Goal: Transaction & Acquisition: Purchase product/service

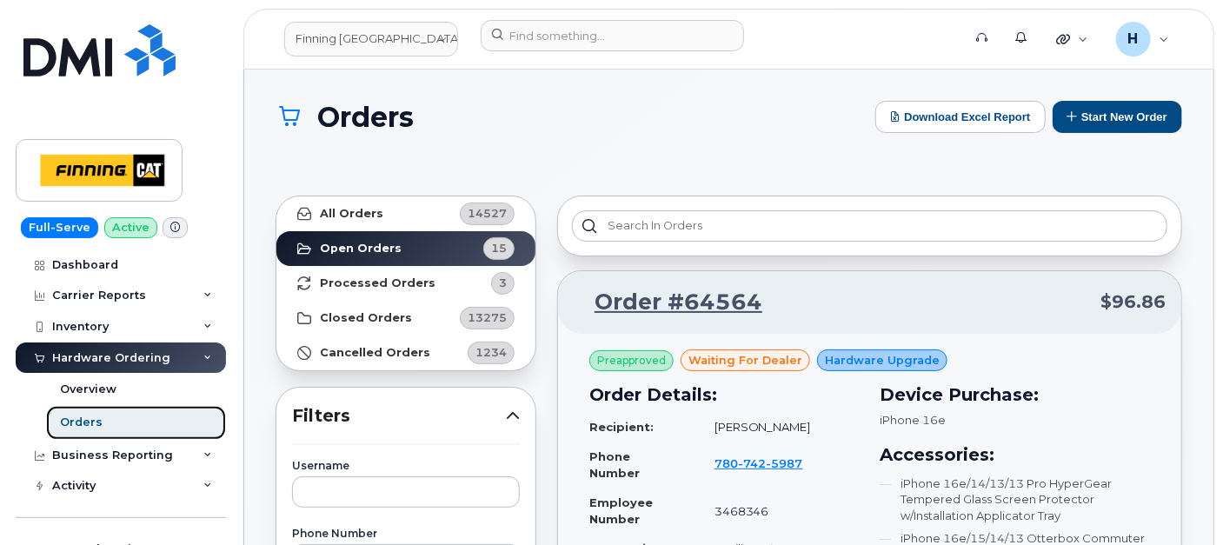
click at [126, 430] on link "Orders" at bounding box center [136, 422] width 180 height 33
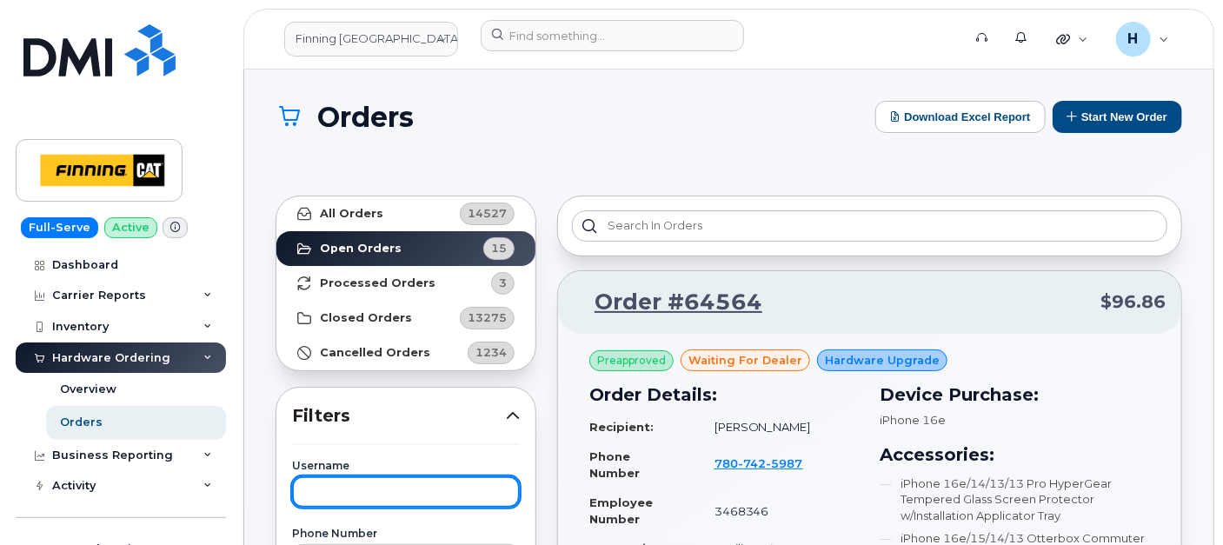
click at [340, 483] on input "text" at bounding box center [406, 491] width 228 height 31
type input "[PERSON_NAME]"
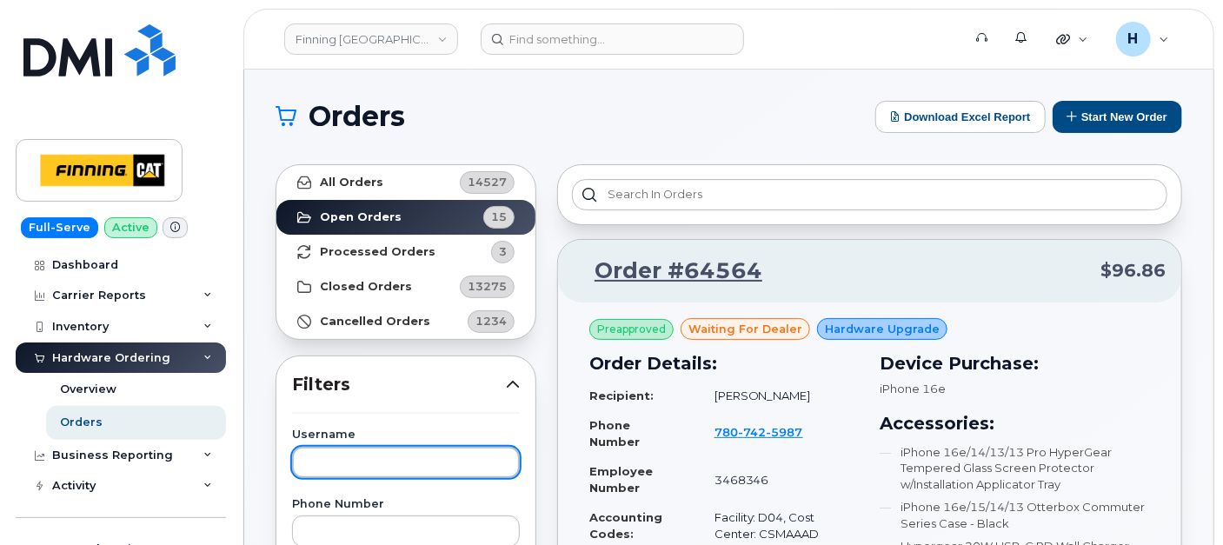
click at [400, 459] on input "text" at bounding box center [406, 462] width 228 height 31
type input "[PERSON_NAME]"
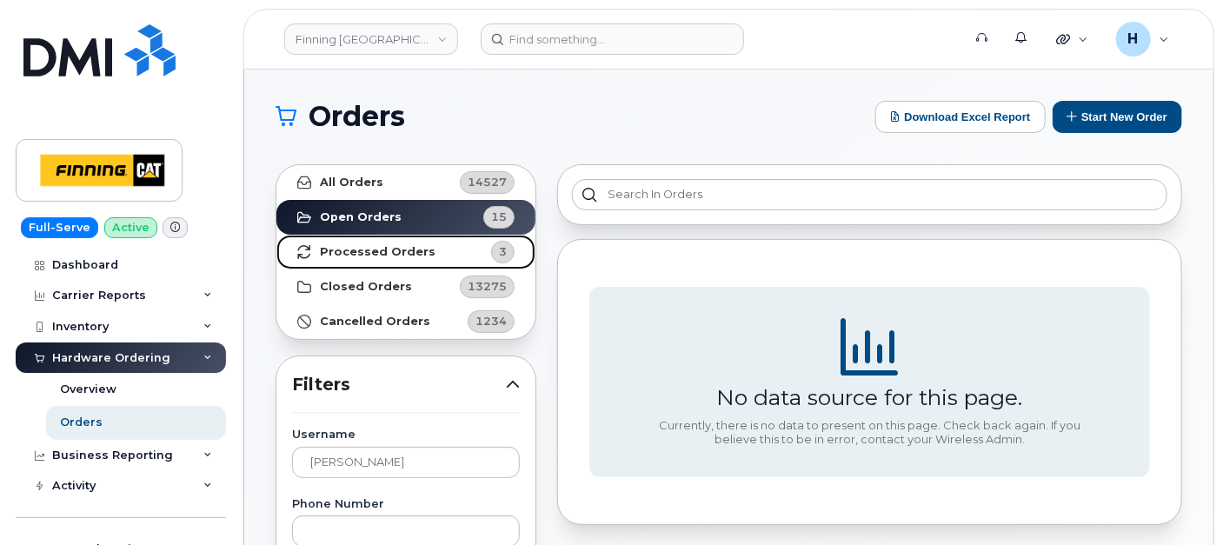
click at [345, 241] on link "Processed Orders 3" at bounding box center [406, 252] width 259 height 35
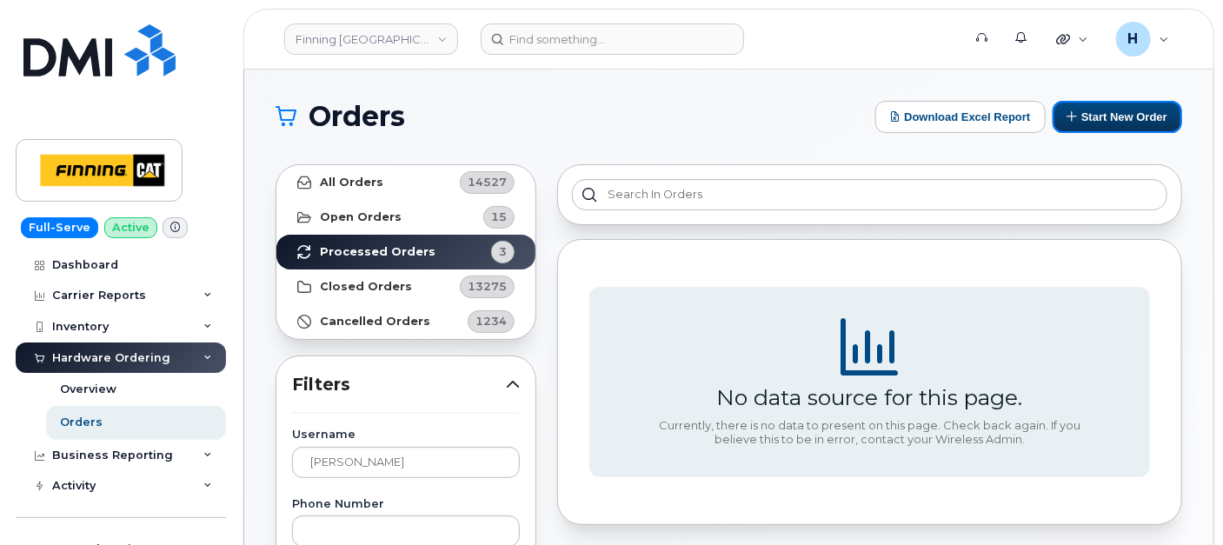
click at [1106, 110] on button "Start New Order" at bounding box center [1118, 117] width 130 height 32
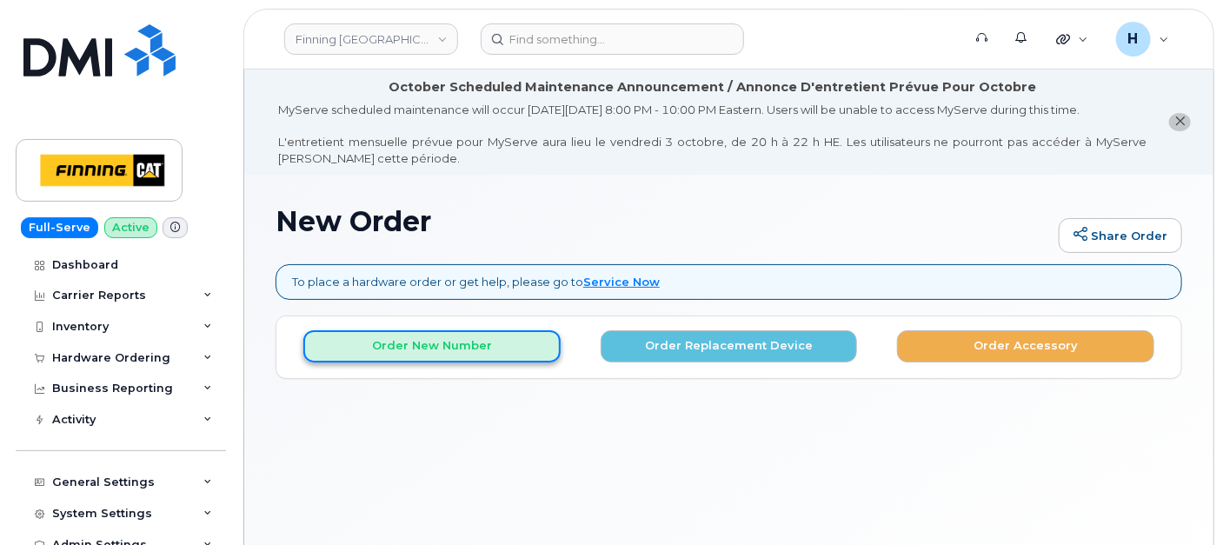
drag, startPoint x: 501, startPoint y: 348, endPoint x: 536, endPoint y: 352, distance: 35.9
click at [500, 347] on button "Order New Number" at bounding box center [431, 346] width 257 height 32
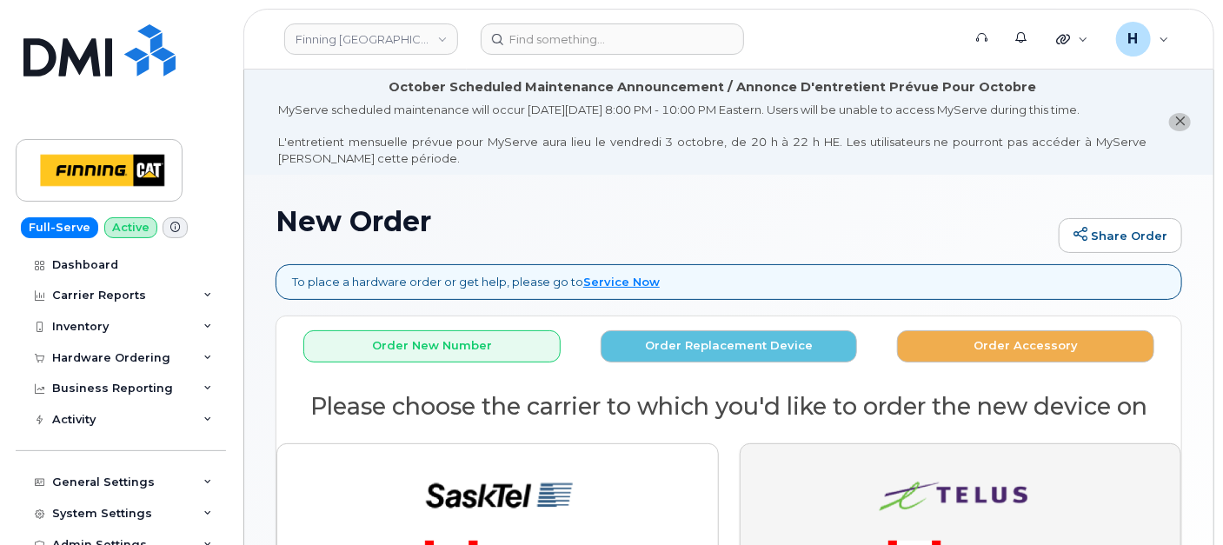
click at [851, 483] on img "button" at bounding box center [960, 531] width 243 height 146
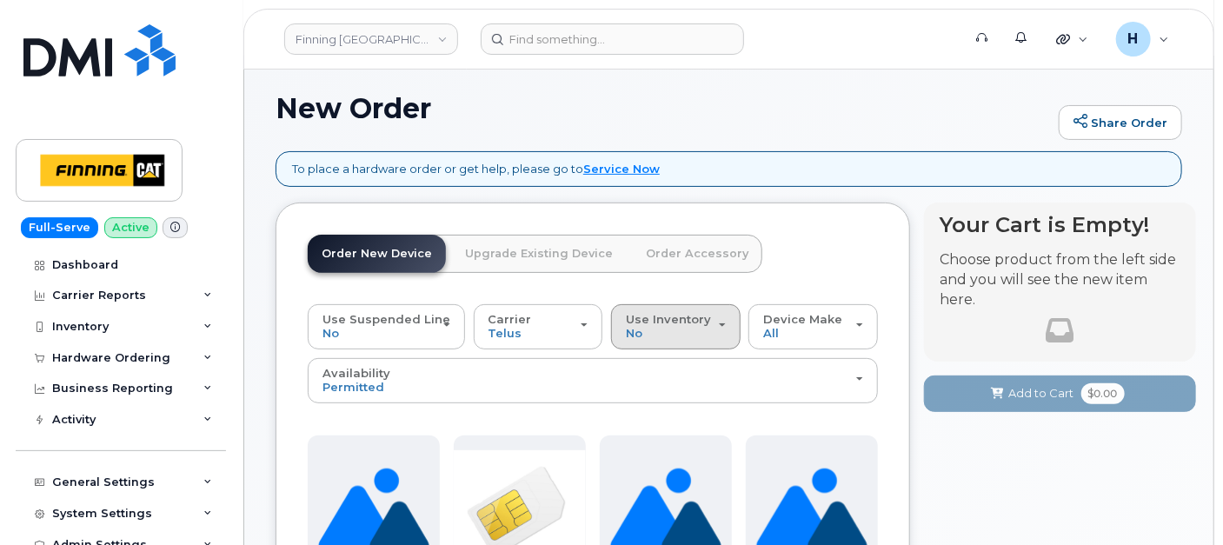
scroll to position [306, 0]
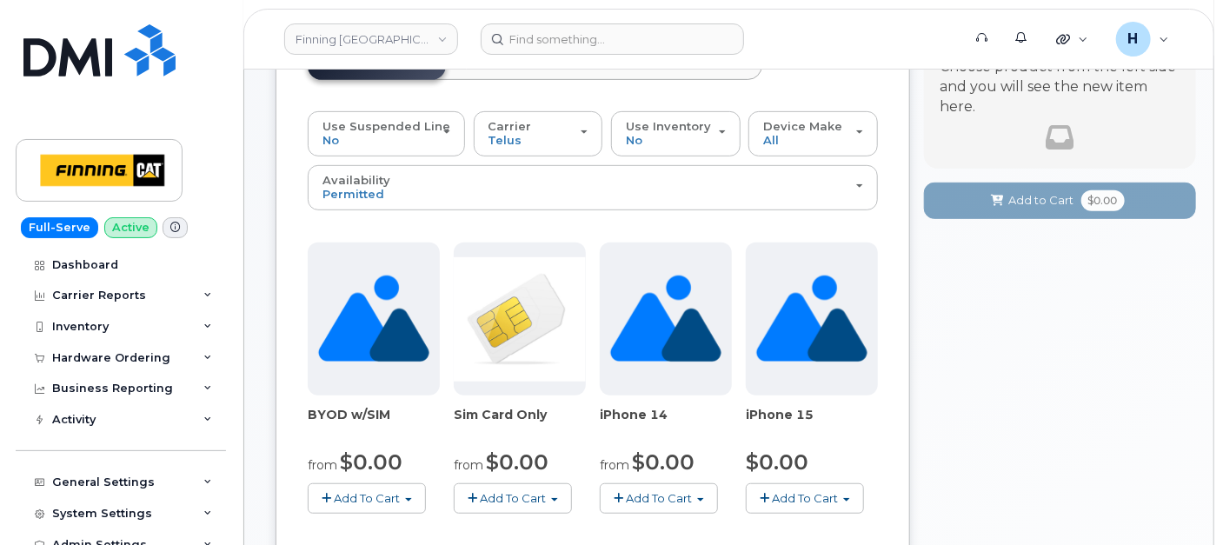
click at [529, 491] on span "Add To Cart" at bounding box center [514, 498] width 66 height 14
drag, startPoint x: 558, startPoint y: 472, endPoint x: 523, endPoint y: 443, distance: 45.1
click at [558, 520] on link "$0.00 - New Activation" at bounding box center [553, 531] width 190 height 22
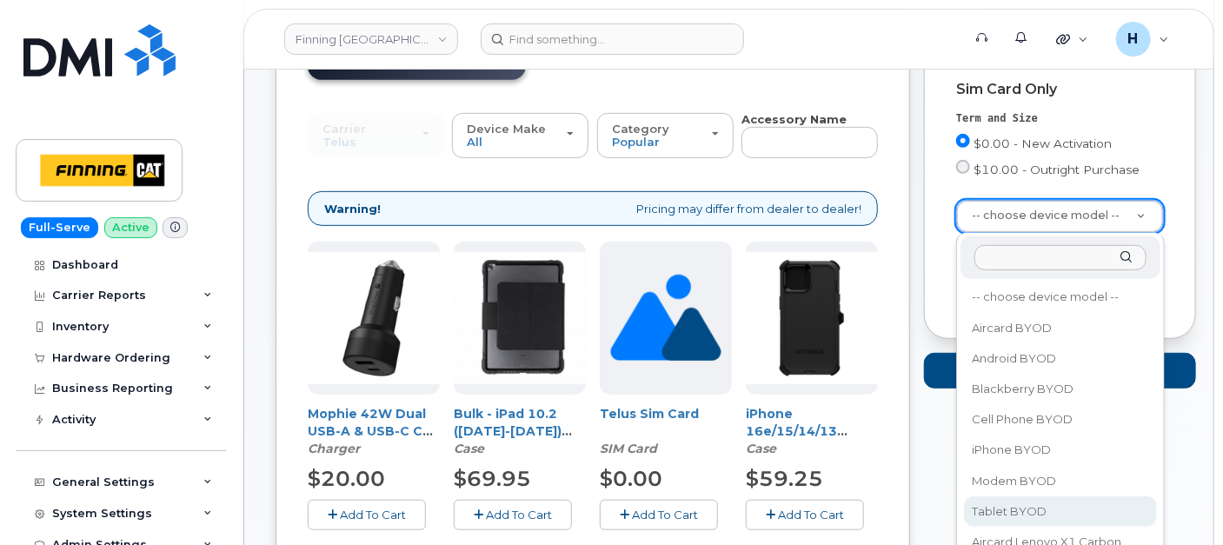
select select "2550"
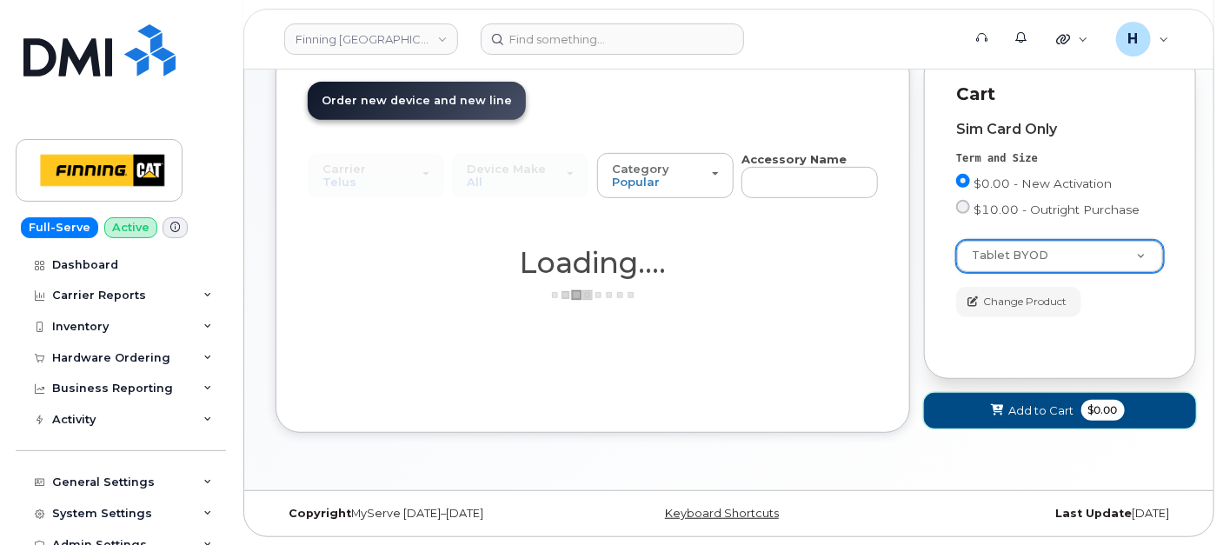
click at [1028, 408] on span "Add to Cart" at bounding box center [1041, 411] width 65 height 17
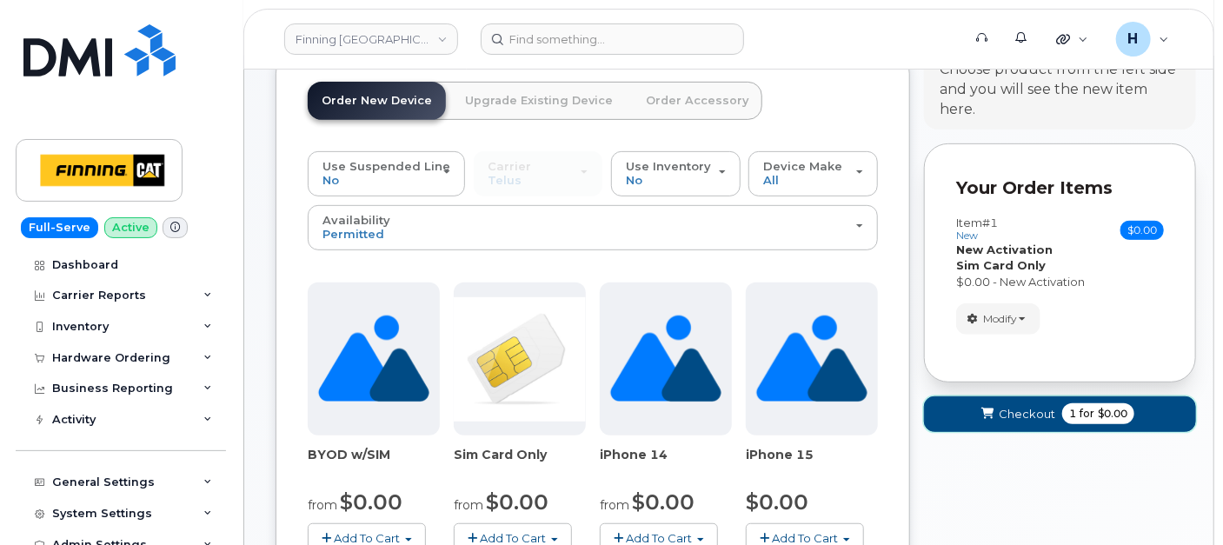
click at [1028, 408] on span "Checkout" at bounding box center [1027, 414] width 57 height 17
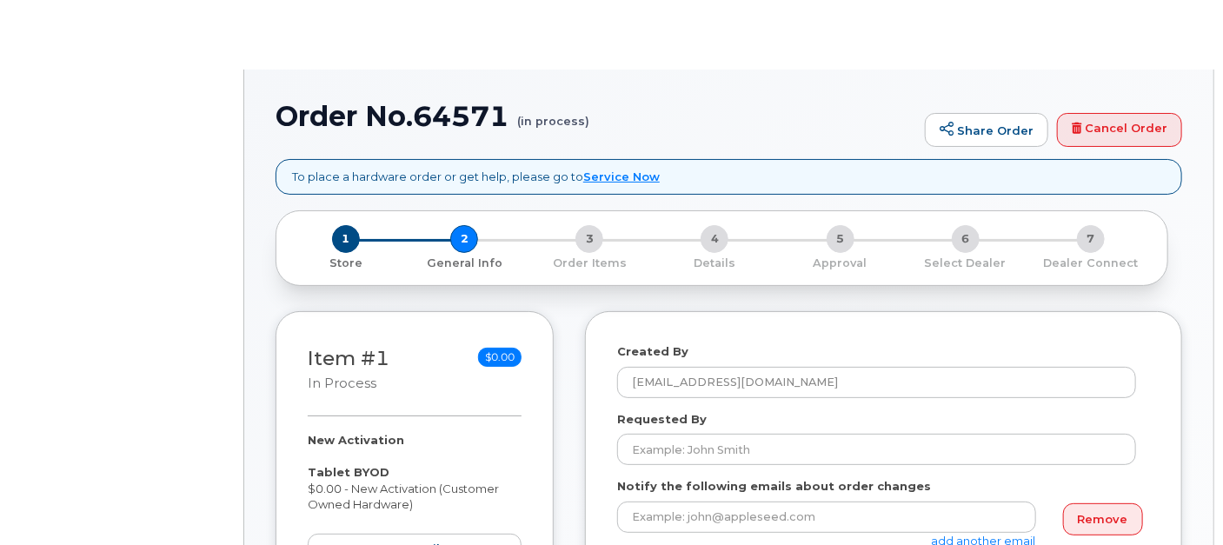
select select
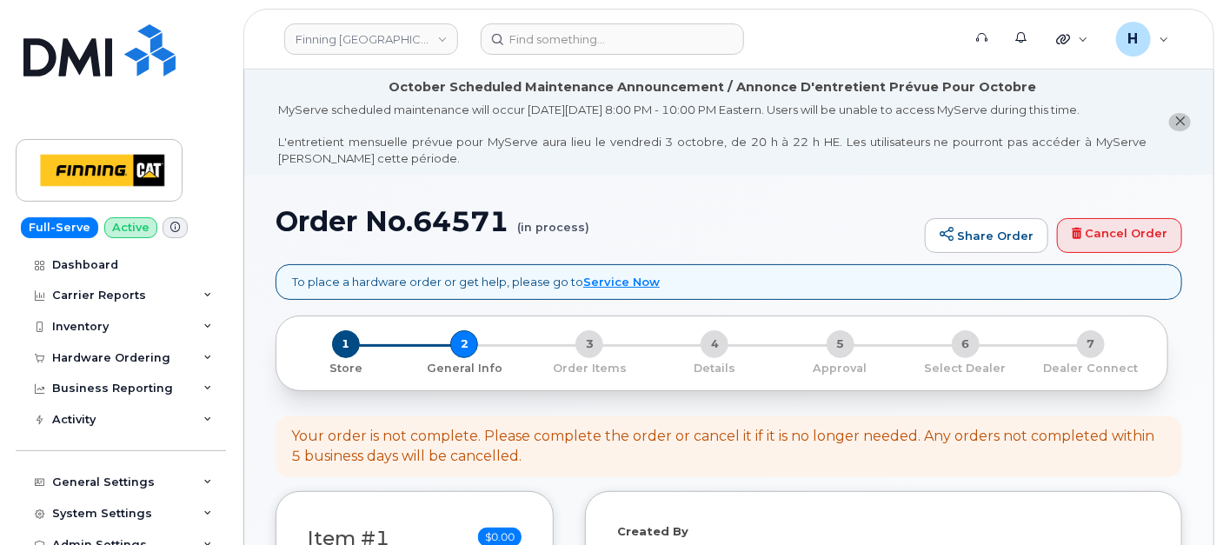
drag, startPoint x: 261, startPoint y: 238, endPoint x: 490, endPoint y: 239, distance: 229.6
drag, startPoint x: 517, startPoint y: 223, endPoint x: 274, endPoint y: 228, distance: 243.5
copy h1 "Order No.64571"
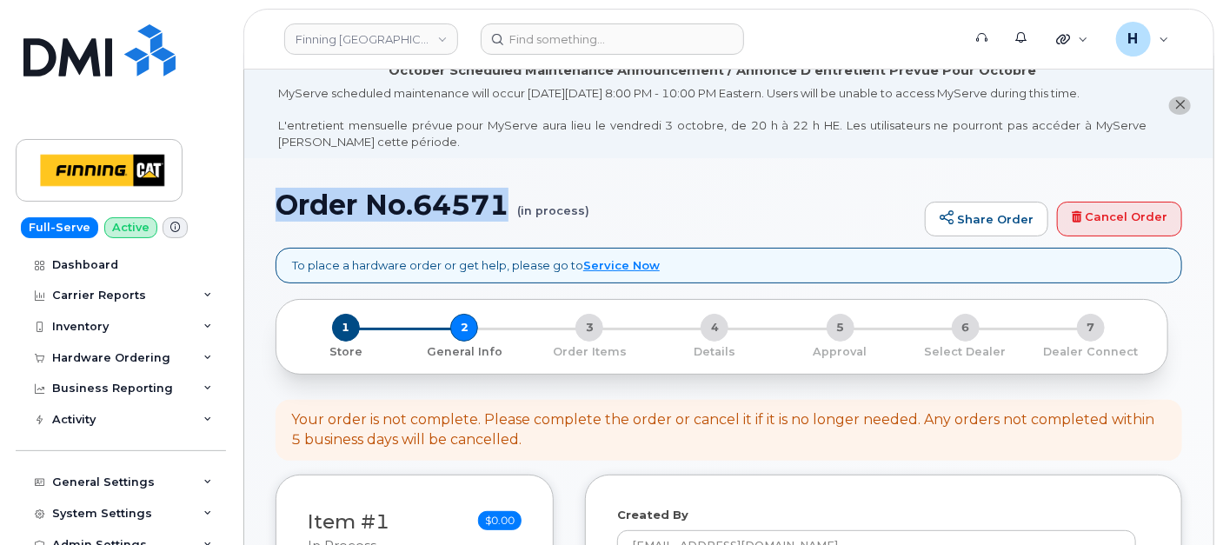
scroll to position [290, 0]
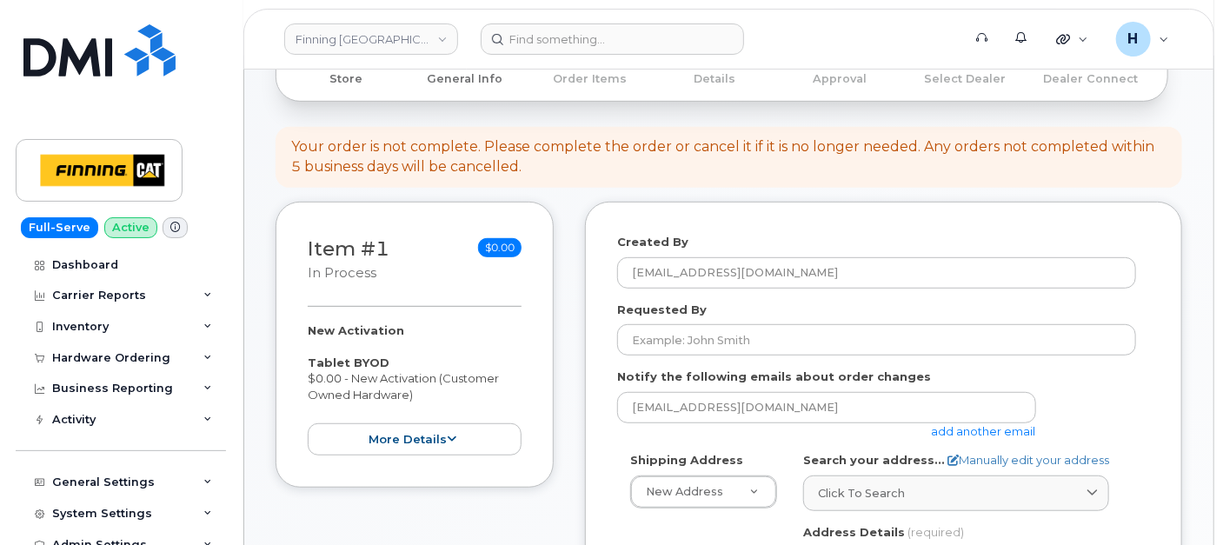
drag, startPoint x: 283, startPoint y: 320, endPoint x: 423, endPoint y: 394, distance: 157.5
click at [423, 394] on div "Item #1 in process $0.00 New Activation Tablet BYOD $0.00 - New Activation (Cus…" at bounding box center [415, 345] width 278 height 286
copy div "New Activation Tablet BYOD $0.00 - New Activation (Customer Owned Hardware)"
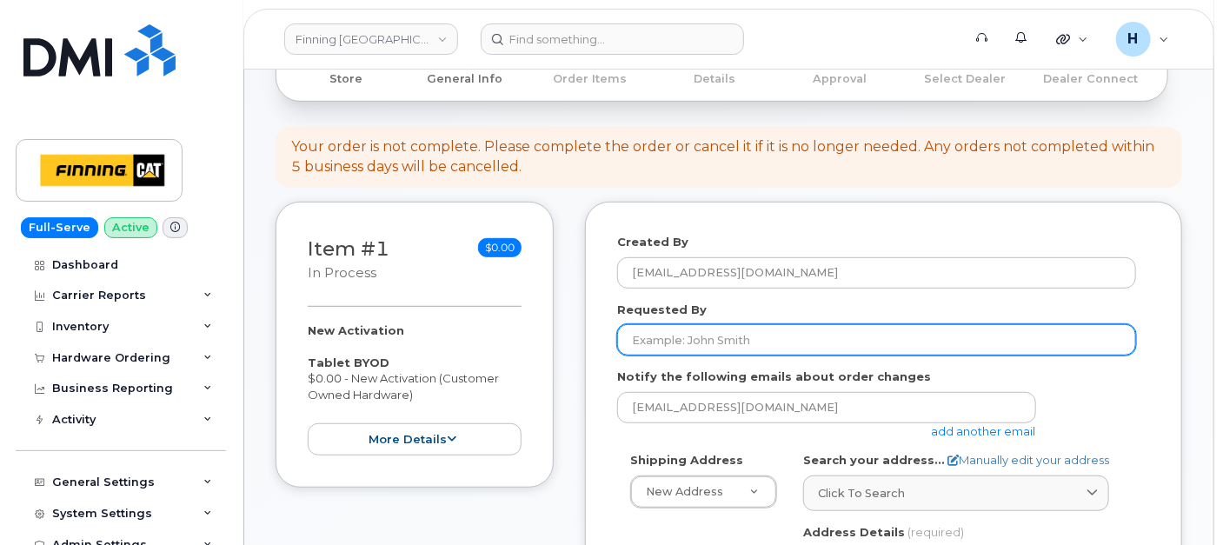
drag, startPoint x: 680, startPoint y: 336, endPoint x: 438, endPoint y: 3, distance: 410.8
click at [680, 336] on input "Requested By" at bounding box center [876, 339] width 519 height 31
paste input "RITM0497204"
type input "RITM0497204"
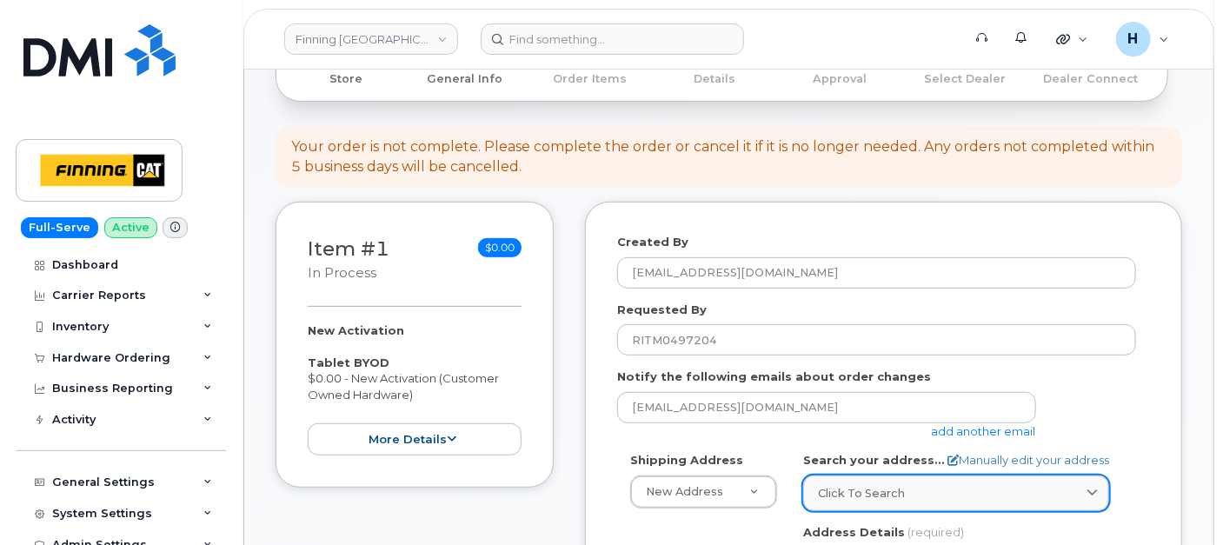
click at [861, 487] on span "Click to search" at bounding box center [861, 493] width 87 height 17
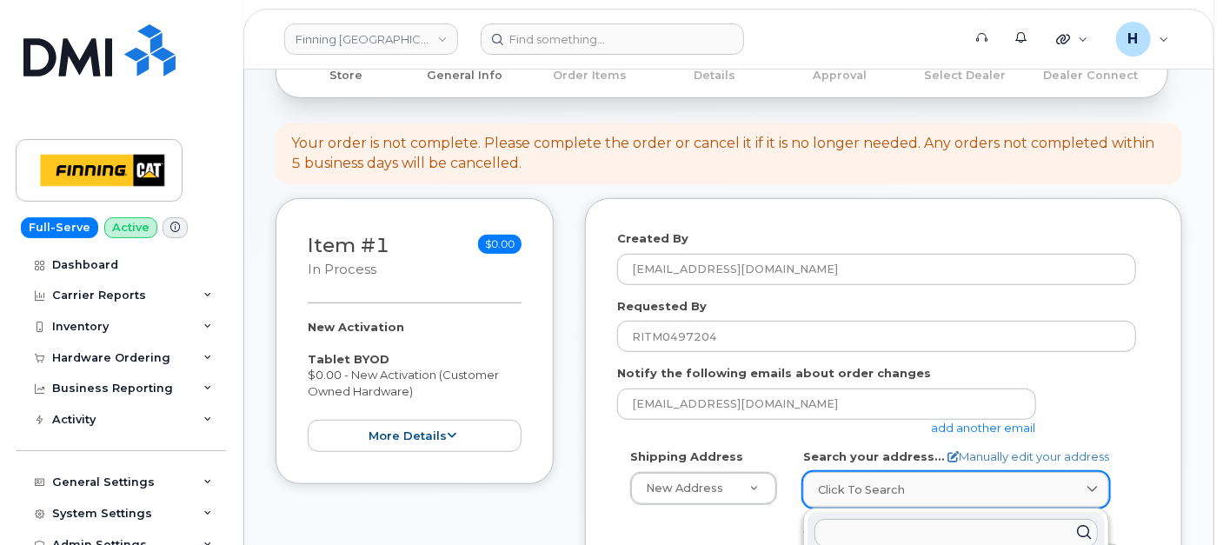
paste input "2046 Norman St Armstrong B.C. V4Y 0C1"
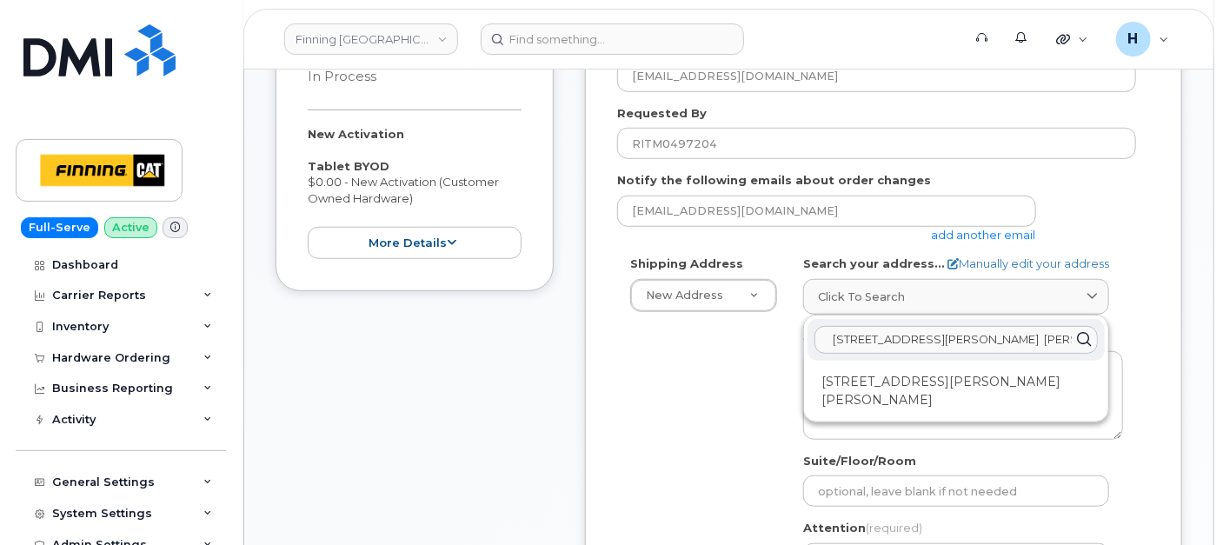
type input "2046 Norman St Armstrong B.C. V4Y 0C1"
click at [919, 371] on div "2046 Norman St Armstrong BC V4Y 0C1" at bounding box center [956, 391] width 297 height 47
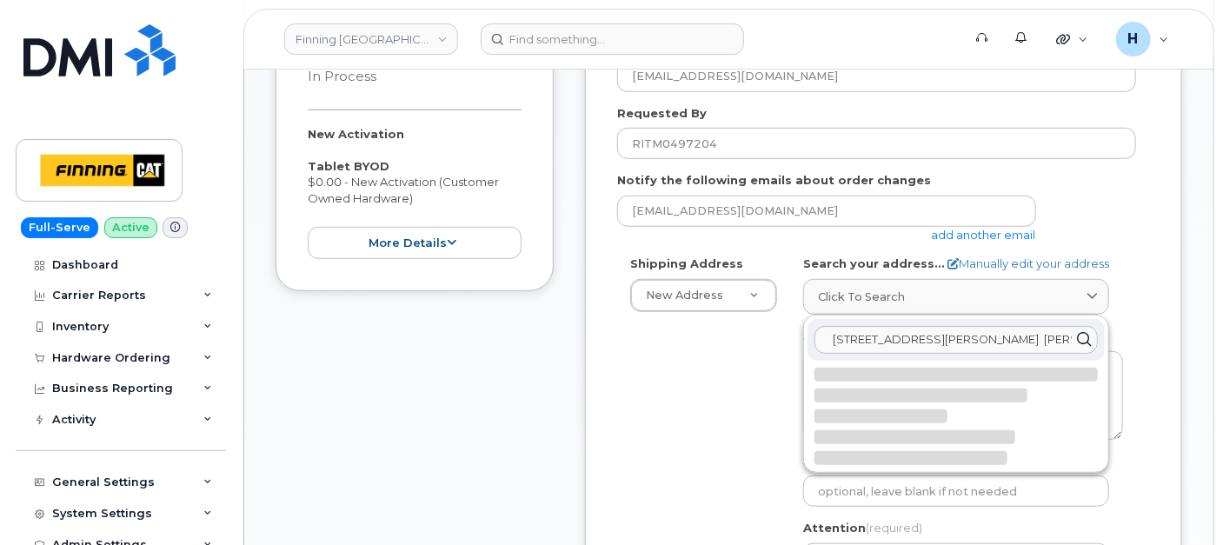
select select
type textarea "2046 Norman St ARMSTRONG BC V4Y 0C1 CANADA"
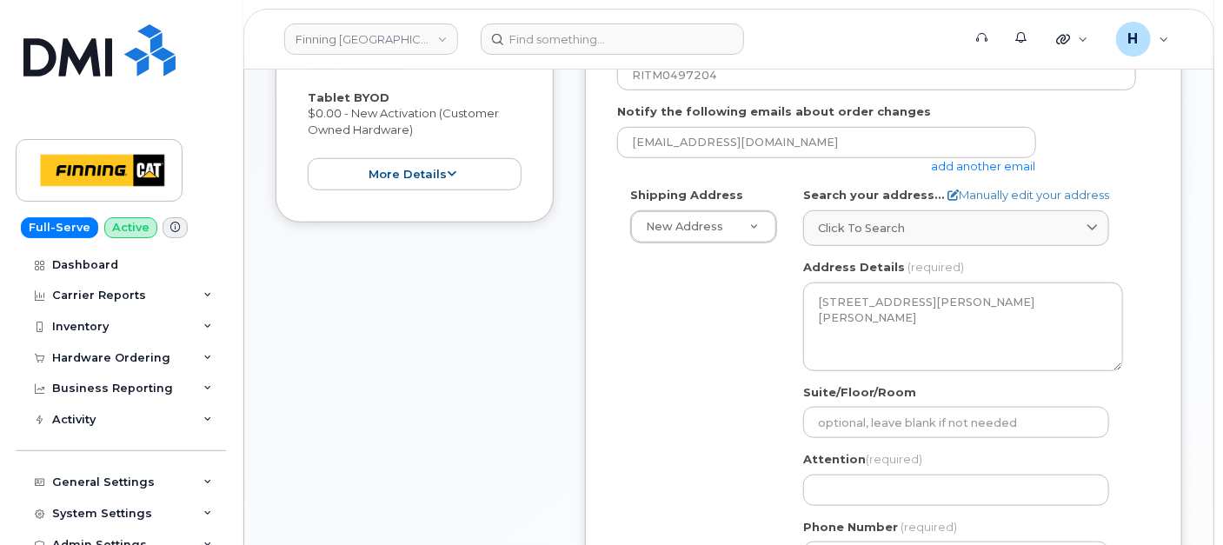
scroll to position [583, 0]
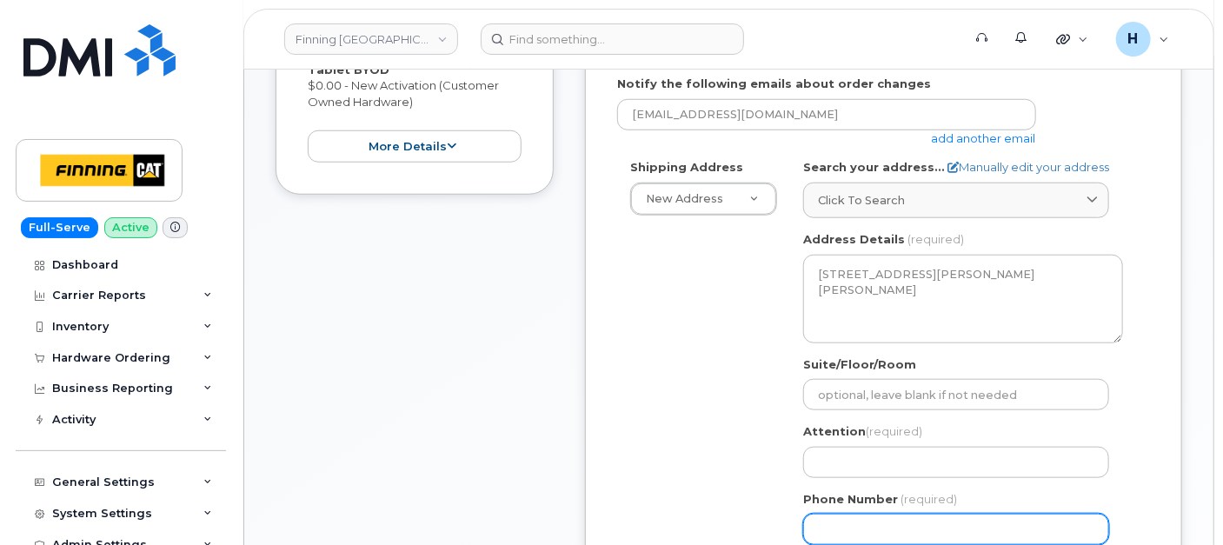
click at [852, 524] on input "Phone Number" at bounding box center [956, 529] width 306 height 31
paste input "2502677847"
click at [847, 530] on input "Phone Number" at bounding box center [956, 529] width 306 height 31
select select
type input "2502677847"
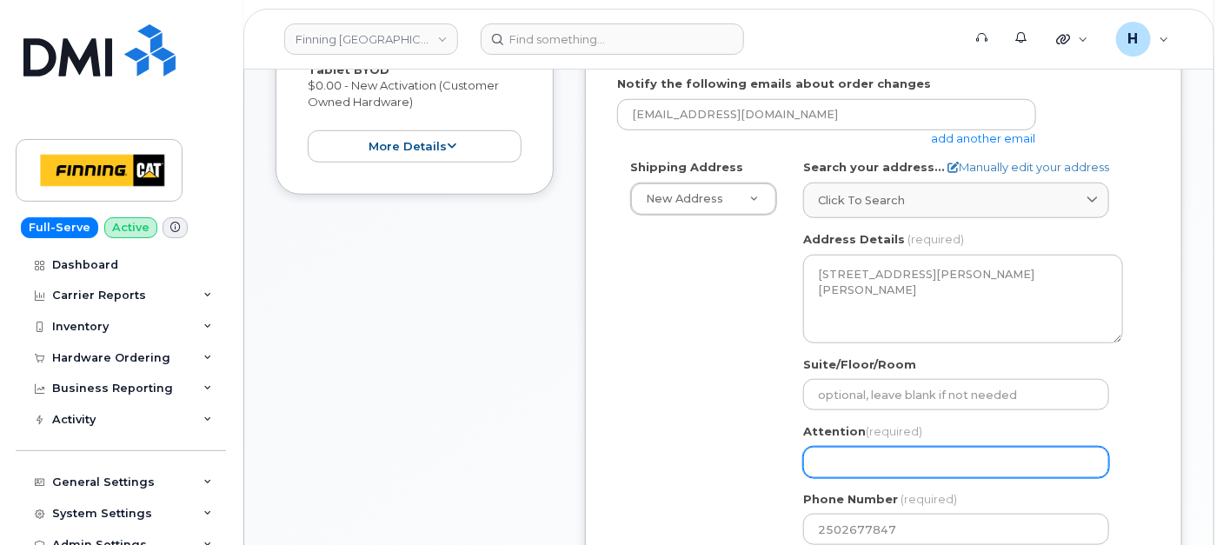
drag, startPoint x: 817, startPoint y: 454, endPoint x: 484, endPoint y: 384, distance: 340.2
click at [817, 454] on input "Attention (required)" at bounding box center [956, 462] width 306 height 31
paste input "[PERSON_NAME]"
select select
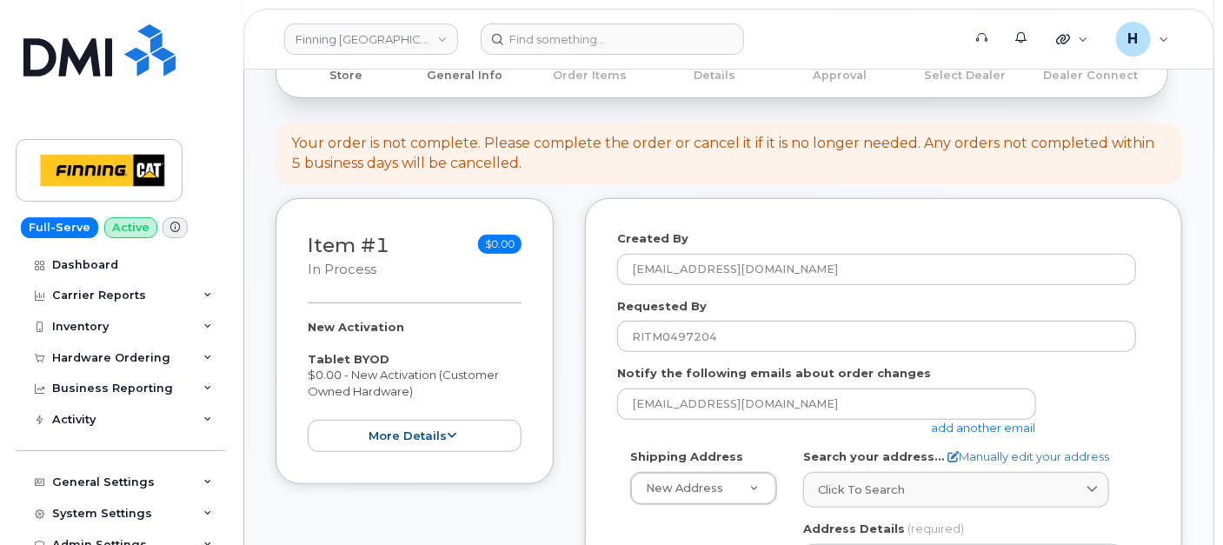
type input "[PERSON_NAME]"
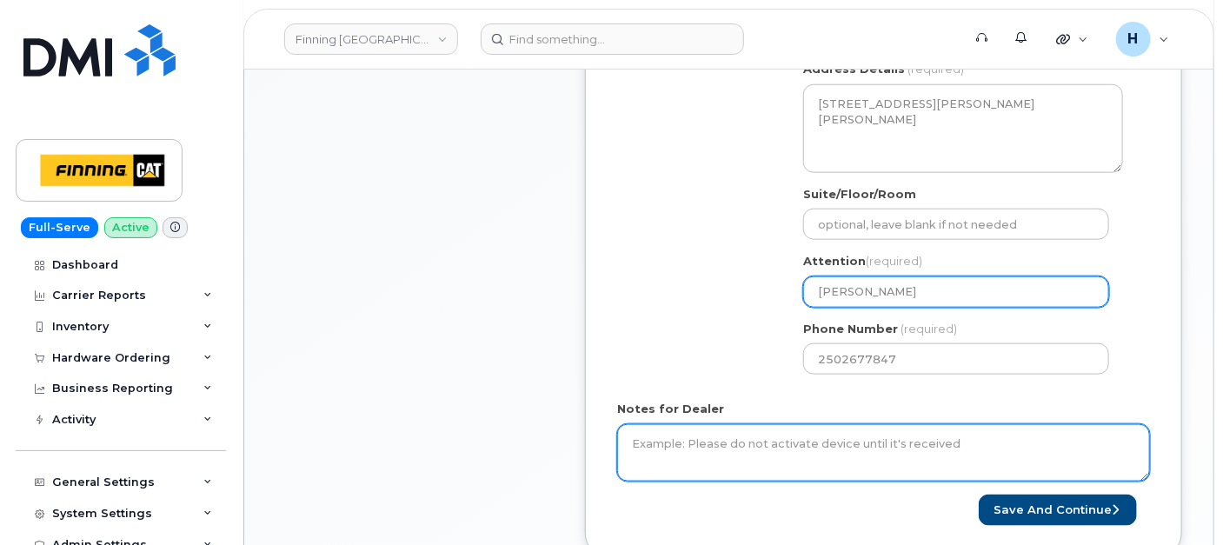
scroll to position [872, 0]
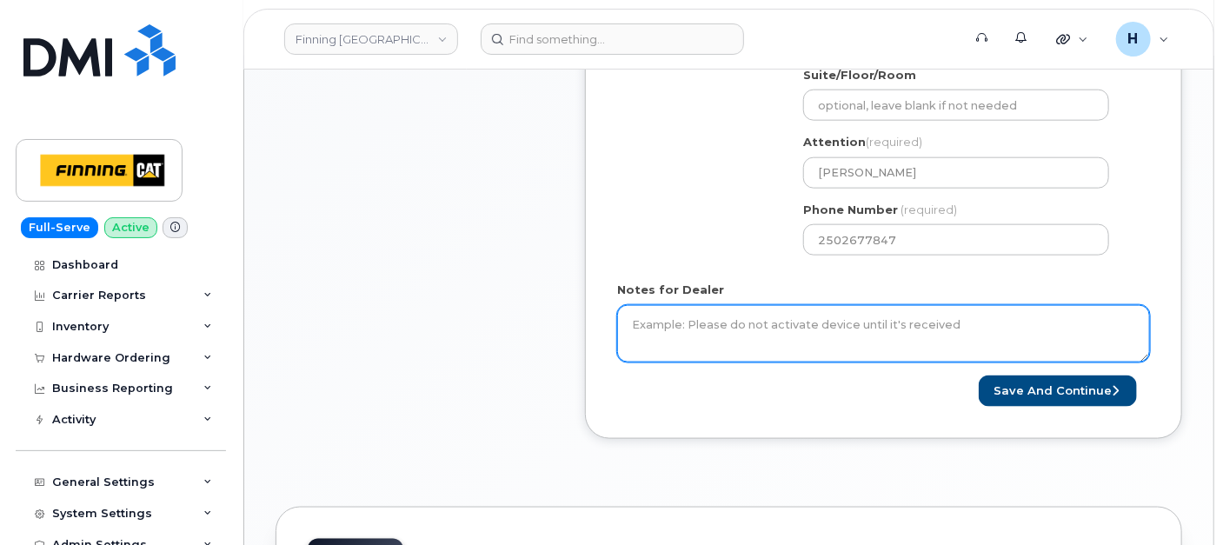
click at [679, 310] on textarea "Notes for Dealer" at bounding box center [883, 333] width 533 height 57
paste textarea "New Activation Tablet BYOD $0.00 - New Activation (Customer Owned Hardware) SIM…"
click at [656, 347] on textarea "New Activation Tablet BYOD $0.00 - New Activation (Customer Owned Hardware) SIM…" at bounding box center [883, 333] width 533 height 57
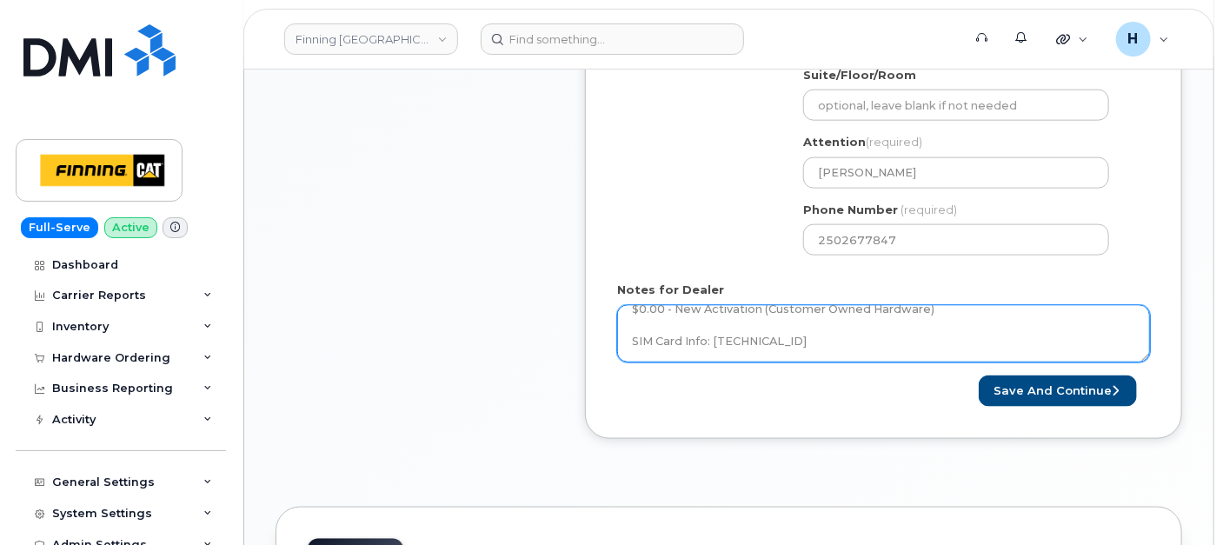
scroll to position [82, 0]
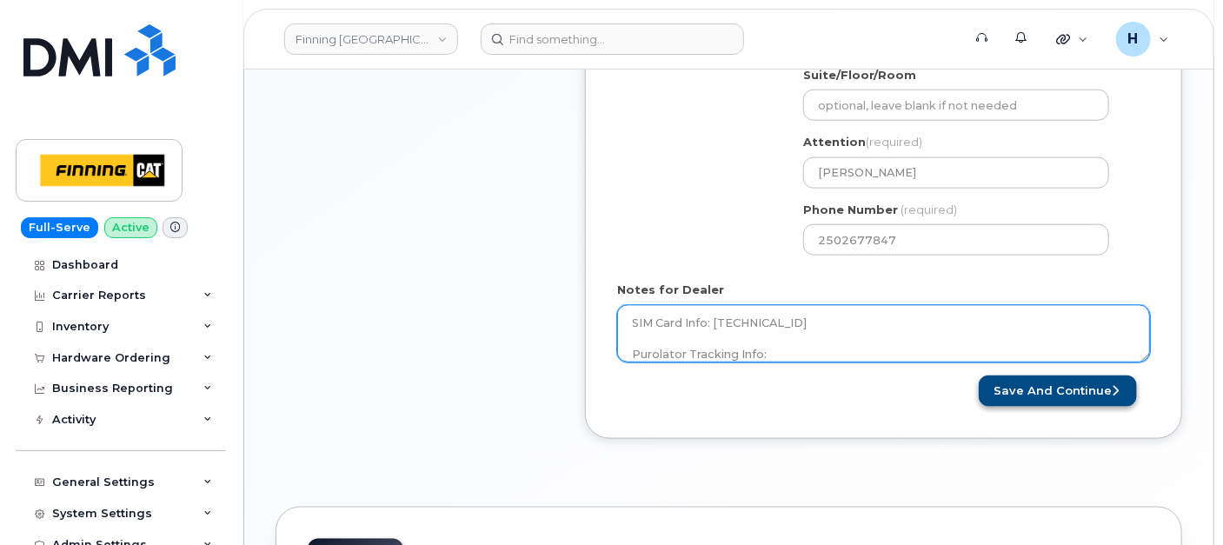
type textarea "New Activation Tablet BYOD $0.00 - New Activation (Customer Owned Hardware) SIM…"
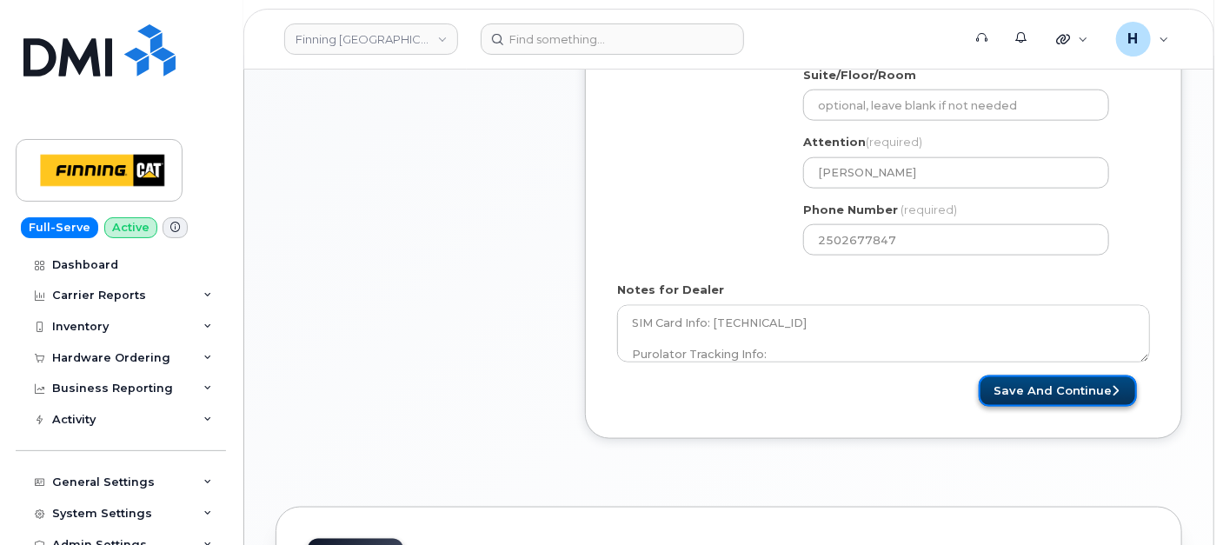
click at [1010, 396] on button "Save and Continue" at bounding box center [1058, 392] width 158 height 32
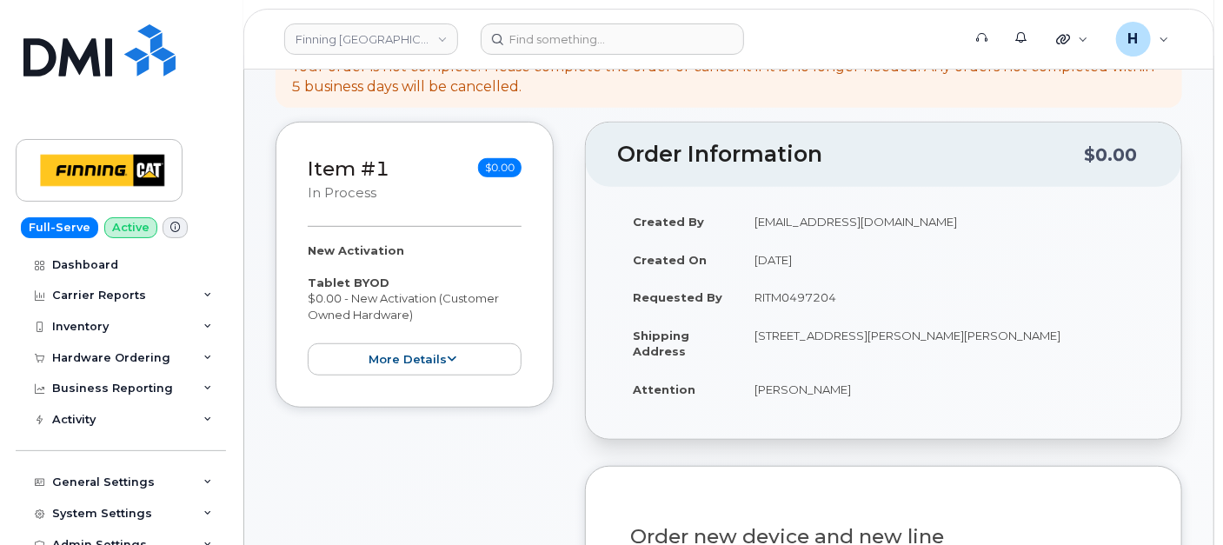
scroll to position [386, 0]
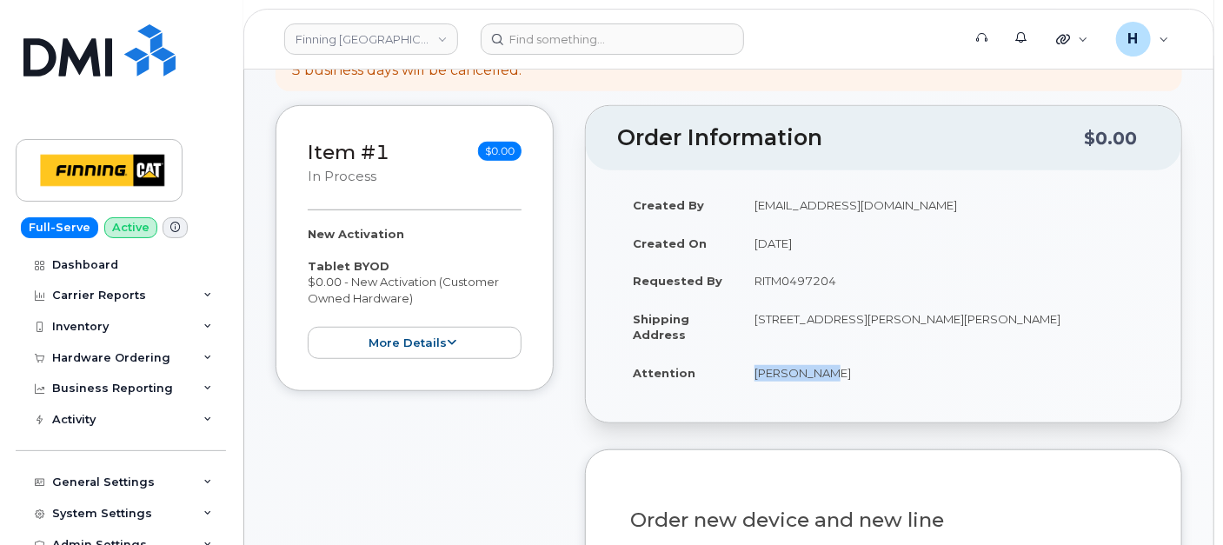
drag, startPoint x: 728, startPoint y: 383, endPoint x: 844, endPoint y: 383, distance: 116.5
click at [844, 383] on tr "Attention Allen Hare" at bounding box center [883, 373] width 533 height 38
copy tr "[PERSON_NAME]"
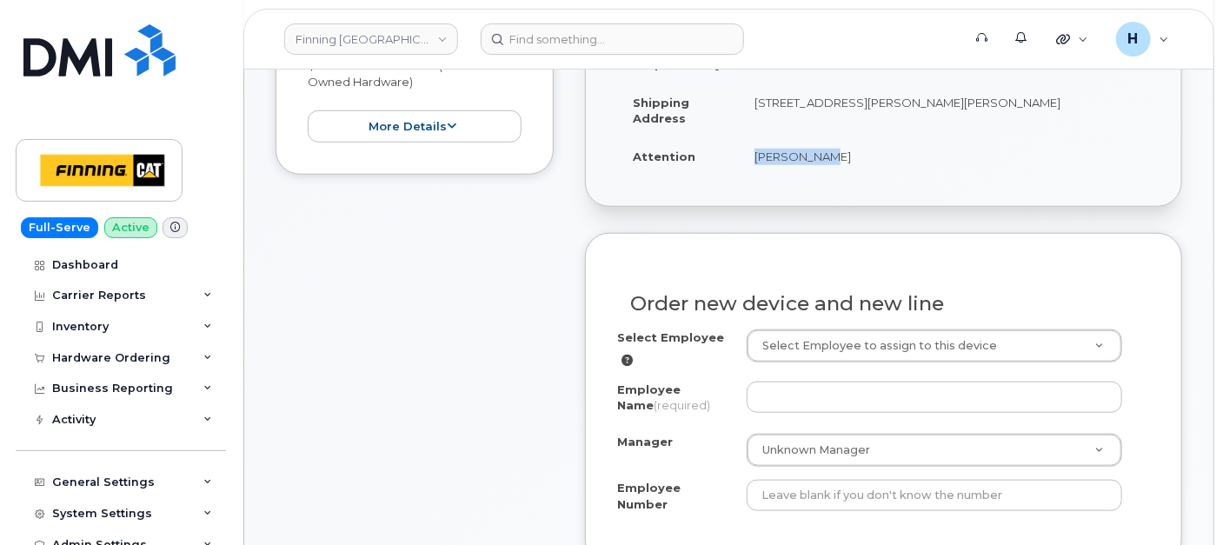
scroll to position [772, 0]
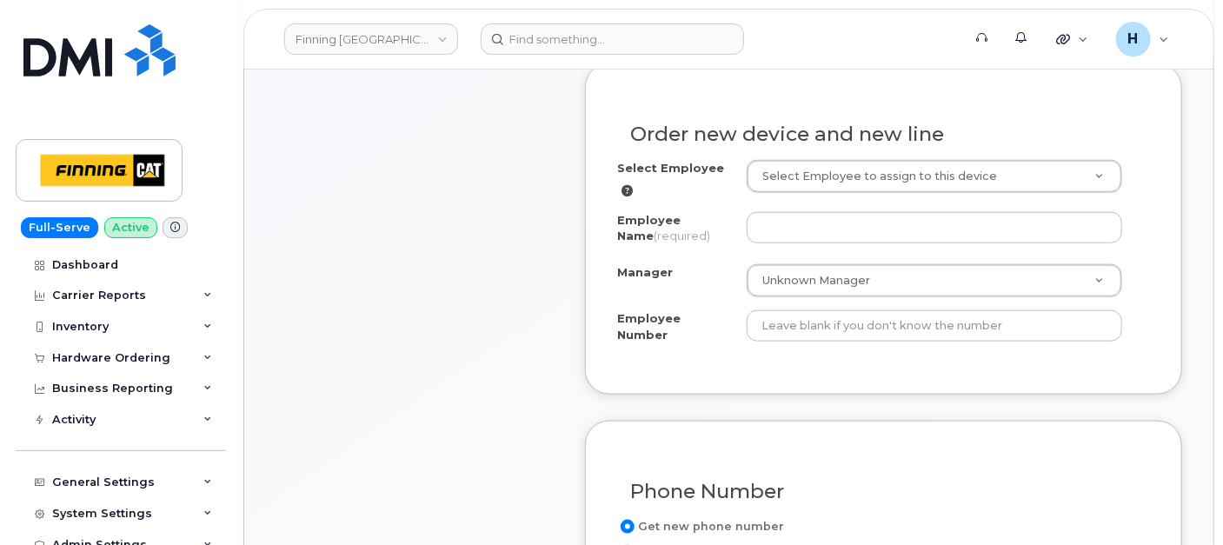
click at [783, 189] on div "Select Employee Select Employee to assign to this device" at bounding box center [883, 179] width 533 height 39
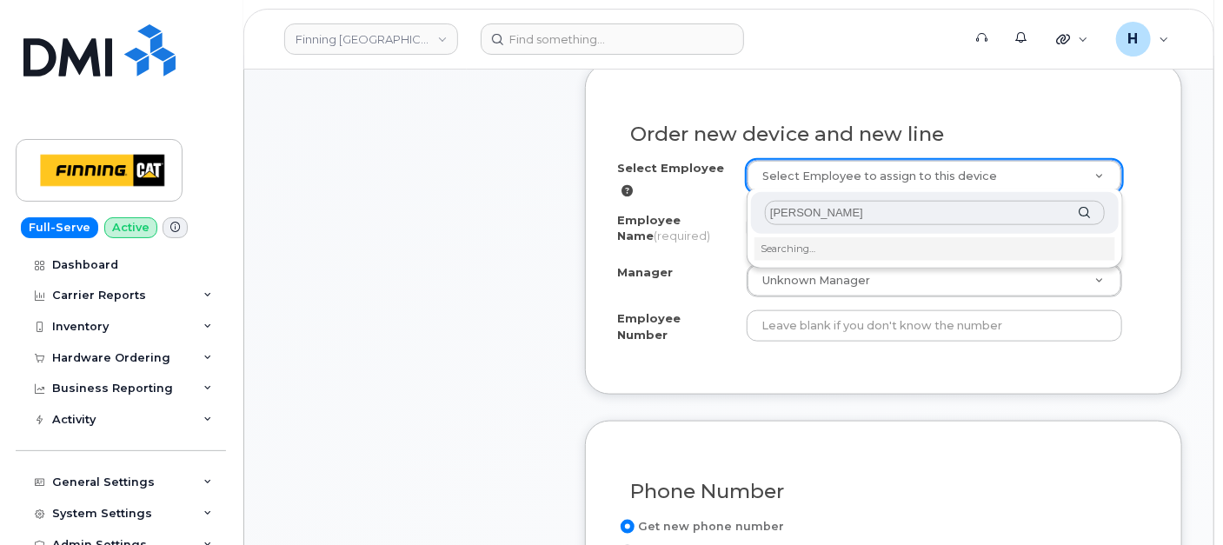
click at [783, 201] on input "[PERSON_NAME]" at bounding box center [935, 213] width 340 height 25
type input "[PERSON_NAME]"
type input "55840"
type input "[PERSON_NAME]"
type input "3467502"
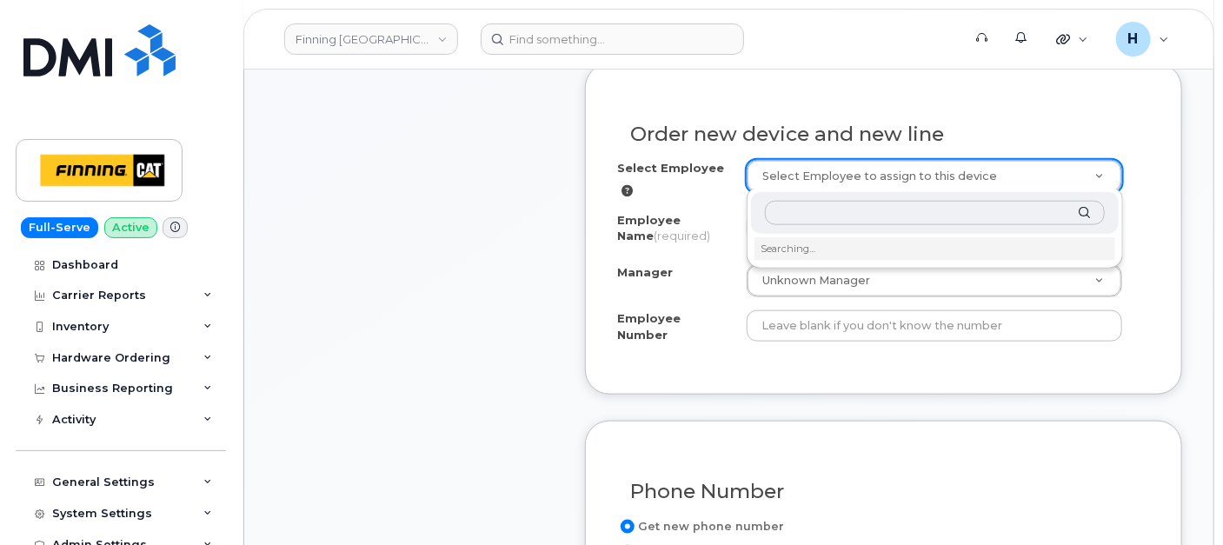
select select "D55"
select select "CSMAAAA"
select select "15331"
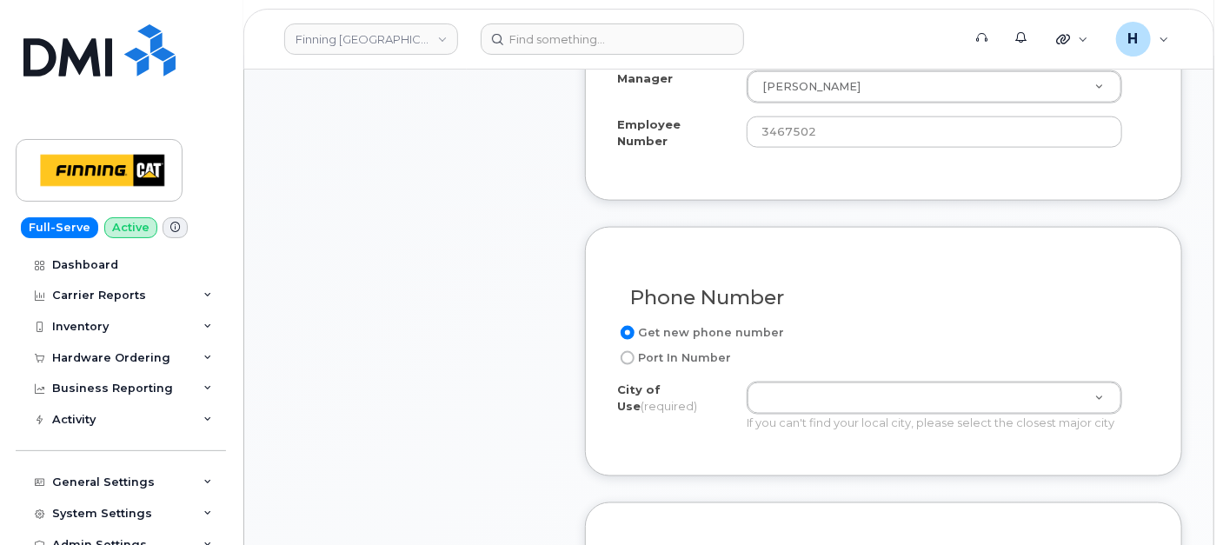
scroll to position [1063, 0]
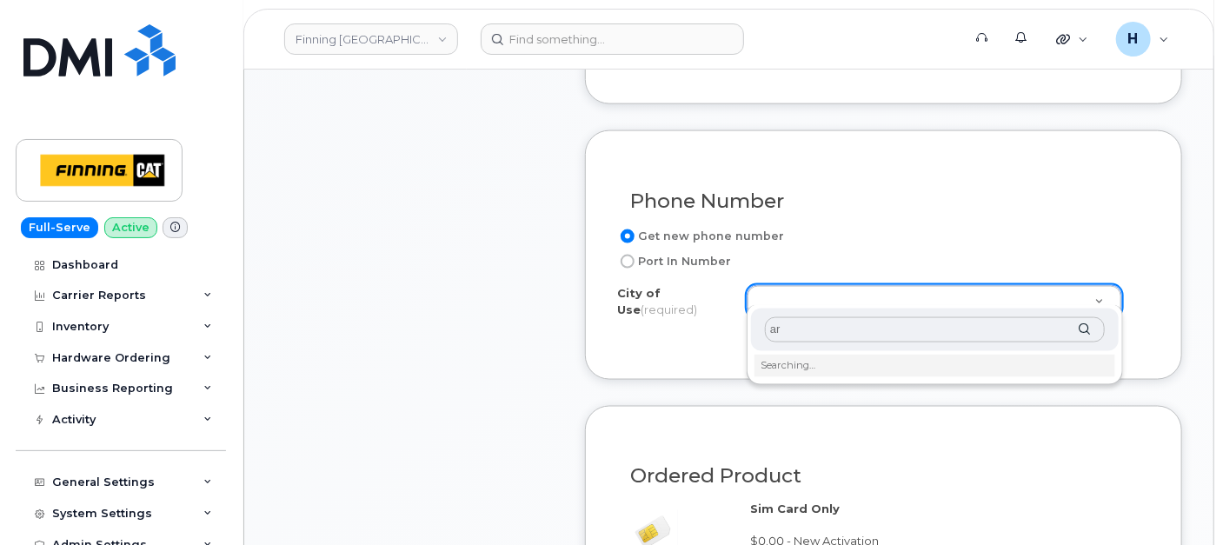
type input "a"
type input "vernon"
type input "954"
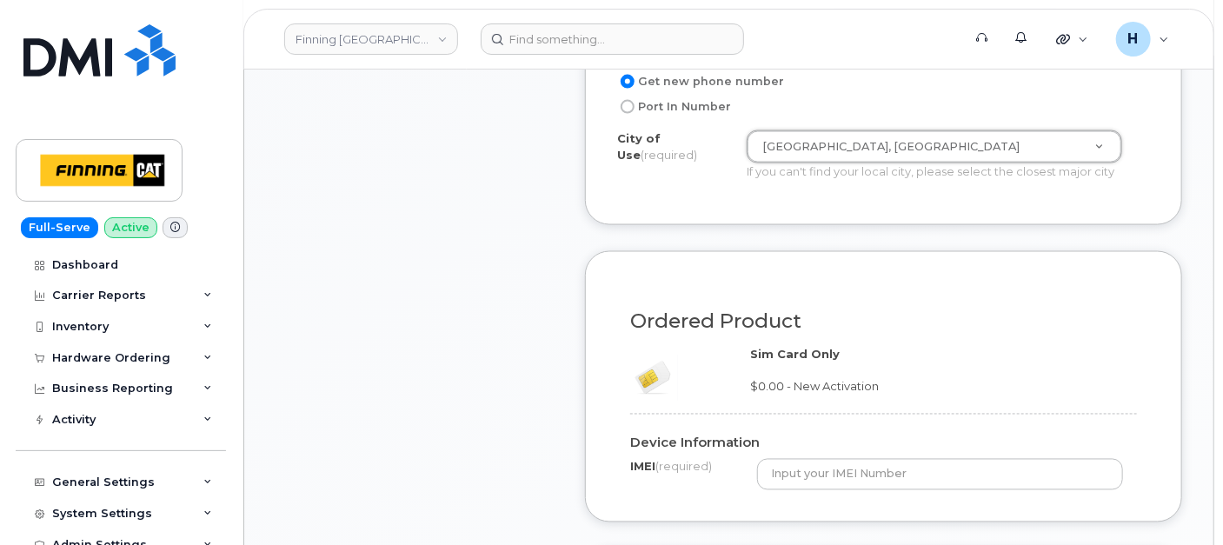
scroll to position [1449, 0]
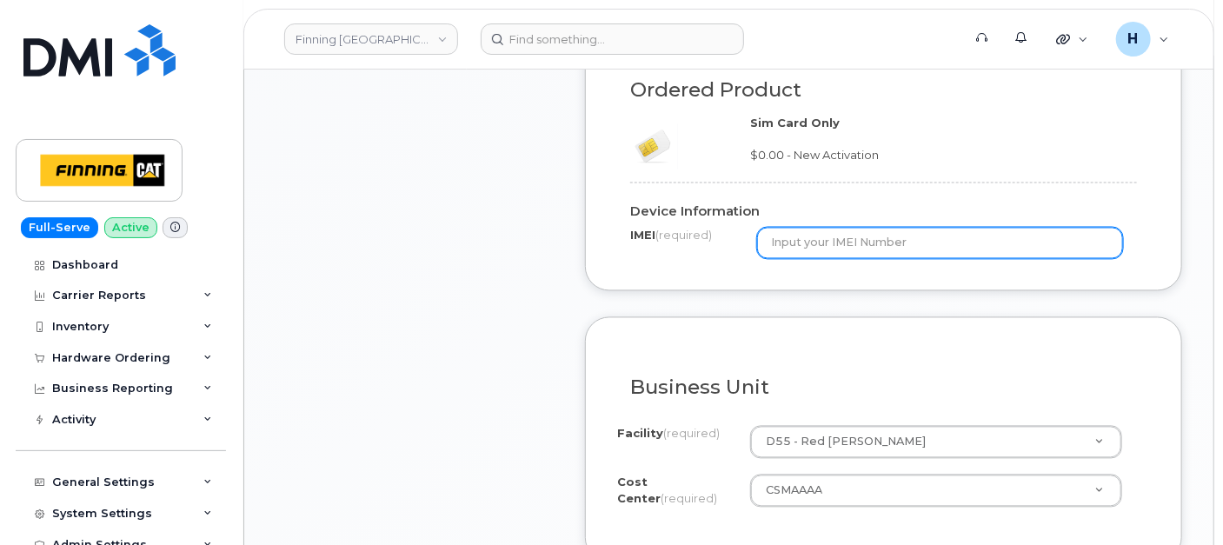
click at [801, 238] on input "text" at bounding box center [940, 243] width 366 height 31
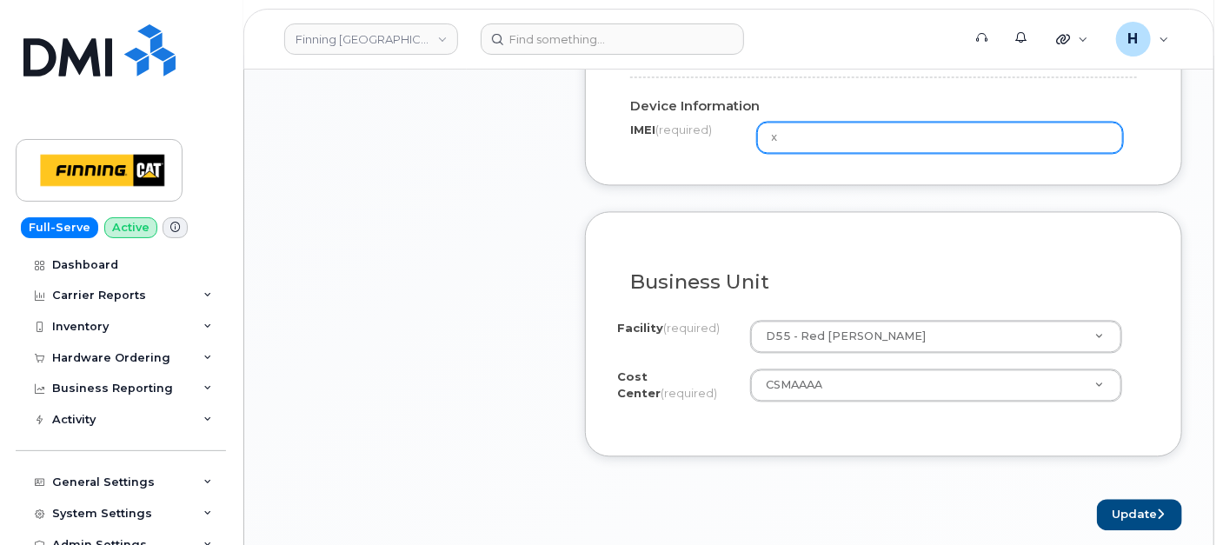
scroll to position [1642, 0]
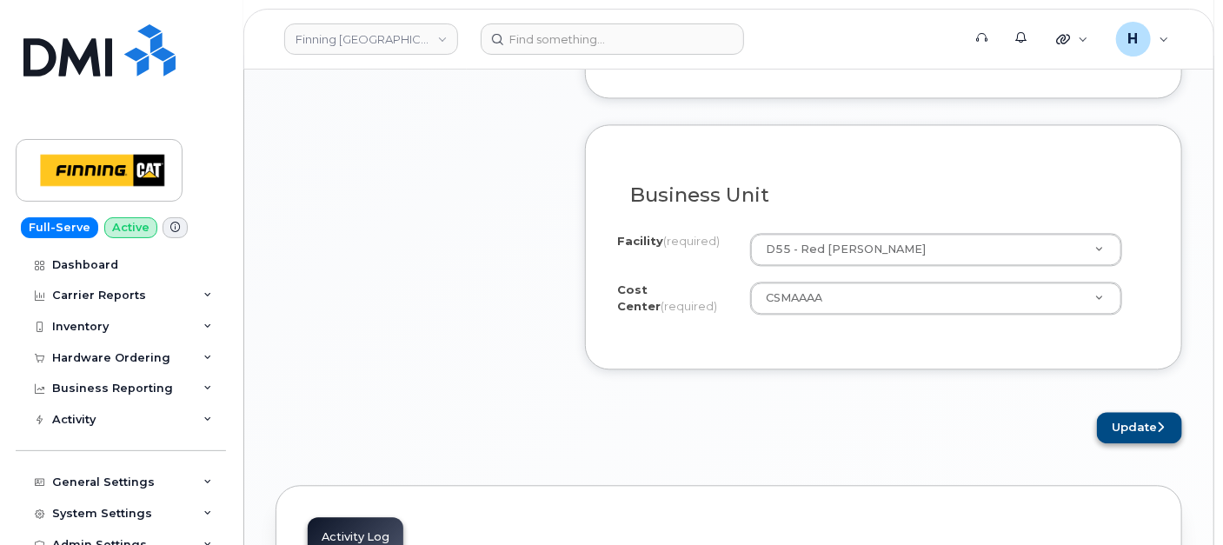
type input "x"
drag, startPoint x: 1116, startPoint y: 409, endPoint x: 610, endPoint y: 12, distance: 642.2
click at [1116, 412] on button "Update" at bounding box center [1139, 428] width 85 height 32
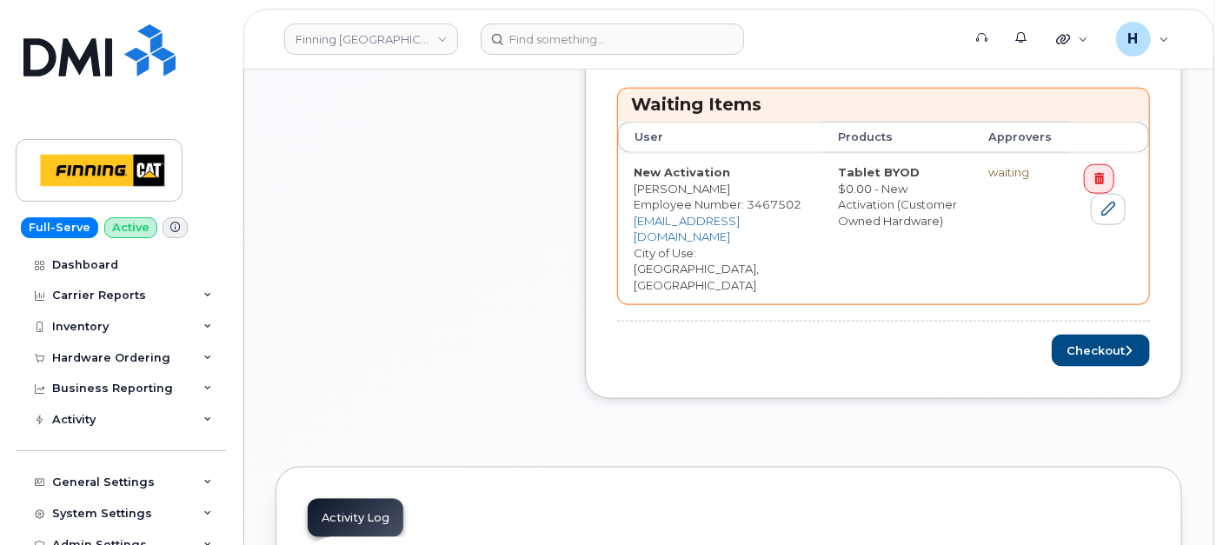
scroll to position [966, 0]
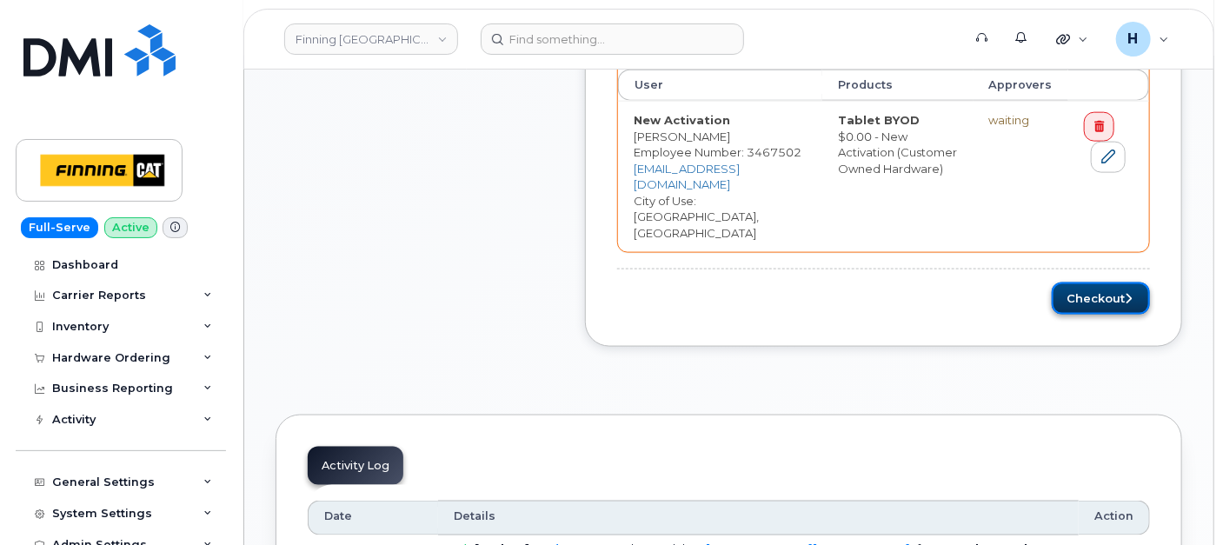
click at [1070, 283] on button "Checkout" at bounding box center [1101, 299] width 98 height 32
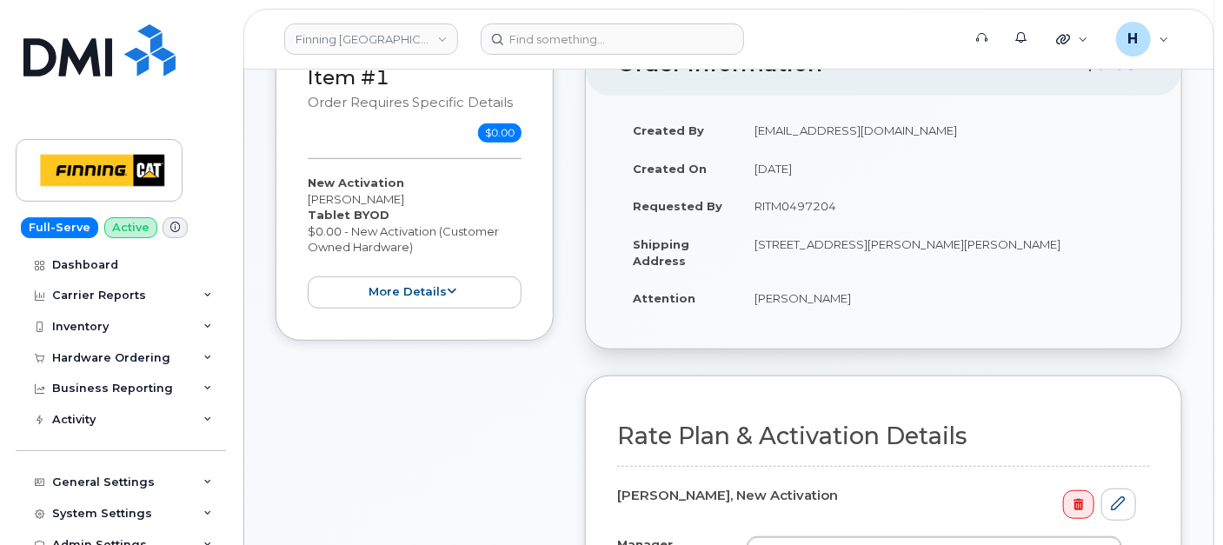
scroll to position [290, 0]
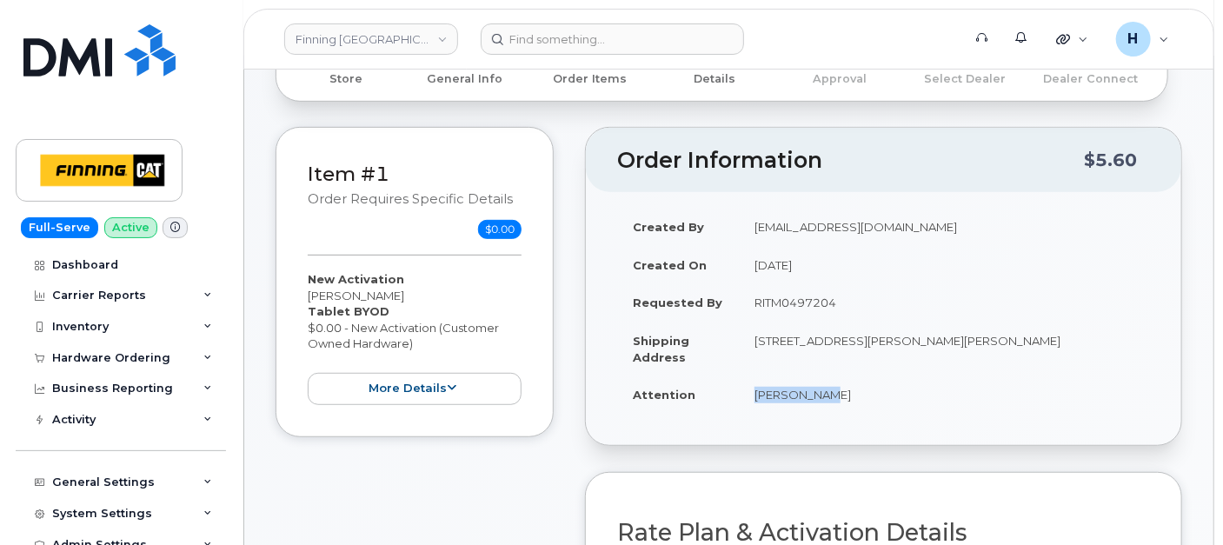
drag, startPoint x: 736, startPoint y: 382, endPoint x: 871, endPoint y: 383, distance: 135.7
click at [871, 383] on tr "Attention Allen Hare" at bounding box center [883, 395] width 533 height 38
copy tr "[PERSON_NAME]"
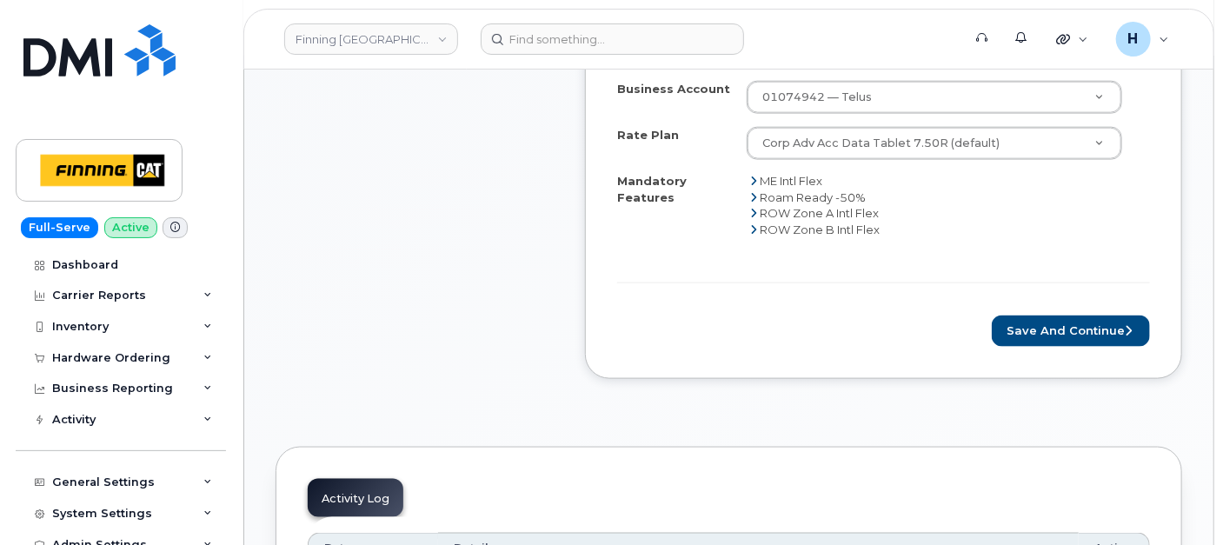
scroll to position [966, 0]
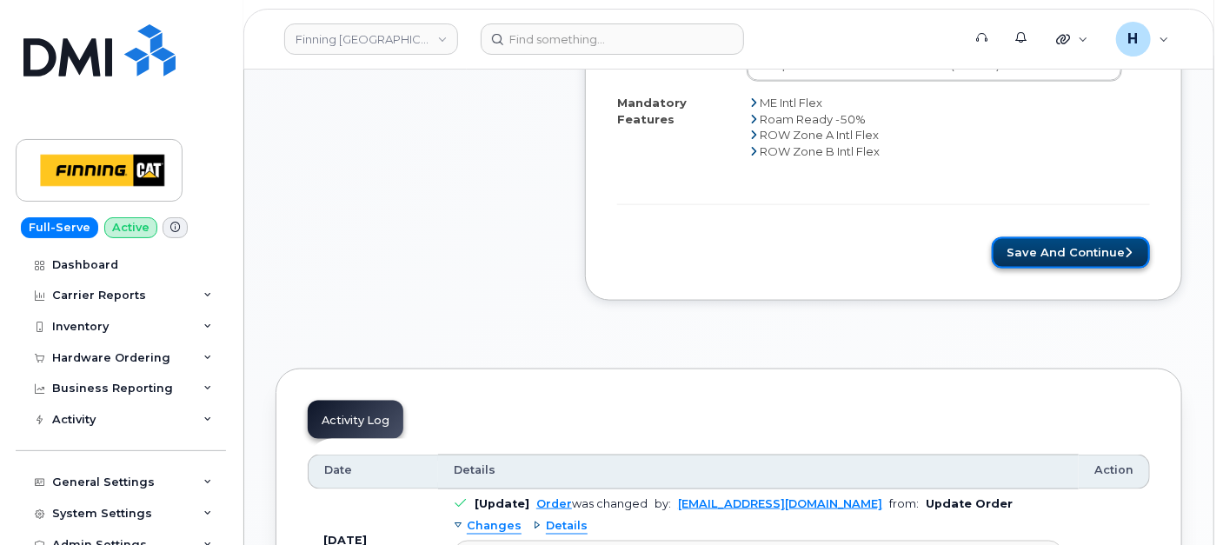
click at [1056, 250] on button "Save and Continue" at bounding box center [1071, 253] width 158 height 32
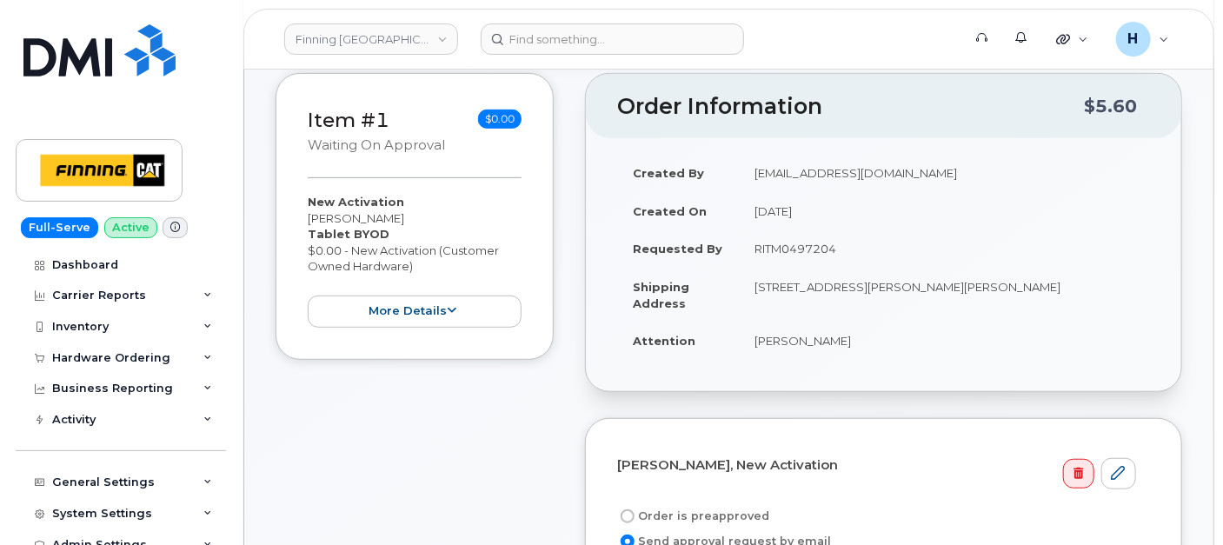
scroll to position [386, 0]
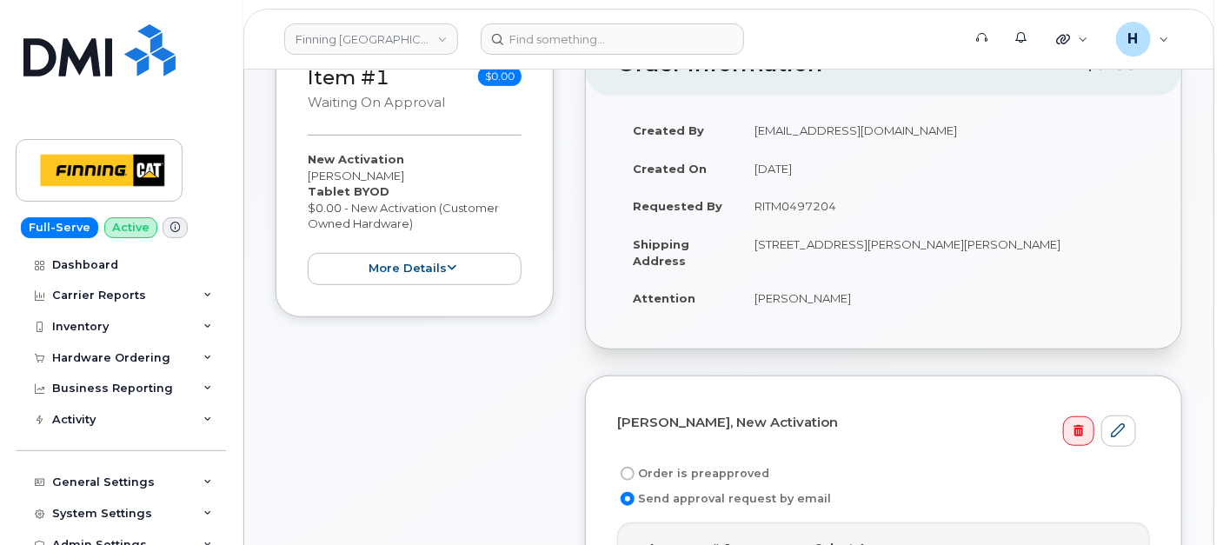
drag, startPoint x: 752, startPoint y: 203, endPoint x: 869, endPoint y: 212, distance: 116.9
click at [869, 212] on td "RITM0497204" at bounding box center [944, 206] width 411 height 38
copy td "RITM0497204"
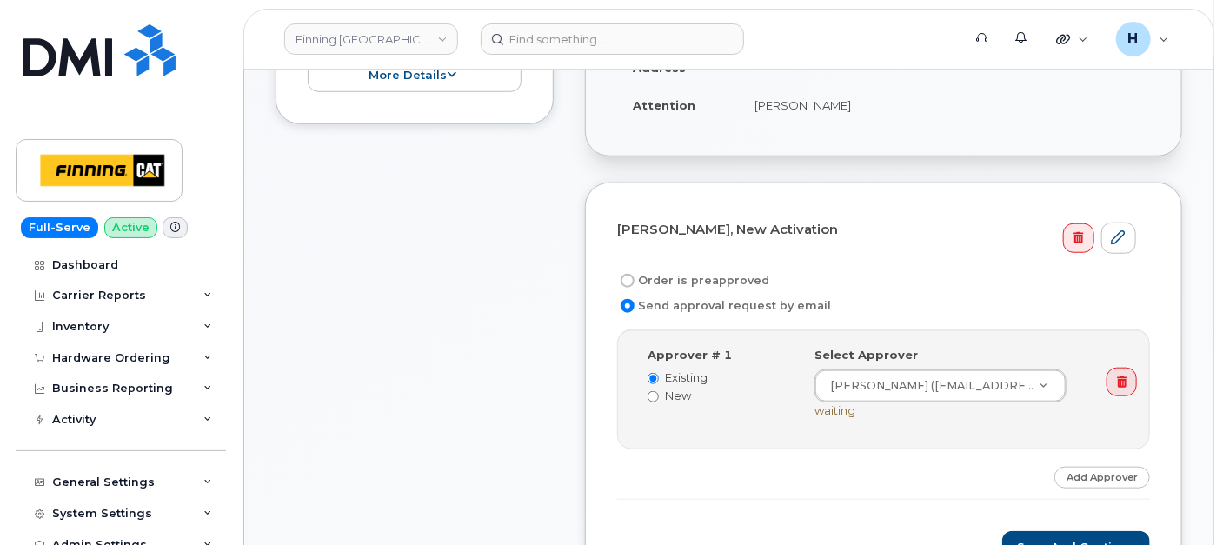
click at [662, 285] on label "Order is preapproved" at bounding box center [693, 280] width 152 height 21
click at [635, 285] on input "Order is preapproved" at bounding box center [628, 281] width 14 height 14
radio input "true"
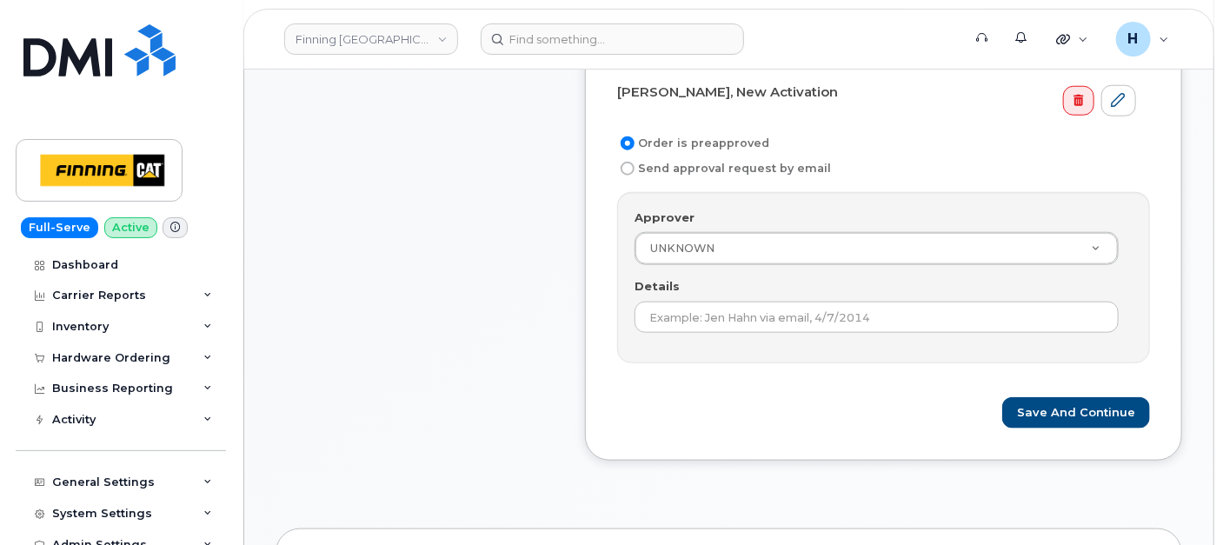
scroll to position [772, 0]
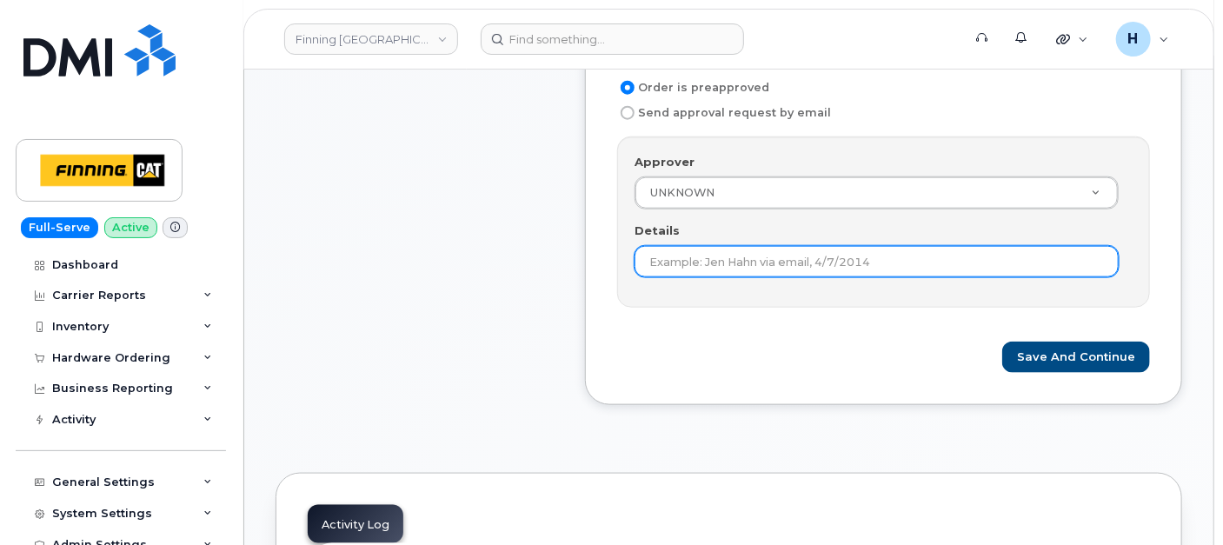
click at [668, 263] on input "Details" at bounding box center [877, 261] width 484 height 31
paste input "RITM0497204"
type input "RITM0497204"
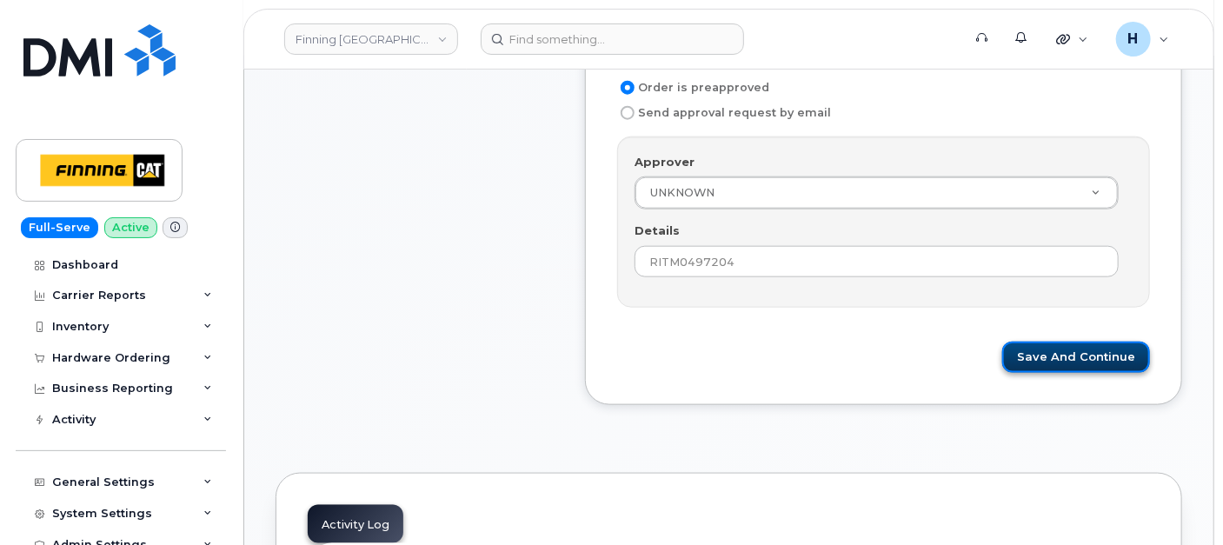
click at [1088, 347] on button "Save and Continue" at bounding box center [1077, 358] width 148 height 32
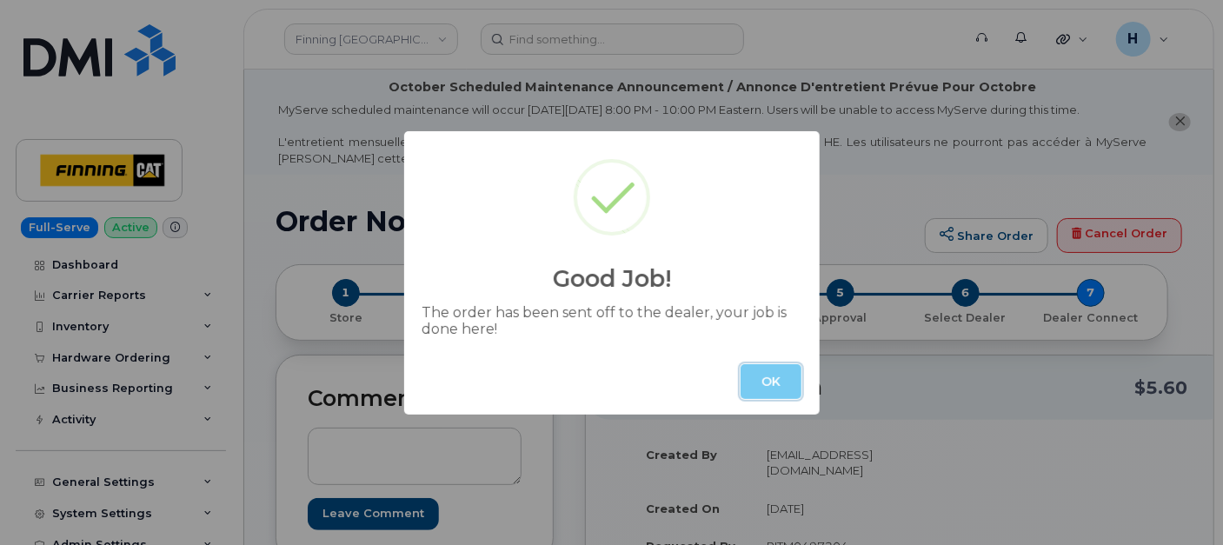
click at [755, 371] on button "OK" at bounding box center [771, 381] width 61 height 35
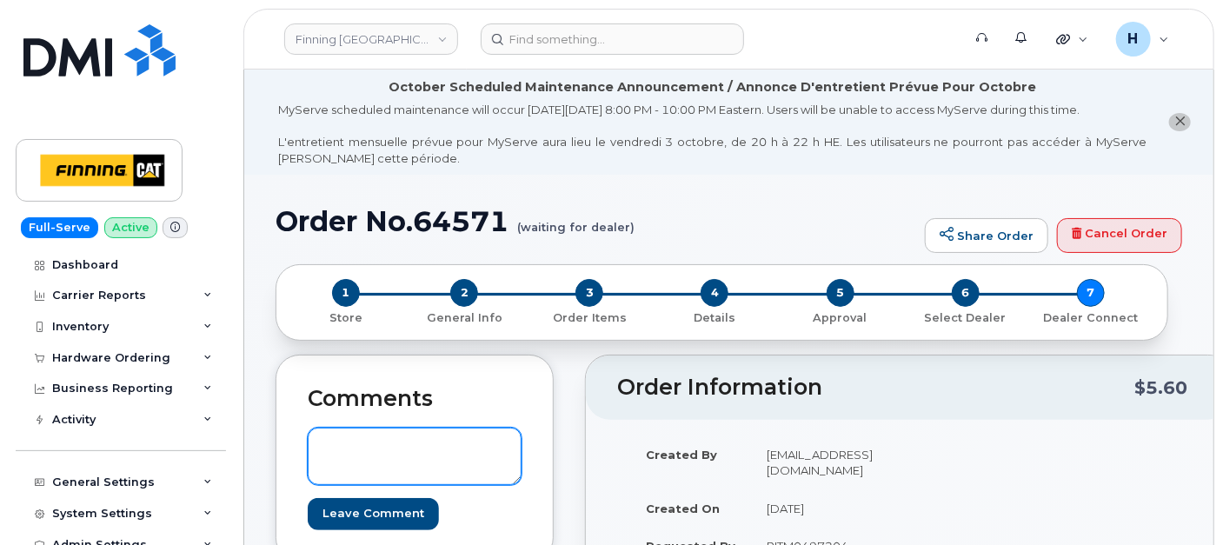
click at [438, 449] on textarea at bounding box center [415, 456] width 214 height 57
paste textarea "SIM: 8912230102357625171---Awaiting Activation on TELUS Order #TL60037402"
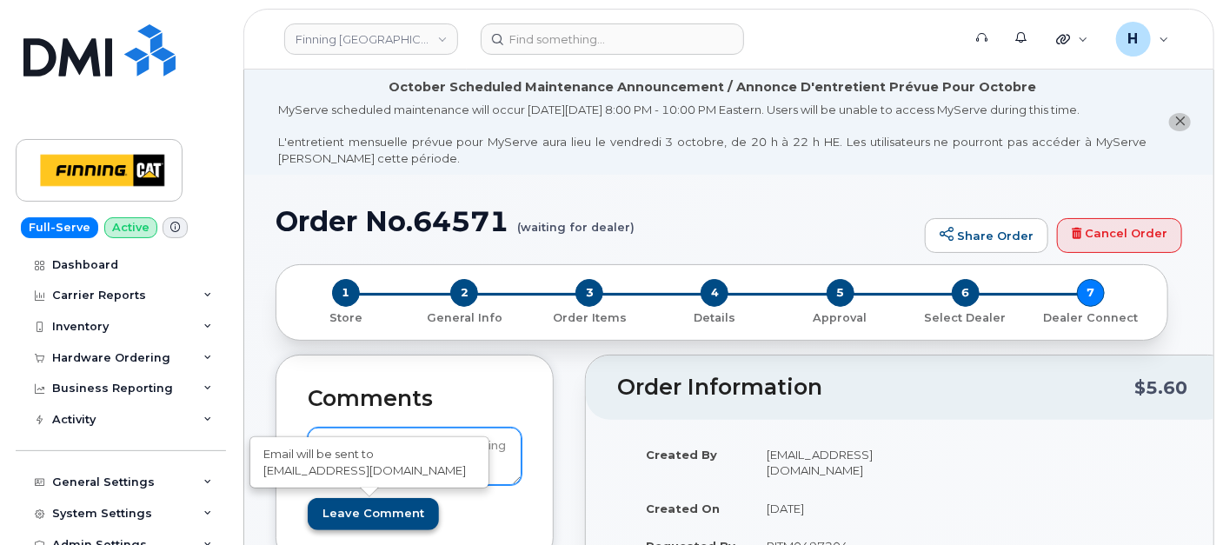
type textarea "SIM: 8912230102357625171---Awaiting Activation on TELUS Order #TL60037402"
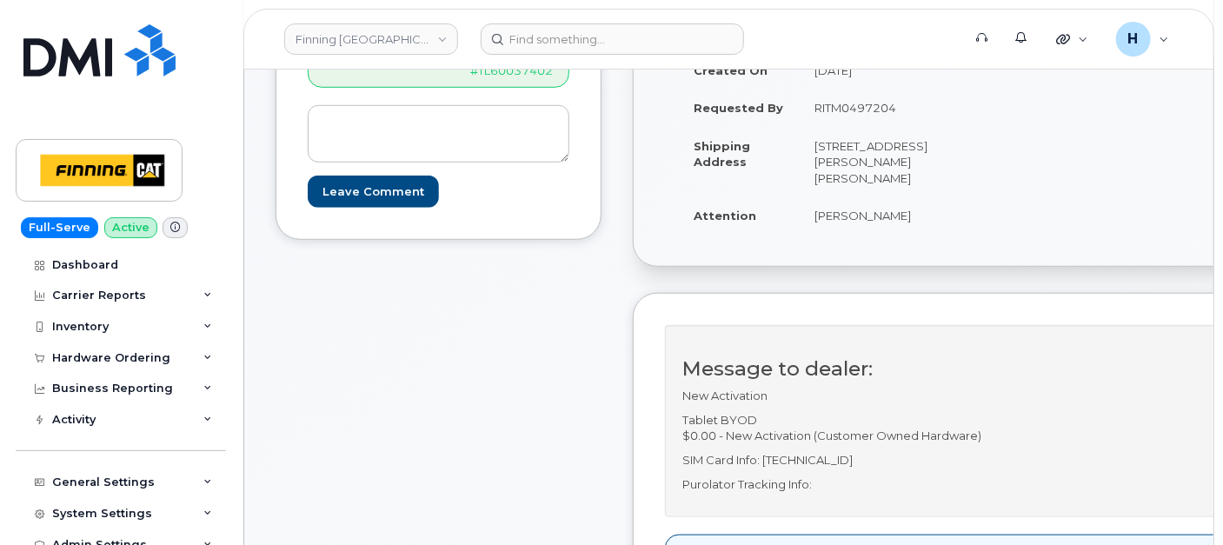
scroll to position [483, 0]
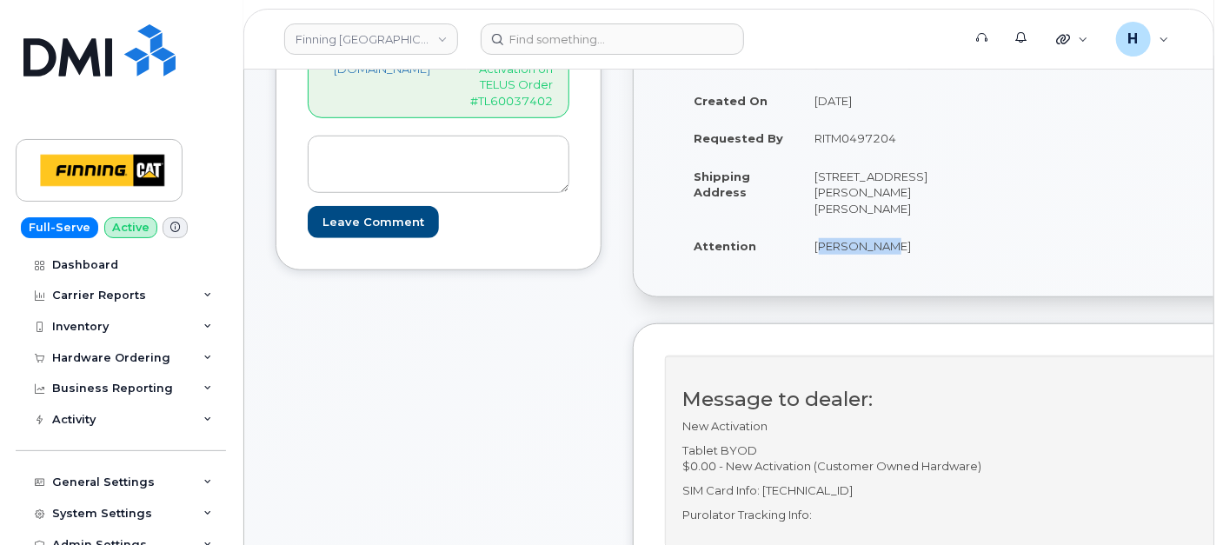
drag, startPoint x: 854, startPoint y: 238, endPoint x: 930, endPoint y: 249, distance: 76.4
click at [930, 249] on td "[PERSON_NAME]" at bounding box center [872, 246] width 144 height 38
copy td "[PERSON_NAME]"
drag, startPoint x: 917, startPoint y: 207, endPoint x: 864, endPoint y: 215, distance: 53.6
click at [864, 215] on td "[STREET_ADDRESS][PERSON_NAME][PERSON_NAME]" at bounding box center [872, 192] width 144 height 70
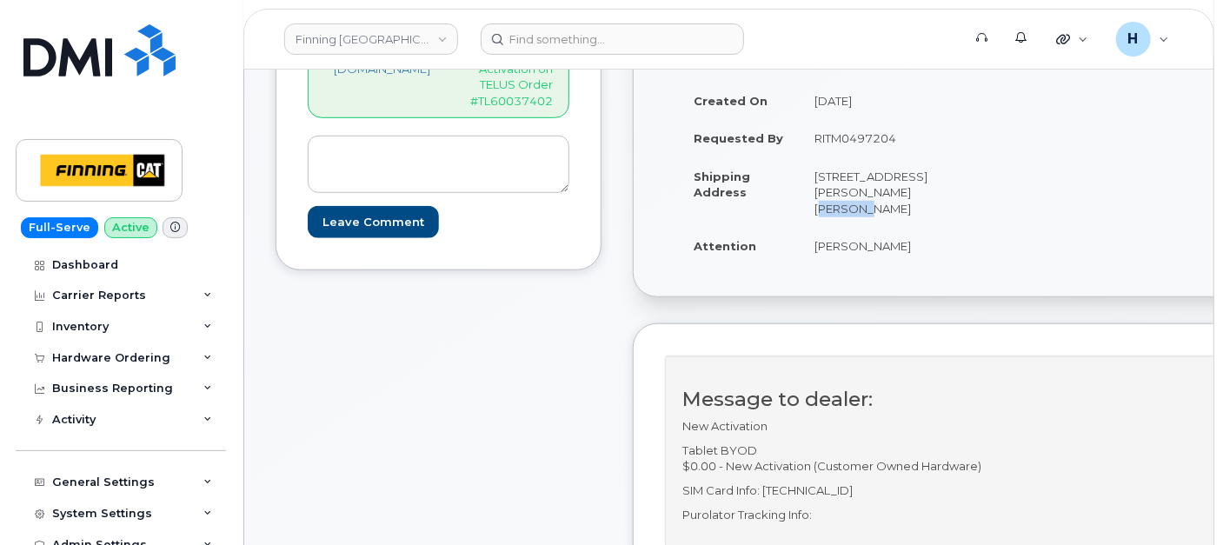
copy td "V4Y 0C1"
drag, startPoint x: 858, startPoint y: 174, endPoint x: 898, endPoint y: 170, distance: 40.2
click at [898, 170] on td "[STREET_ADDRESS][PERSON_NAME][PERSON_NAME]" at bounding box center [872, 192] width 144 height 70
copy td "2046"
click at [904, 179] on td "[STREET_ADDRESS][PERSON_NAME][PERSON_NAME]" at bounding box center [872, 192] width 144 height 70
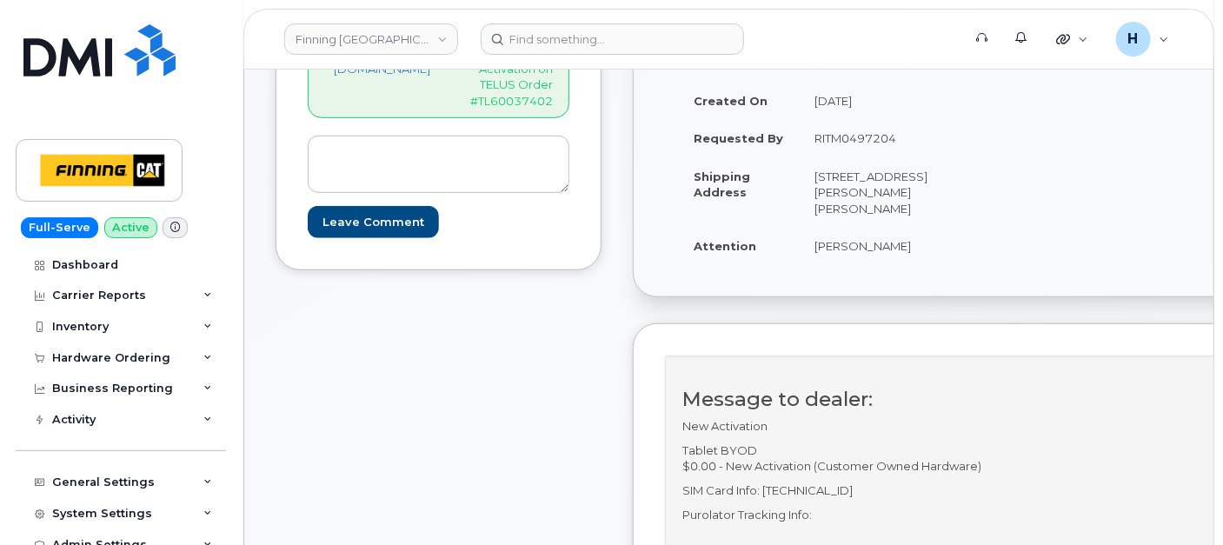
click at [913, 175] on td "[STREET_ADDRESS][PERSON_NAME][PERSON_NAME]" at bounding box center [872, 192] width 144 height 70
copy td "Norman"
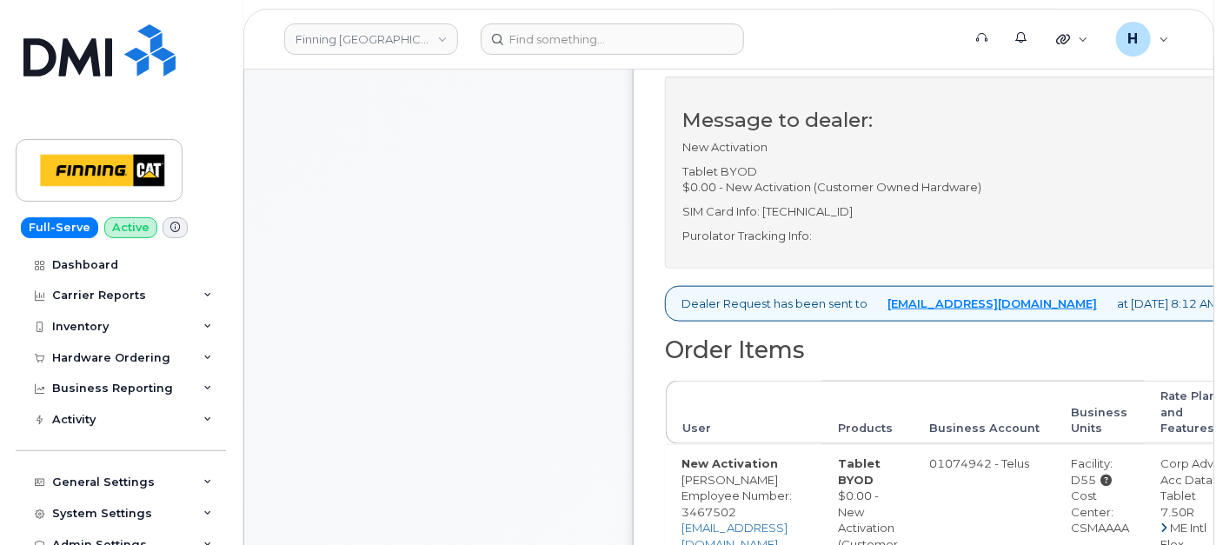
scroll to position [966, 0]
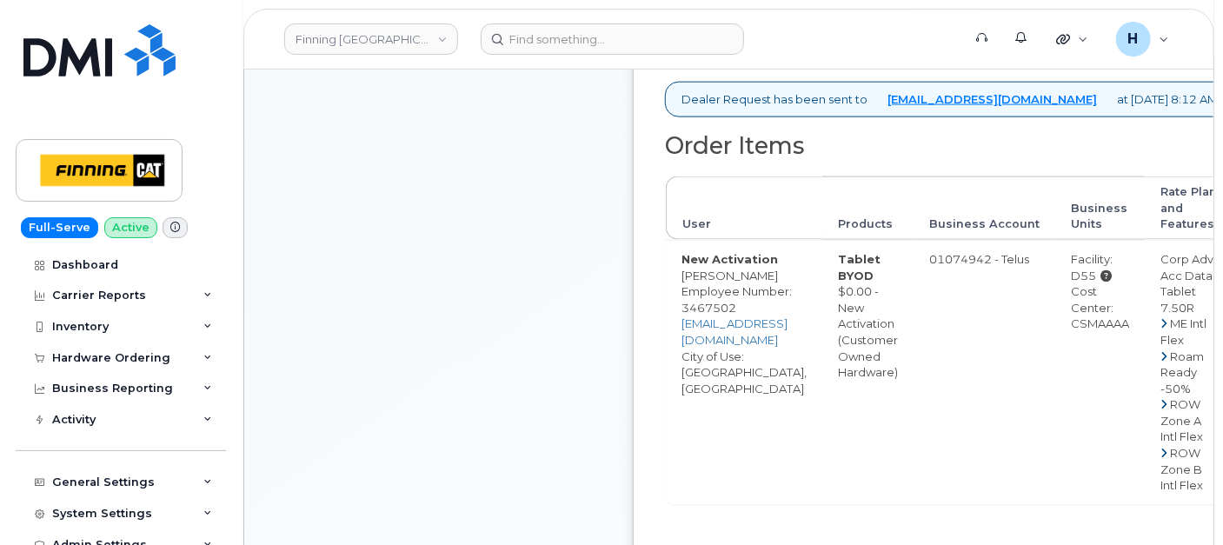
drag, startPoint x: 1111, startPoint y: 330, endPoint x: 1179, endPoint y: 325, distance: 68.0
click at [1145, 325] on td "Facility: D55 Cost Center: CSMAAAA" at bounding box center [1101, 371] width 90 height 263
copy div "CSMAAAA"
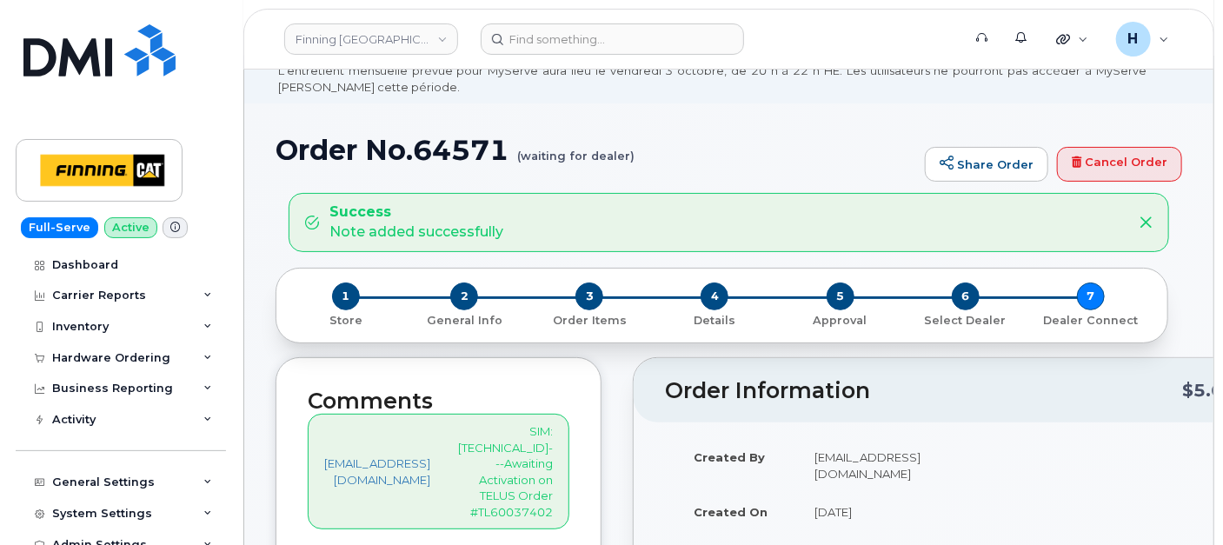
scroll to position [0, 0]
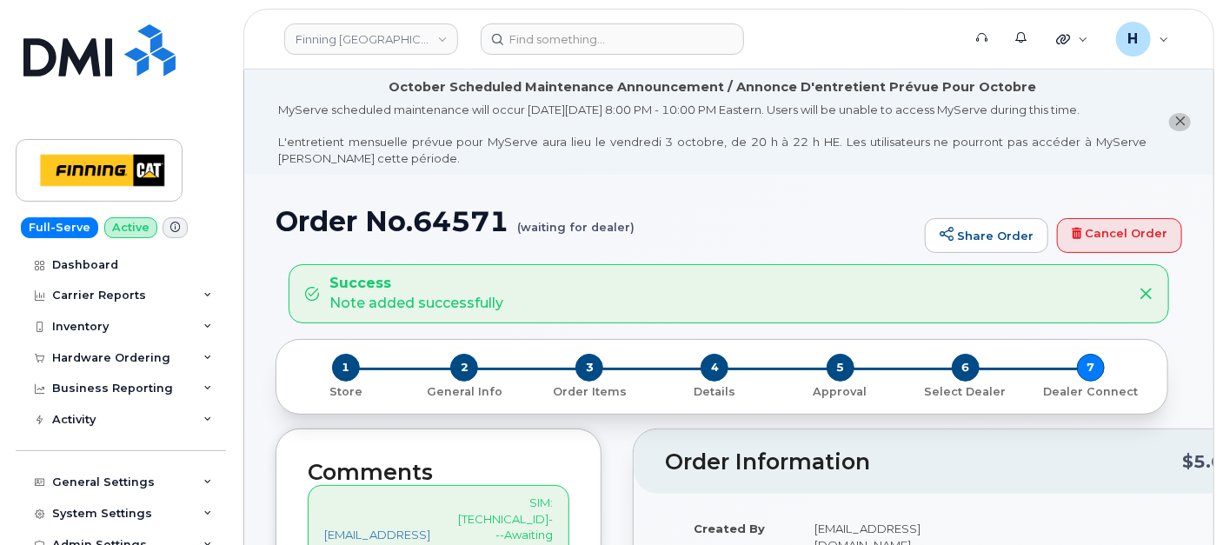
click at [483, 227] on h1 "Order No.64571 (waiting for dealer)" at bounding box center [596, 221] width 641 height 30
copy h1 "64571"
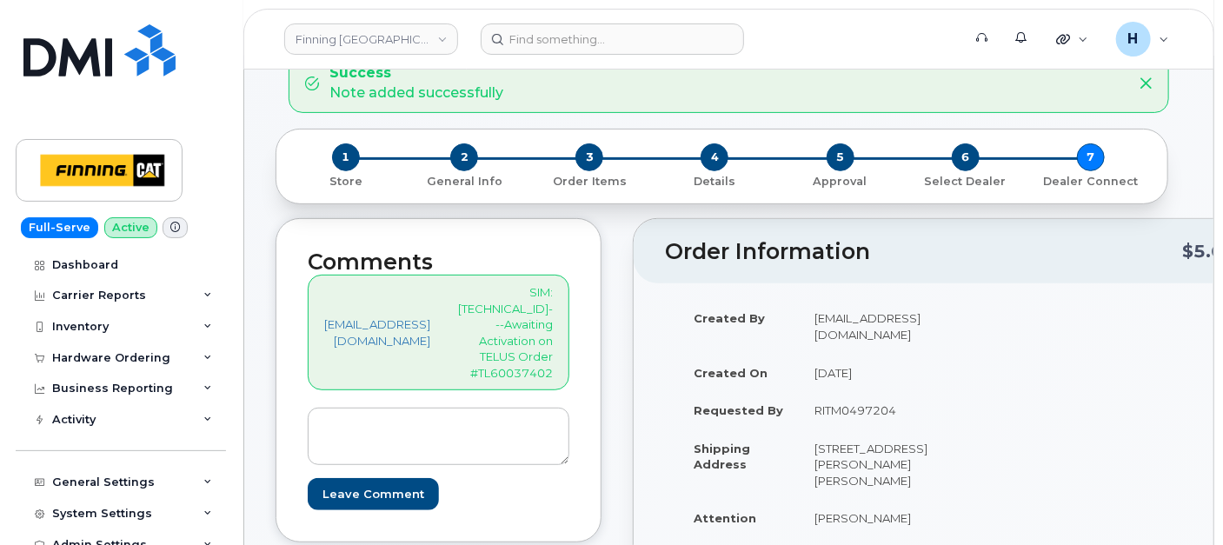
scroll to position [193, 0]
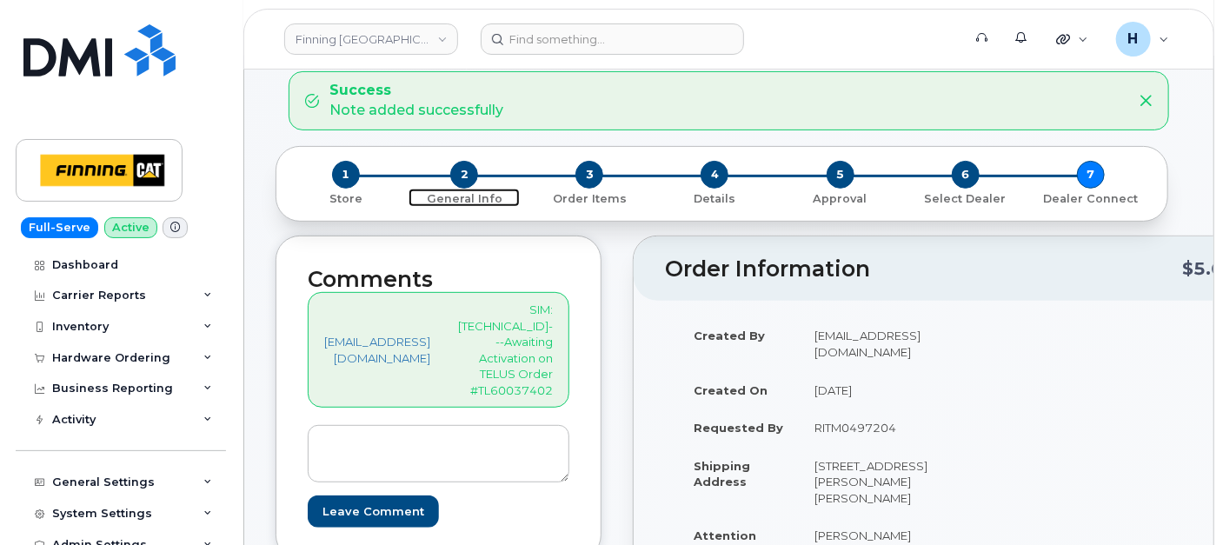
click at [466, 175] on span "2" at bounding box center [464, 175] width 28 height 28
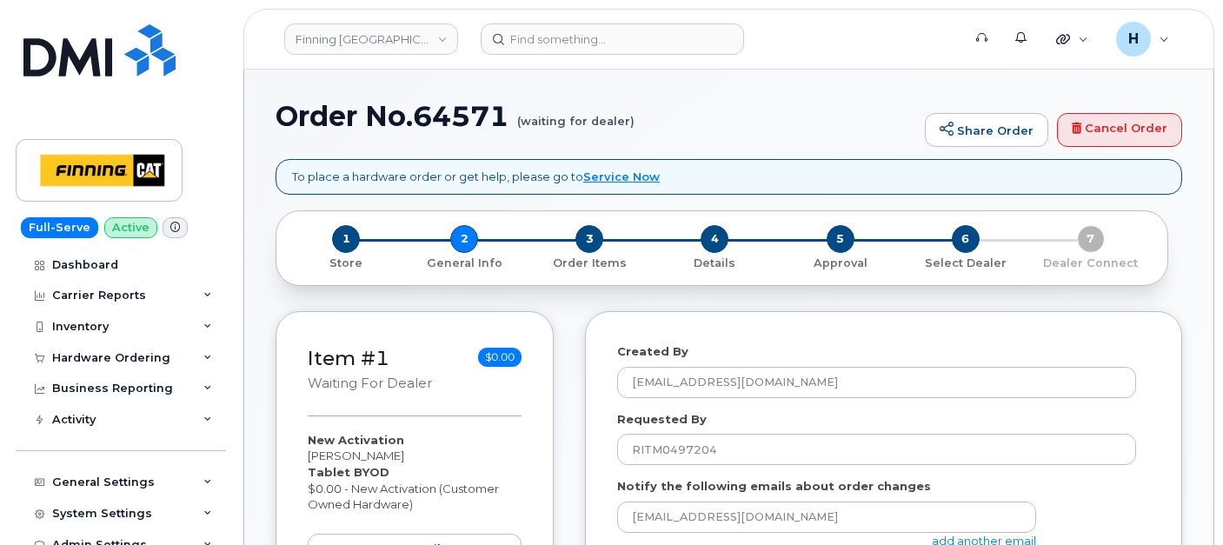
select select
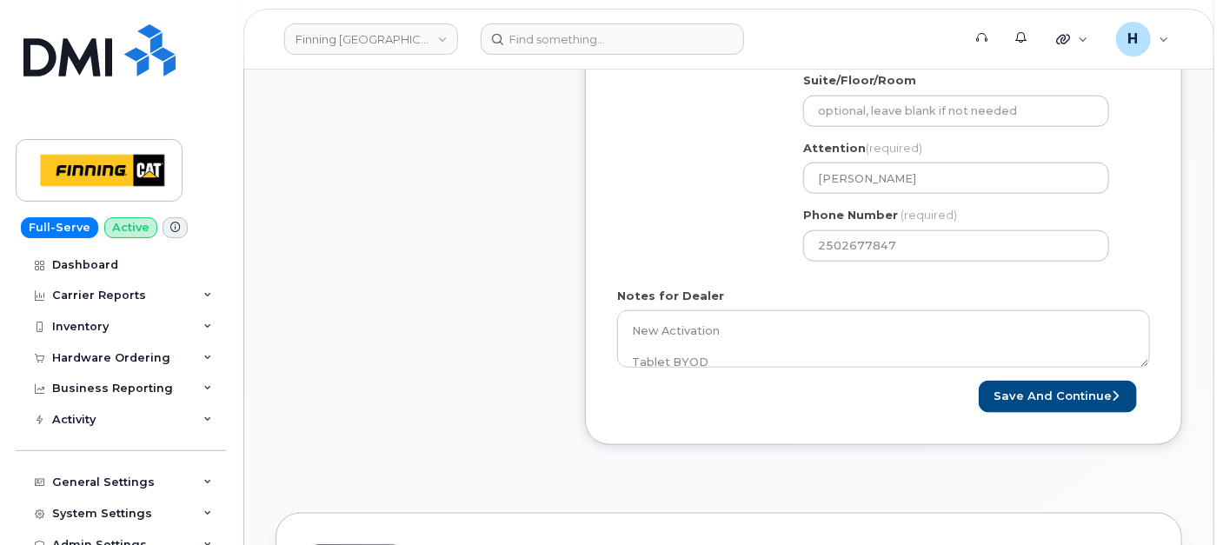
scroll to position [870, 0]
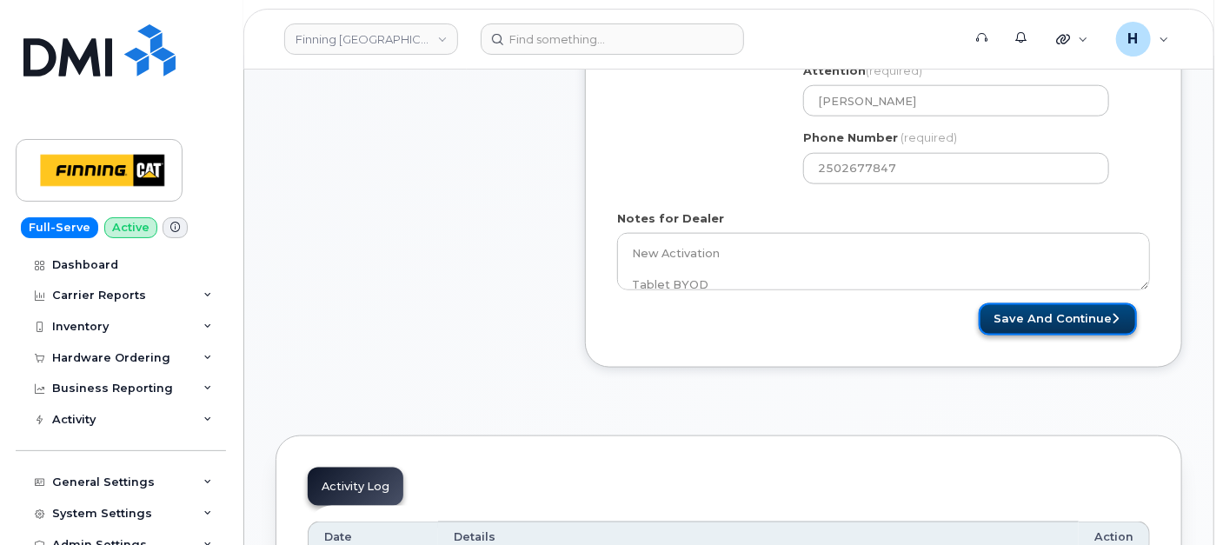
click at [1025, 323] on button "Save and Continue" at bounding box center [1058, 319] width 158 height 32
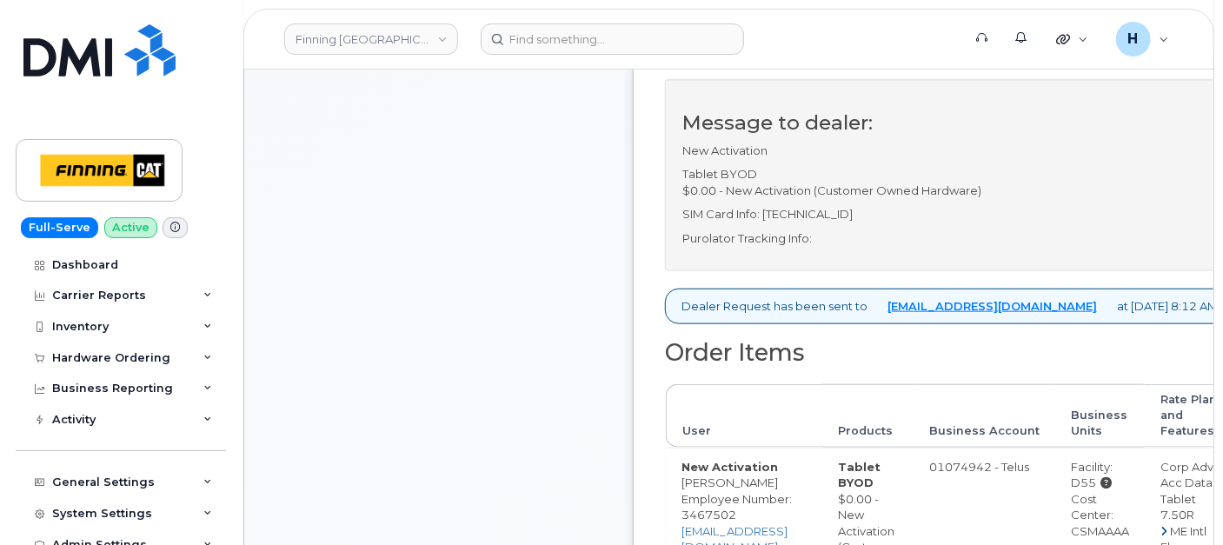
scroll to position [104, 0]
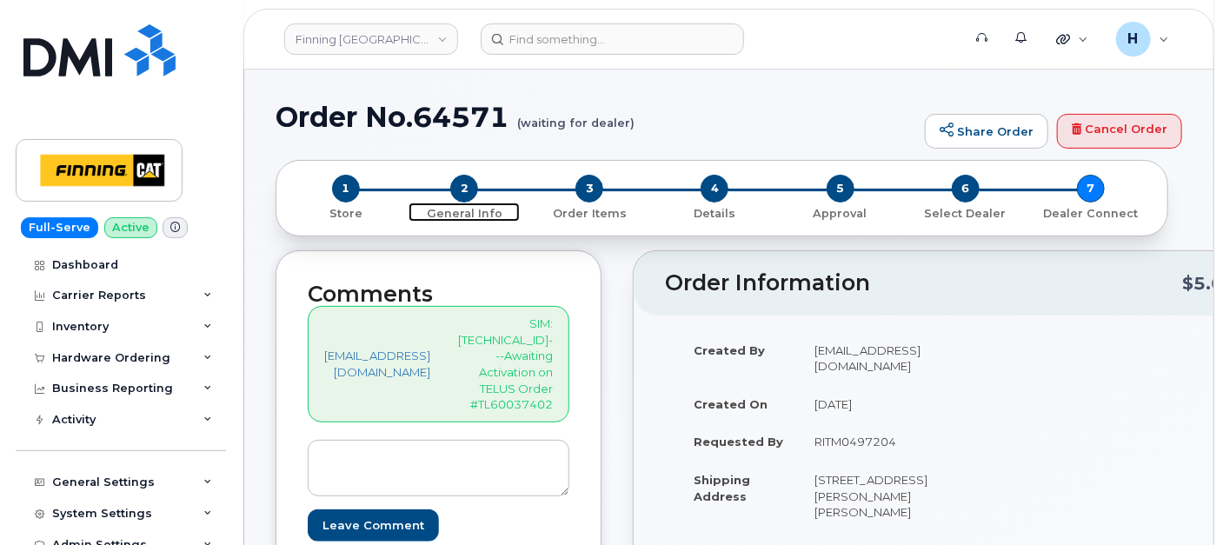
click at [457, 185] on span "2" at bounding box center [464, 189] width 28 height 28
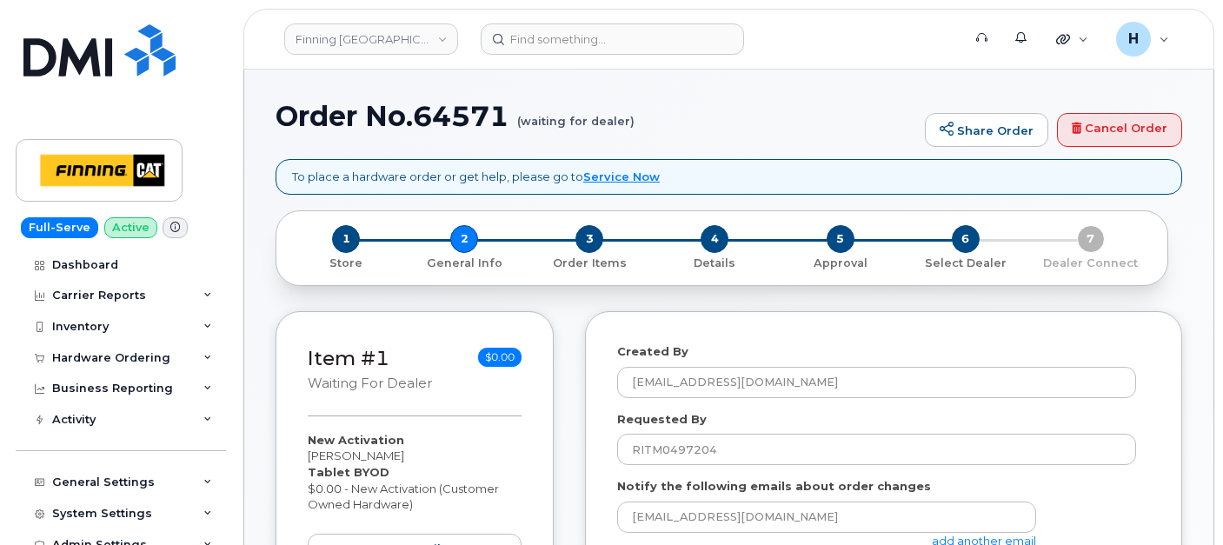
select select
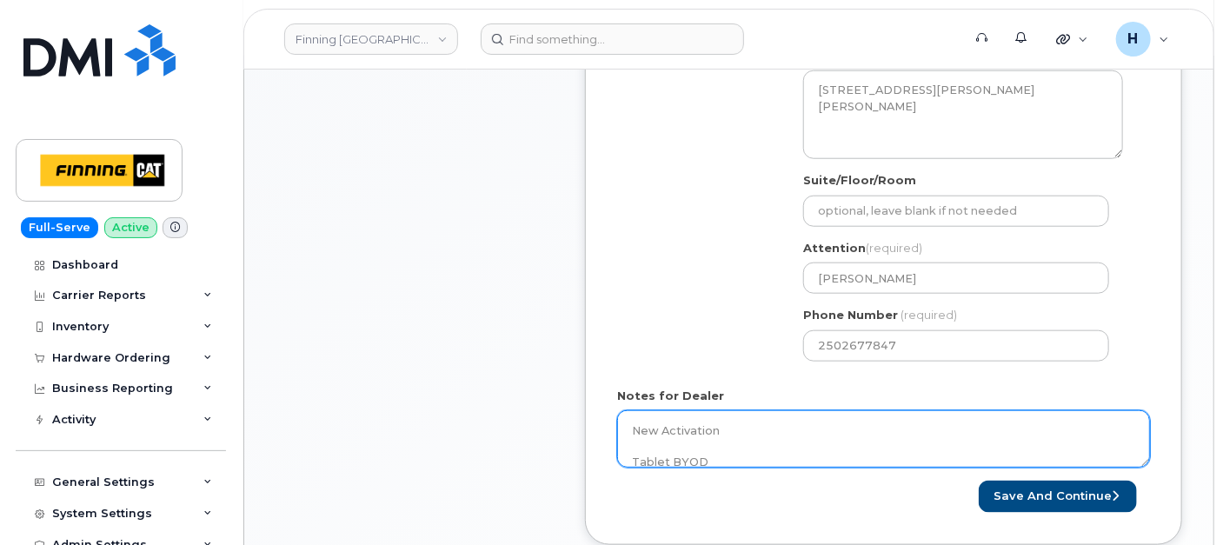
scroll to position [772, 0]
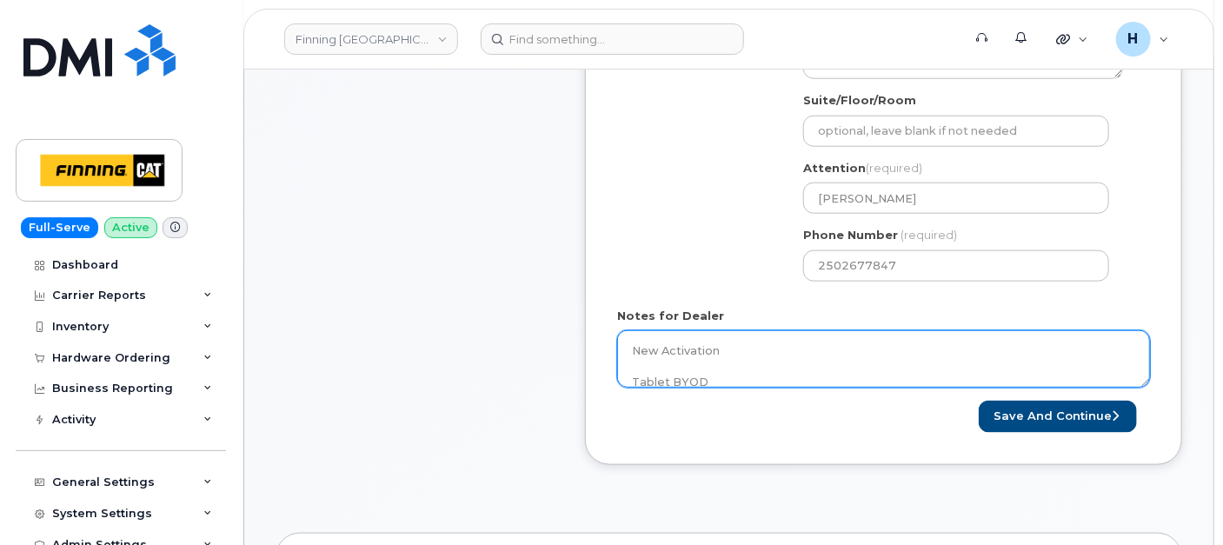
click at [803, 367] on textarea "New Activation Tablet BYOD $0.00 - New Activation (Customer Owned Hardware) SIM…" at bounding box center [883, 358] width 533 height 57
paste textarea "335679503219"
click at [775, 363] on textarea "New Activation Tablet BYOD $0.00 - New Activation (Customer Owned Hardware) SIM…" at bounding box center [883, 358] width 533 height 57
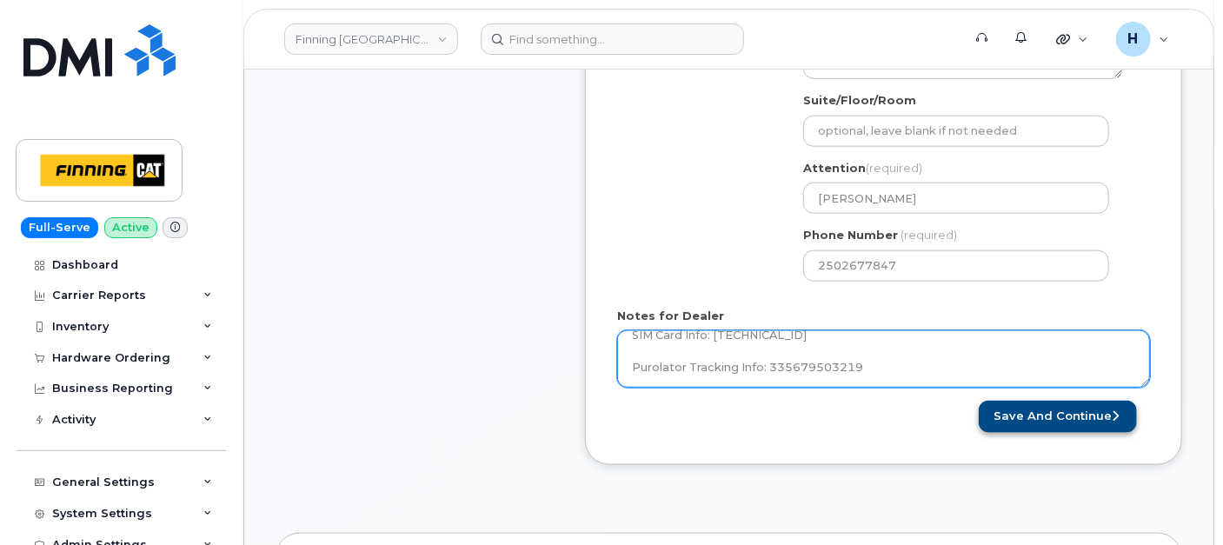
type textarea "New Activation Tablet BYOD $0.00 - New Activation (Customer Owned Hardware) SIM…"
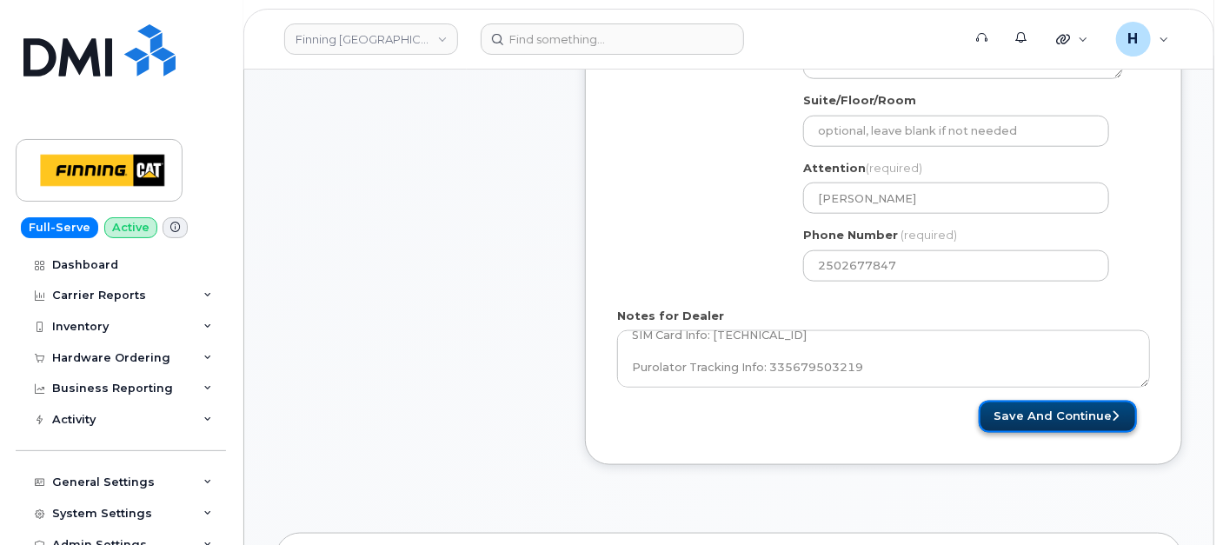
click at [1097, 417] on button "Save and Continue" at bounding box center [1058, 417] width 158 height 32
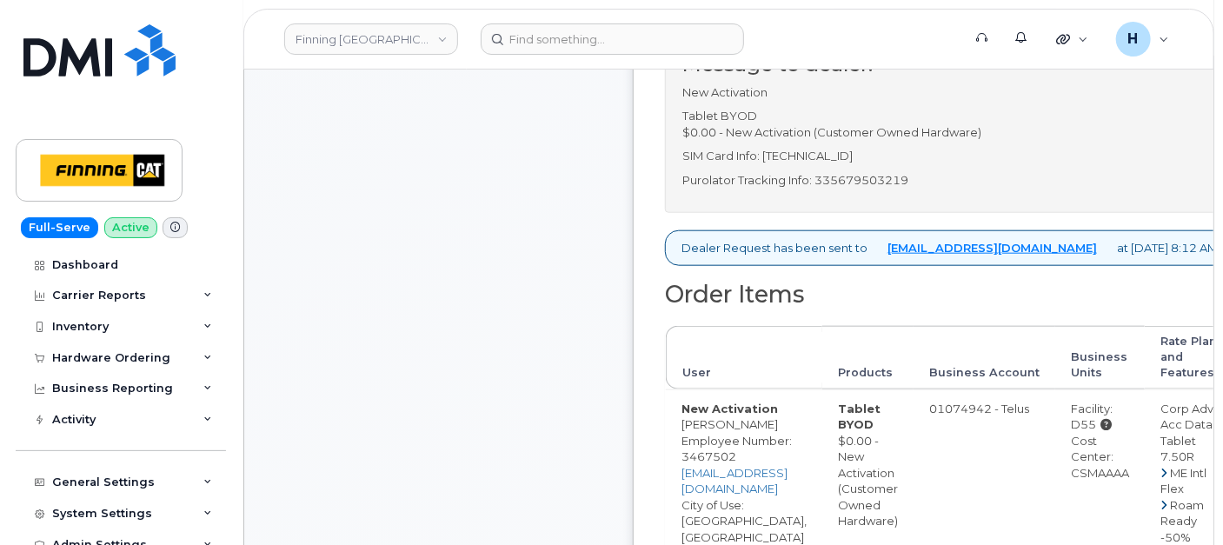
scroll to position [772, 0]
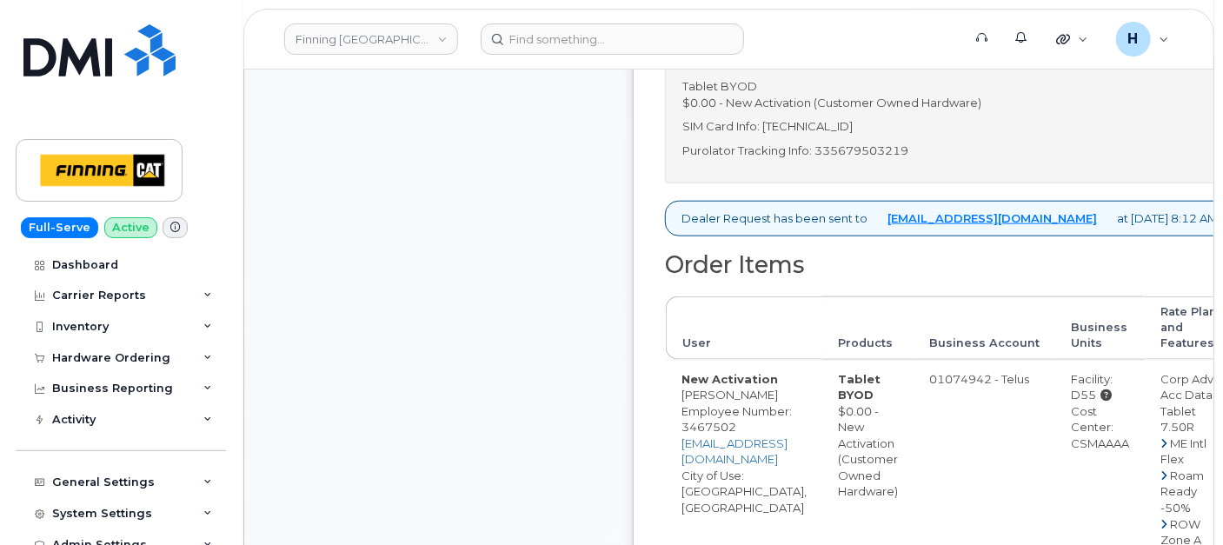
click at [955, 149] on p "Purolator Tracking Info: 335679503219" at bounding box center [950, 151] width 535 height 17
copy p "335679503219"
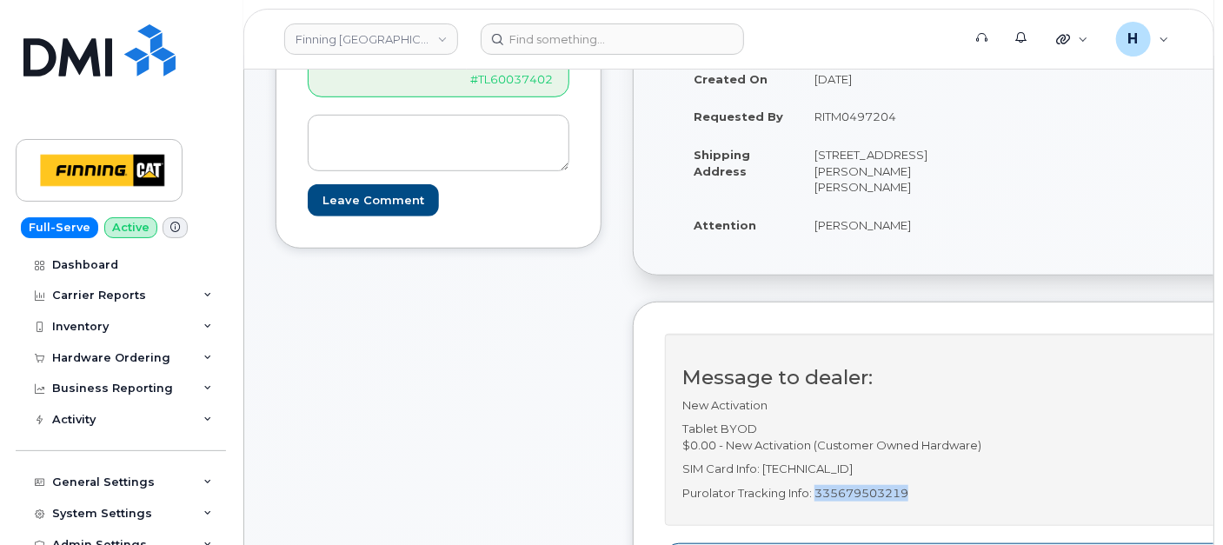
scroll to position [193, 0]
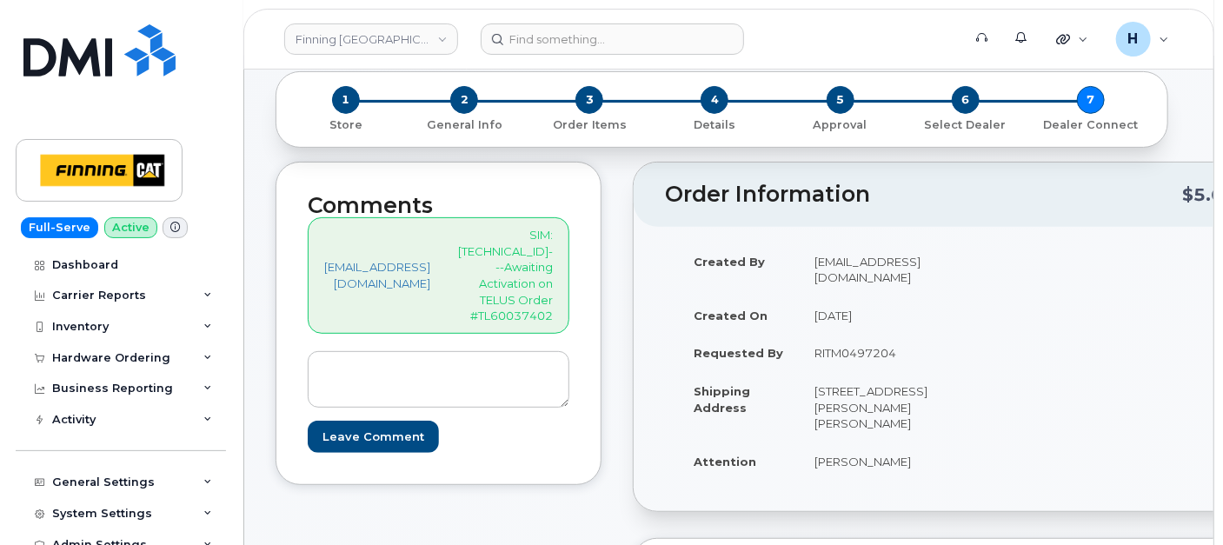
click at [513, 253] on p "SIM: [TECHNICAL_ID]---Awaiting Activation on TELUS Order #TL60037402" at bounding box center [505, 275] width 95 height 97
copy p "8912230102357625171"
click at [468, 90] on span "2" at bounding box center [464, 100] width 28 height 28
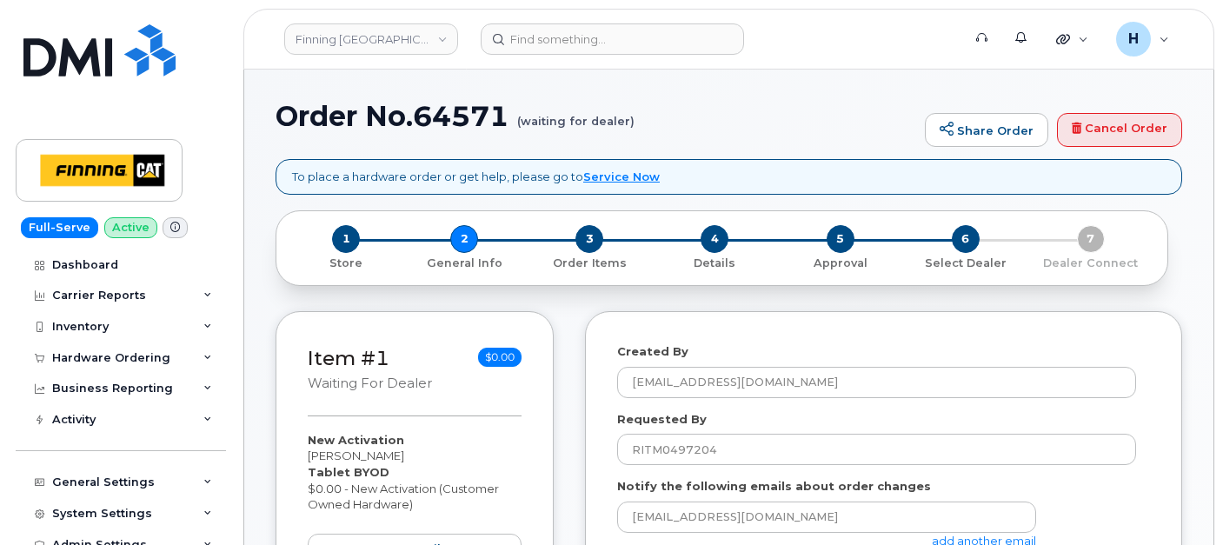
select select
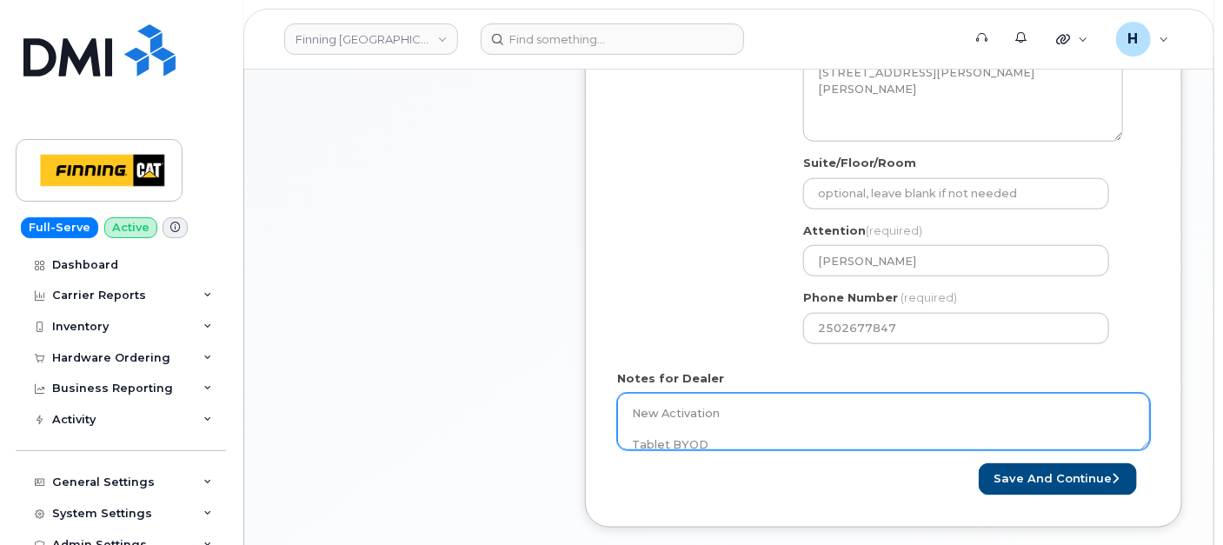
scroll to position [772, 0]
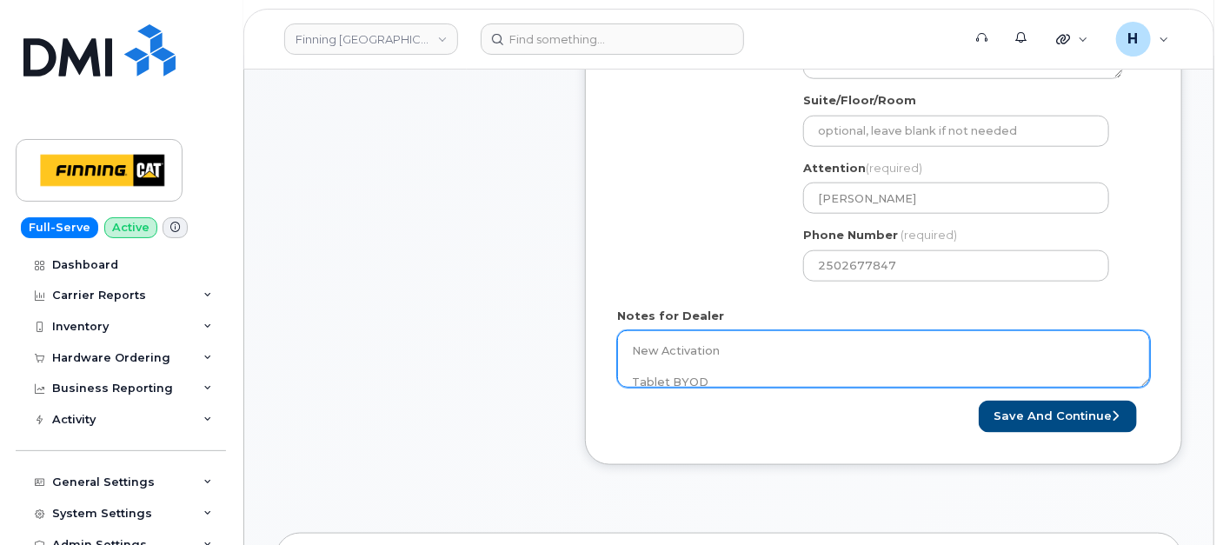
click at [782, 365] on textarea "New Activation Tablet BYOD $0.00 - New Activation (Customer Owned Hardware) SIM…" at bounding box center [883, 358] width 533 height 57
click at [688, 349] on textarea "New Activation Tablet BYOD $0.00 - New Activation (Customer Owned Hardware) SIM…" at bounding box center [883, 358] width 533 height 57
type textarea "New Activation Tablet BYOD $0.00 - New Activation (Customer Owned Hardware) SIM…"
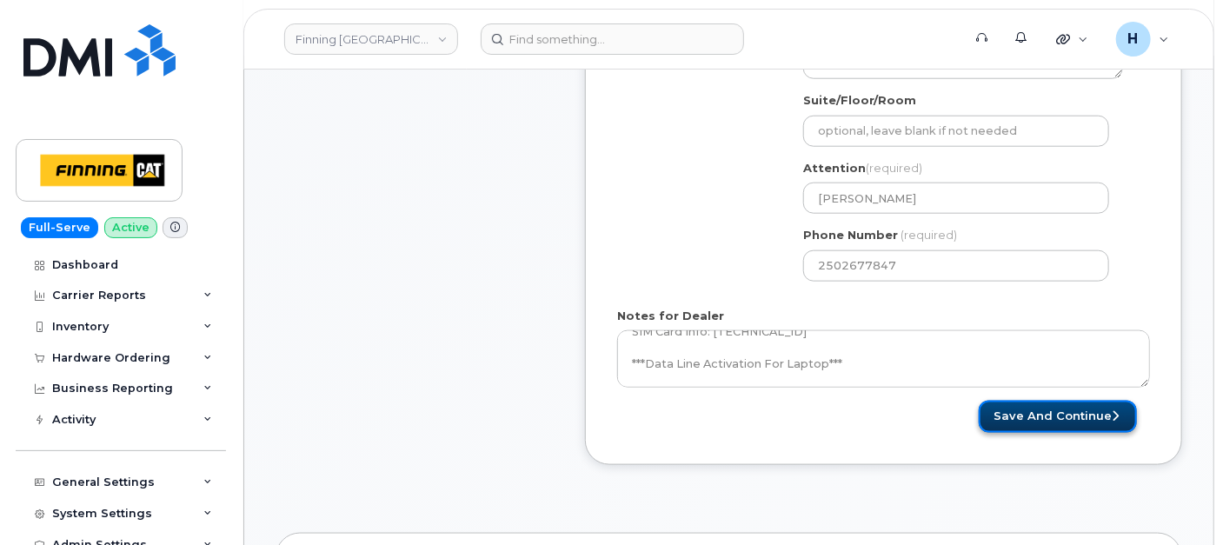
click at [1065, 403] on button "Save and Continue" at bounding box center [1058, 417] width 158 height 32
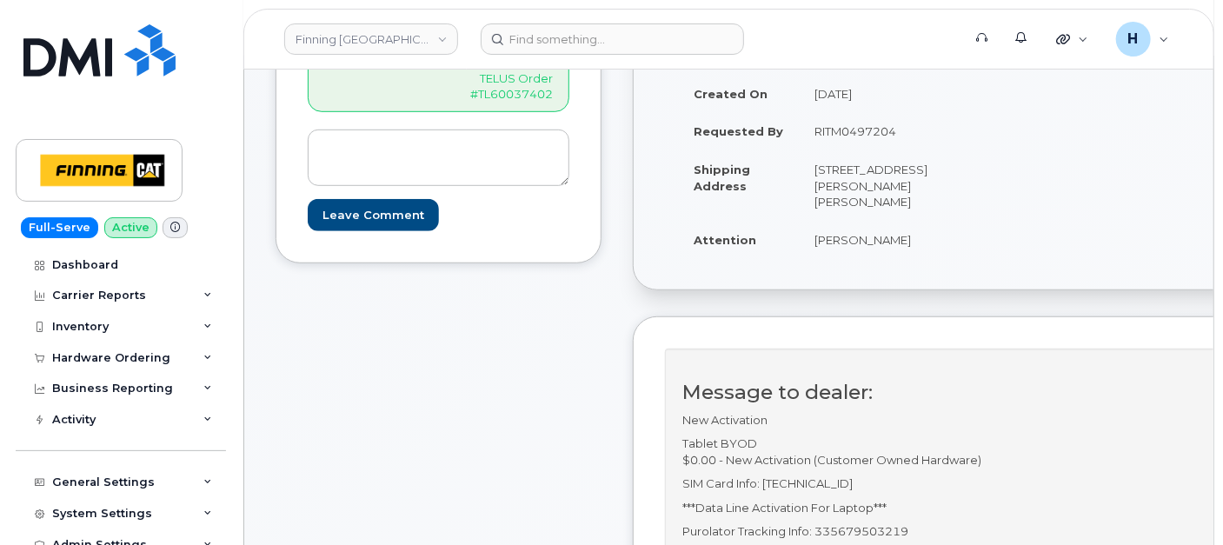
scroll to position [290, 0]
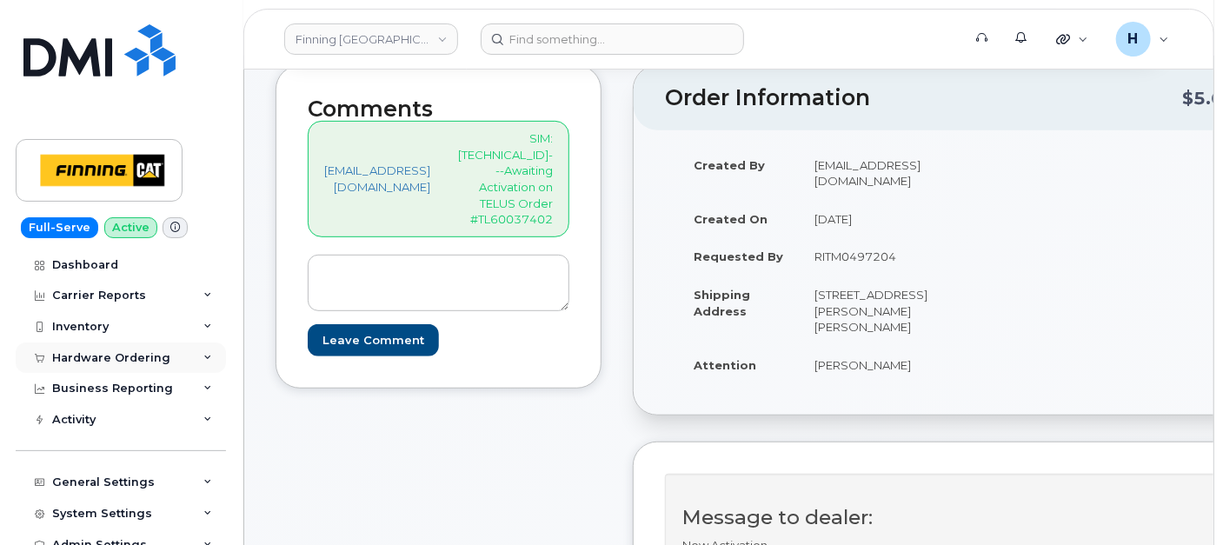
click at [108, 360] on div "Hardware Ordering" at bounding box center [111, 358] width 118 height 14
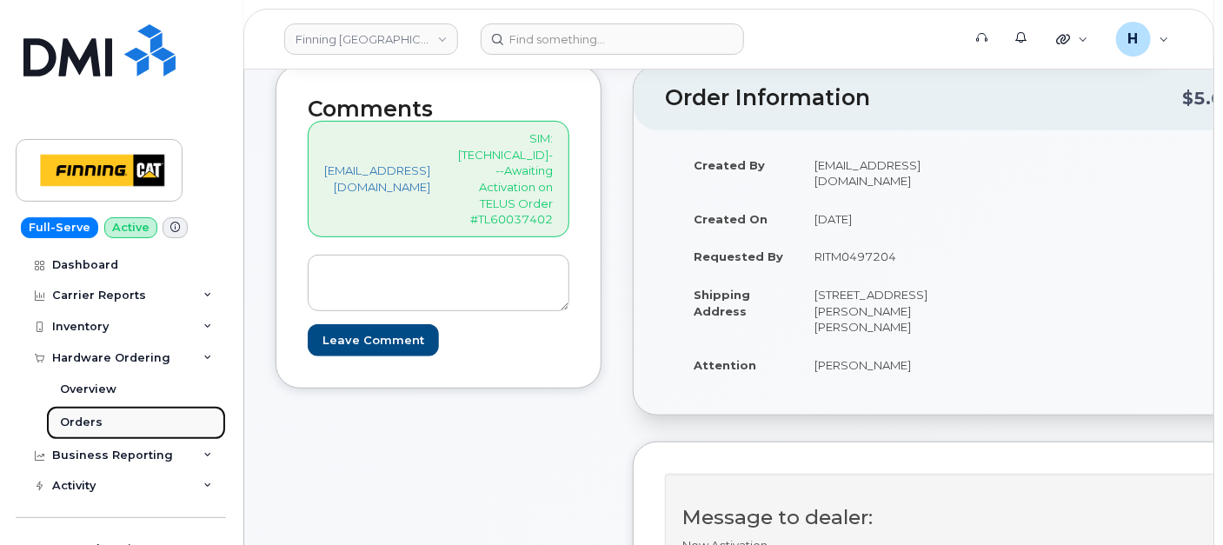
click at [87, 417] on div "Orders" at bounding box center [81, 423] width 43 height 16
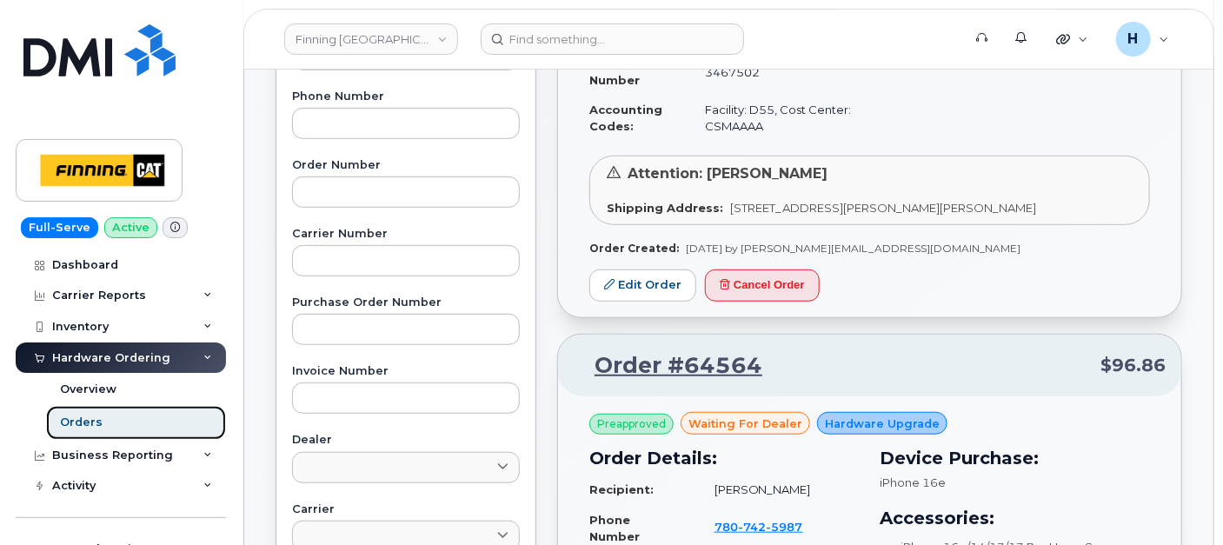
scroll to position [193, 0]
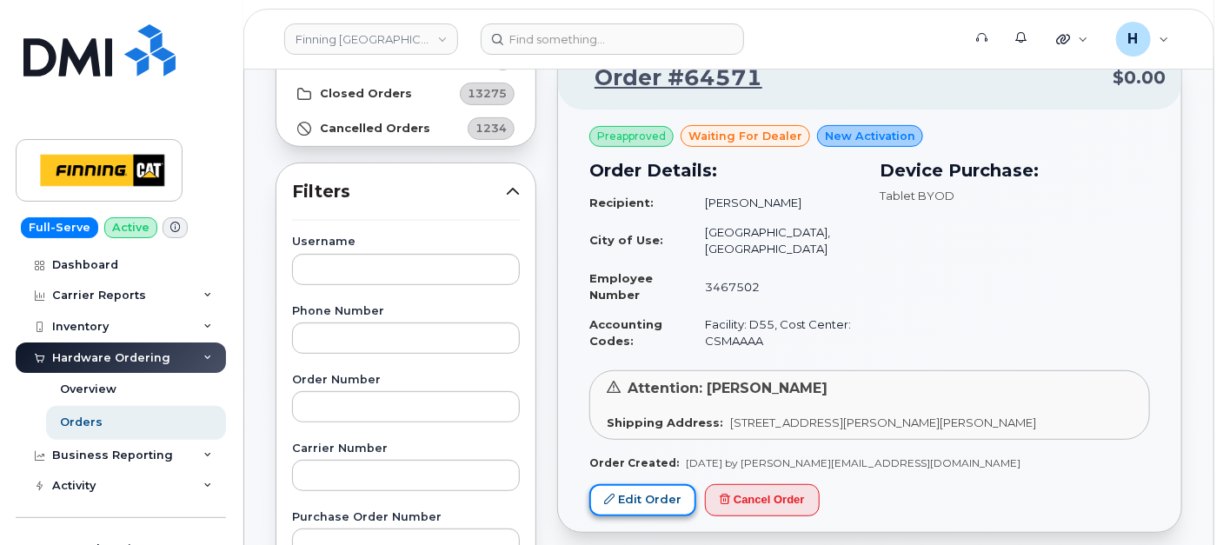
click at [620, 484] on link "Edit Order" at bounding box center [643, 500] width 107 height 32
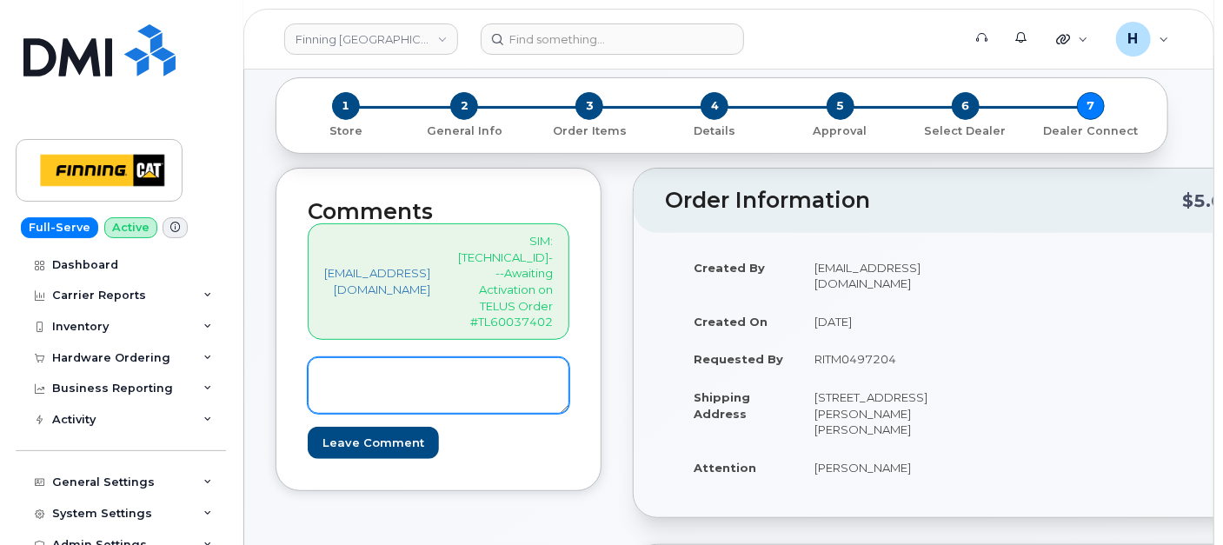
scroll to position [290, 0]
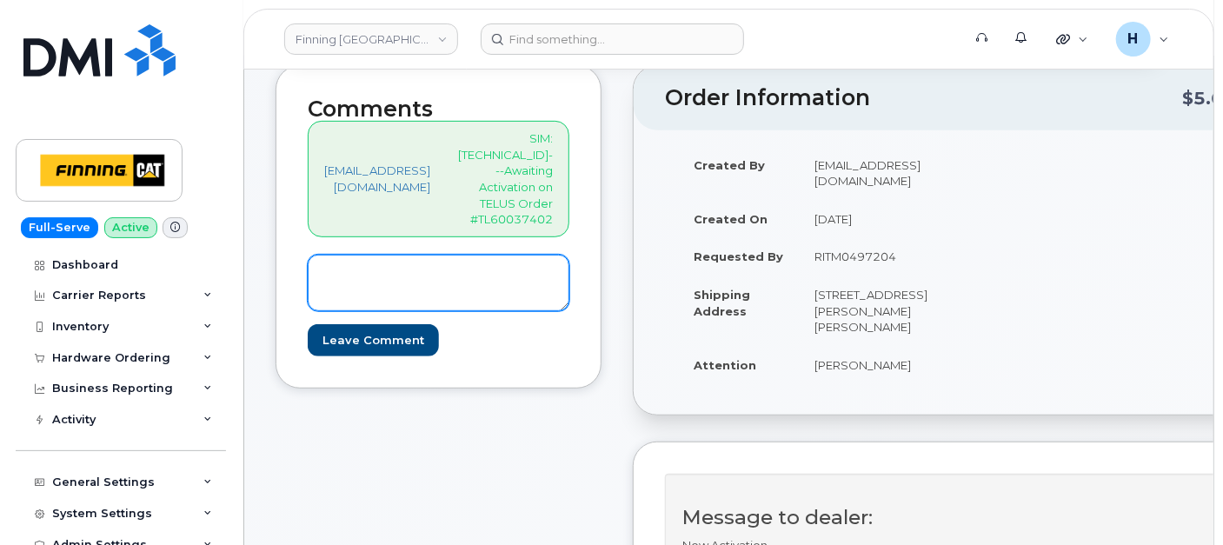
click at [543, 255] on textarea at bounding box center [439, 283] width 262 height 57
paste textarea "SIM: [TECHNICAL_ID]—-Activated on Line: [PHONE_NUMBER] (Laptop)"
type textarea "SIM: [TECHNICAL_ID]—-Activated on Line: [PHONE_NUMBER] (Laptop)"
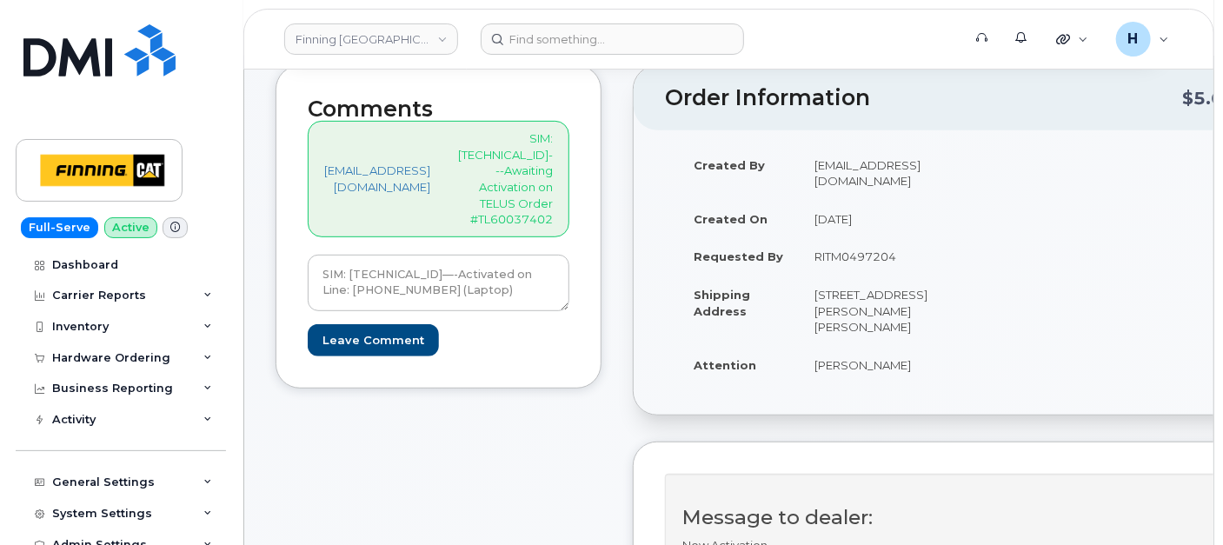
click at [1081, 308] on div "Created By [EMAIL_ADDRESS][DOMAIN_NAME] Created On [DATE] Requested By RITM0497…" at bounding box center [956, 273] width 583 height 254
click at [397, 327] on input "Leave Comment" at bounding box center [373, 340] width 131 height 32
type input "Create Event"
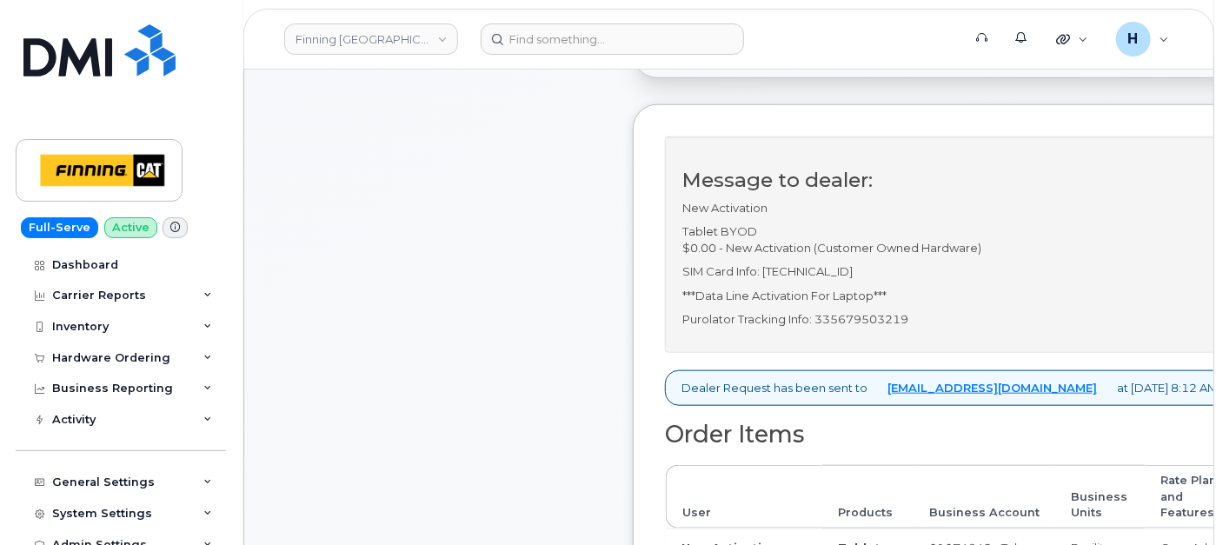
scroll to position [676, 0]
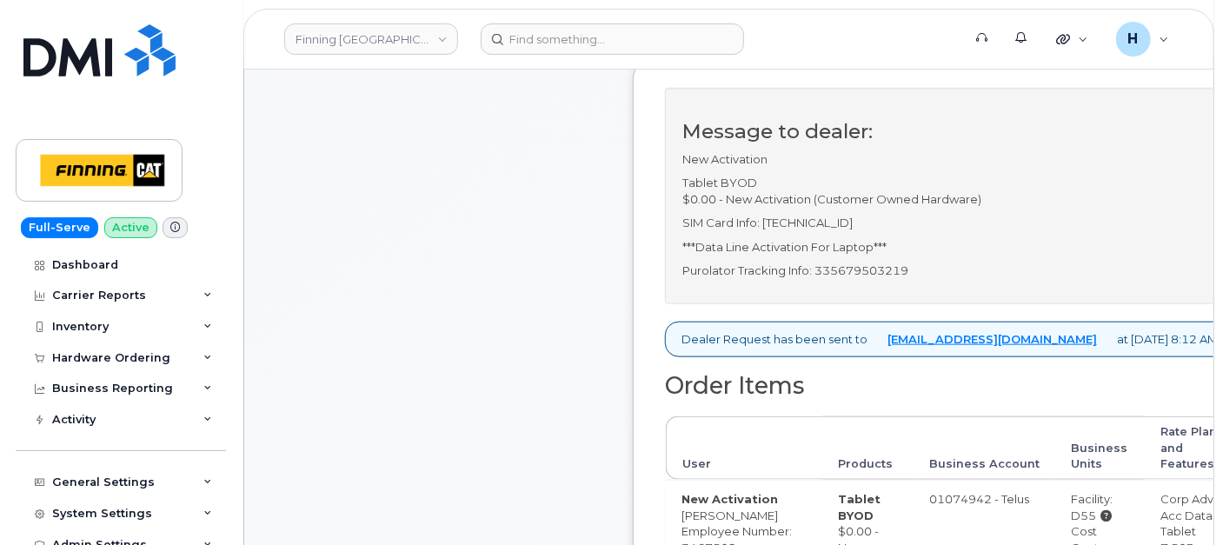
click at [935, 270] on p "Purolator Tracking Info: 335679503219" at bounding box center [950, 271] width 535 height 17
copy p "335679503219"
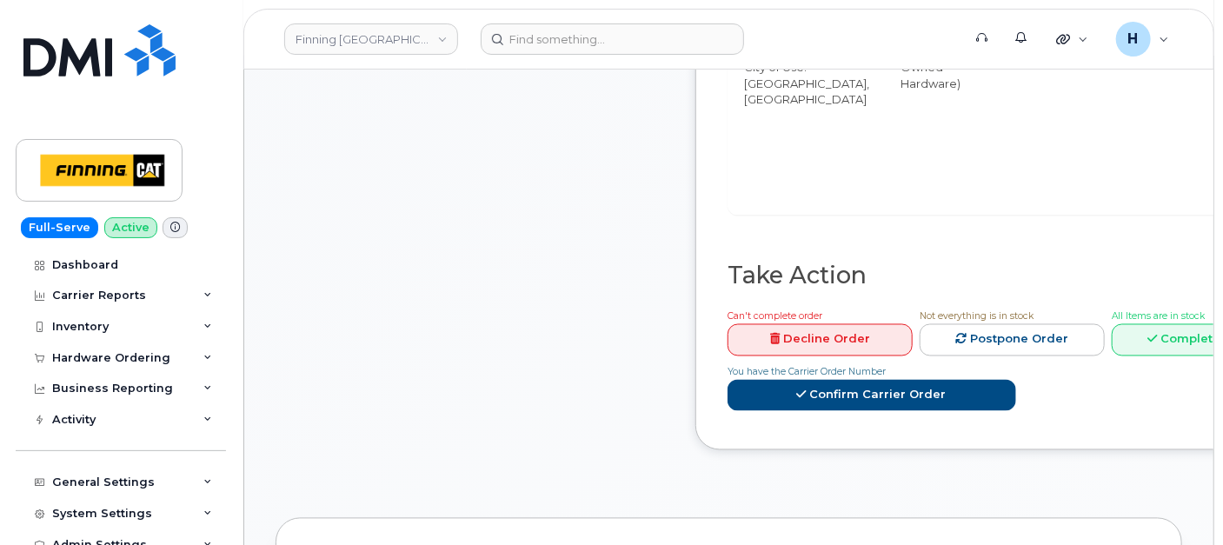
scroll to position [1545, 0]
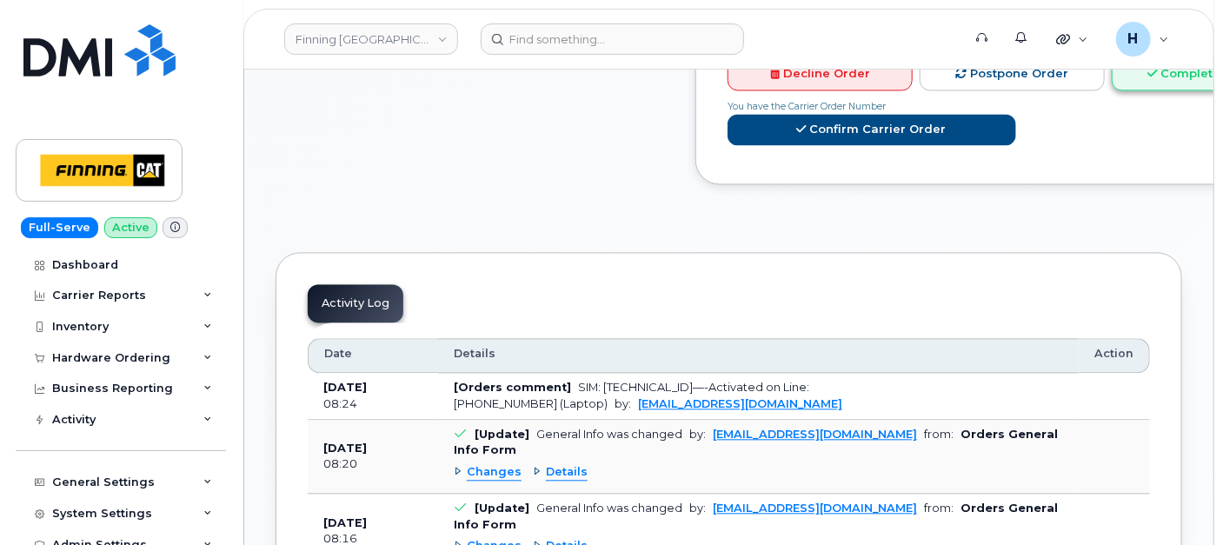
click at [1145, 77] on link "Complete Order" at bounding box center [1204, 74] width 185 height 32
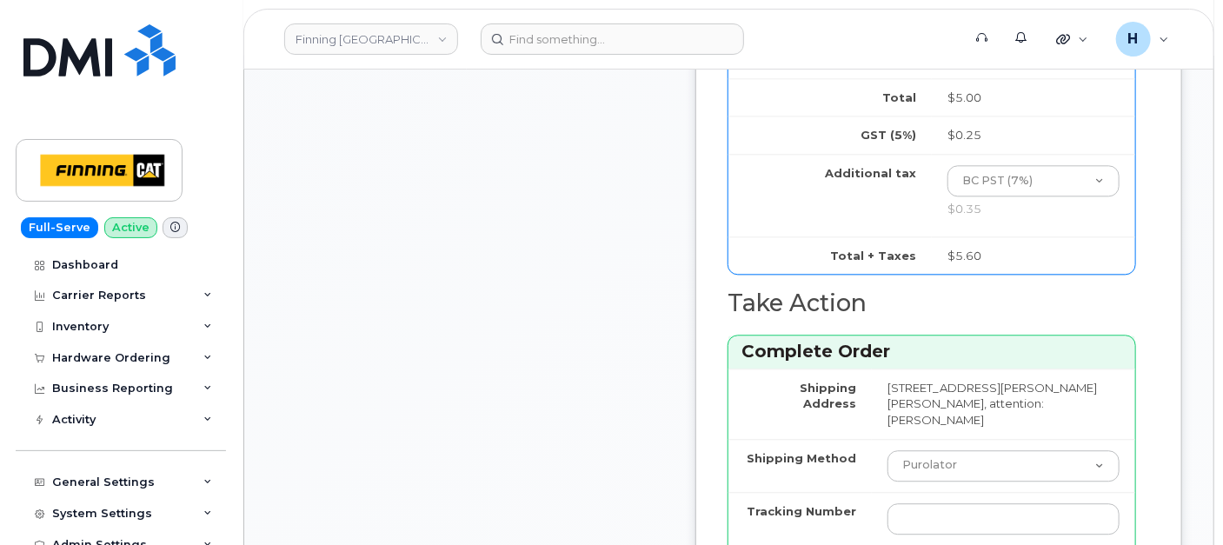
scroll to position [2125, 0]
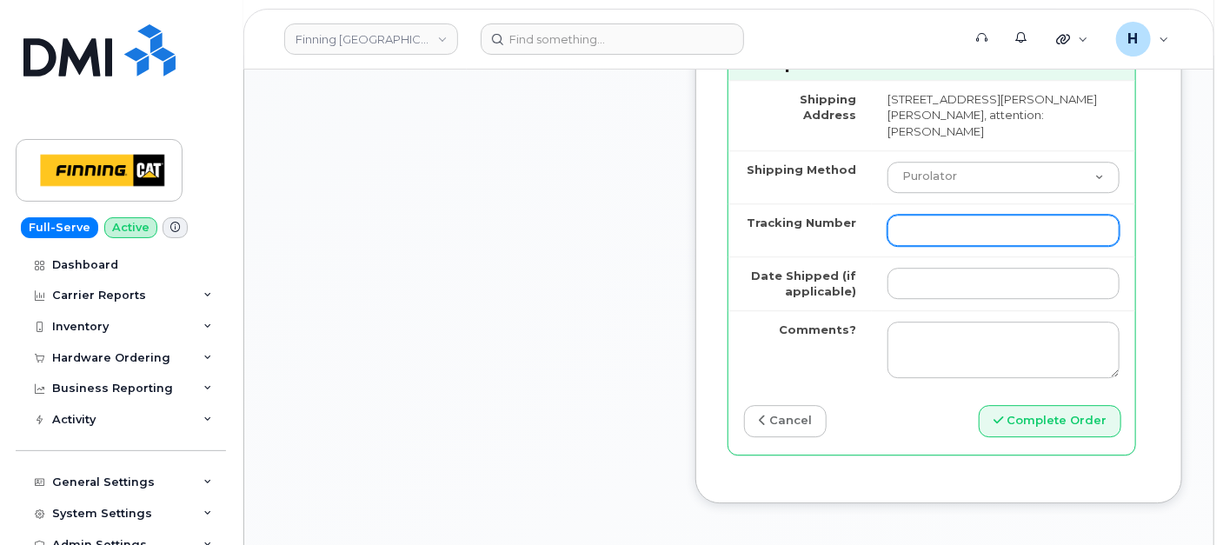
click at [930, 215] on input "Tracking Number" at bounding box center [1004, 230] width 232 height 31
paste input "335679503219"
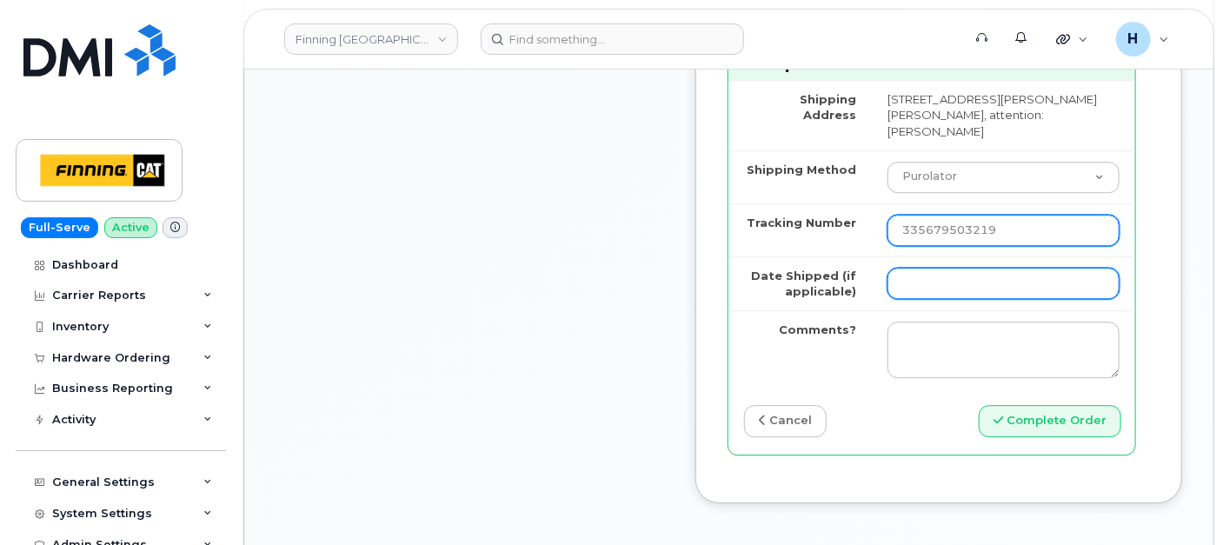
type input "335679503219"
click at [921, 268] on input "Date Shipped (if applicable)" at bounding box center [1004, 283] width 232 height 31
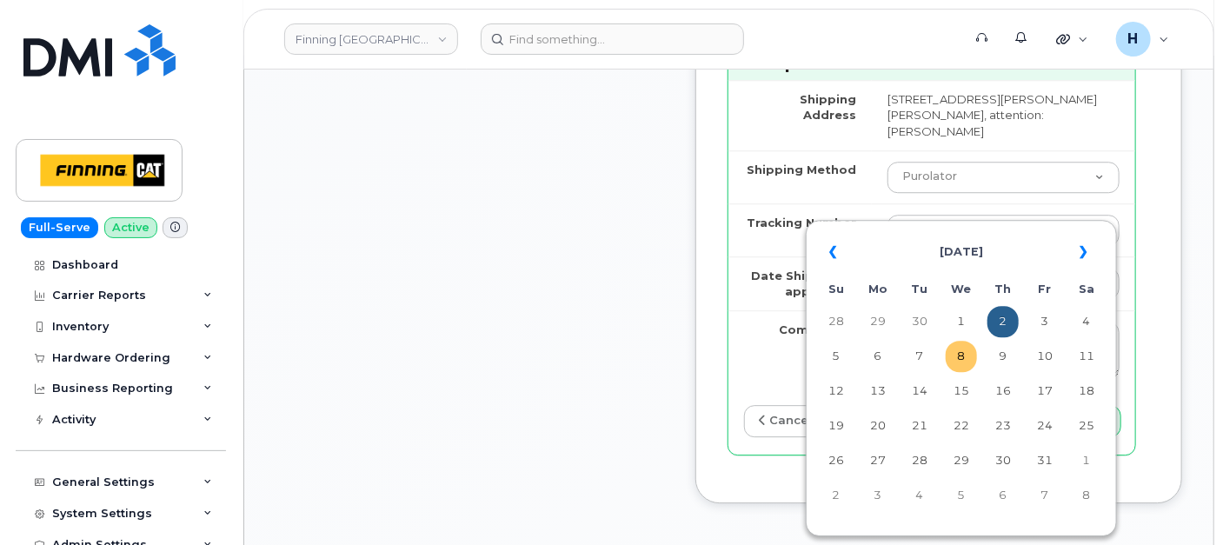
click at [958, 355] on td "8" at bounding box center [961, 356] width 31 height 31
type input "2025-10-08"
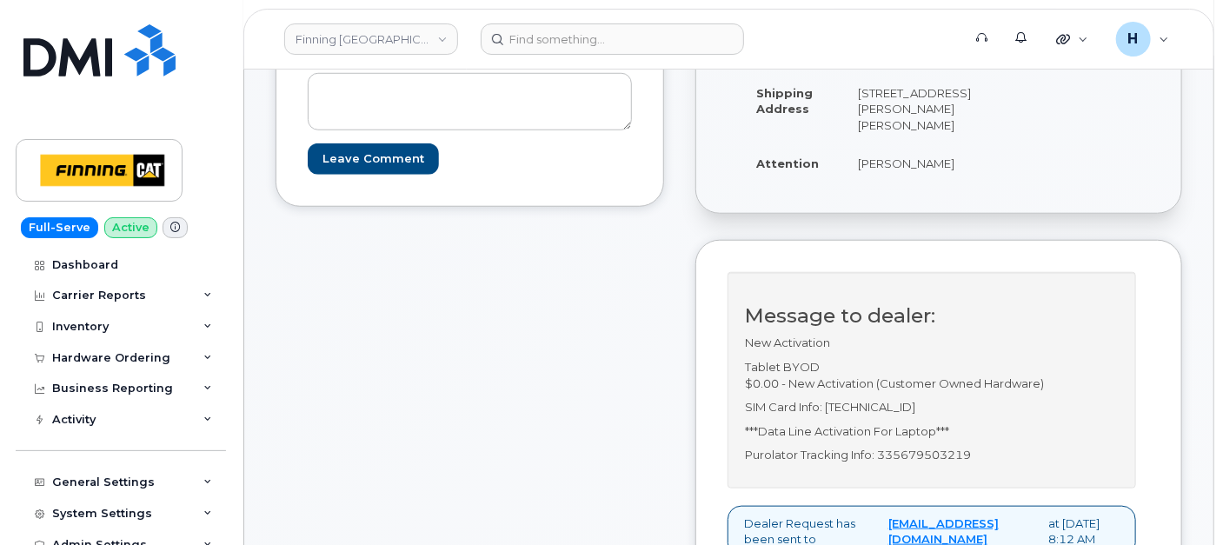
scroll to position [386, 0]
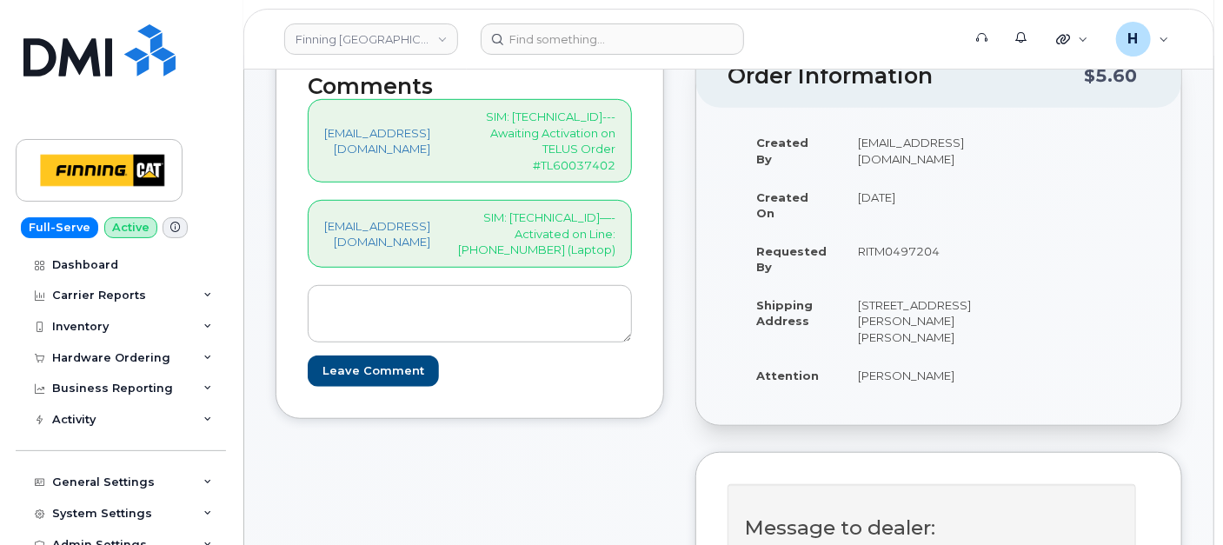
click at [574, 240] on p "SIM: 8912230102357625171—-Activated on Line: 250-241-1759 (Laptop)" at bounding box center [536, 234] width 157 height 49
copy p "8912230102357625171"
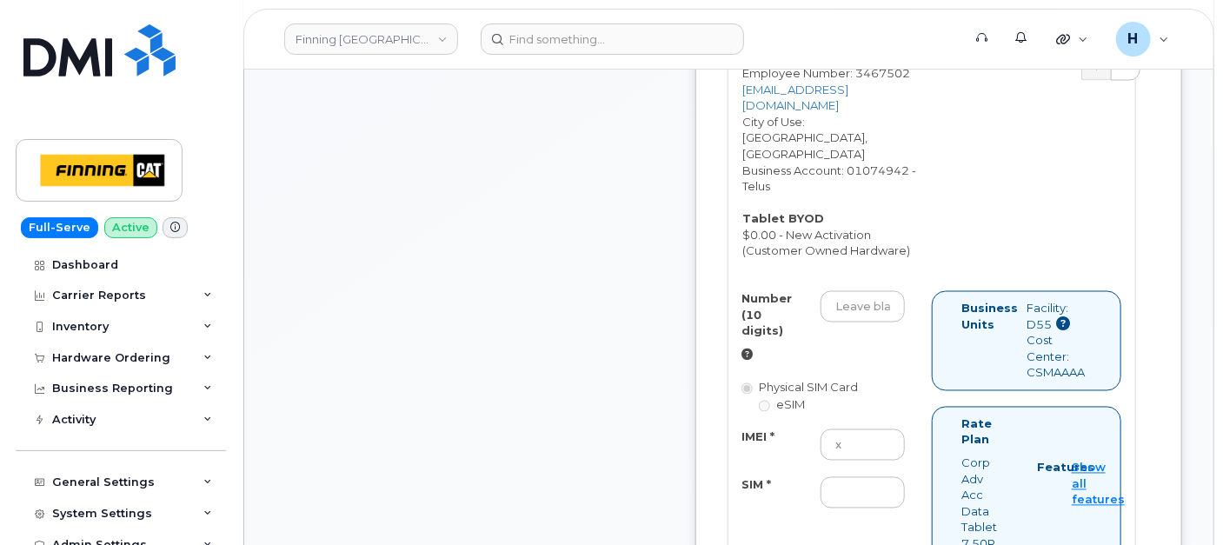
scroll to position [1352, 0]
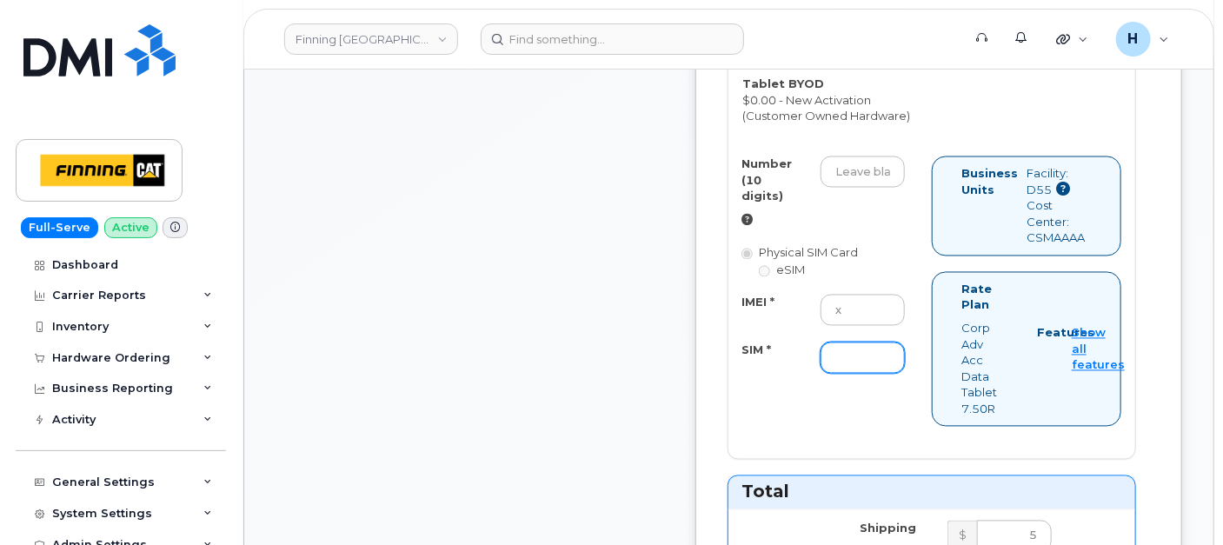
drag, startPoint x: 848, startPoint y: 343, endPoint x: 743, endPoint y: 343, distance: 105.2
click at [848, 343] on input "SIM *" at bounding box center [863, 358] width 84 height 31
paste input "8912230102357625171"
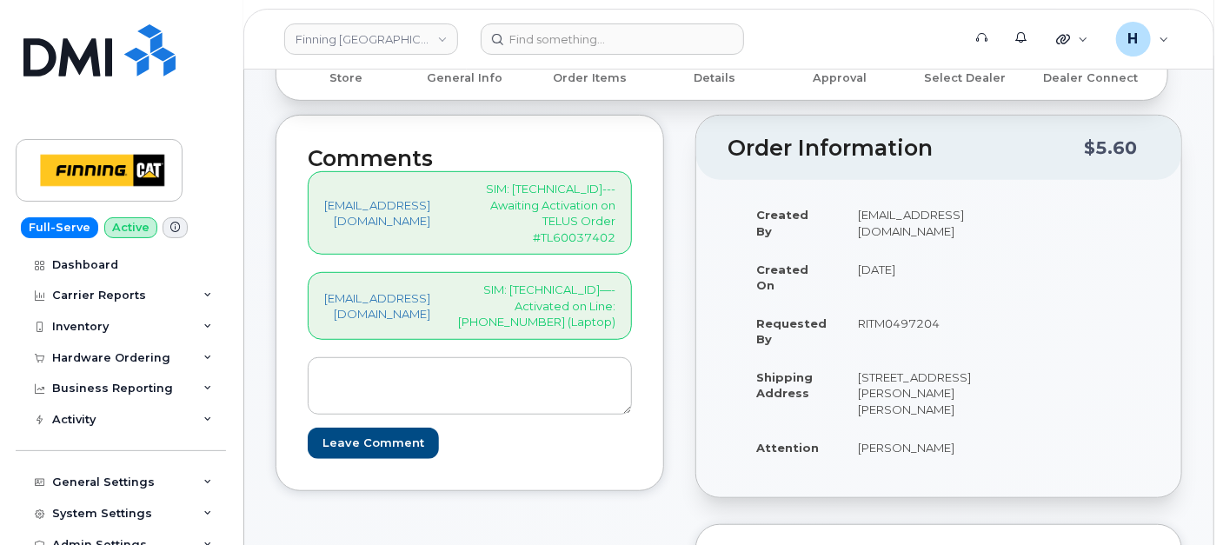
scroll to position [290, 0]
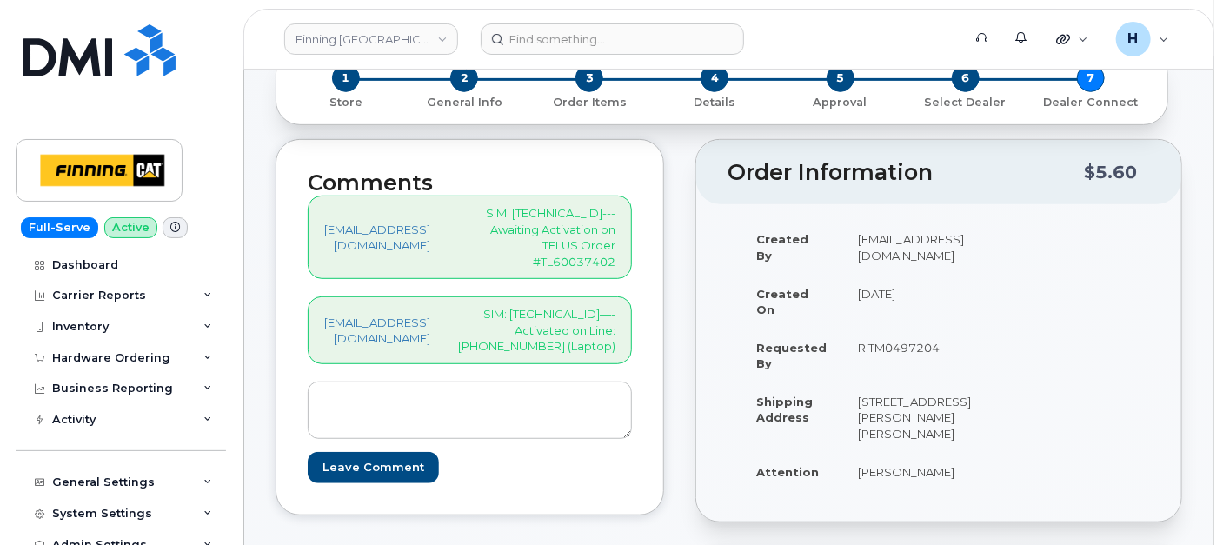
type input "8912230102357625171"
drag, startPoint x: 593, startPoint y: 359, endPoint x: 569, endPoint y: 376, distance: 29.9
click at [569, 355] on p "SIM: 8912230102357625171—-Activated on Line: 250-241-1759 (Laptop)" at bounding box center [536, 330] width 157 height 49
copy p "250-241-1759"
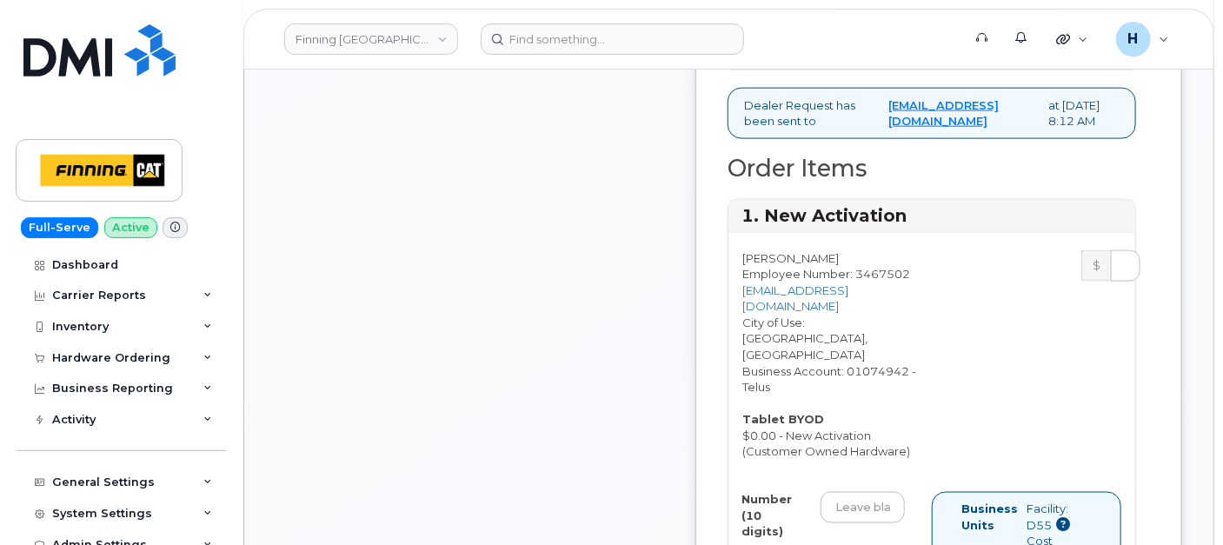
scroll to position [1159, 0]
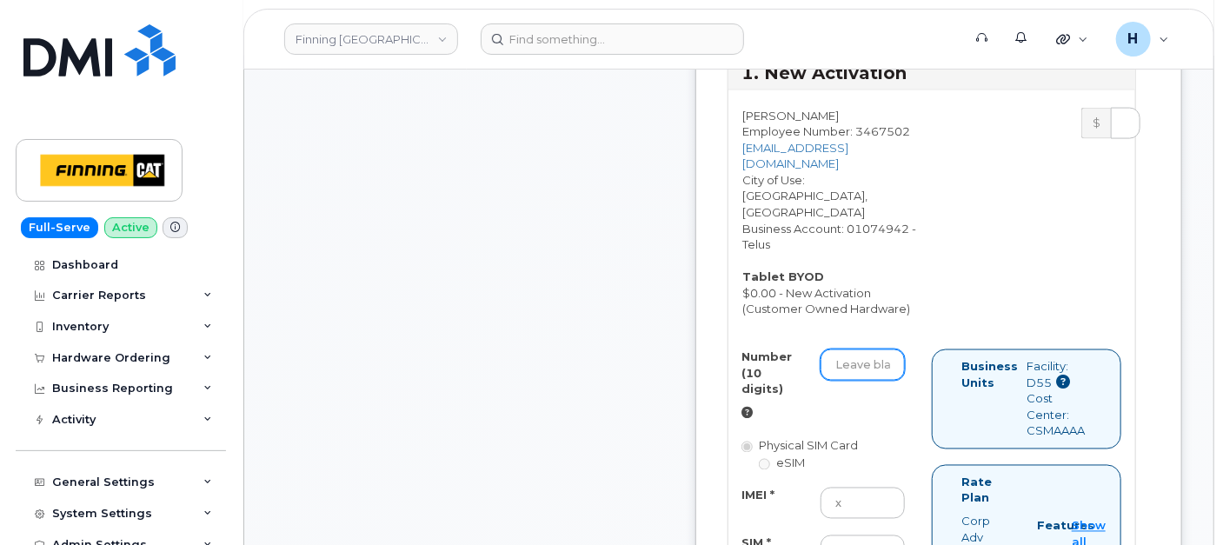
click at [843, 350] on input "Number (10 digits)" at bounding box center [863, 365] width 84 height 31
paste input "250-241-1759"
type input "2502411759"
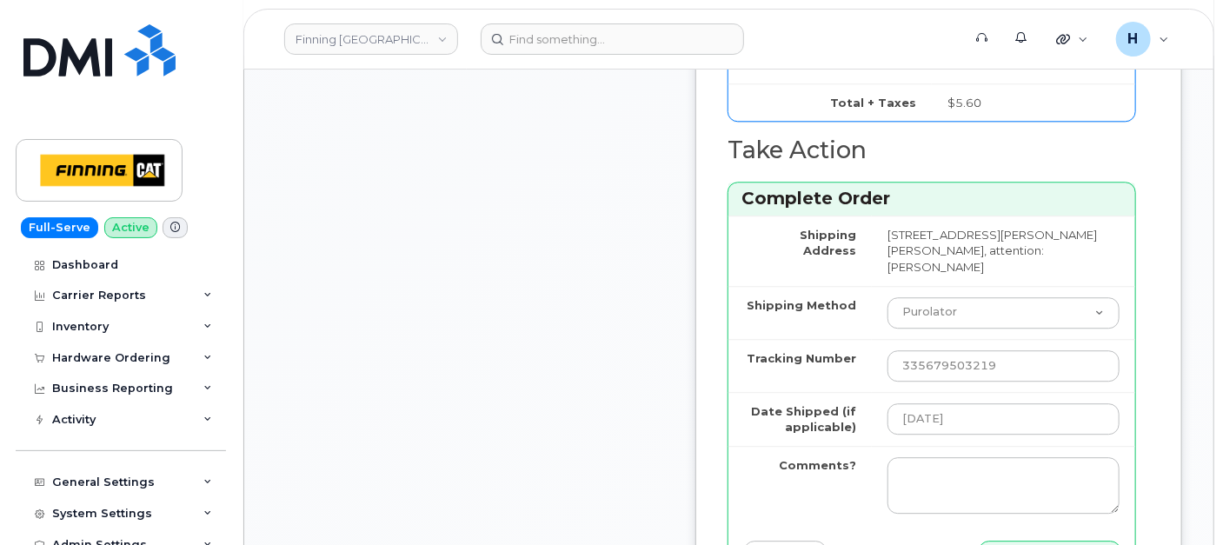
scroll to position [2222, 0]
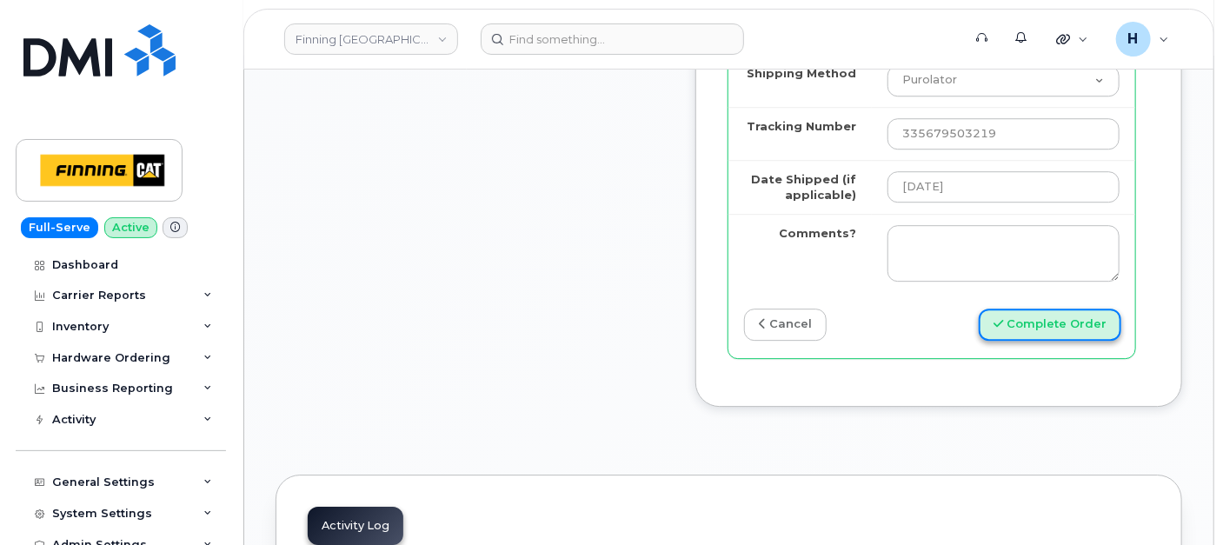
click at [1071, 309] on button "Complete Order" at bounding box center [1050, 325] width 143 height 32
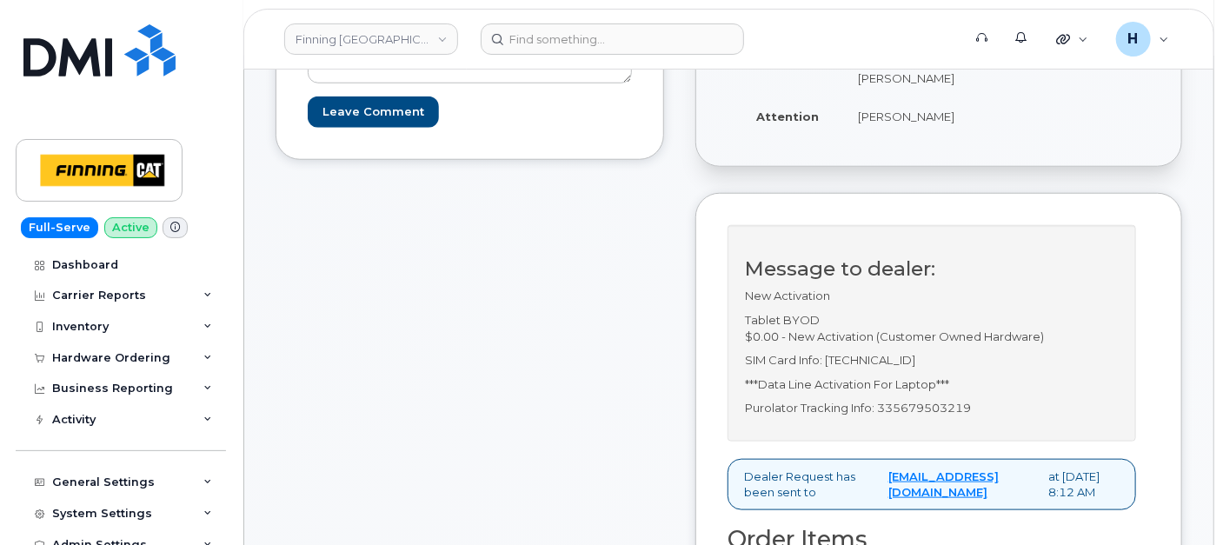
scroll to position [386, 0]
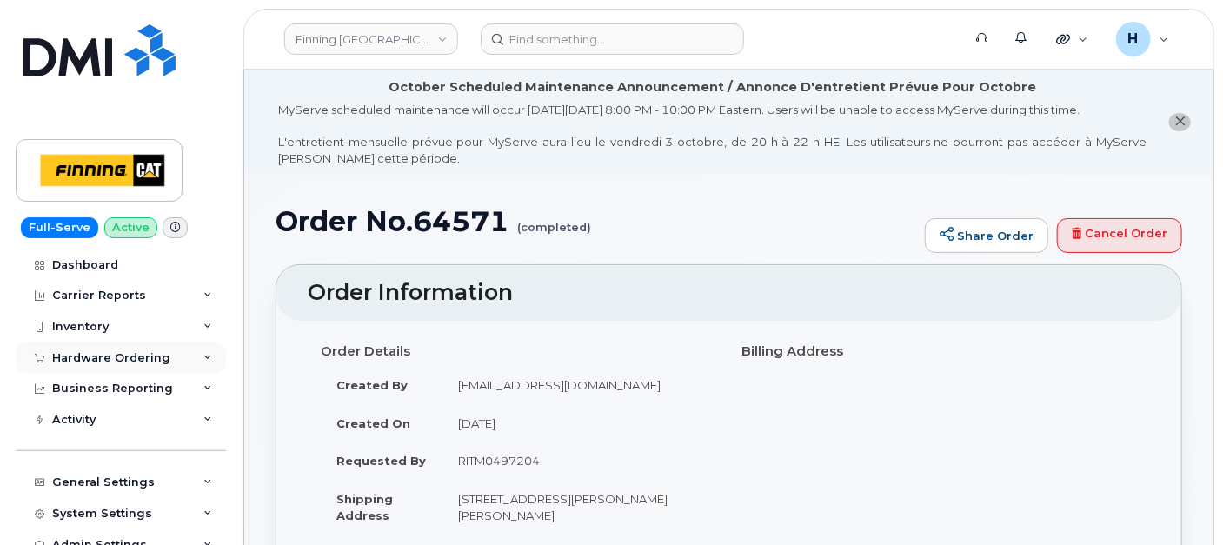
click at [131, 360] on div "Hardware Ordering" at bounding box center [111, 358] width 118 height 14
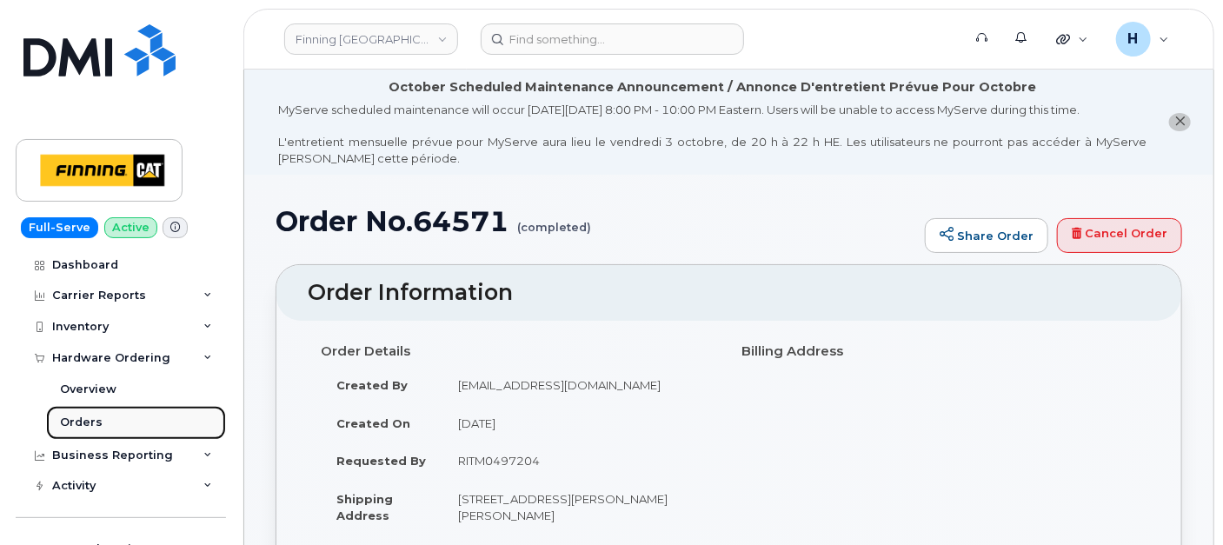
click at [111, 410] on link "Orders" at bounding box center [136, 422] width 180 height 33
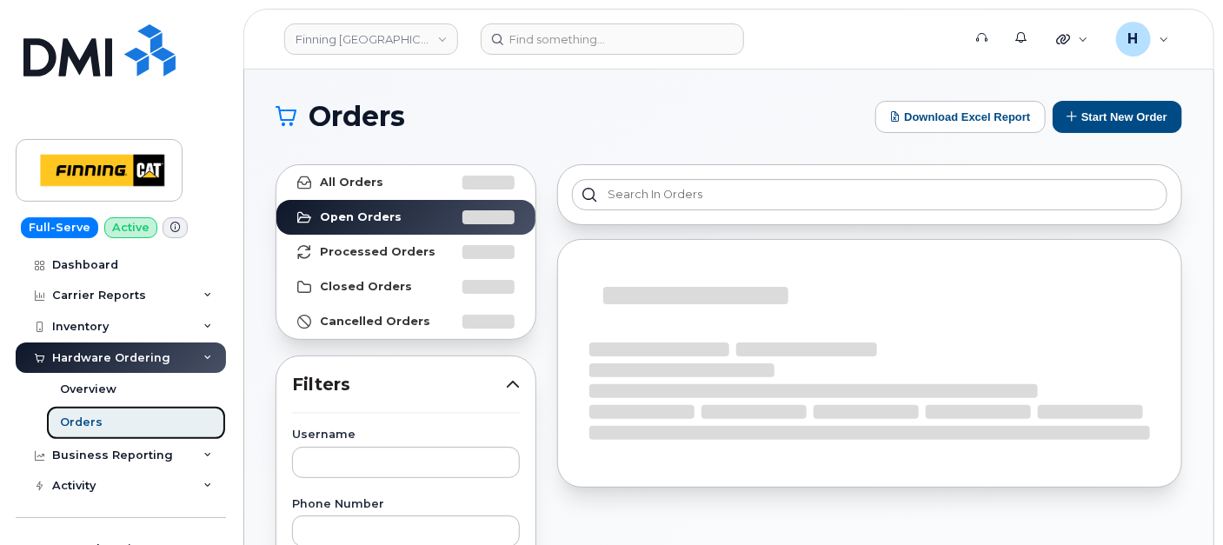
click at [105, 419] on link "Orders" at bounding box center [136, 422] width 180 height 33
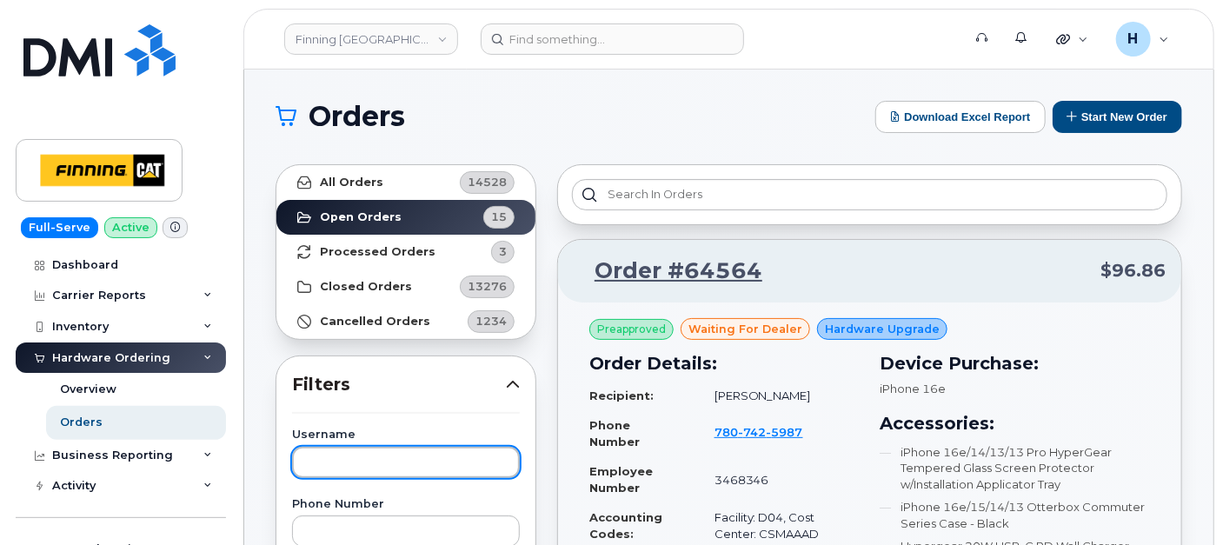
click at [350, 465] on input "text" at bounding box center [406, 462] width 228 height 31
type input "hugo"
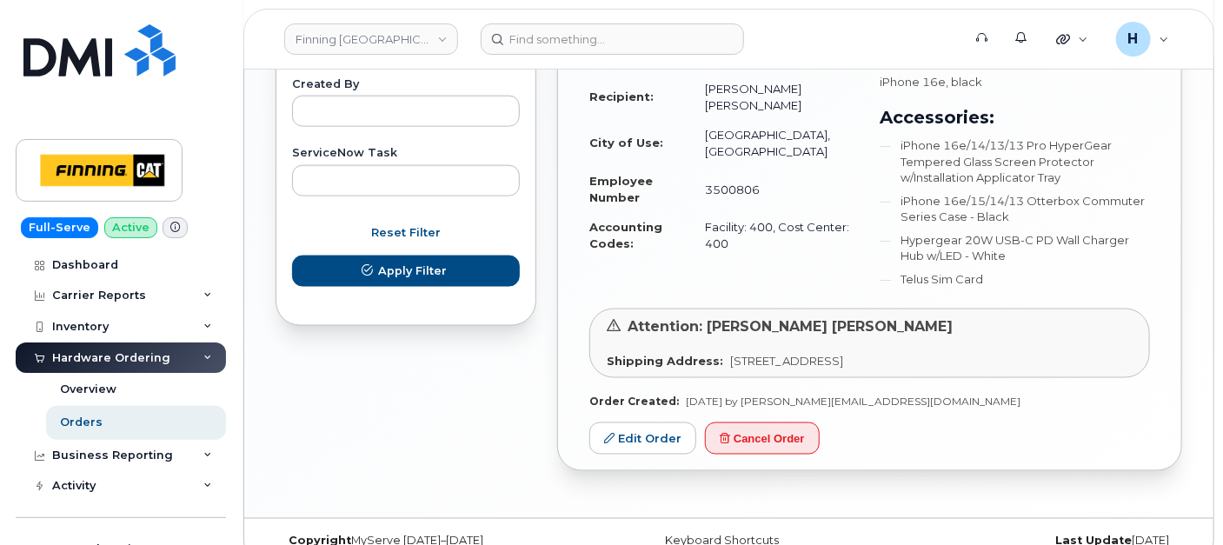
scroll to position [1047, 0]
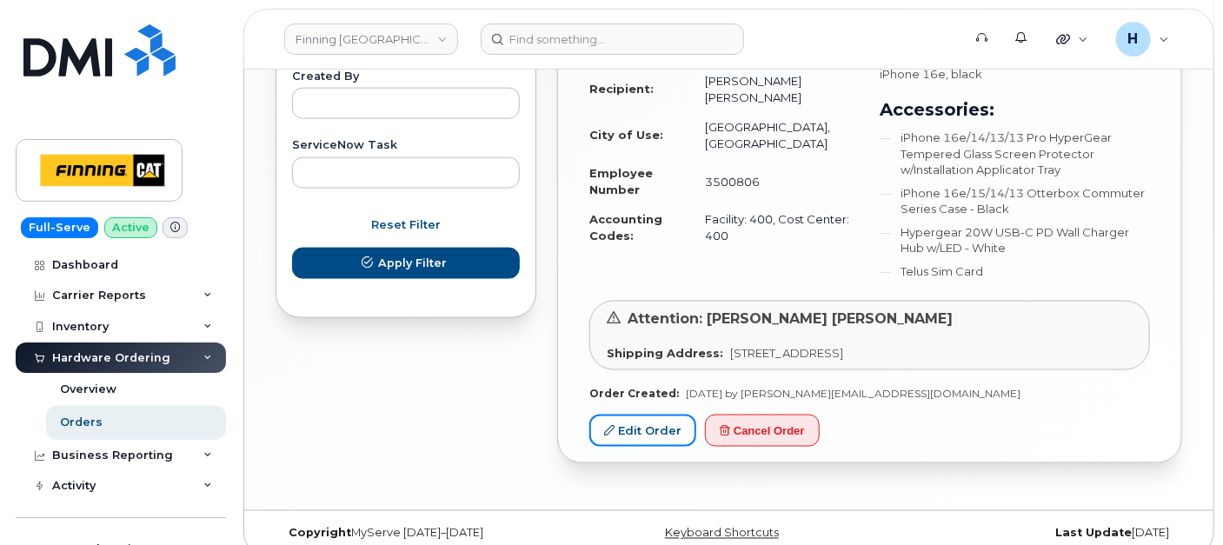
drag, startPoint x: 640, startPoint y: 402, endPoint x: 656, endPoint y: 355, distance: 49.5
click at [640, 415] on link "Edit Order" at bounding box center [643, 431] width 107 height 32
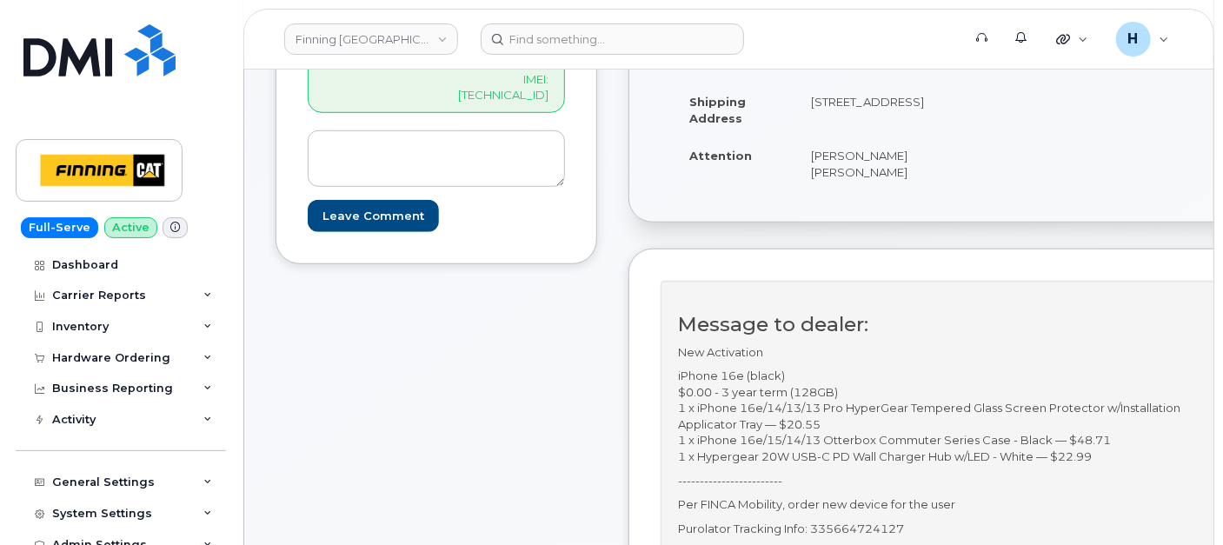
scroll to position [386, 0]
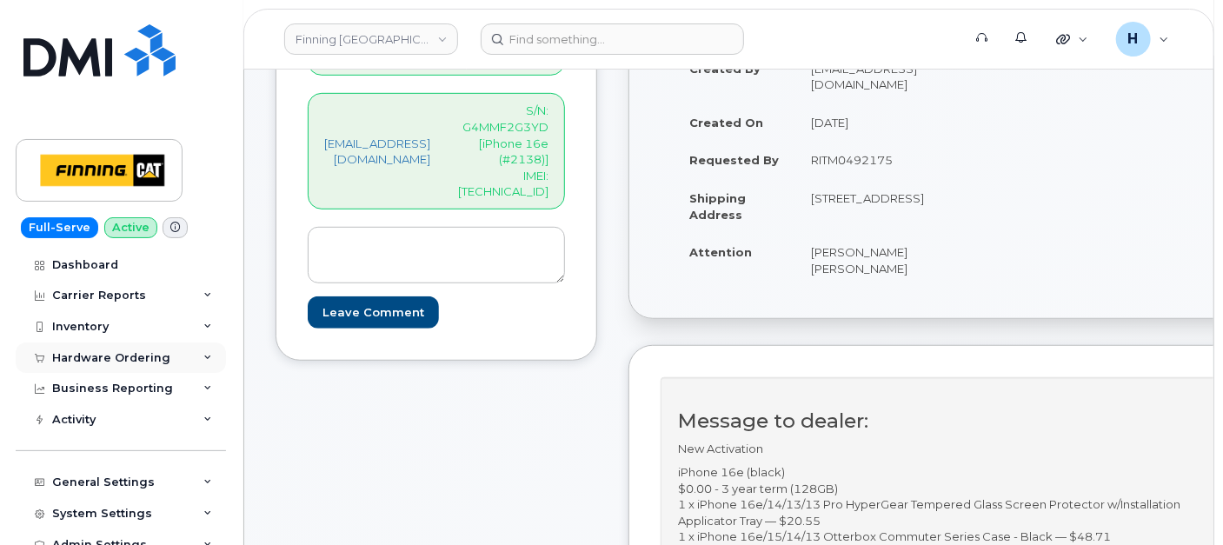
click at [148, 343] on div "Hardware Ordering" at bounding box center [121, 358] width 210 height 31
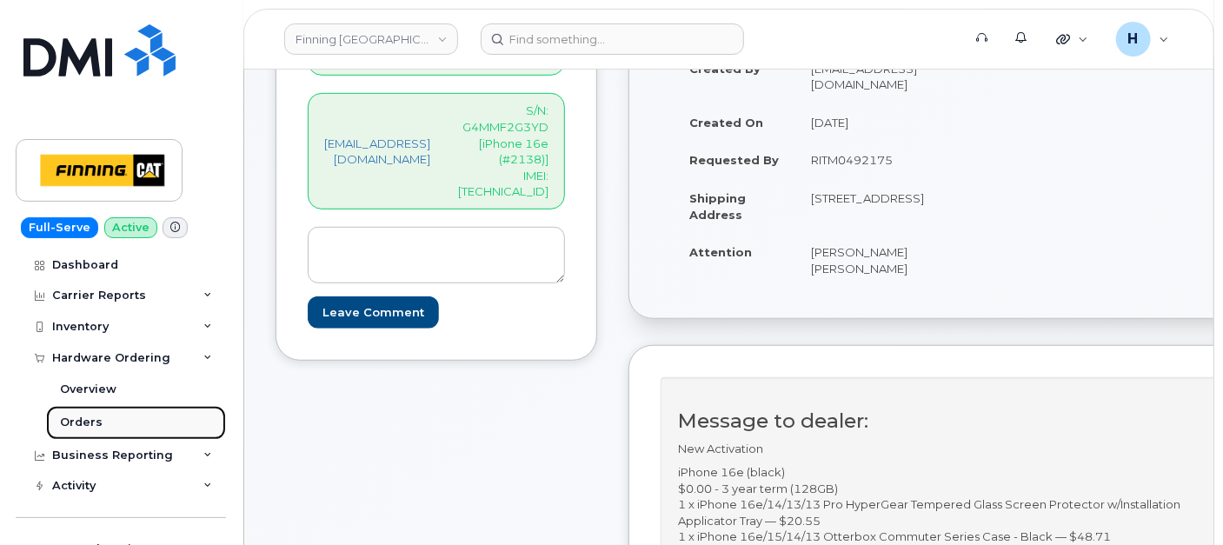
click at [137, 416] on link "Orders" at bounding box center [136, 422] width 180 height 33
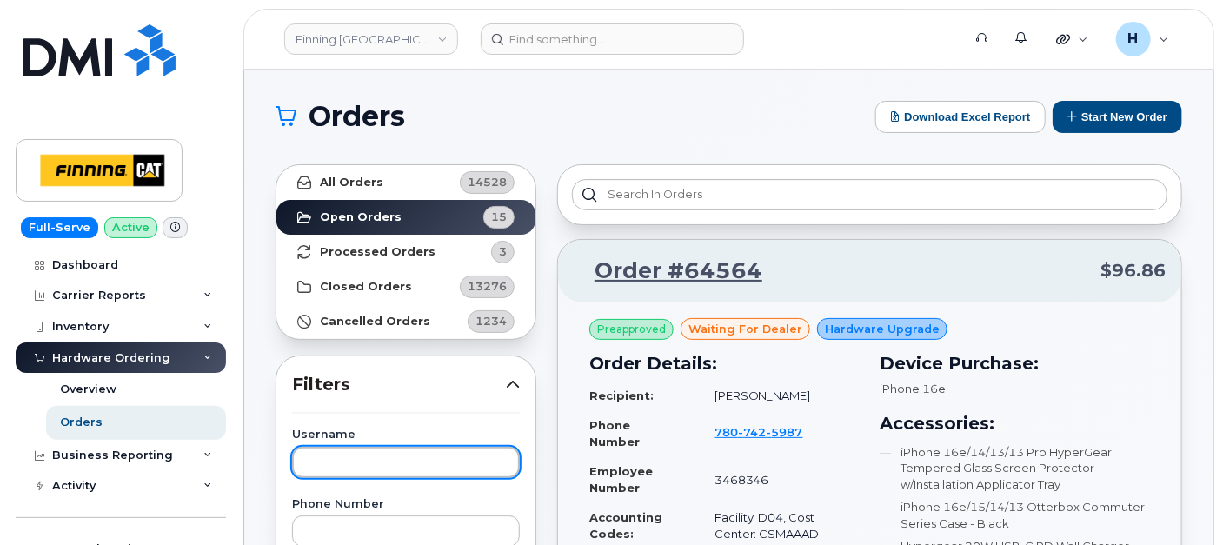
click at [356, 462] on input "text" at bounding box center [406, 462] width 228 height 31
type input "[PERSON_NAME]"
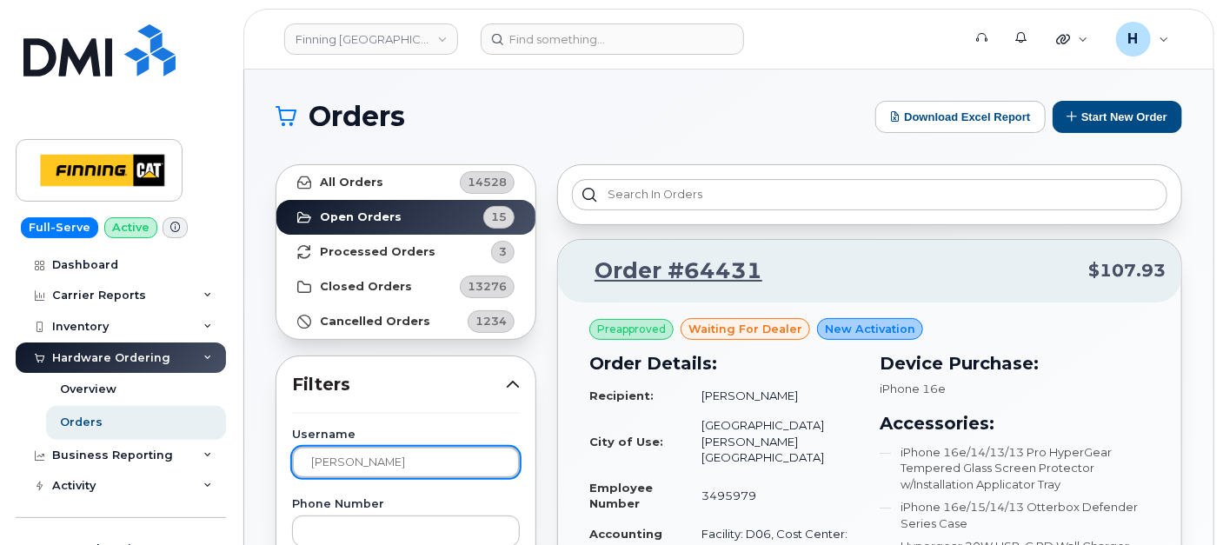
scroll to position [290, 0]
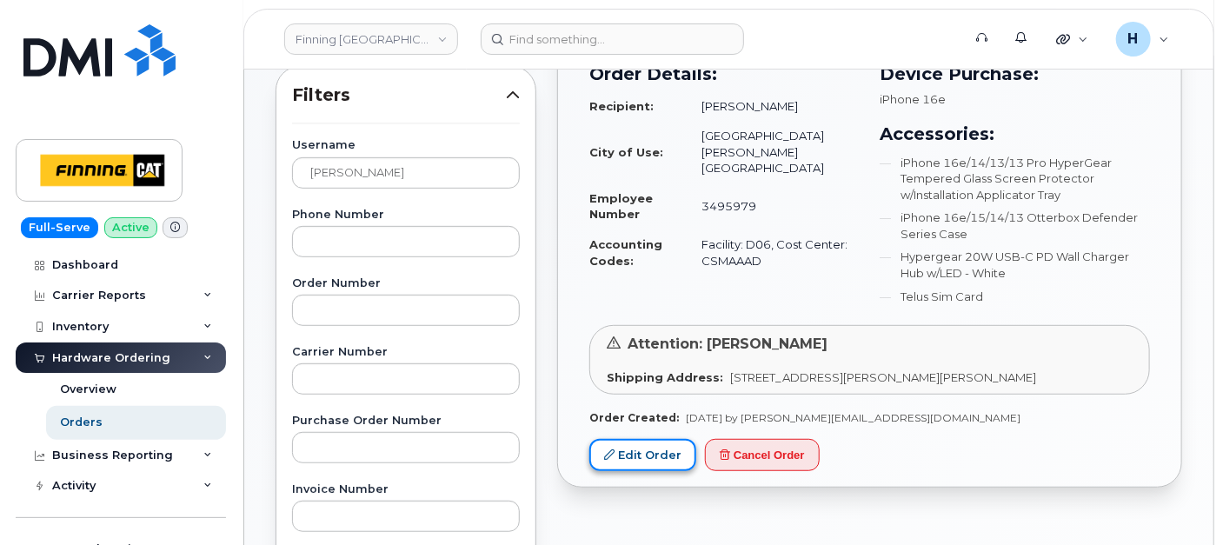
click at [656, 456] on link "Edit Order" at bounding box center [643, 455] width 107 height 32
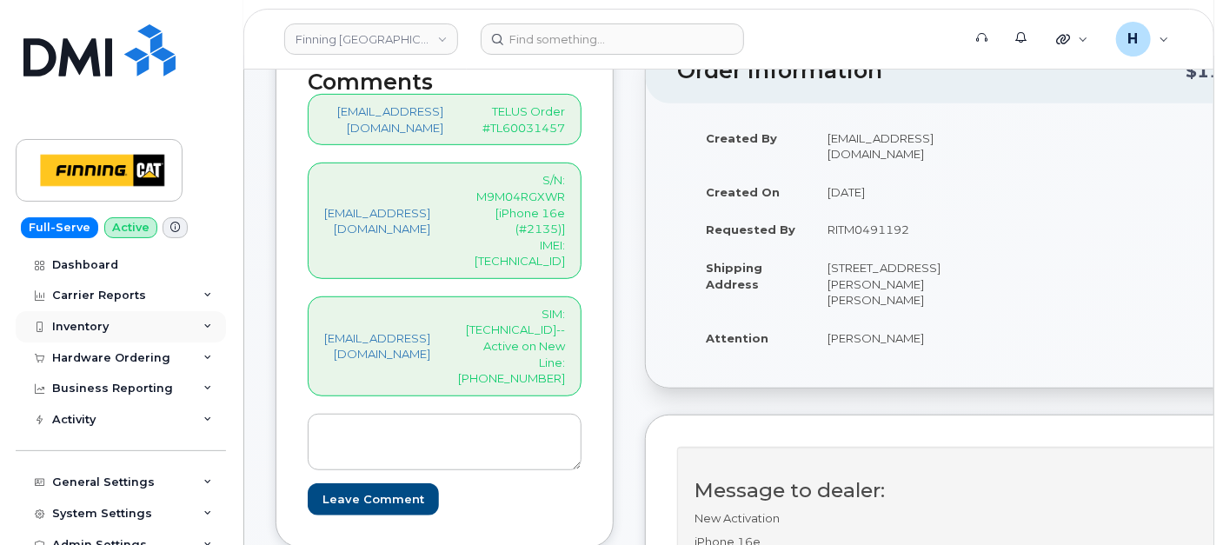
scroll to position [290, 0]
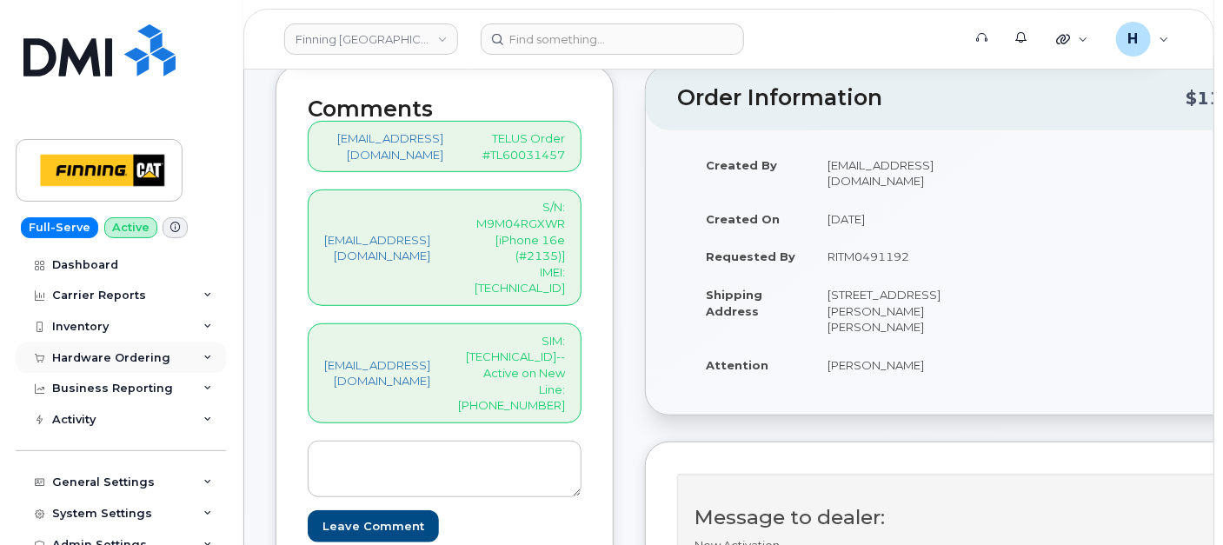
click at [84, 351] on div "Hardware Ordering" at bounding box center [111, 358] width 118 height 14
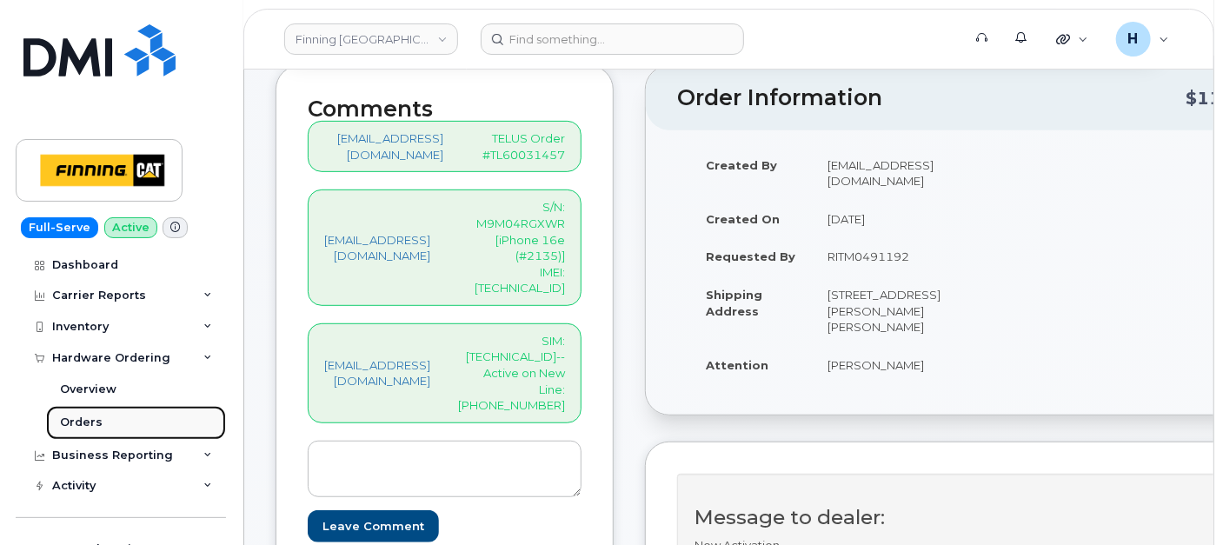
click at [114, 420] on link "Orders" at bounding box center [136, 422] width 180 height 33
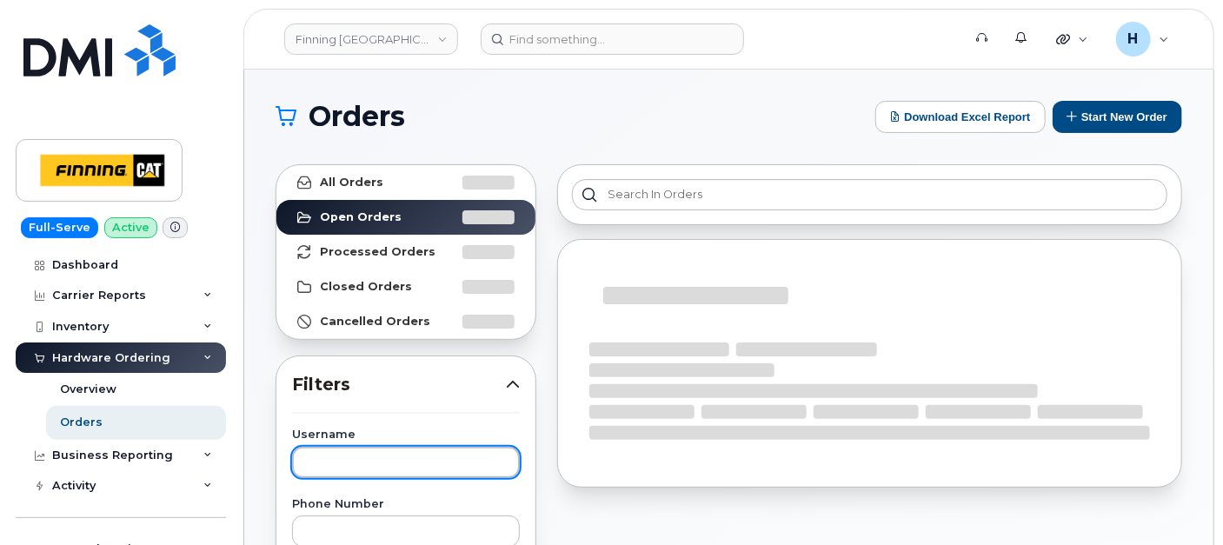
click at [360, 464] on input "text" at bounding box center [406, 462] width 228 height 31
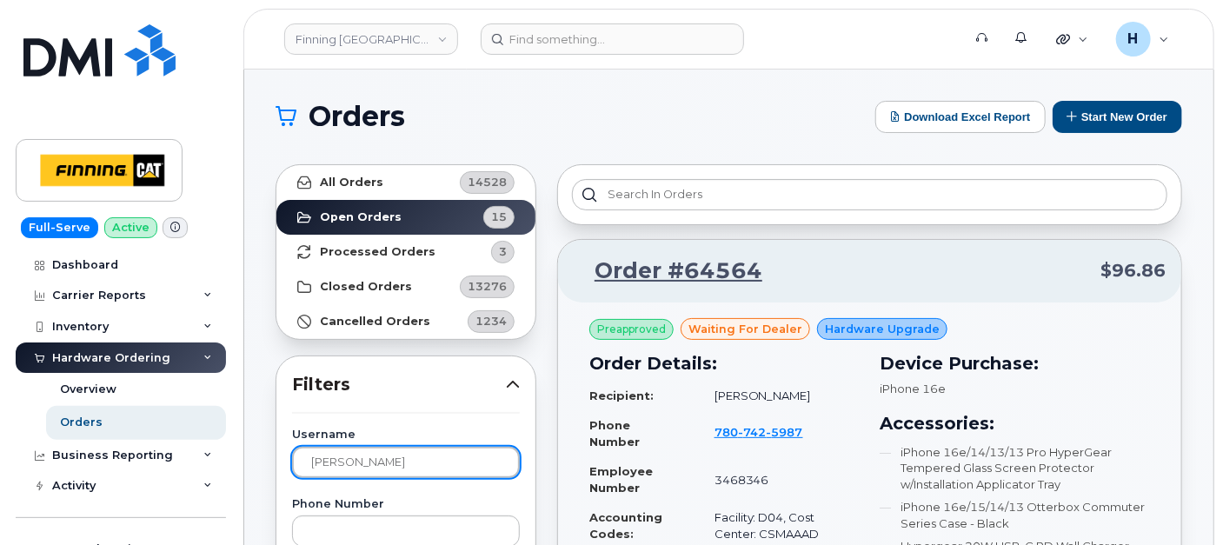
type input "[PERSON_NAME]"
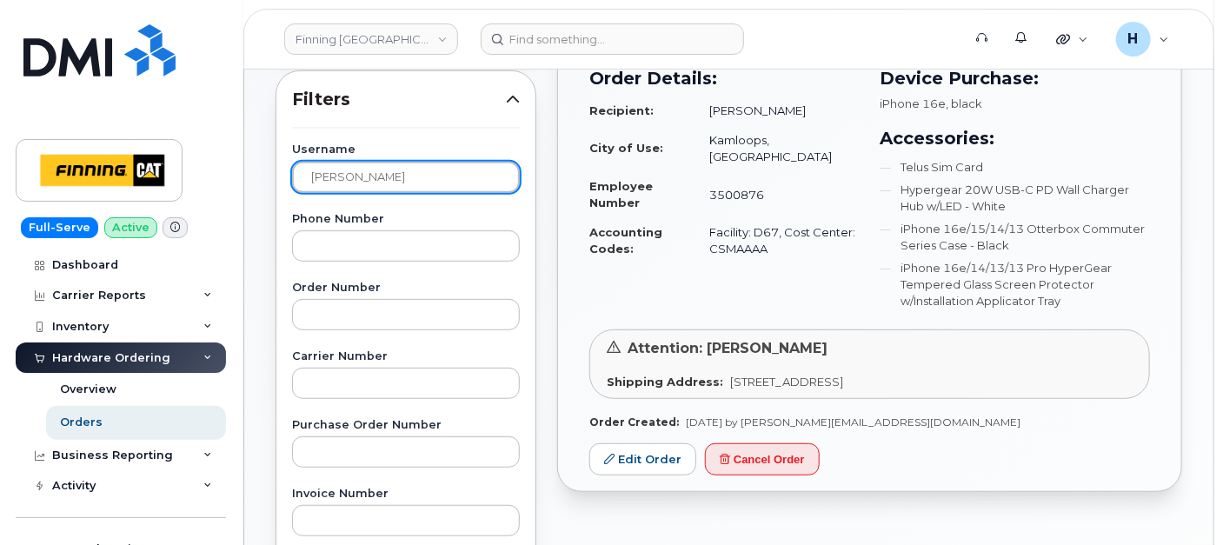
scroll to position [290, 0]
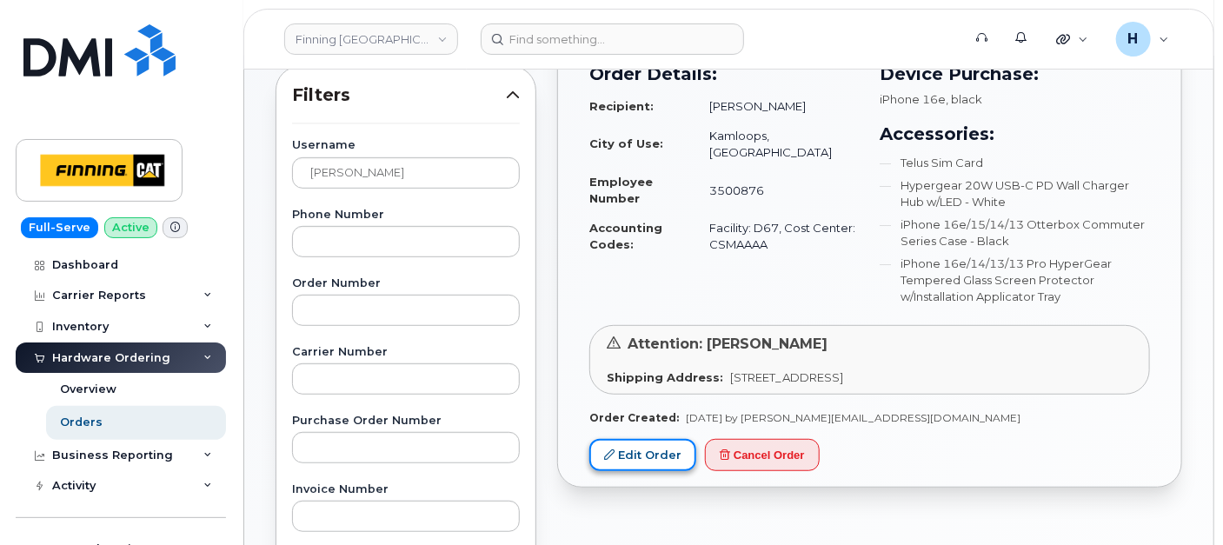
click at [623, 459] on link "Edit Order" at bounding box center [643, 455] width 107 height 32
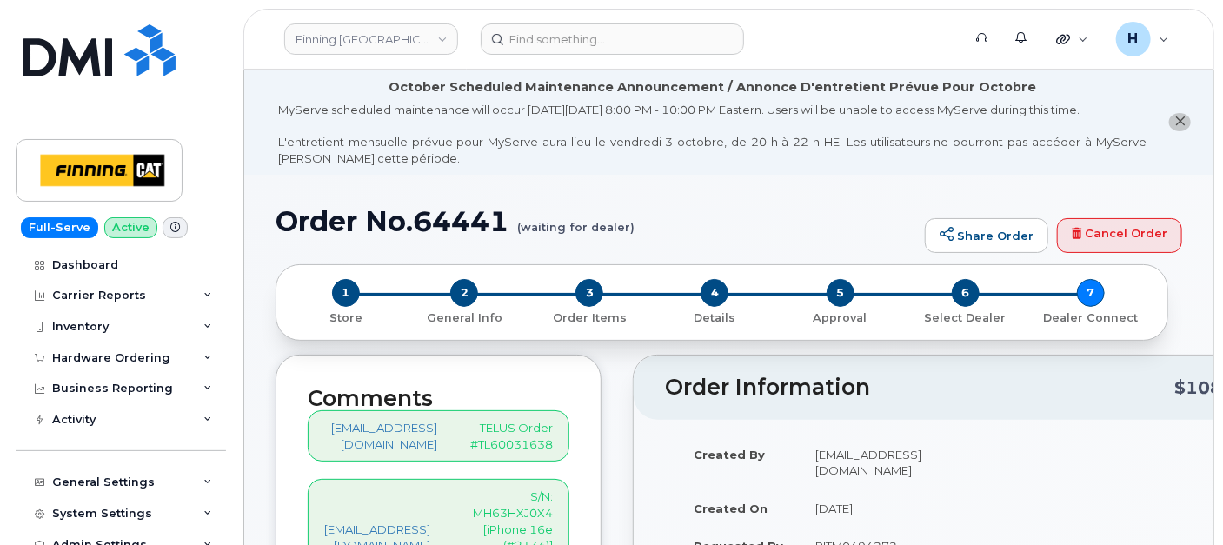
scroll to position [290, 0]
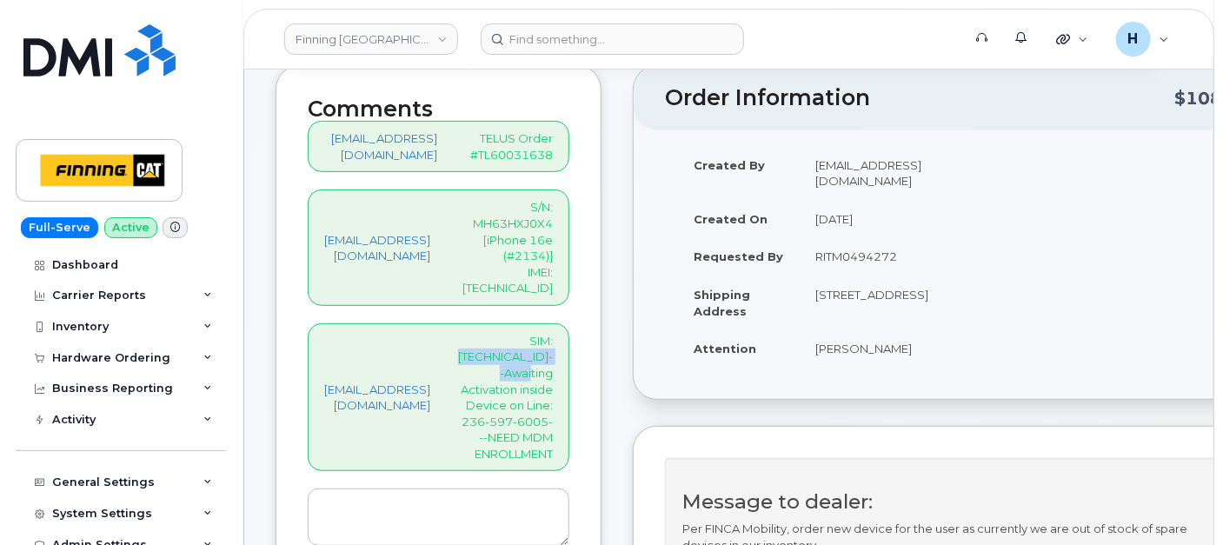
drag, startPoint x: 460, startPoint y: 307, endPoint x: 624, endPoint y: 308, distance: 164.3
click at [570, 323] on div "[EMAIL_ADDRESS][DOMAIN_NAME] SIM: [TECHNICAL_ID]--Awaiting Activation inside De…" at bounding box center [439, 397] width 262 height 149
copy p "[TECHNICAL_ID]-"
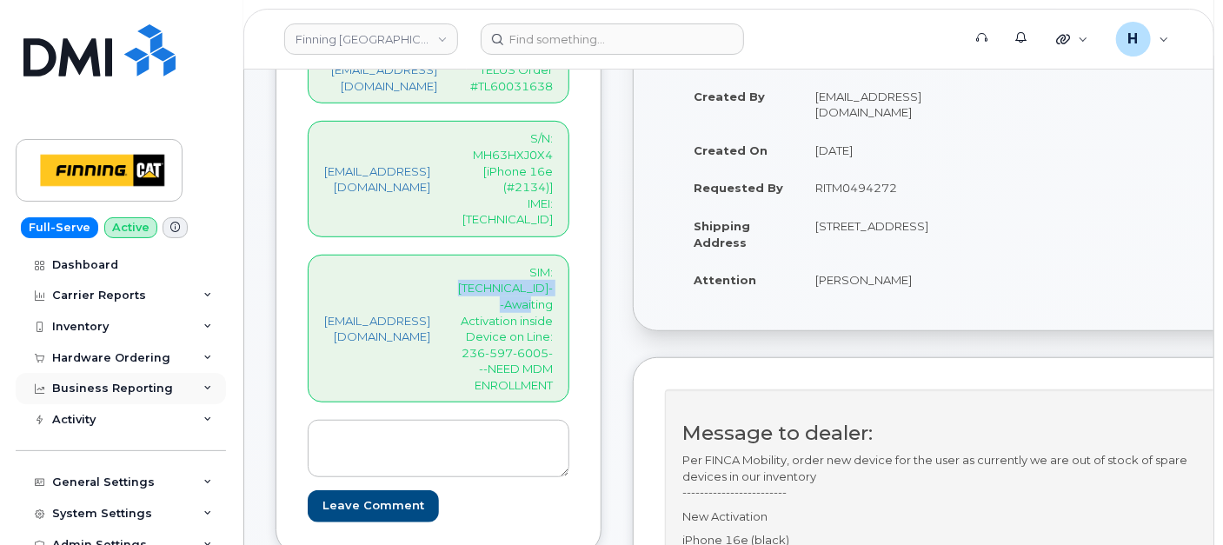
scroll to position [386, 0]
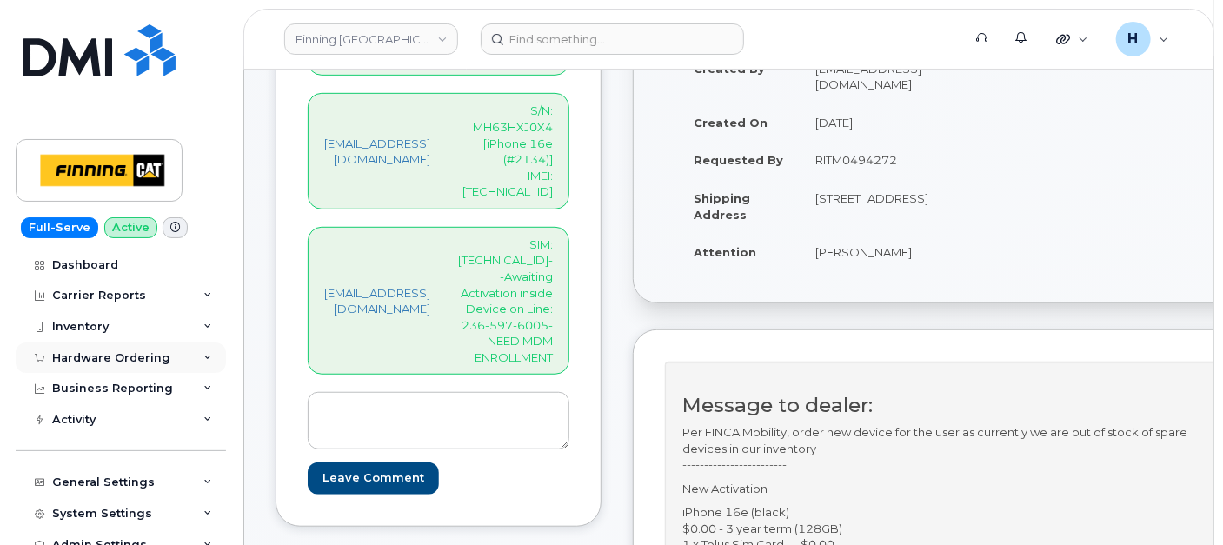
click at [77, 369] on div "Hardware Ordering" at bounding box center [121, 358] width 210 height 31
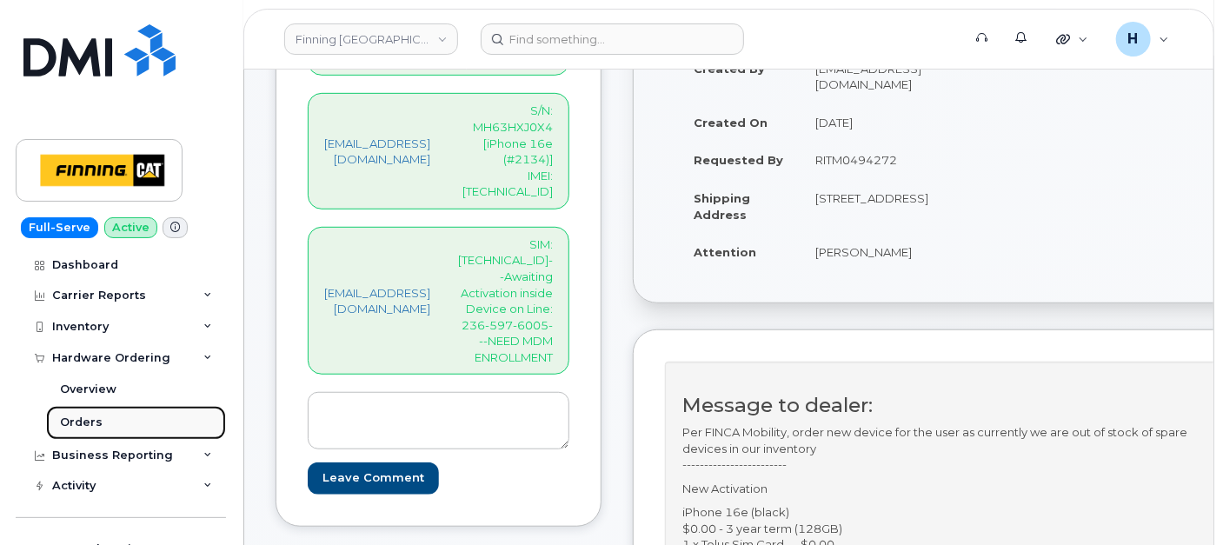
click at [83, 419] on div "Orders" at bounding box center [81, 423] width 43 height 16
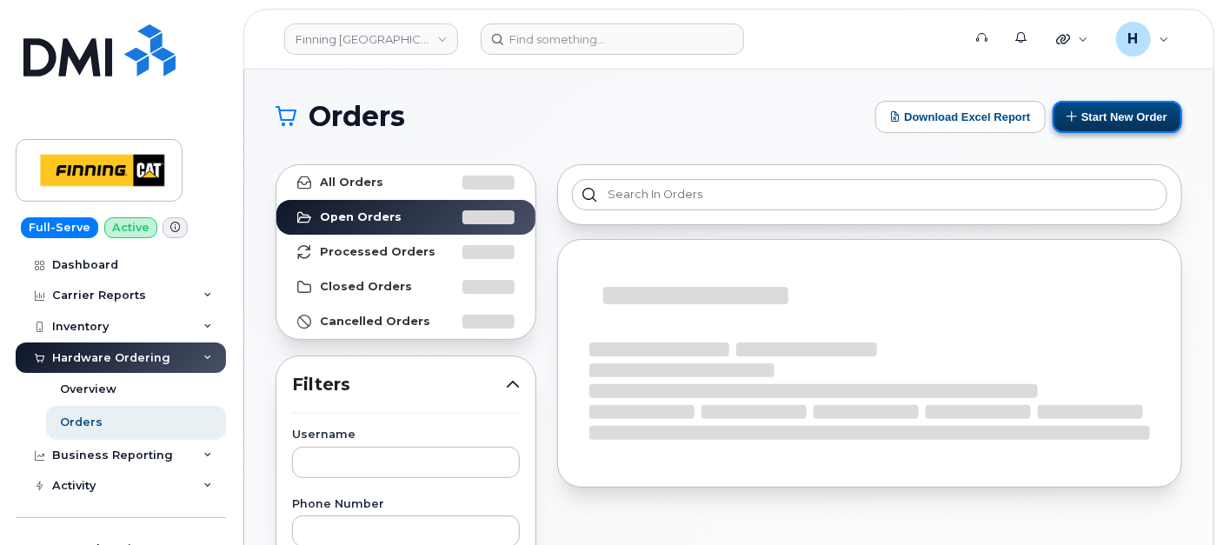
click at [1071, 123] on button "Start New Order" at bounding box center [1118, 117] width 130 height 32
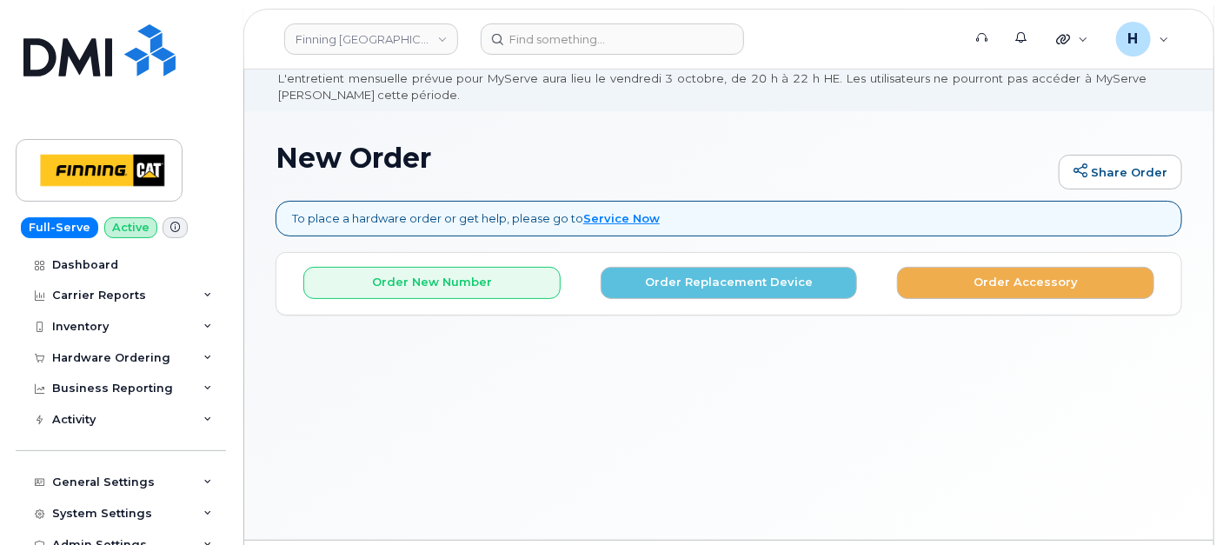
scroll to position [113, 0]
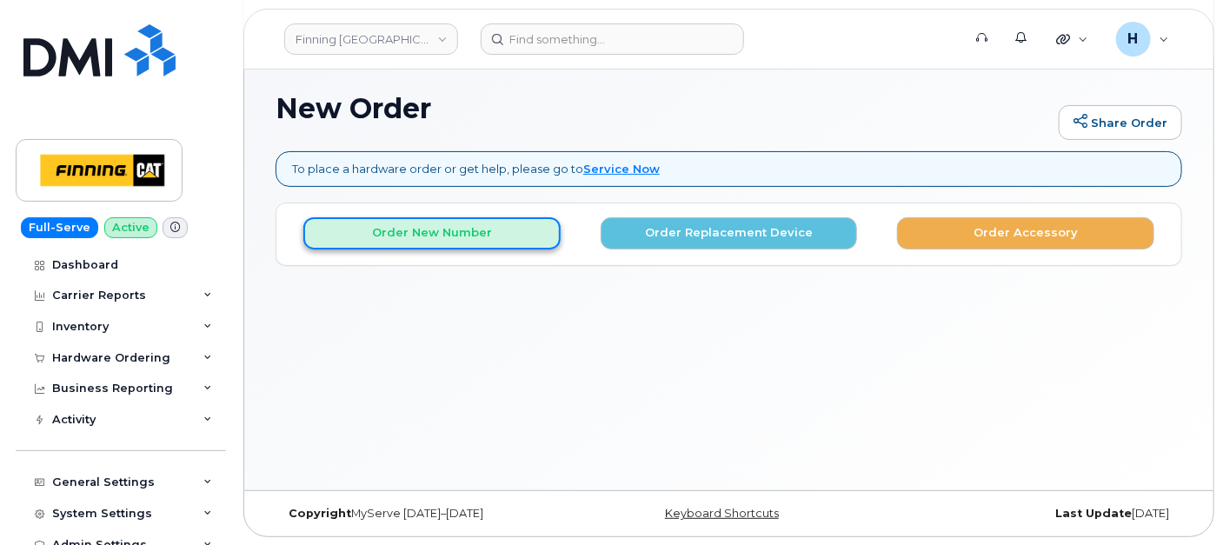
click at [514, 236] on button "Order New Number" at bounding box center [431, 233] width 257 height 32
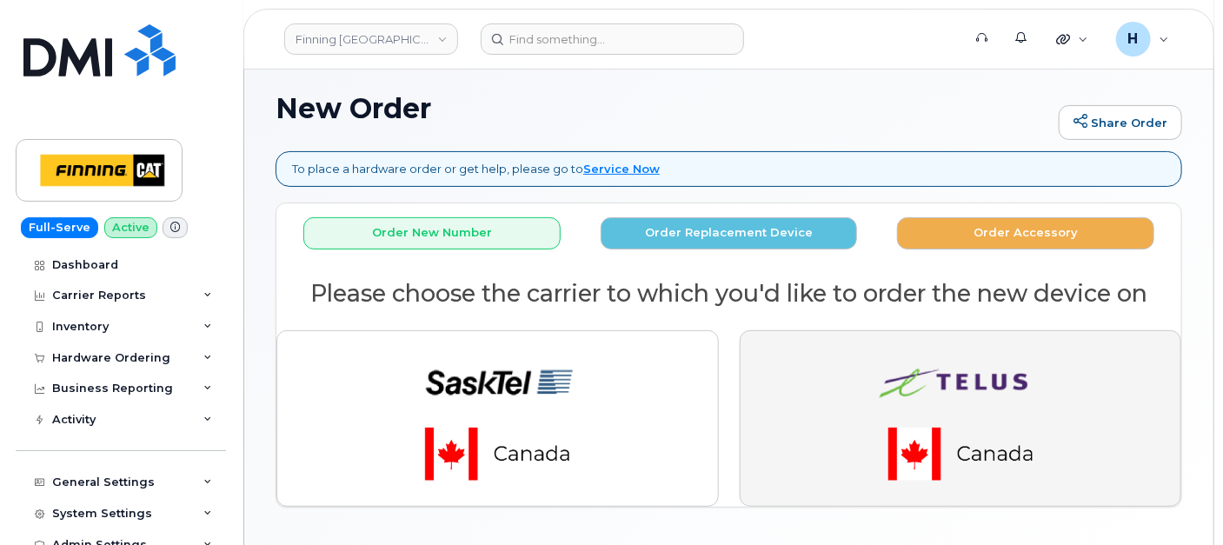
click at [776, 393] on button "button" at bounding box center [961, 418] width 443 height 176
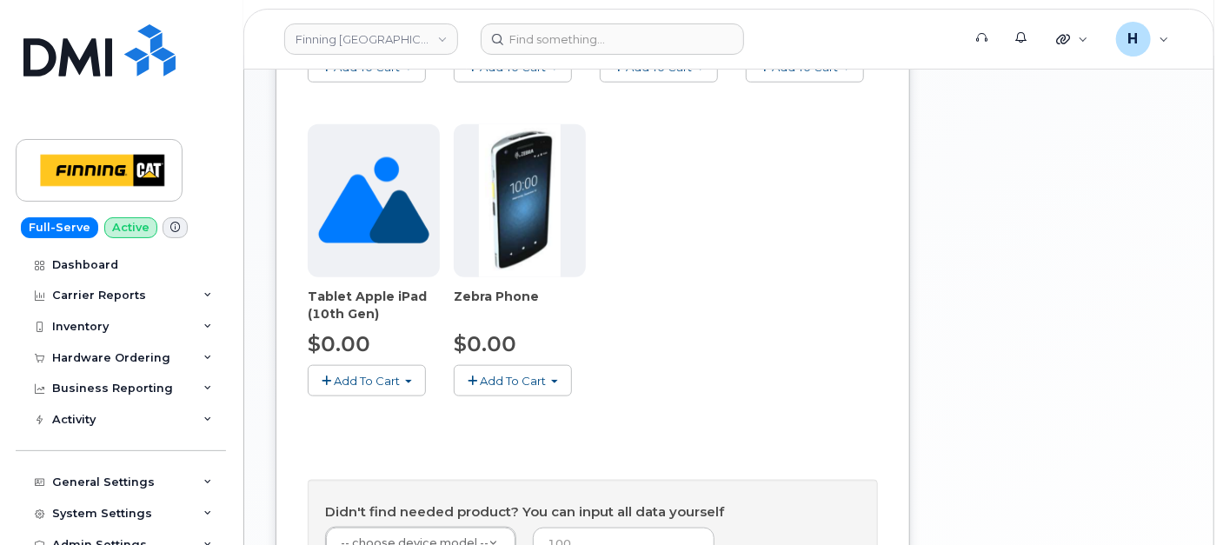
scroll to position [886, 0]
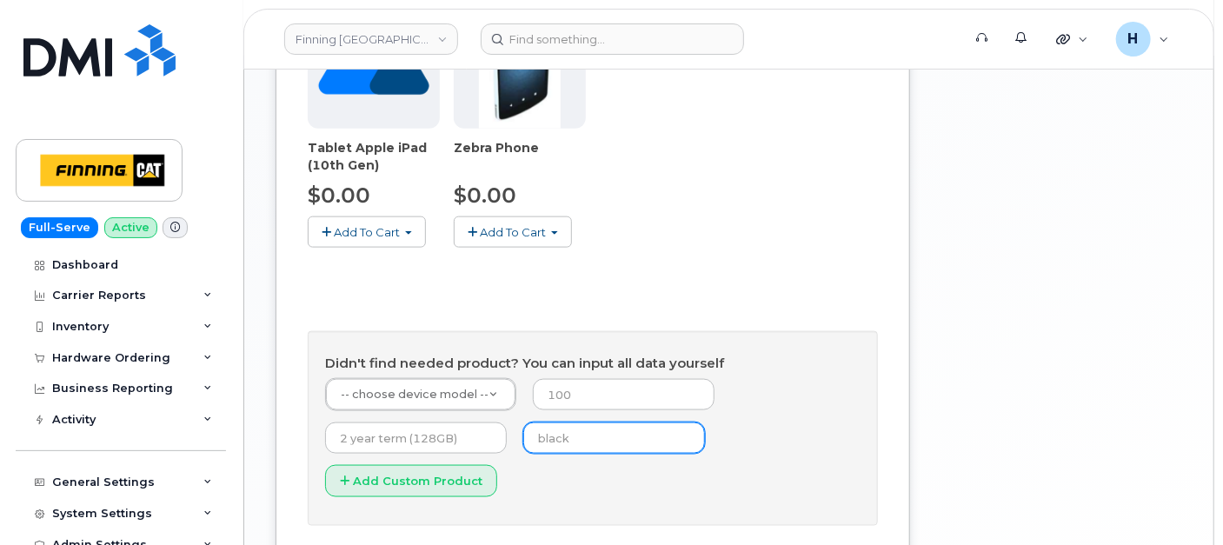
click at [525, 423] on input "text" at bounding box center [614, 438] width 182 height 31
type input "black"
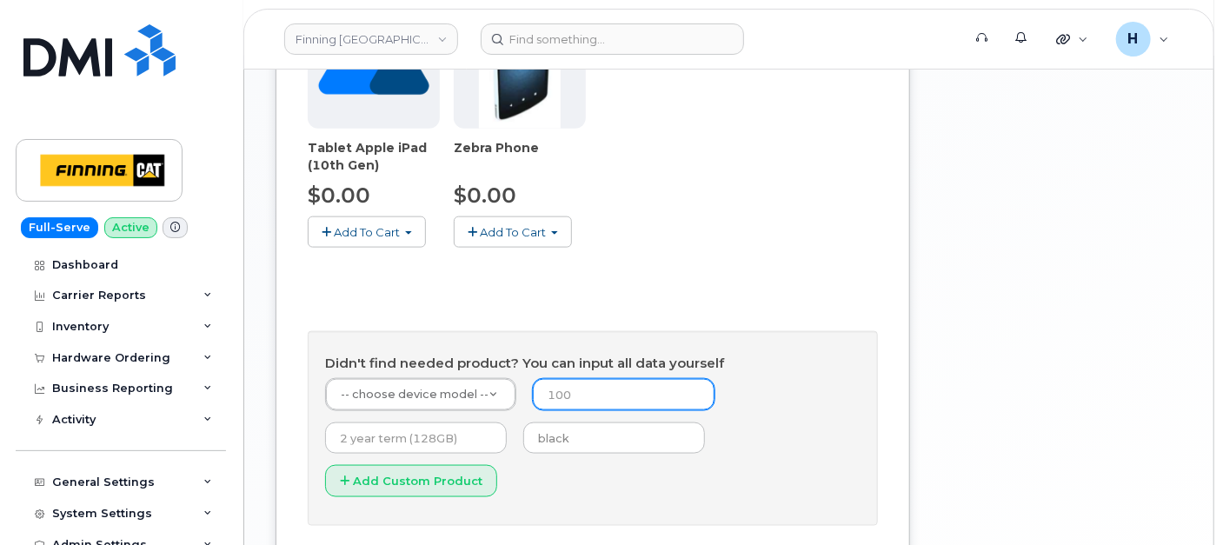
click at [576, 379] on input "number" at bounding box center [624, 394] width 182 height 31
type input "0"
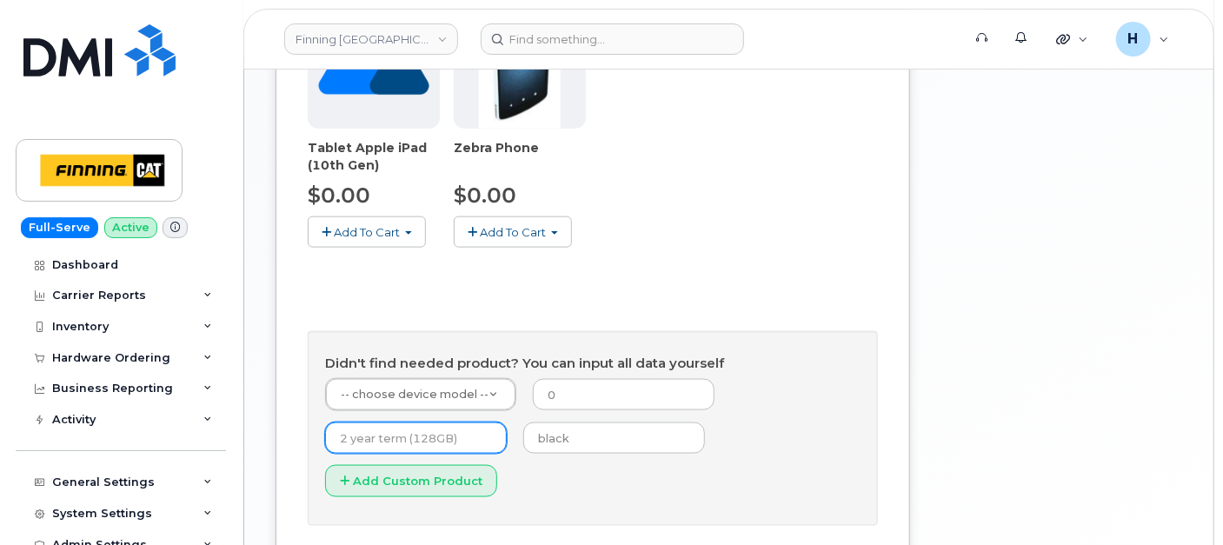
click at [358, 423] on input "text" at bounding box center [416, 438] width 182 height 31
type input "3 year term (128GB)"
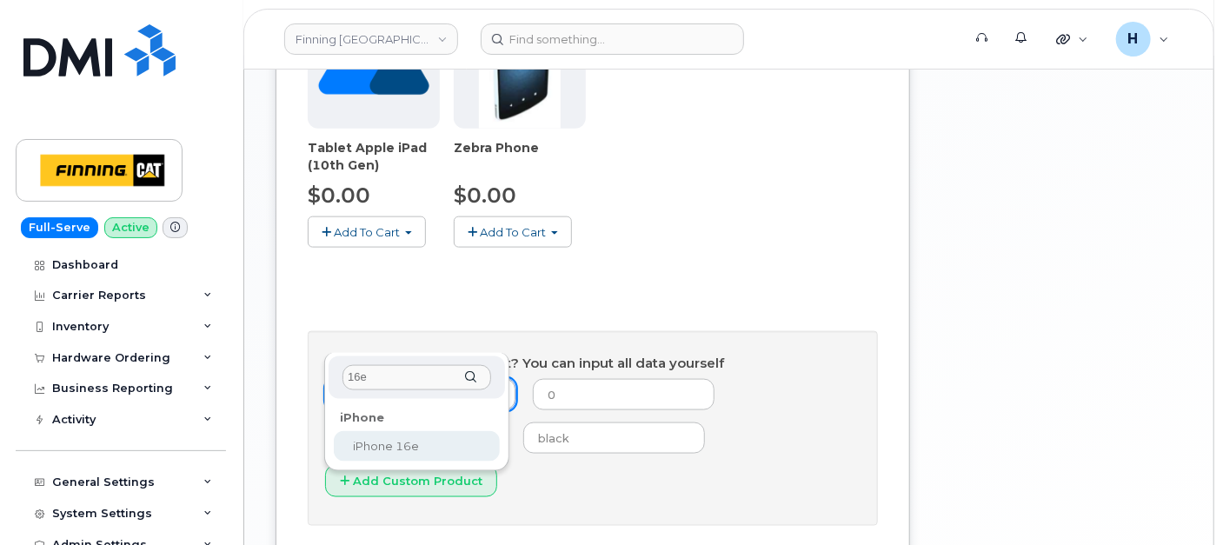
type input "16e"
select select "2883"
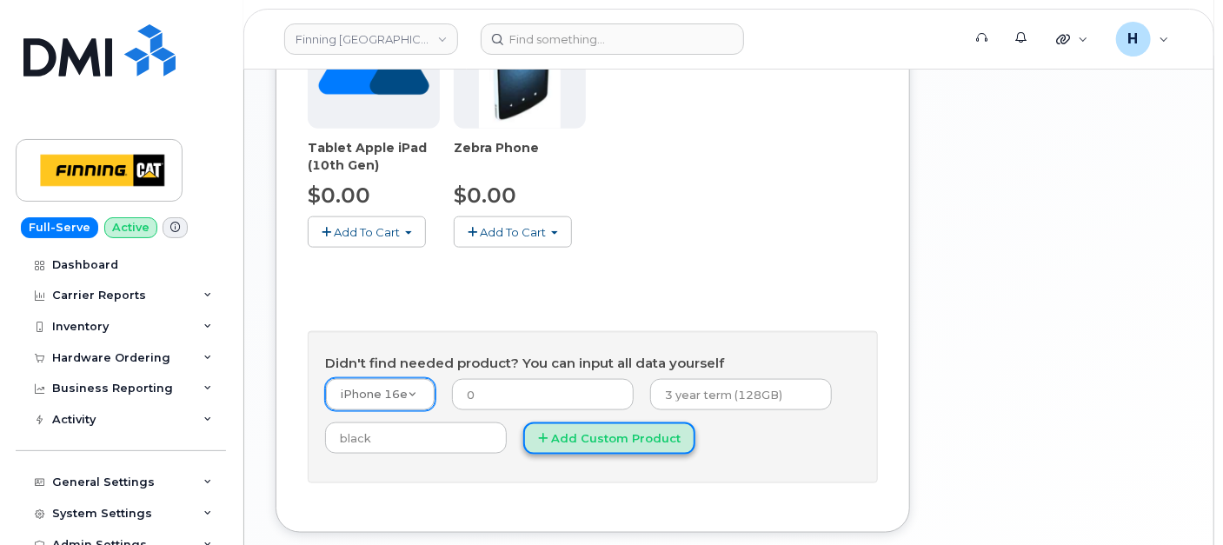
click at [616, 423] on button "Add Custom Product" at bounding box center [609, 439] width 172 height 32
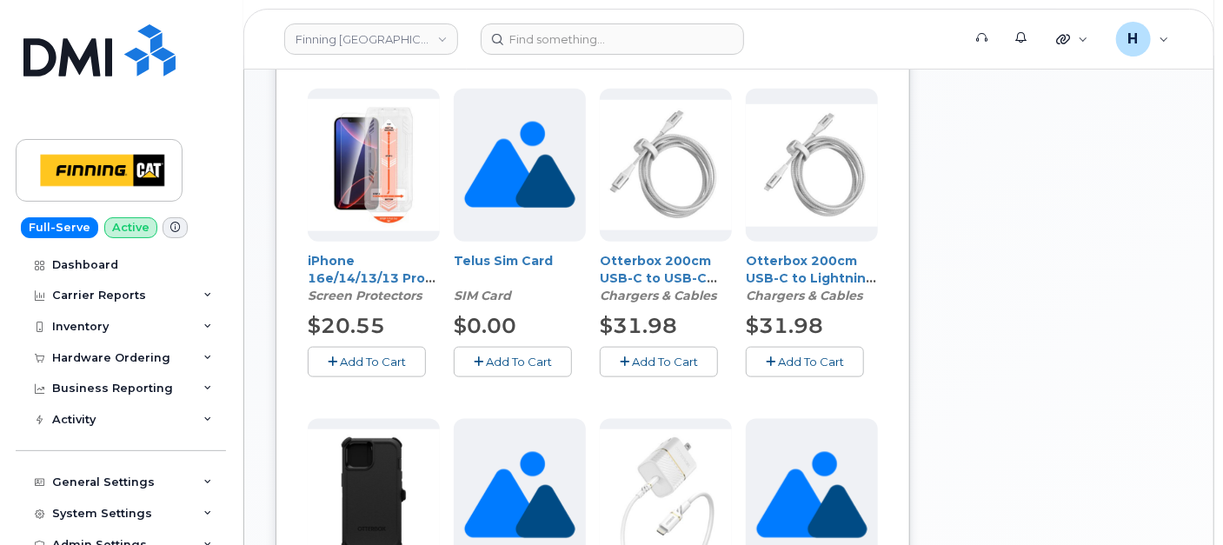
click at [496, 348] on button "Add To Cart" at bounding box center [513, 362] width 118 height 30
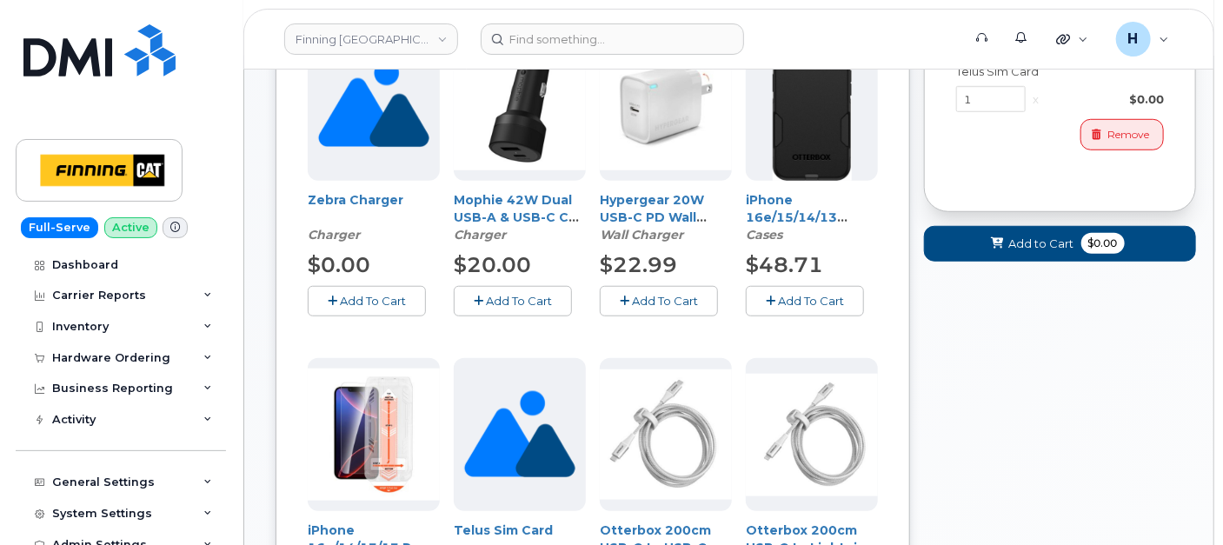
scroll to position [306, 0]
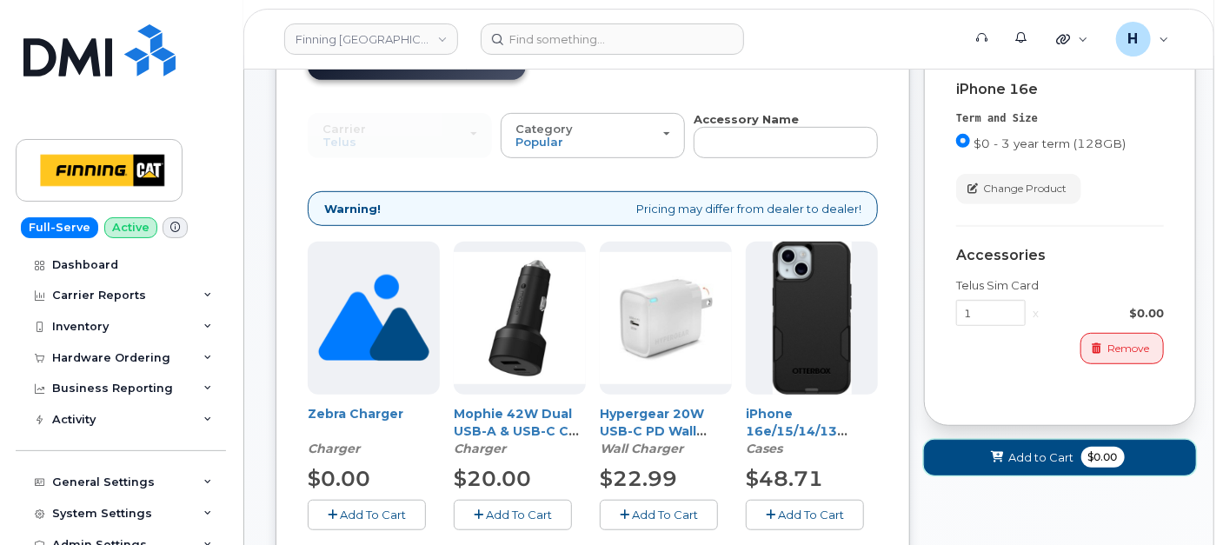
click at [991, 447] on button "Add to Cart $0.00" at bounding box center [1060, 458] width 272 height 36
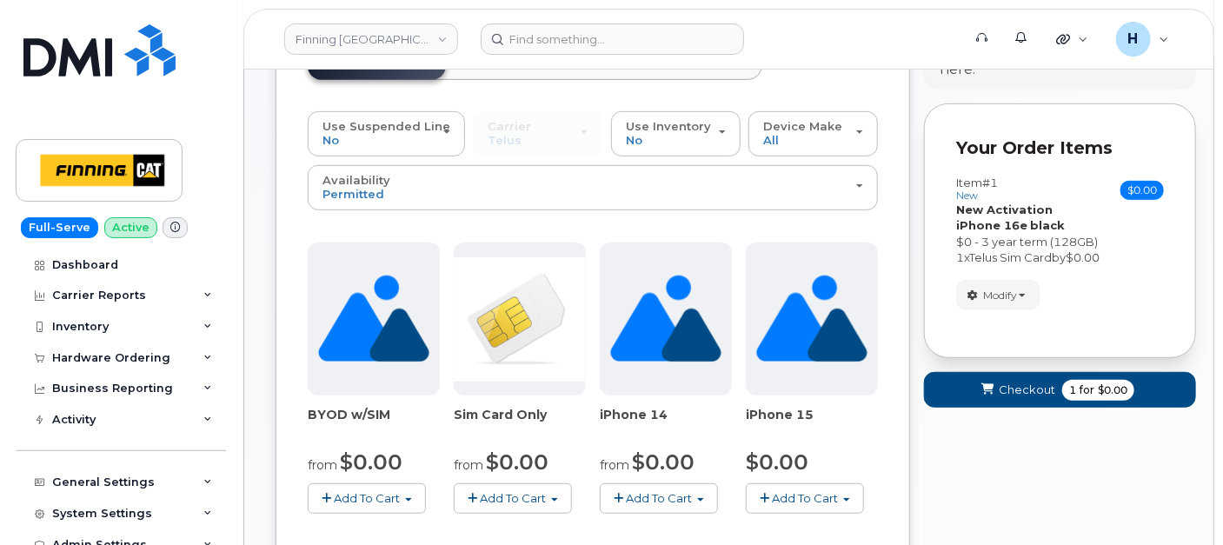
scroll to position [113, 0]
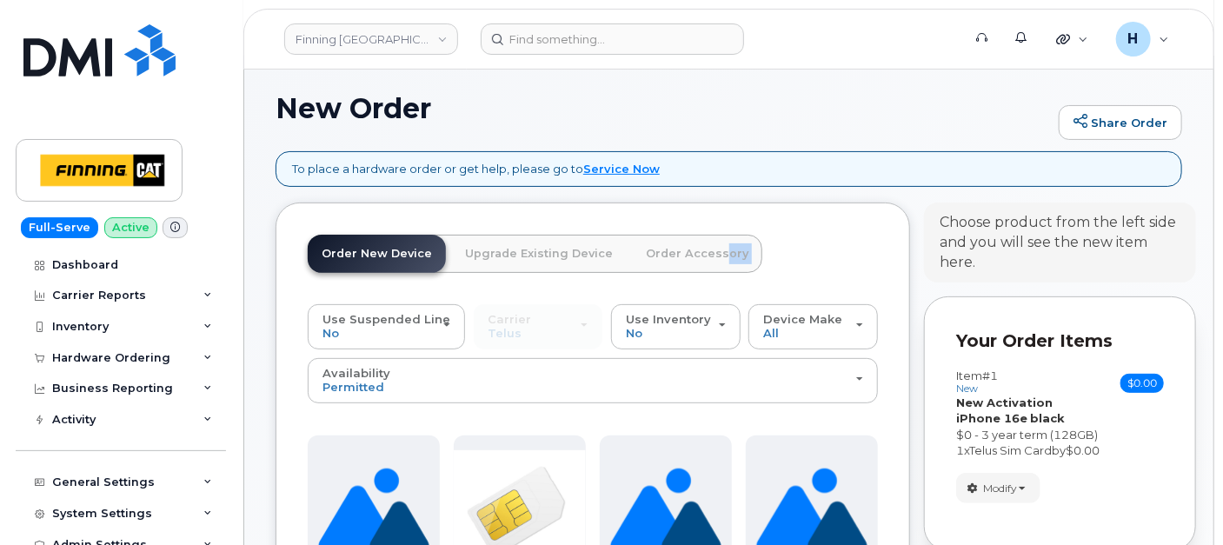
drag, startPoint x: 699, startPoint y: 243, endPoint x: 626, endPoint y: 351, distance: 130.9
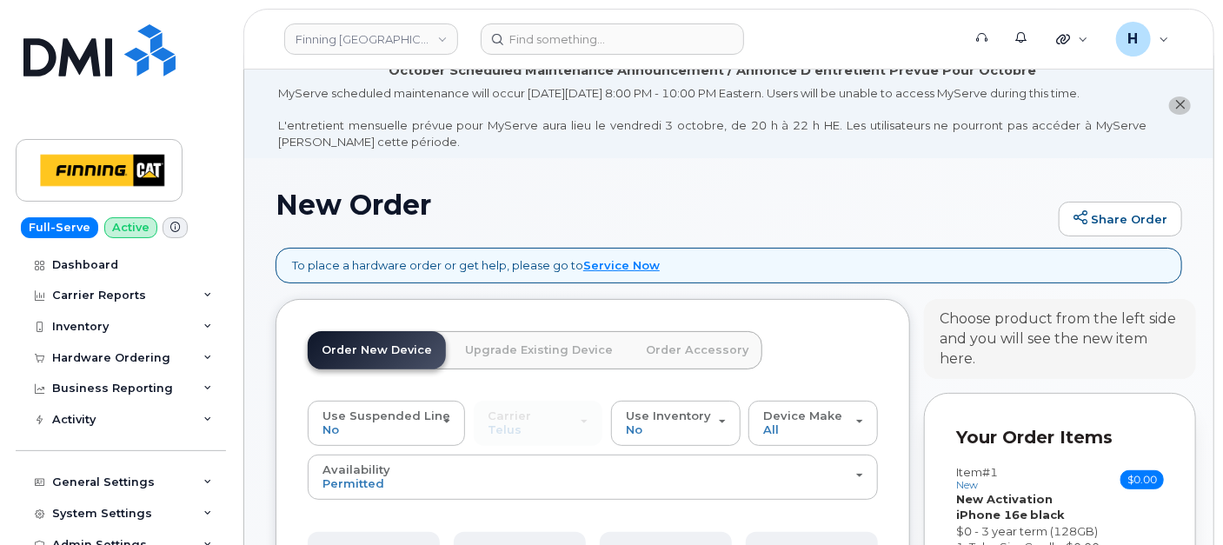
click at [656, 343] on link "Order Accessory" at bounding box center [697, 350] width 130 height 38
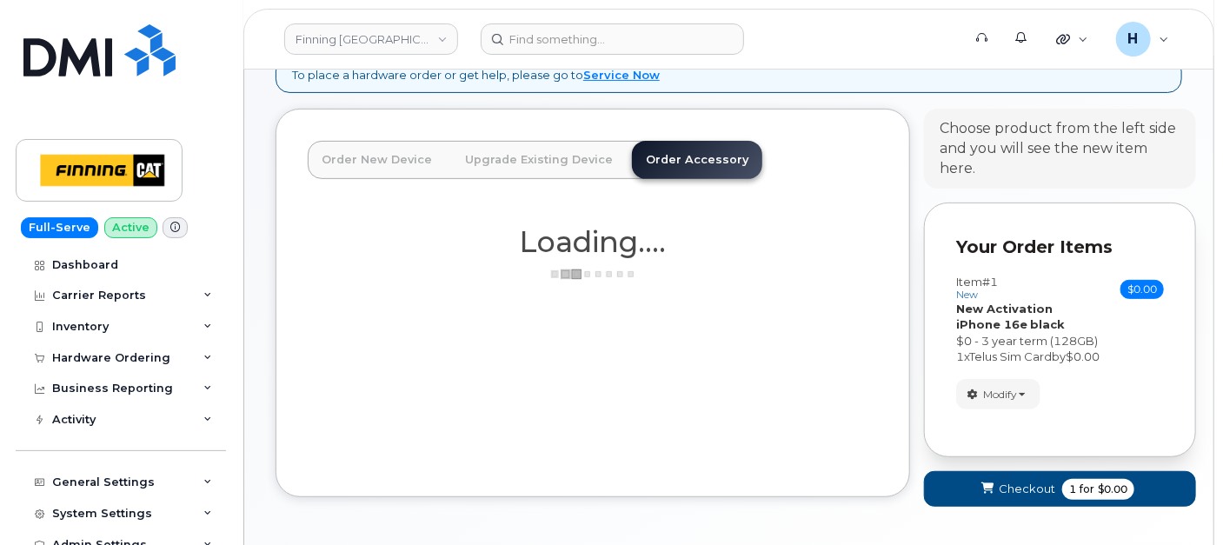
scroll to position [210, 0]
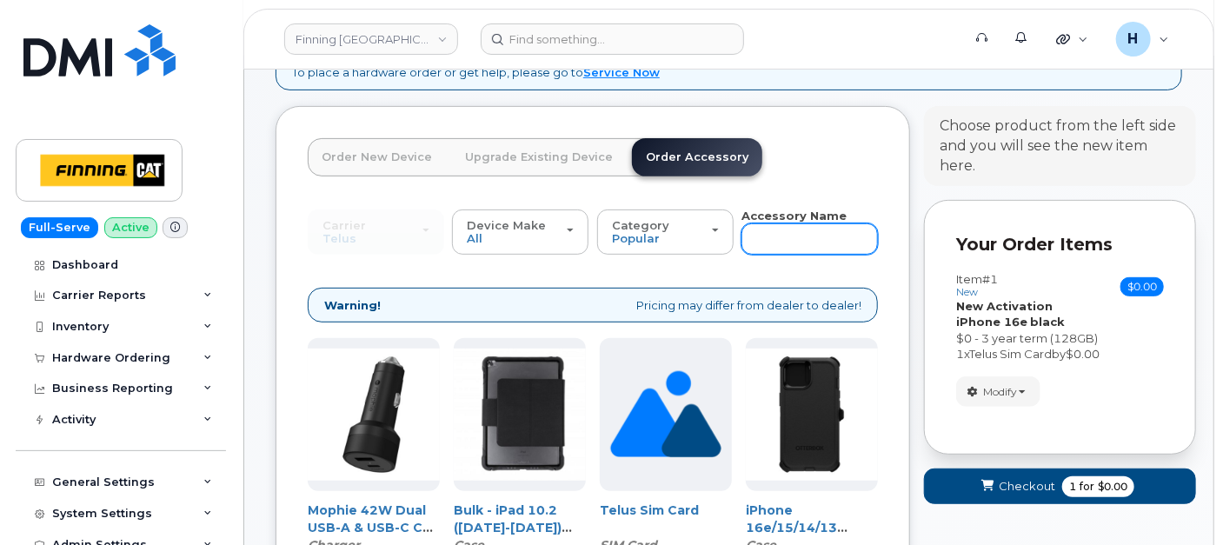
click at [779, 233] on input "text" at bounding box center [810, 238] width 137 height 31
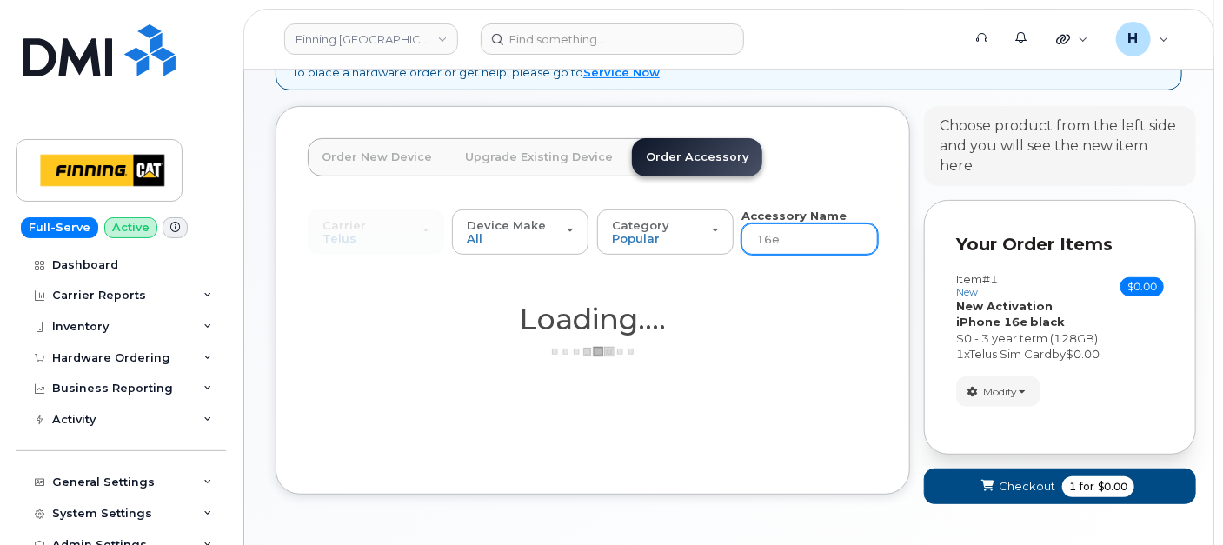
type input "16e"
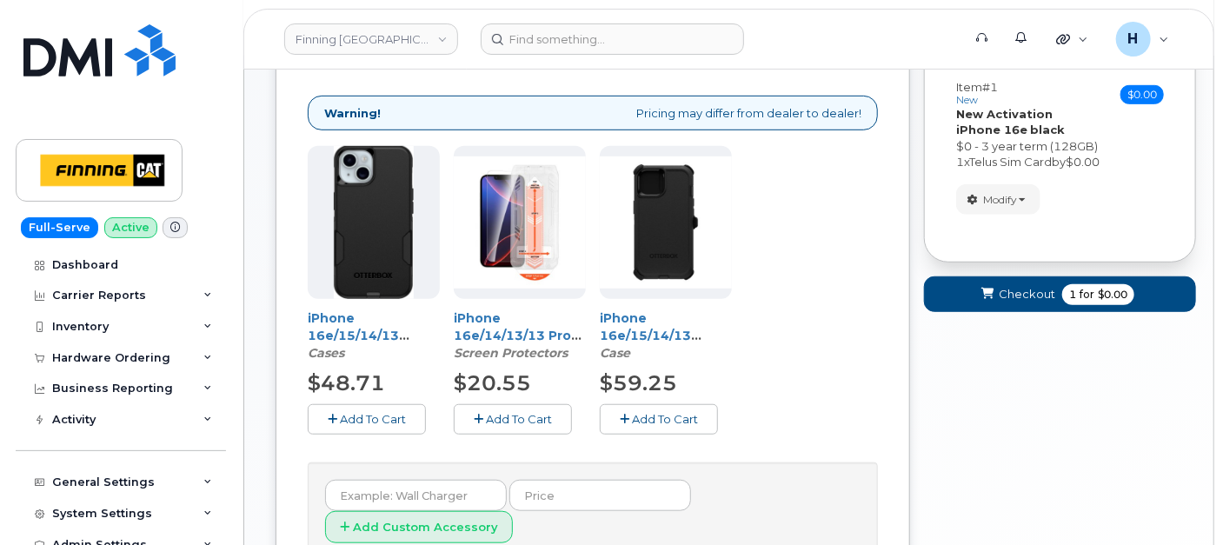
scroll to position [403, 0]
click at [506, 417] on span "Add To Cart" at bounding box center [519, 418] width 66 height 14
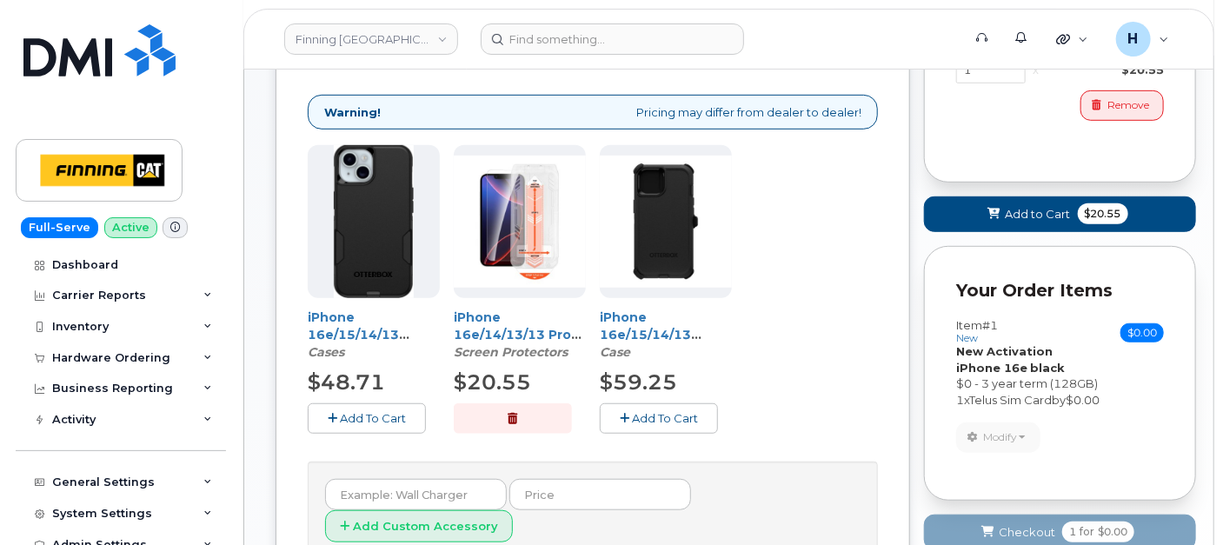
click at [380, 425] on button "Add To Cart" at bounding box center [367, 418] width 118 height 30
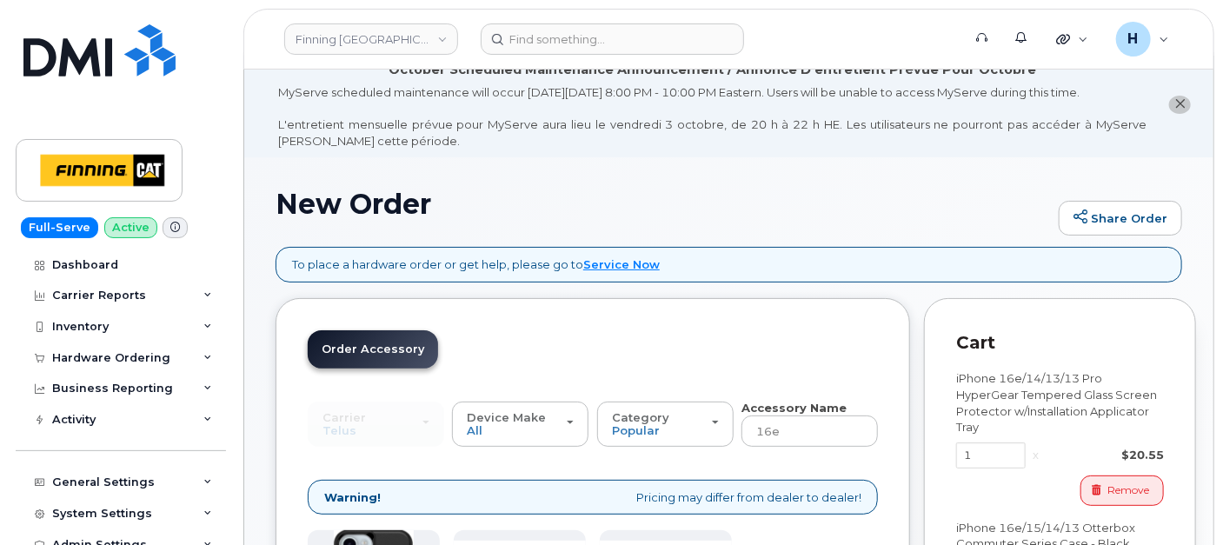
scroll to position [17, 0]
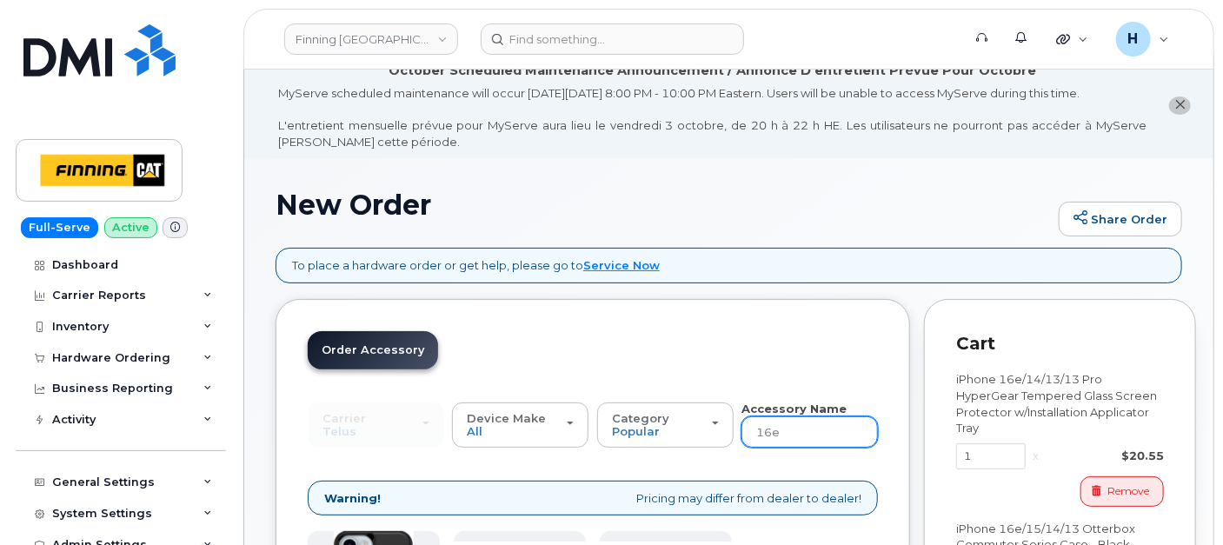
click at [799, 430] on input "16e" at bounding box center [810, 431] width 137 height 31
type input "wall"
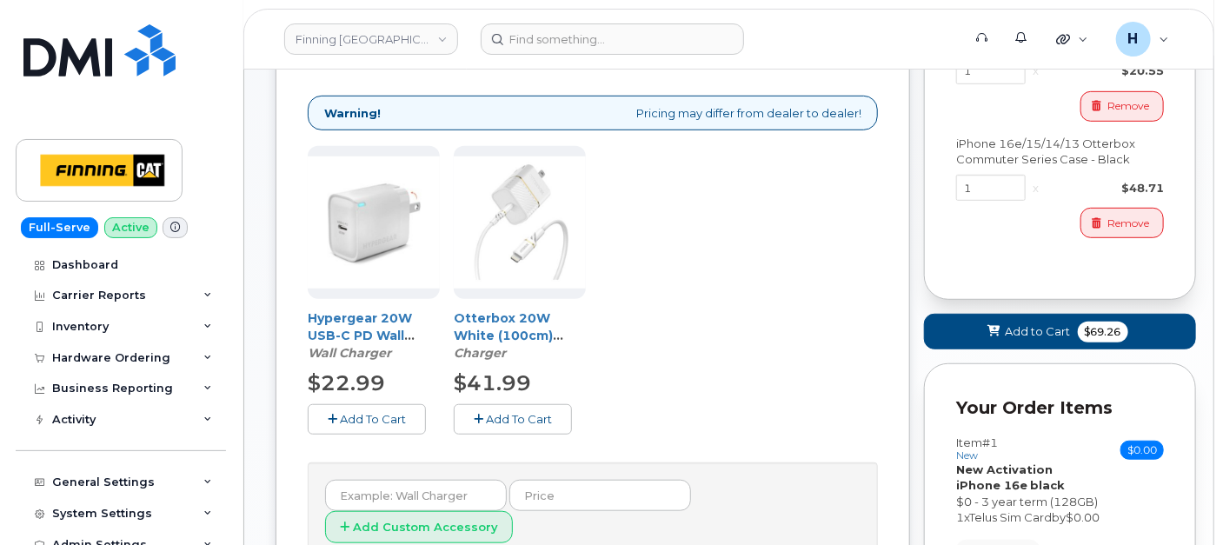
scroll to position [403, 0]
click at [365, 424] on button "Add To Cart" at bounding box center [367, 418] width 118 height 30
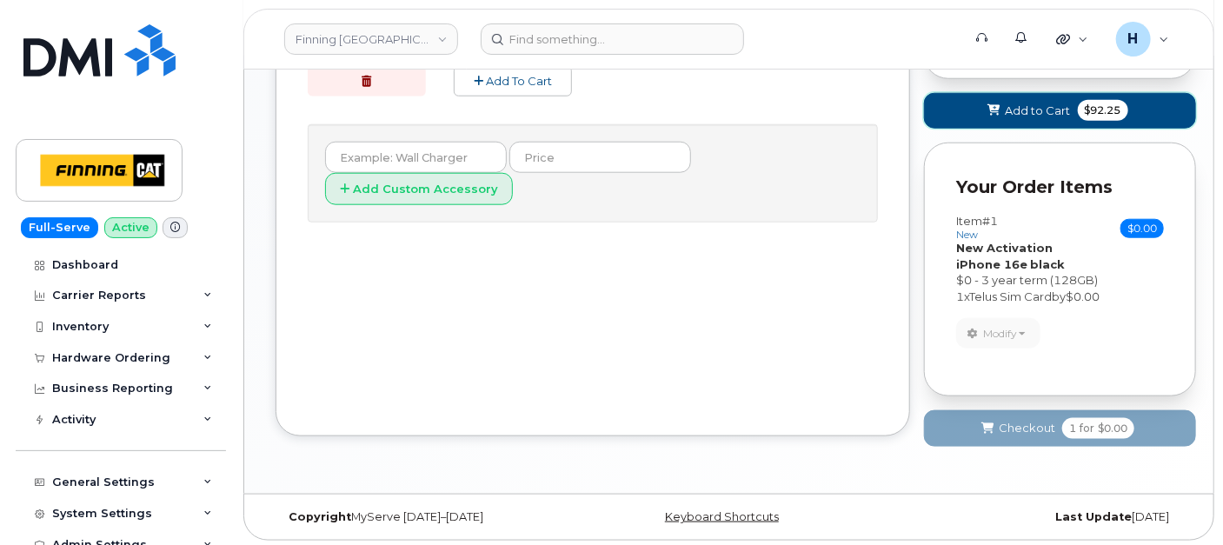
click at [1025, 112] on span "Add to Cart" at bounding box center [1038, 111] width 65 height 17
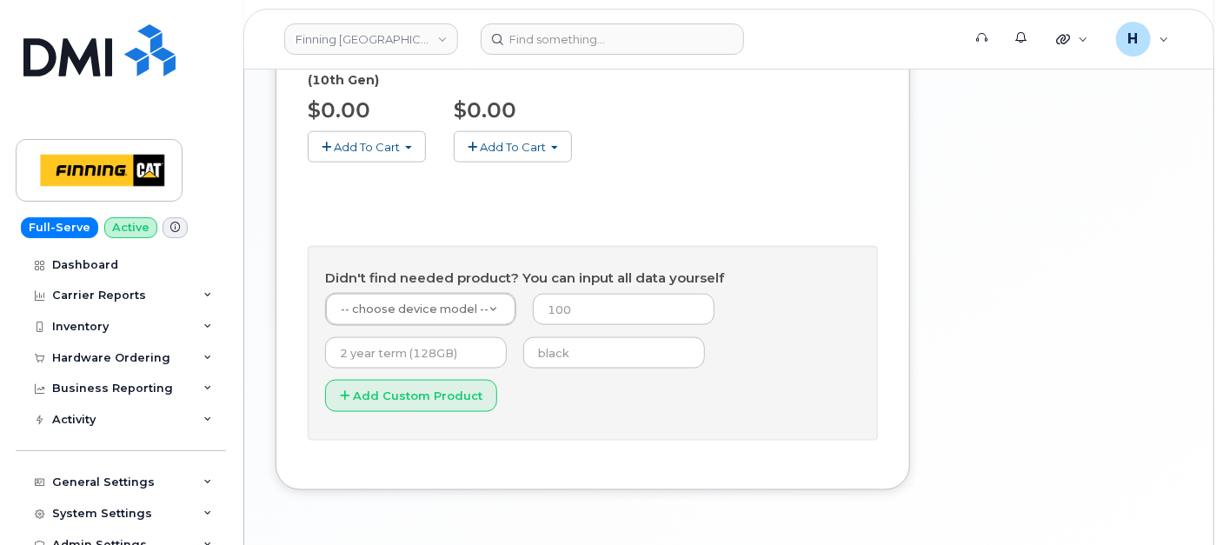
scroll to position [584, 0]
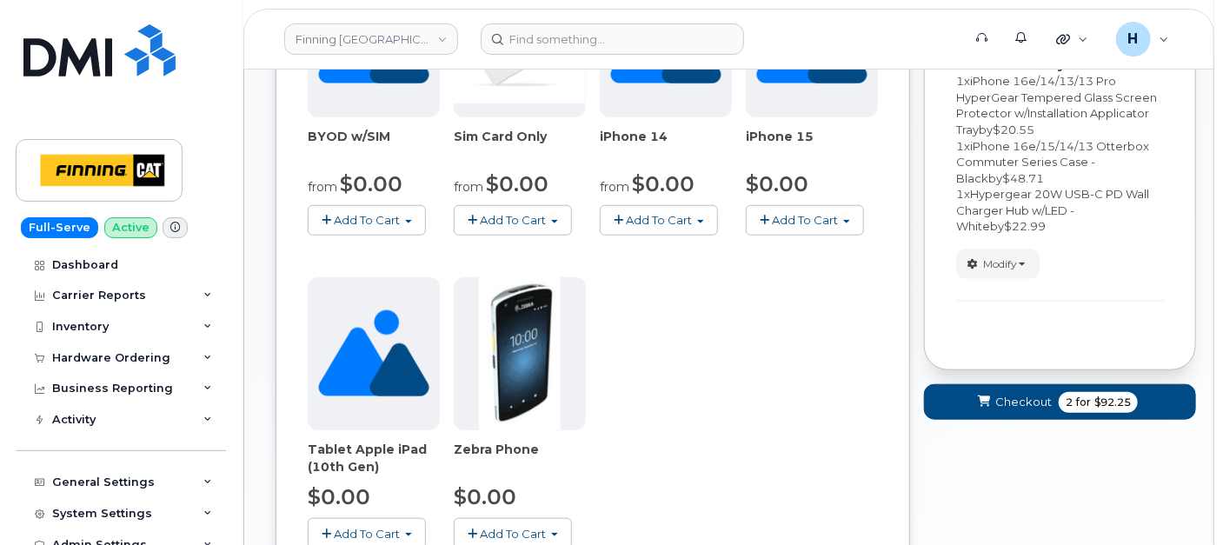
click at [978, 422] on form "Your Order Items Item #1 new $0.00 Accessories Only SIM Only Activation New Act…" at bounding box center [1060, 130] width 272 height 610
drag, startPoint x: 962, startPoint y: 410, endPoint x: 949, endPoint y: 404, distance: 13.6
click at [951, 410] on button "Checkout 2 for $92.25" at bounding box center [1060, 402] width 272 height 36
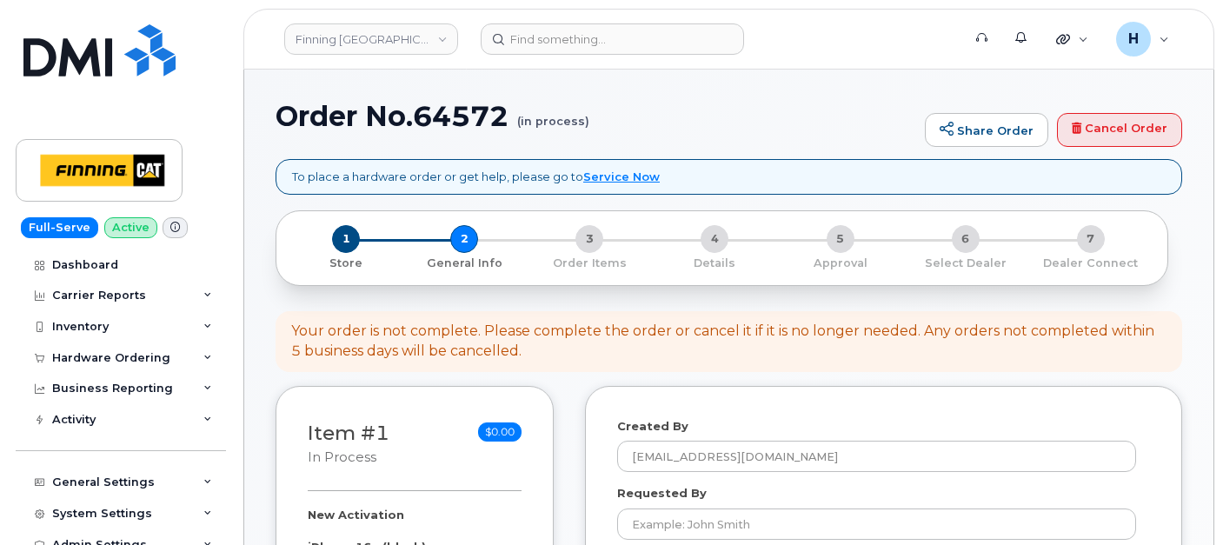
select select
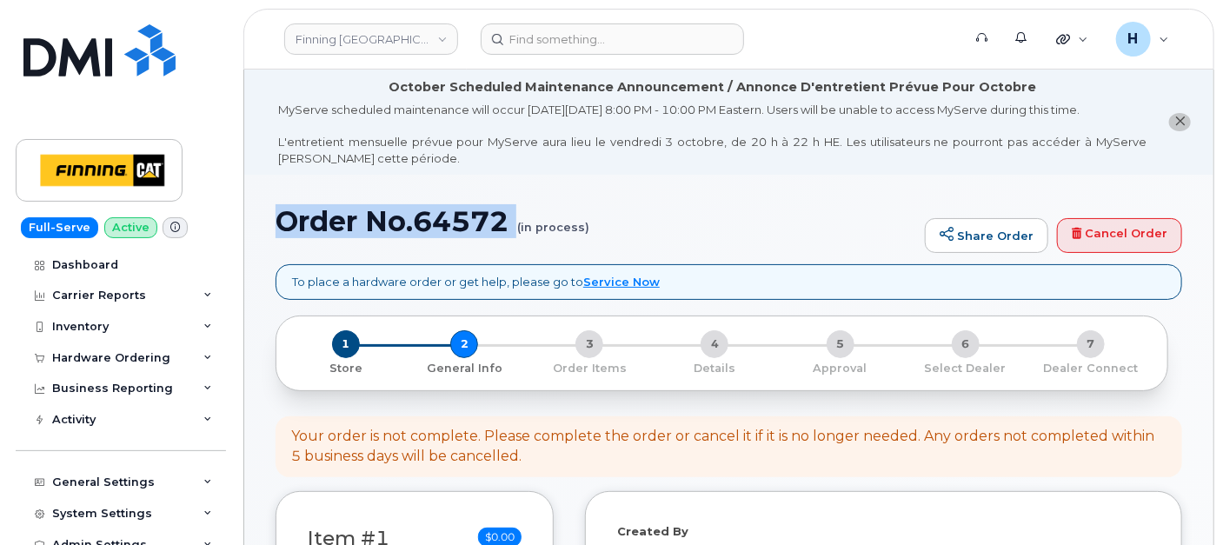
drag, startPoint x: 267, startPoint y: 231, endPoint x: 487, endPoint y: 242, distance: 220.2
copy h1 "Order No.64572"
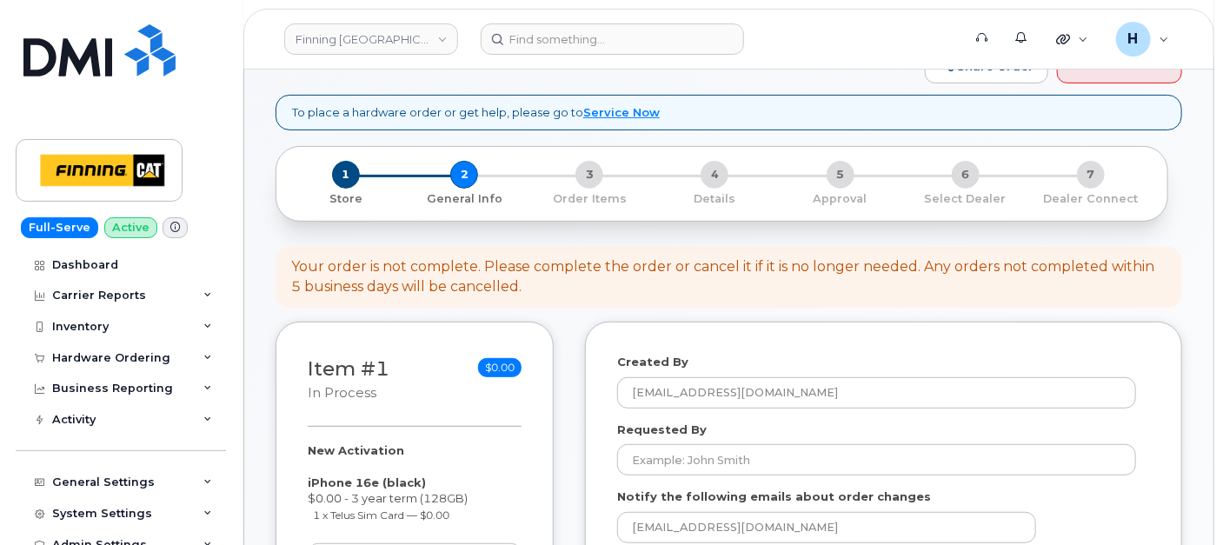
scroll to position [386, 0]
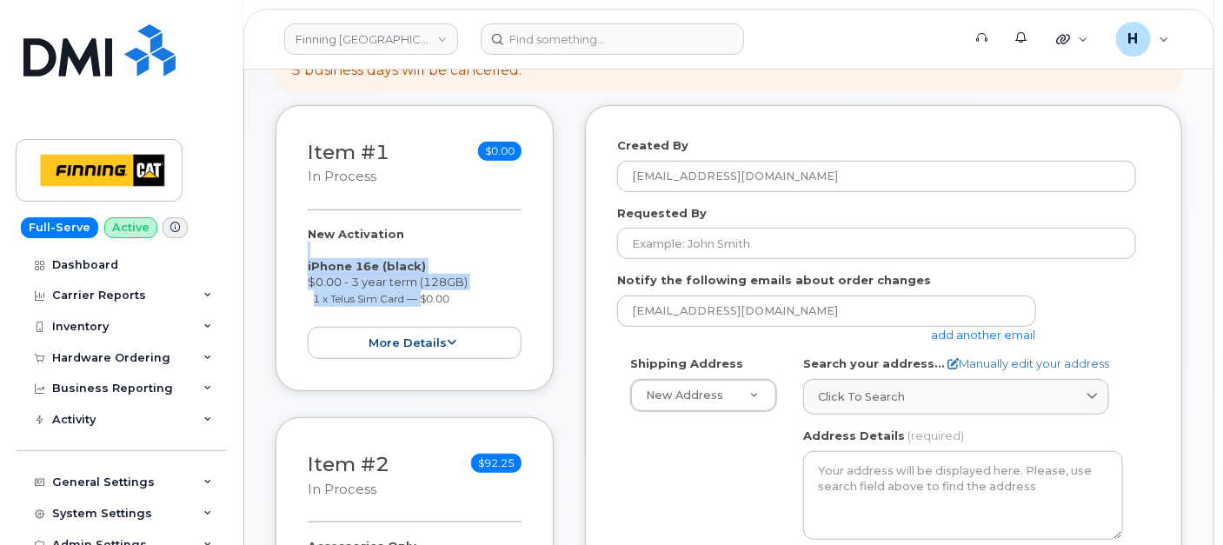
drag, startPoint x: 289, startPoint y: 245, endPoint x: 422, endPoint y: 292, distance: 141.1
click at [422, 292] on div "Item #1 in process $0.00 New Activation iPhone 16e (black) $0.00 - 3 year term …" at bounding box center [415, 248] width 278 height 286
drag, startPoint x: 422, startPoint y: 292, endPoint x: 468, endPoint y: 295, distance: 46.2
click at [468, 295] on div "Item #1 in process $0.00 New Activation iPhone 16e (black) $0.00 - 3 year term …" at bounding box center [415, 248] width 278 height 286
copy div "New Activation iPhone 16e (black) $0.00 - 3 year term (128GB) 1 x Telus Sim Car…"
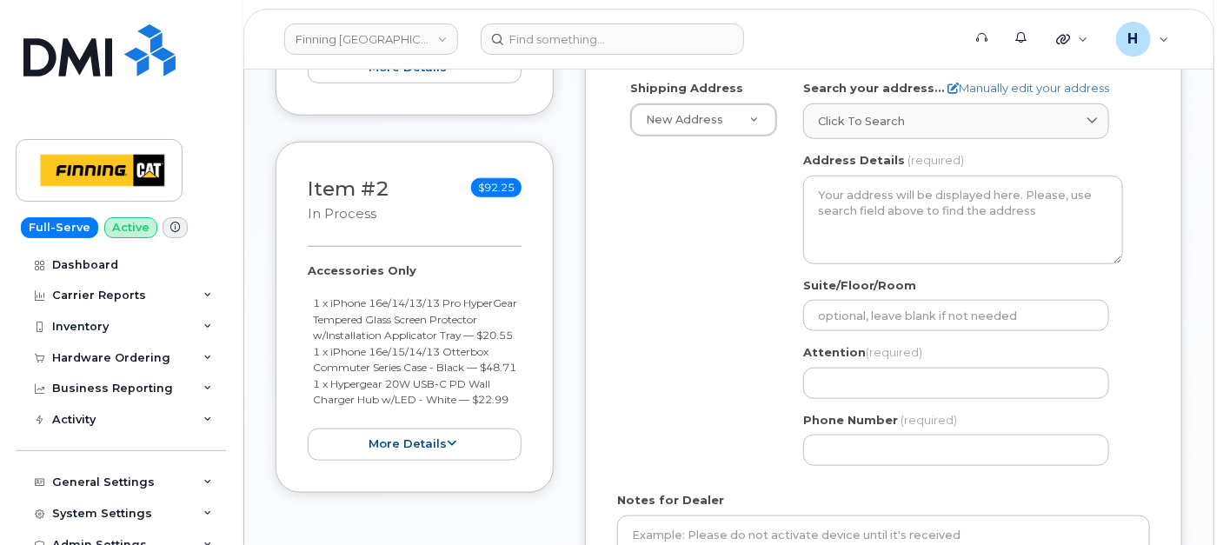
scroll to position [772, 0]
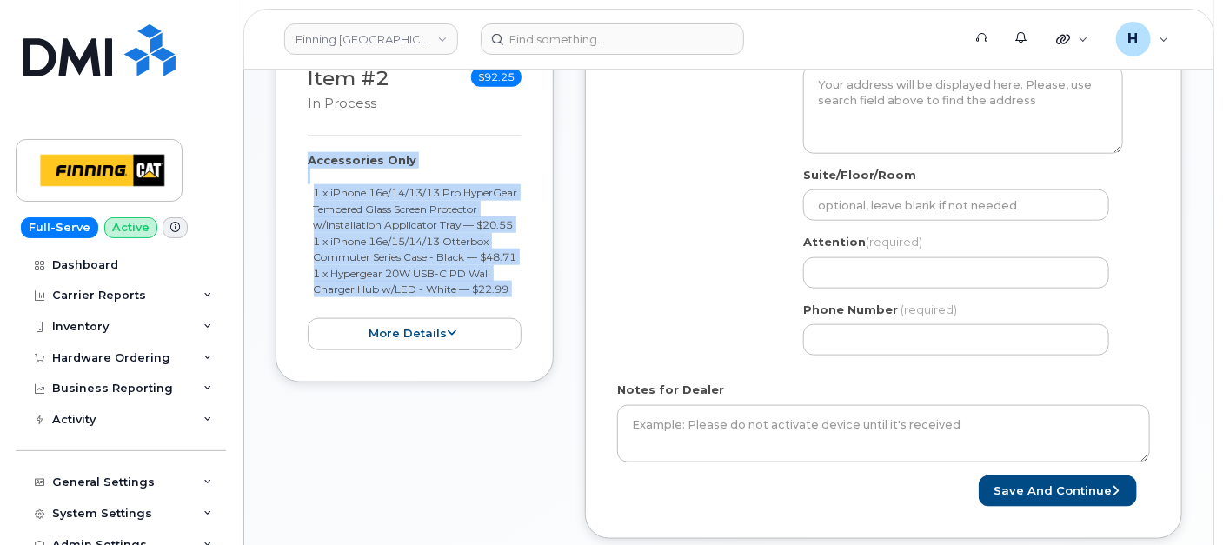
drag, startPoint x: 303, startPoint y: 157, endPoint x: 524, endPoint y: 335, distance: 283.9
click at [524, 335] on div "Item #2 in process $92.25 Accessories Only 1 x iPhone 16e/14/13/13 Pro HyperGea…" at bounding box center [415, 206] width 278 height 350
copy div "Accessories Only 1 x iPhone 16e/14/13/13 Pro HyperGear Tempered Glass Screen Pr…"
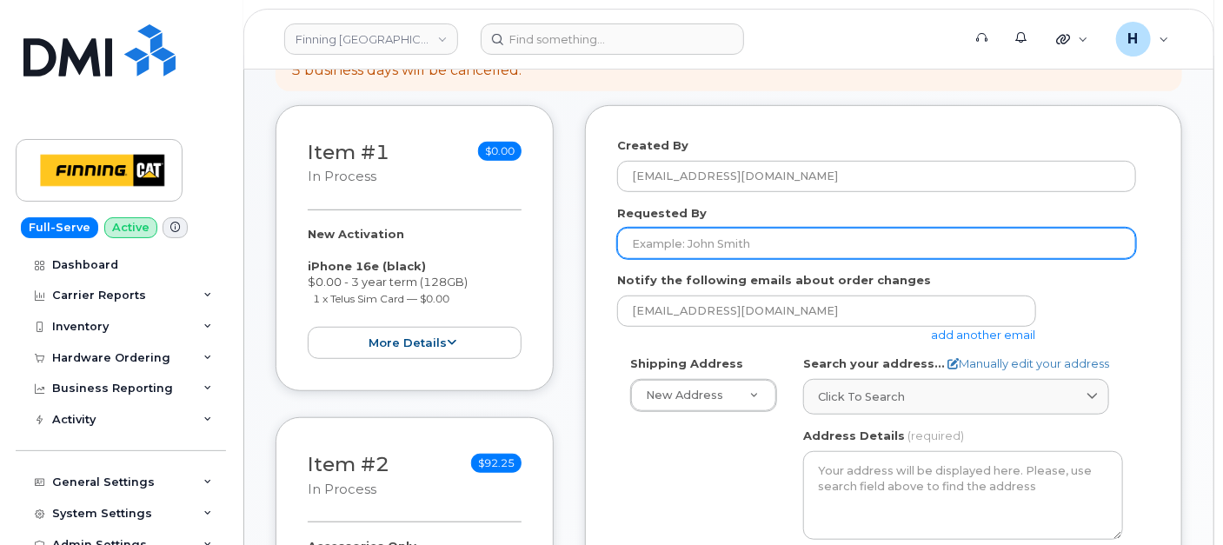
click at [683, 245] on input "Requested By" at bounding box center [876, 243] width 519 height 31
paste input "RITM0499078"
type input "RITM0499078"
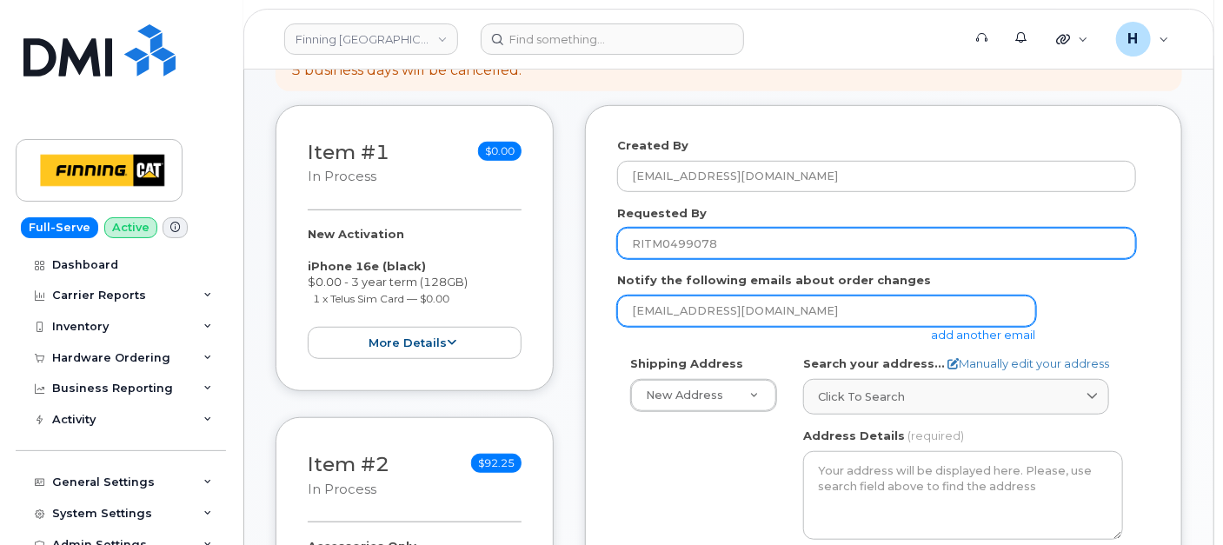
scroll to position [579, 0]
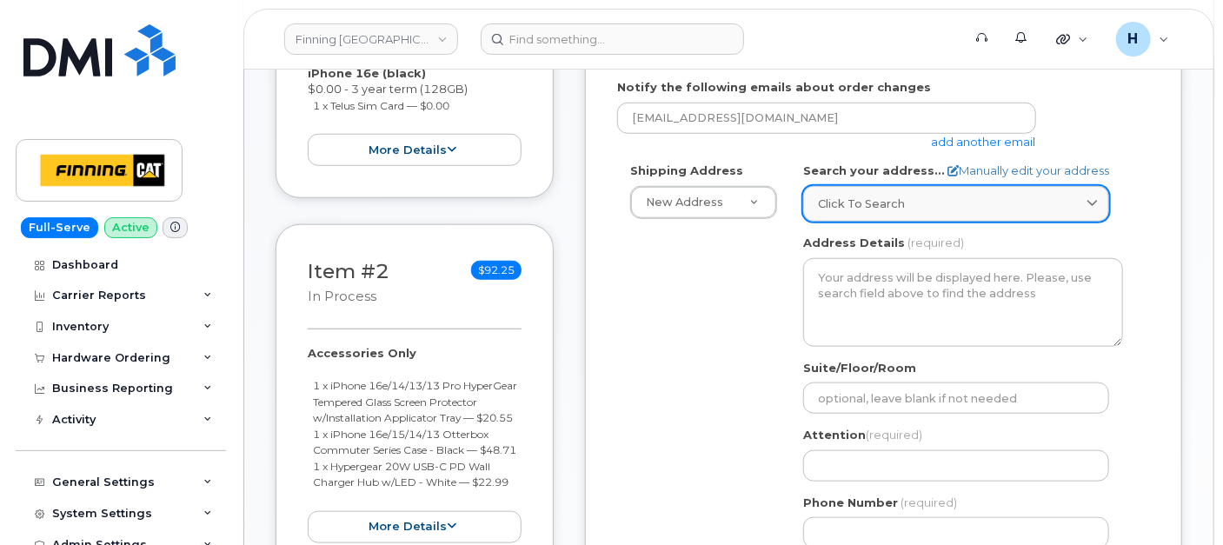
click at [847, 196] on span "Click to search" at bounding box center [861, 204] width 87 height 17
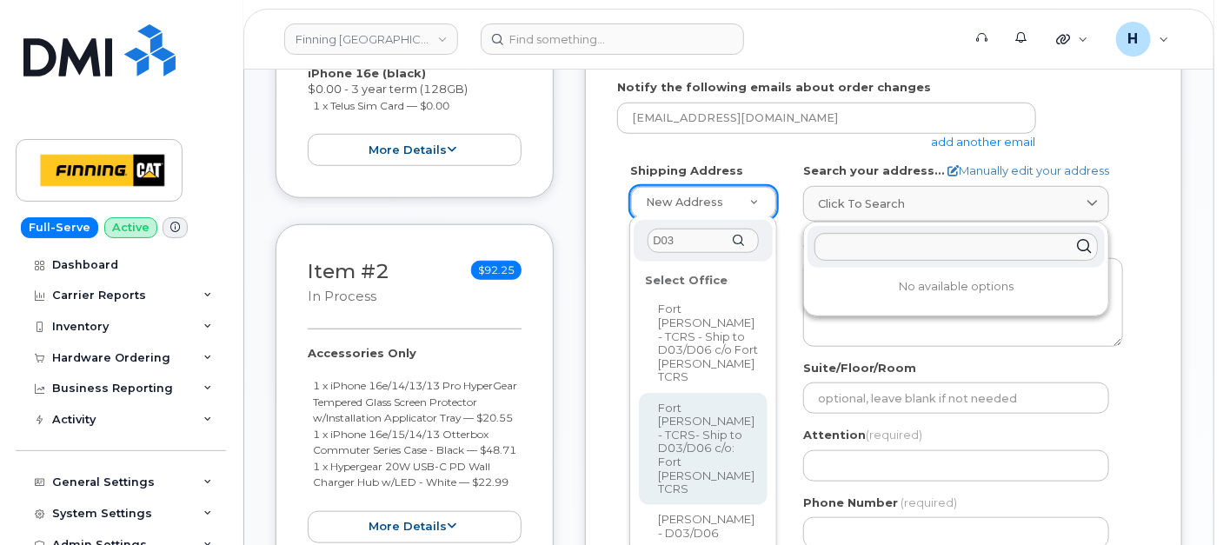
type input "D03"
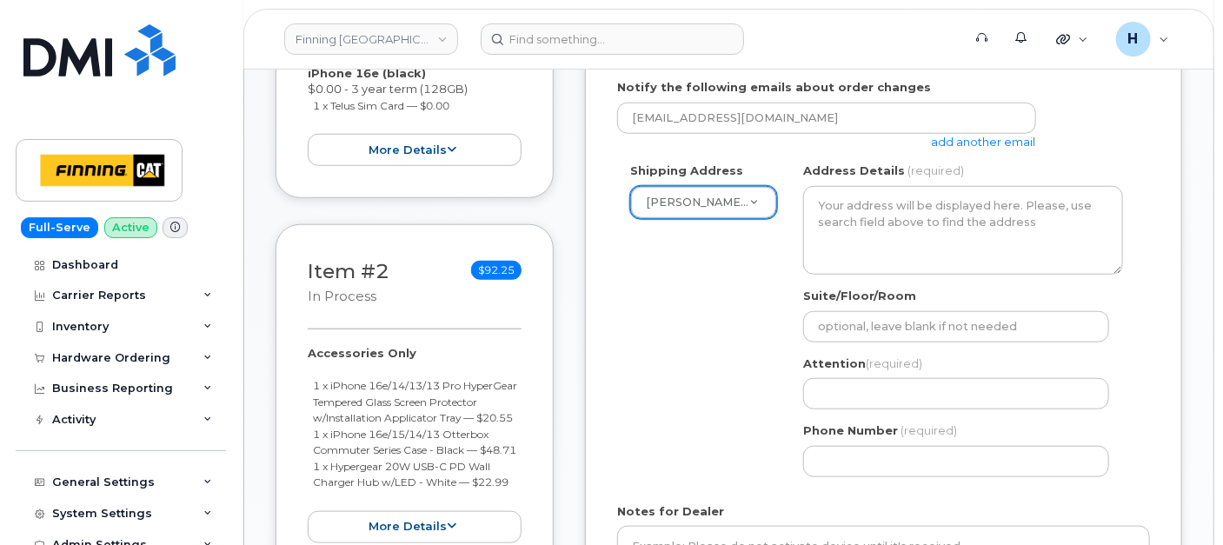
select select
type textarea "[STREET_ADDRESS][PERSON_NAME][PERSON_NAME]"
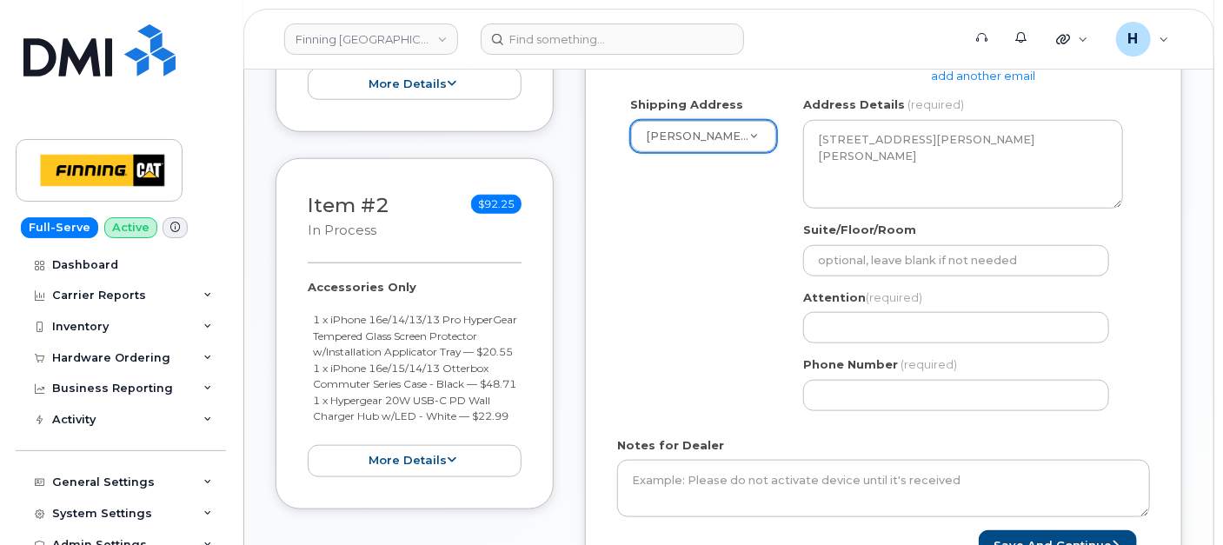
scroll to position [676, 0]
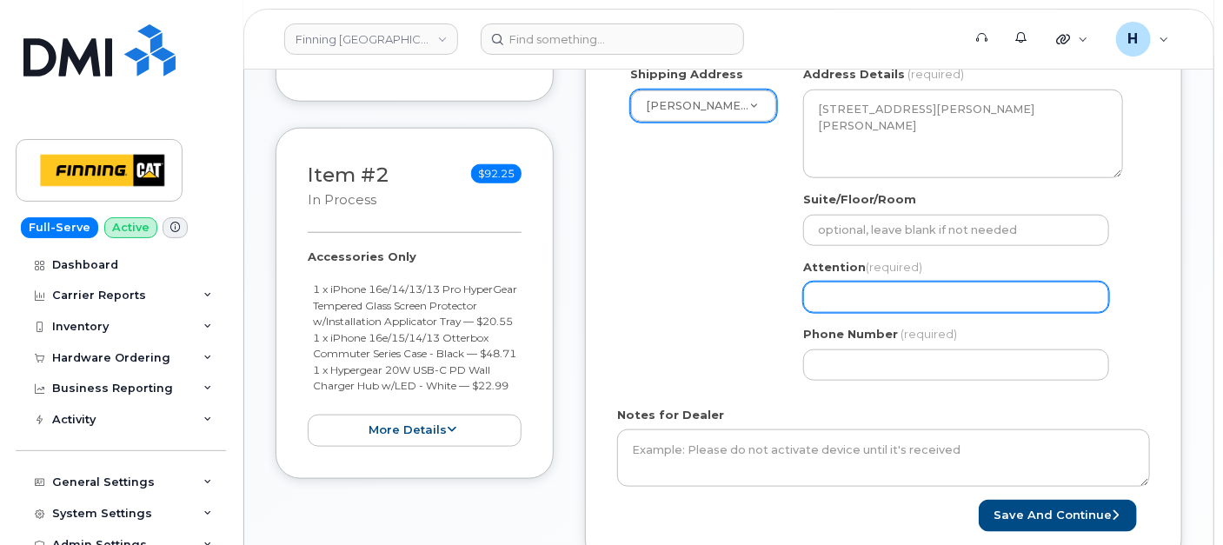
click at [899, 296] on input "Attention (required)" at bounding box center [956, 297] width 306 height 31
paste input "[PERSON_NAME]"
select select
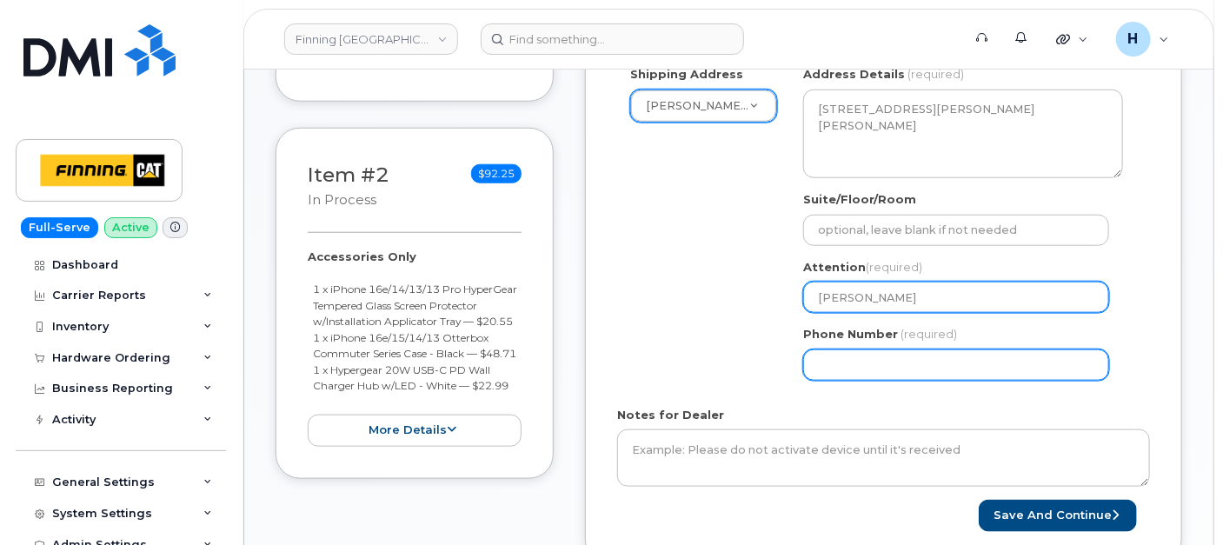
type input "[PERSON_NAME]"
click at [876, 367] on input "Phone Number" at bounding box center [956, 365] width 306 height 31
select select
type input "780790201"
select select
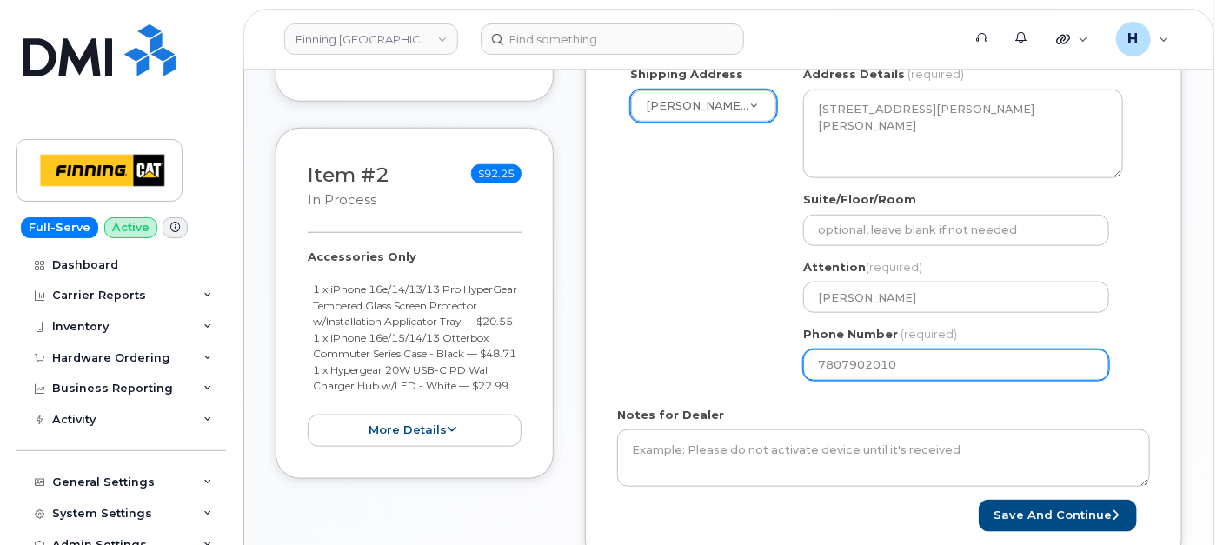
type input "7807902010"
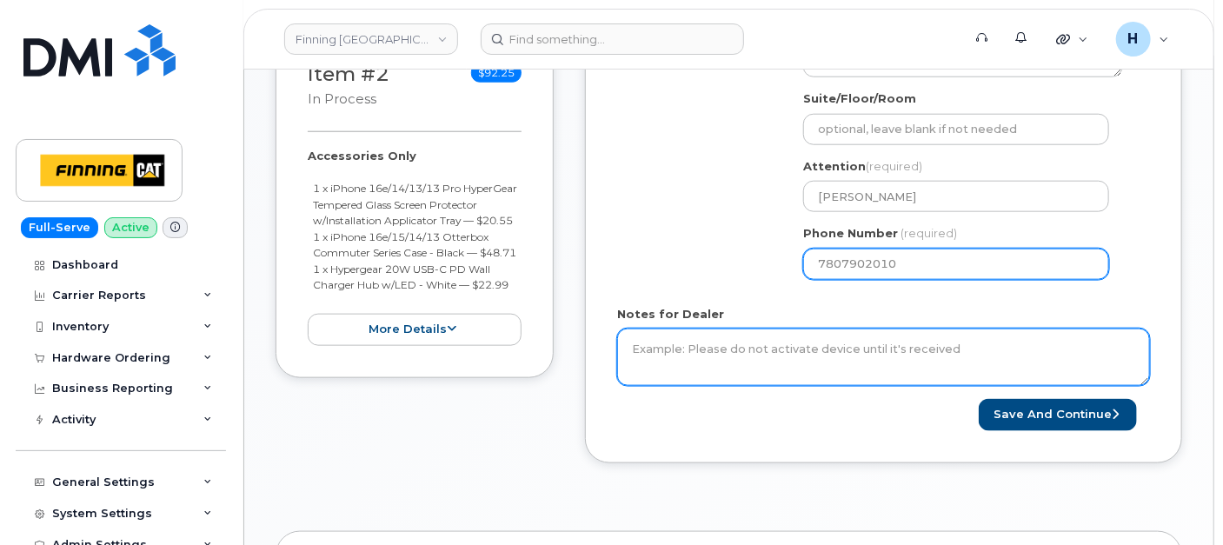
scroll to position [870, 0]
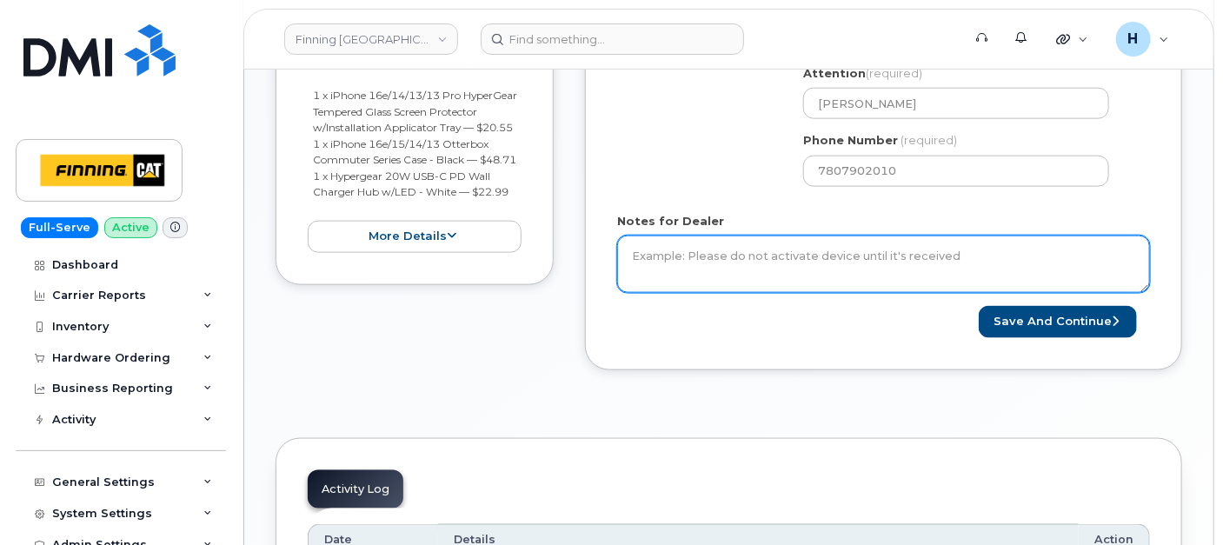
click at [643, 264] on textarea "Notes for Dealer" at bounding box center [883, 264] width 533 height 57
type textarea "P"
paste textarea "New Activation iPhone 16e (black) $0.00 - 3 year term (128GB) Accessories Only …"
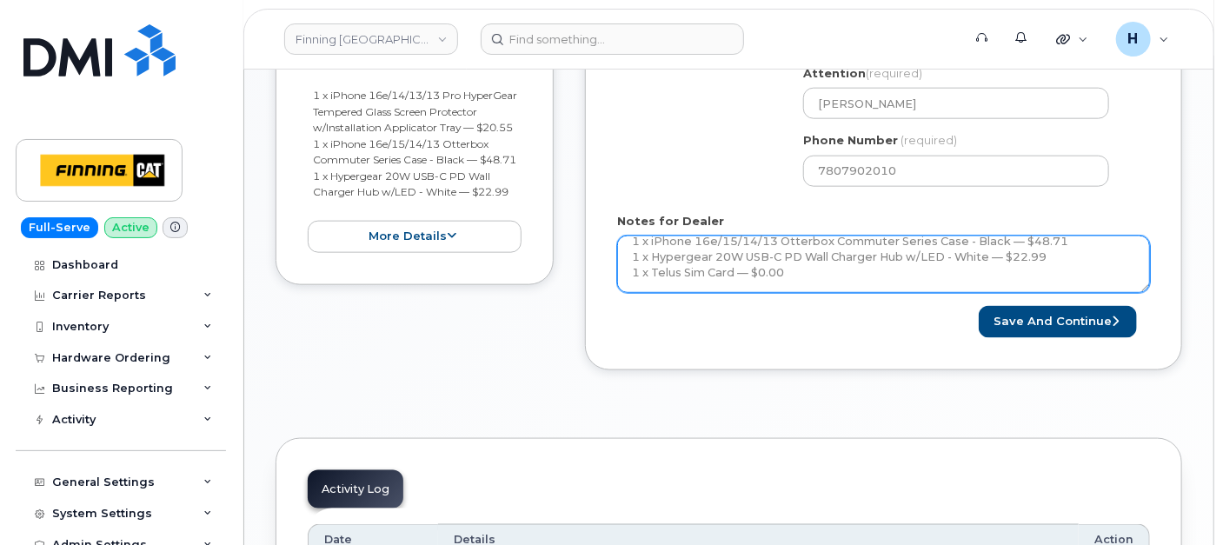
scroll to position [190, 0]
click at [793, 265] on textarea "SIM SWAP TO PHYSICAL SIM CARD BEFORE SHIPMENT New Activation iPhone 16e (black)…" at bounding box center [883, 264] width 533 height 57
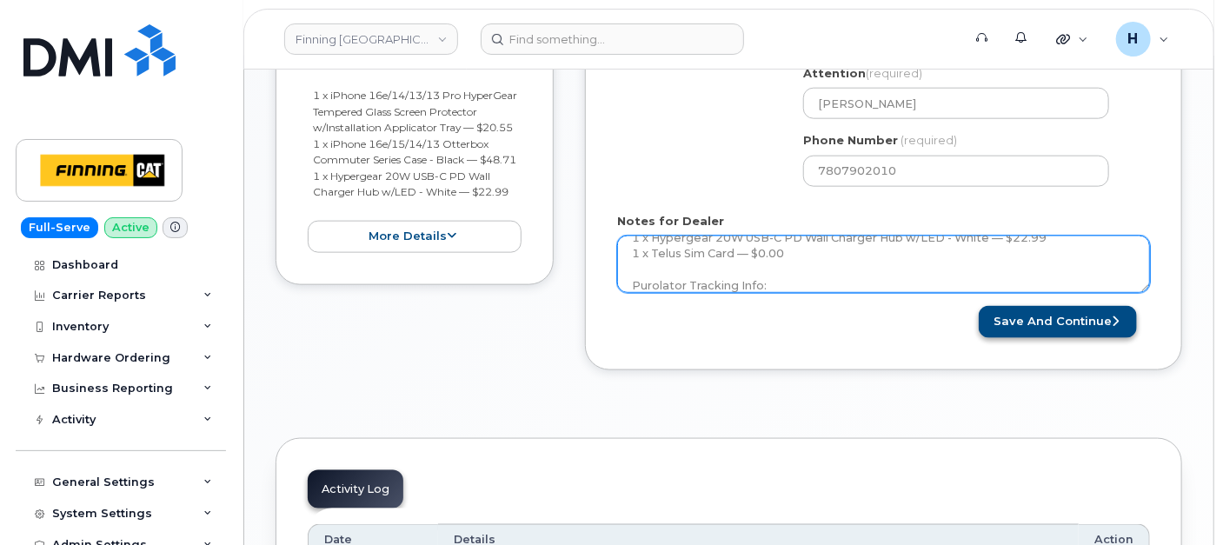
type textarea "SIM SWAP TO PHYSICAL SIM CARD BEFORE SHIPMENT New Activation iPhone 16e (black)…"
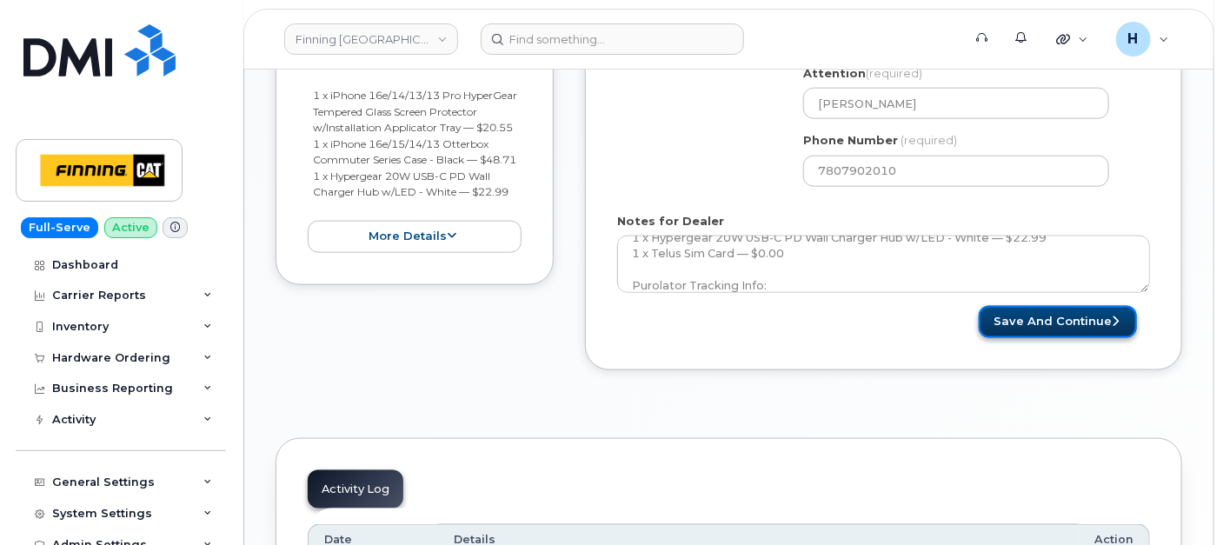
click at [1049, 321] on button "Save and Continue" at bounding box center [1058, 322] width 158 height 32
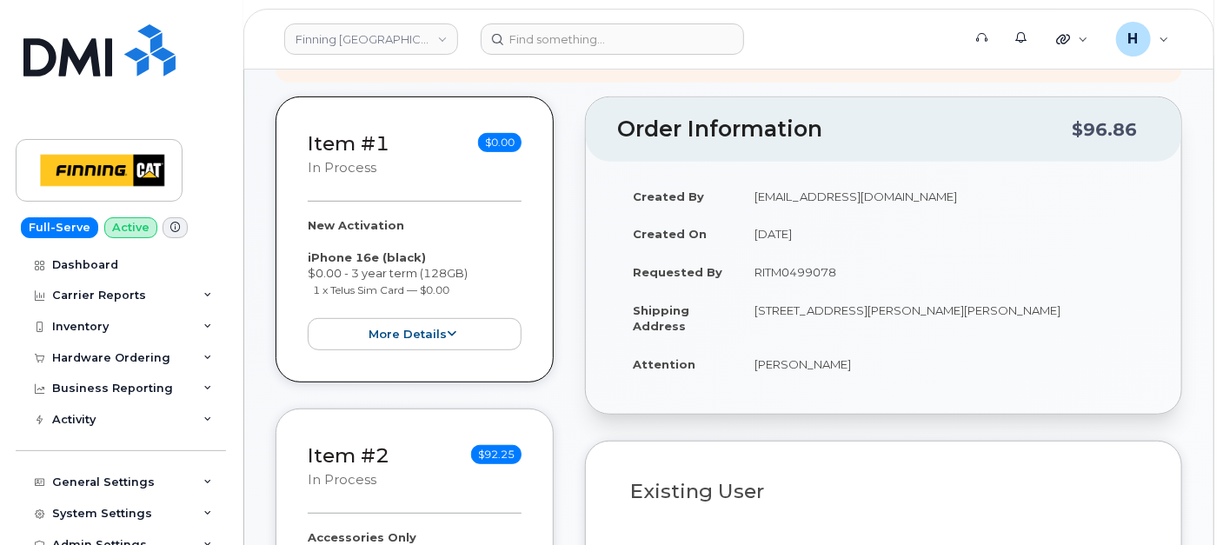
scroll to position [395, 0]
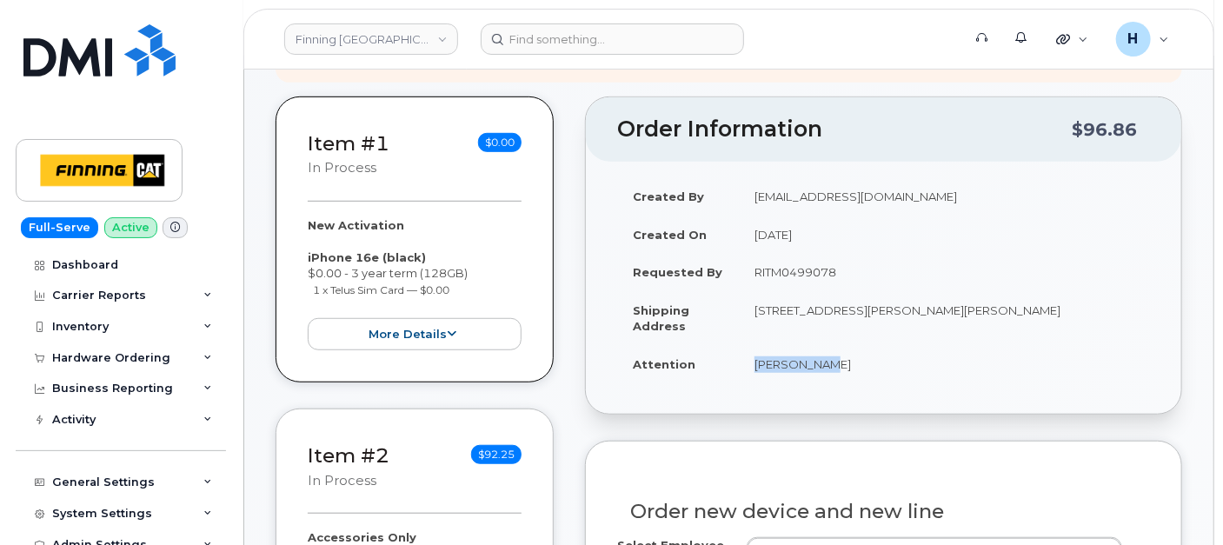
drag, startPoint x: 736, startPoint y: 365, endPoint x: 842, endPoint y: 377, distance: 106.8
click at [842, 377] on tr "Attention Rob Hilton" at bounding box center [883, 364] width 533 height 38
copy tr "[PERSON_NAME]"
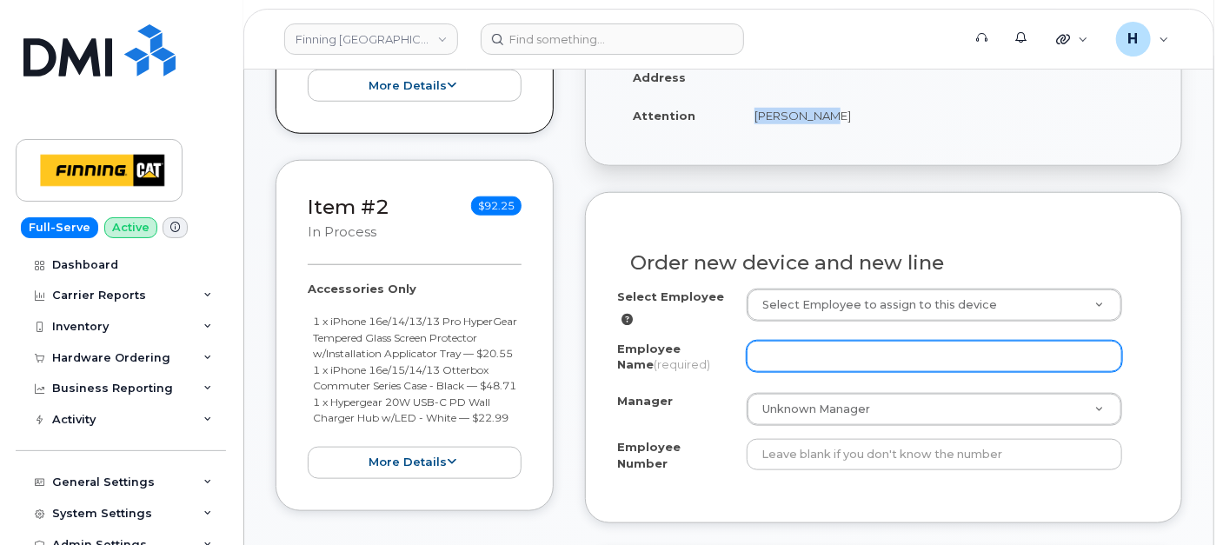
scroll to position [684, 0]
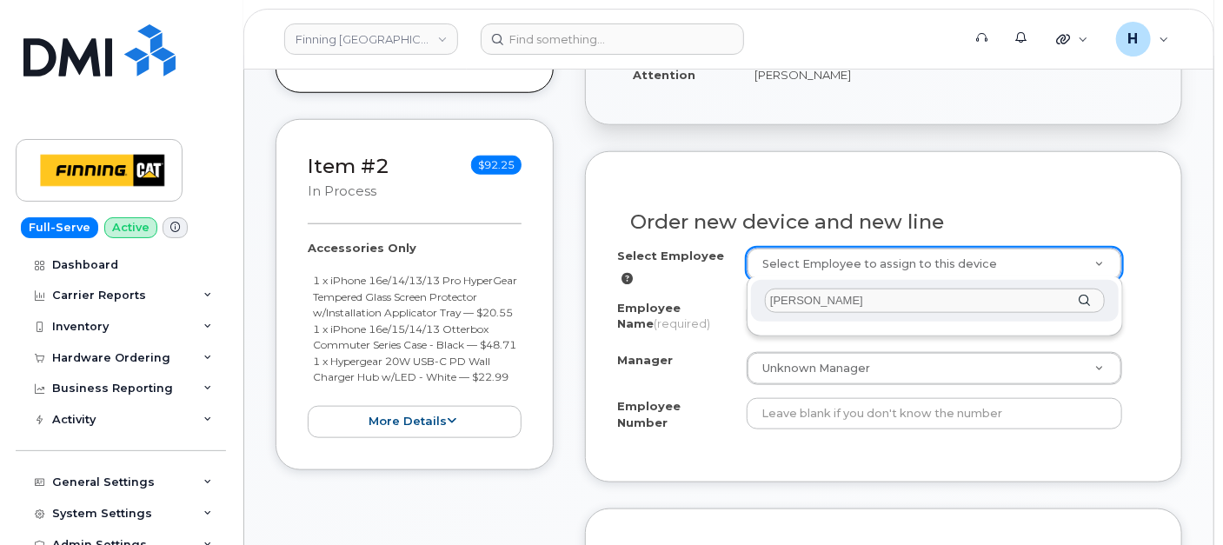
click at [773, 306] on input "[PERSON_NAME]" at bounding box center [935, 301] width 340 height 25
type input "[PERSON_NAME]"
type input "62412"
type input "[PERSON_NAME]"
type input "3474968"
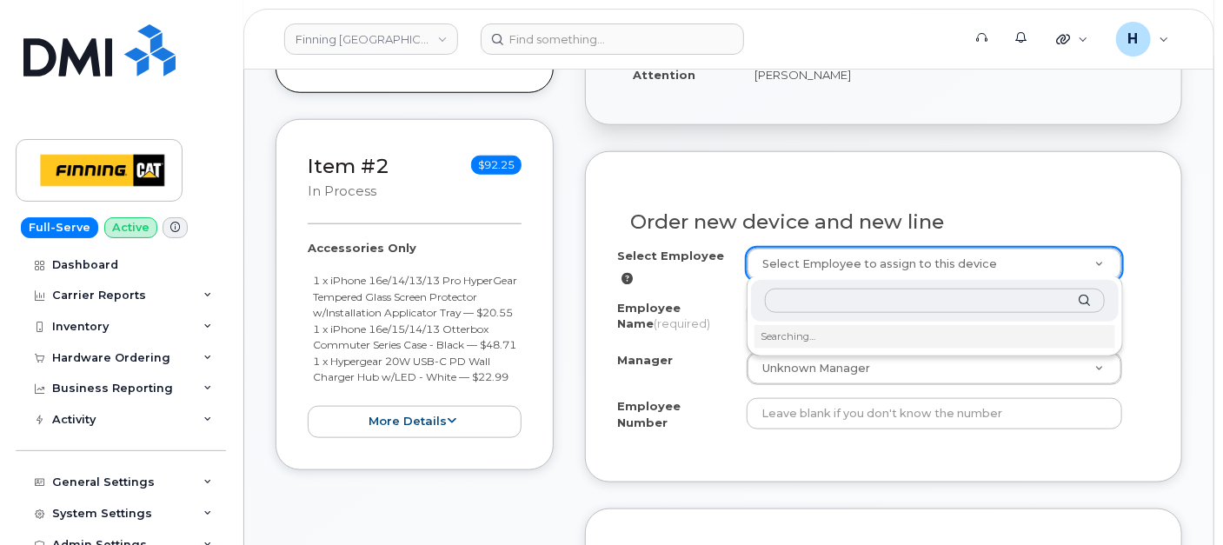
select select "D06"
select select "OOMAAAA"
select select "58170"
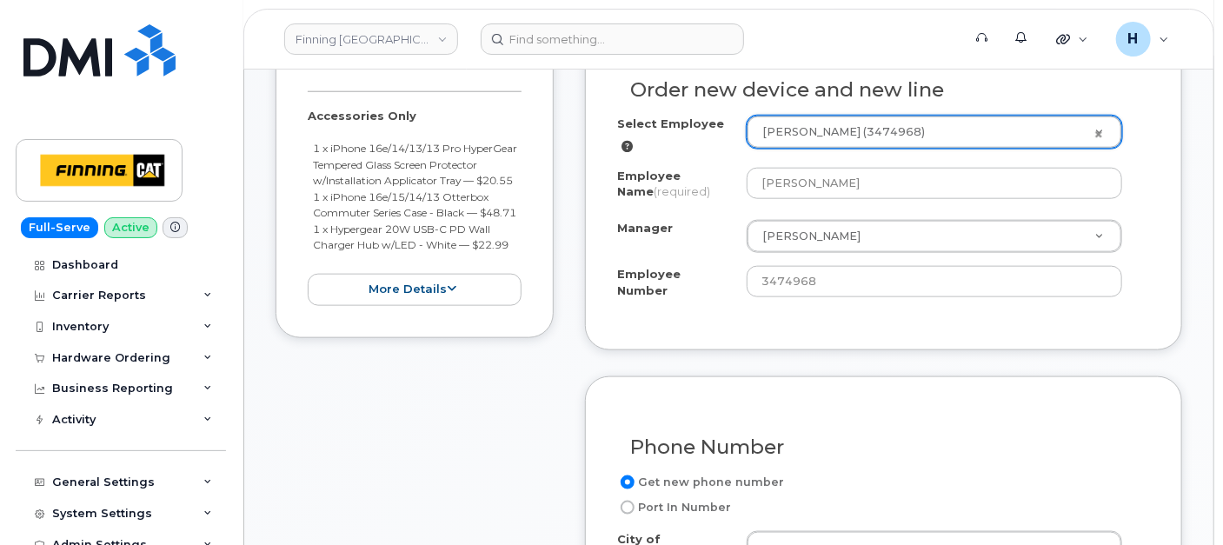
scroll to position [974, 0]
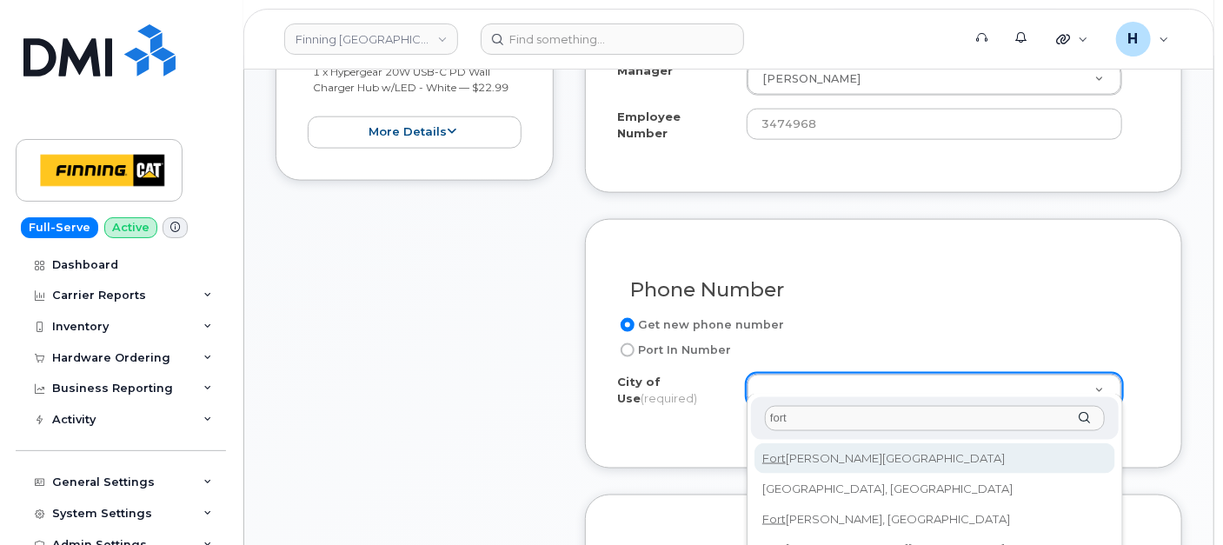
type input "fort"
type input "214"
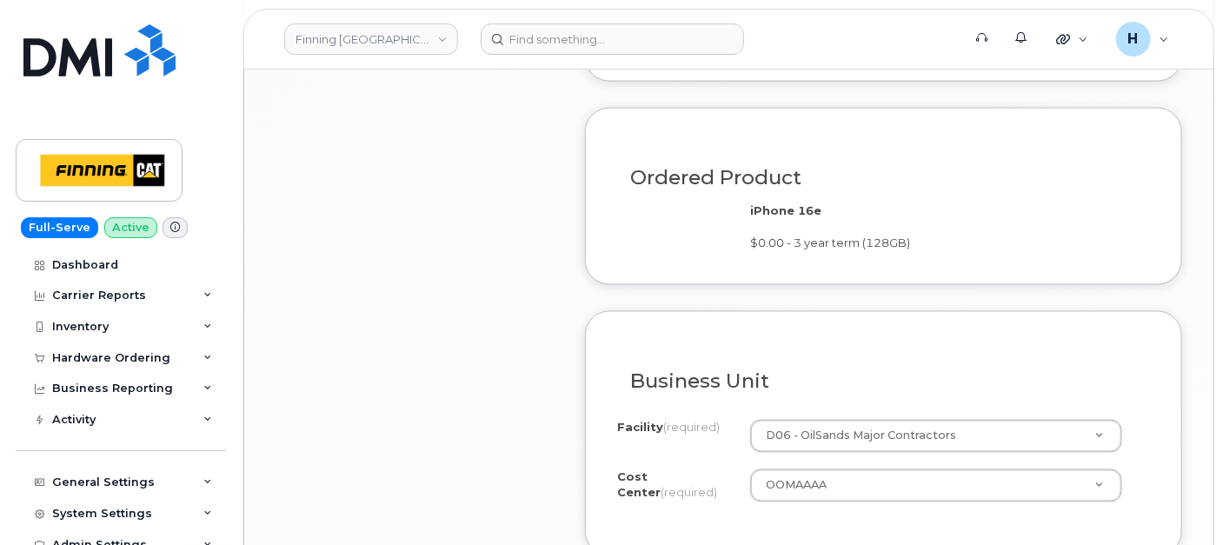
scroll to position [1554, 0]
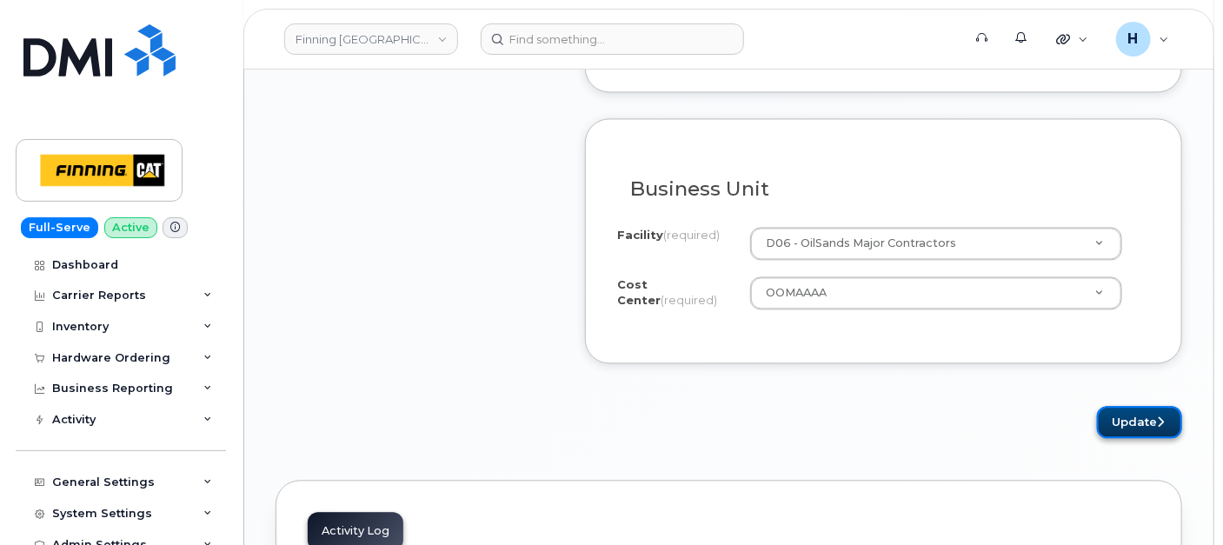
click at [1132, 416] on button "Update" at bounding box center [1139, 422] width 85 height 32
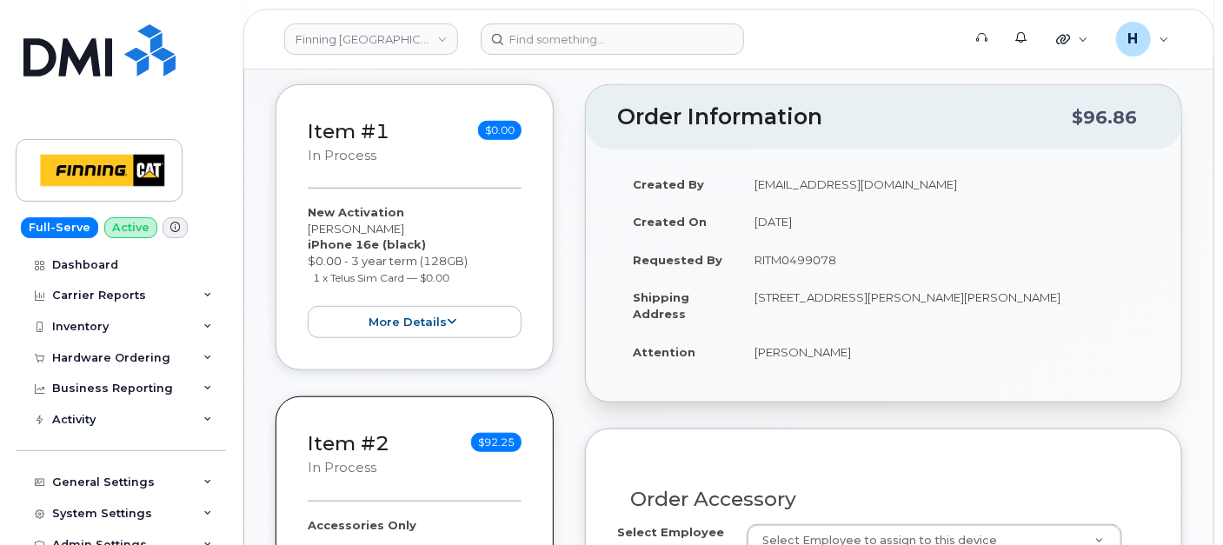
scroll to position [483, 0]
drag, startPoint x: 760, startPoint y: 345, endPoint x: 807, endPoint y: 353, distance: 47.6
click at [807, 353] on td "[PERSON_NAME]" at bounding box center [944, 351] width 411 height 38
drag, startPoint x: 807, startPoint y: 353, endPoint x: 879, endPoint y: 362, distance: 72.7
click at [879, 362] on td "[PERSON_NAME]" at bounding box center [944, 351] width 411 height 38
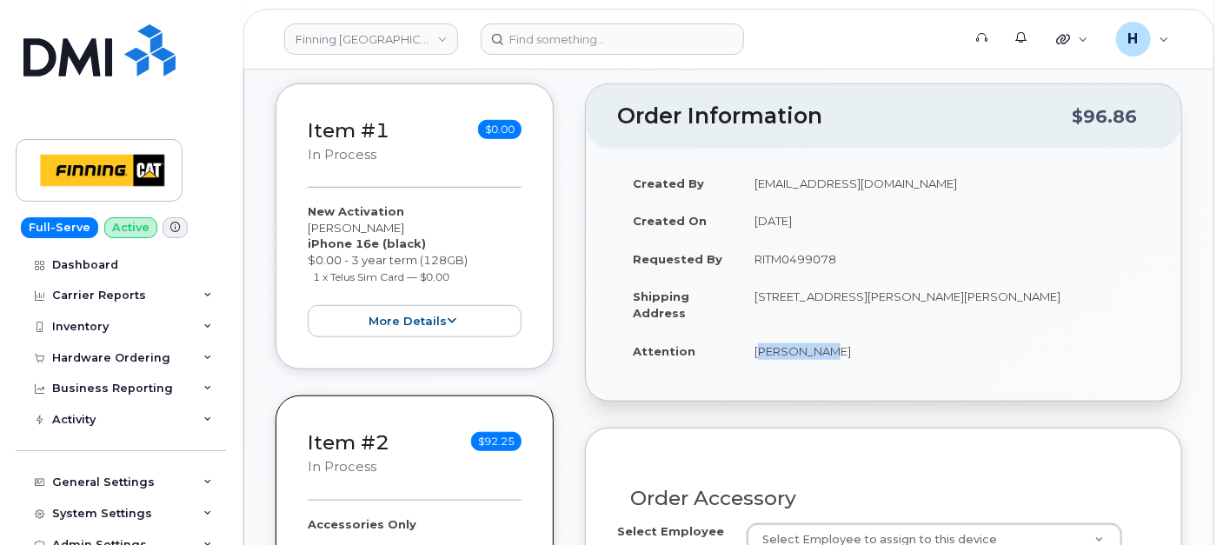
copy td "[PERSON_NAME]"
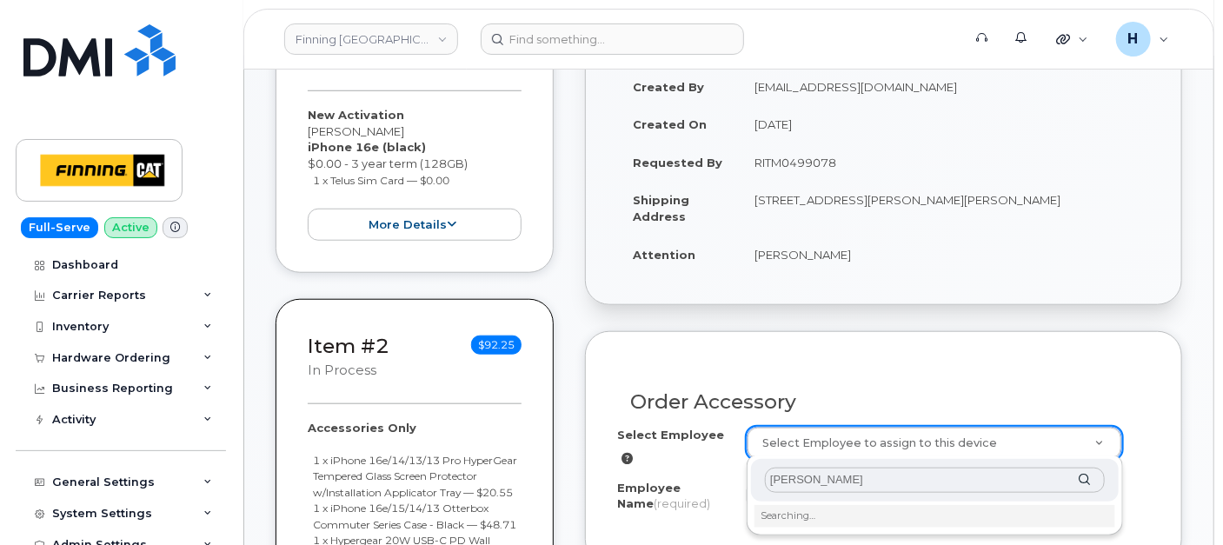
scroll to position [676, 0]
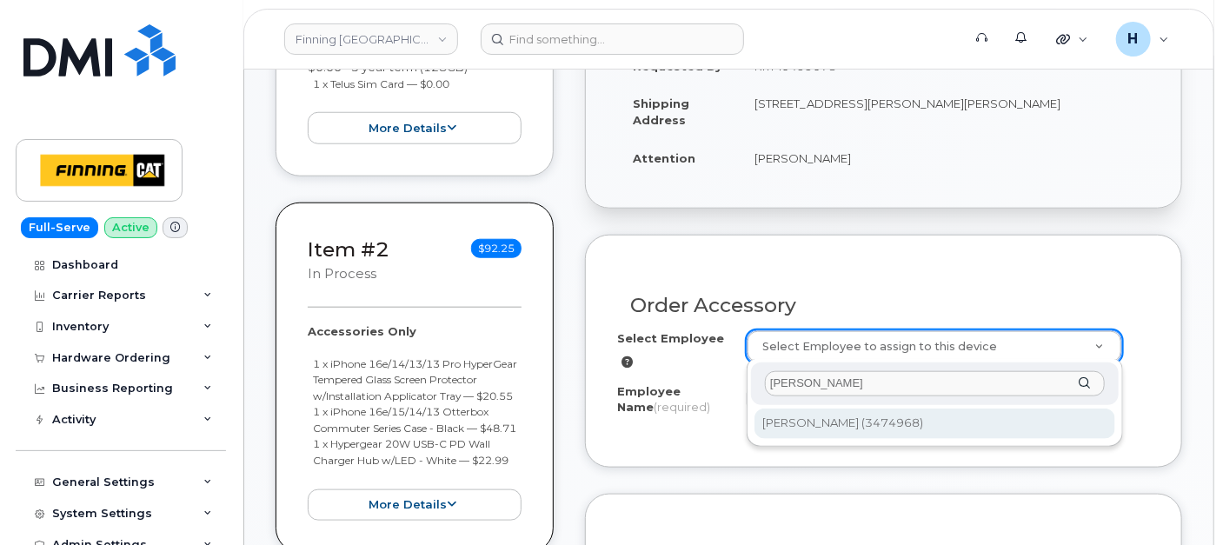
type input "[PERSON_NAME]"
type input "62412"
type input "[PERSON_NAME]"
select select "D06"
select select "OOMAAAA"
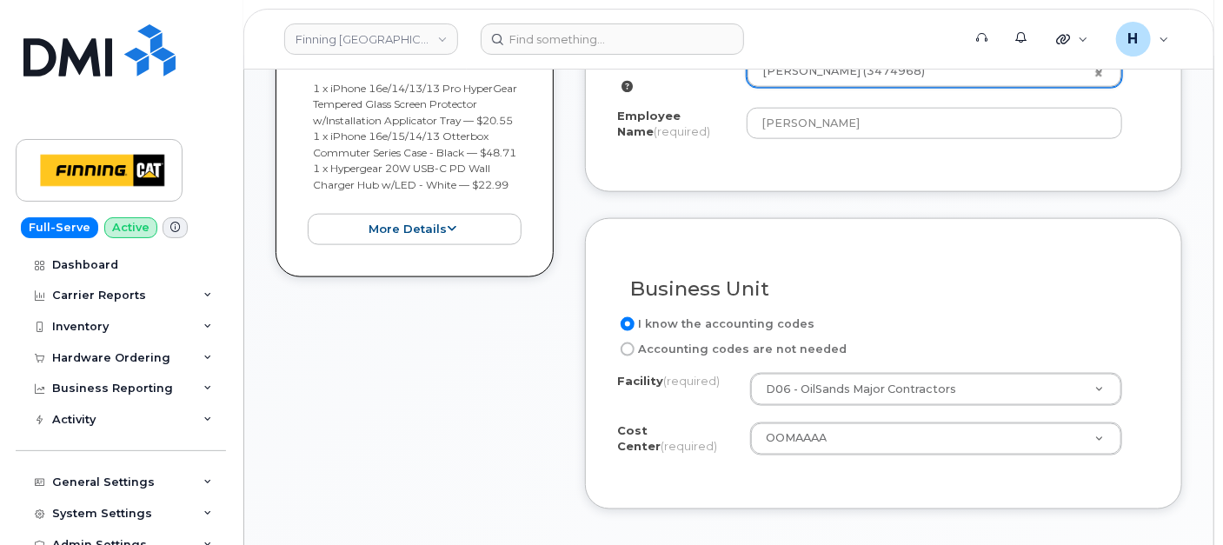
scroll to position [1063, 0]
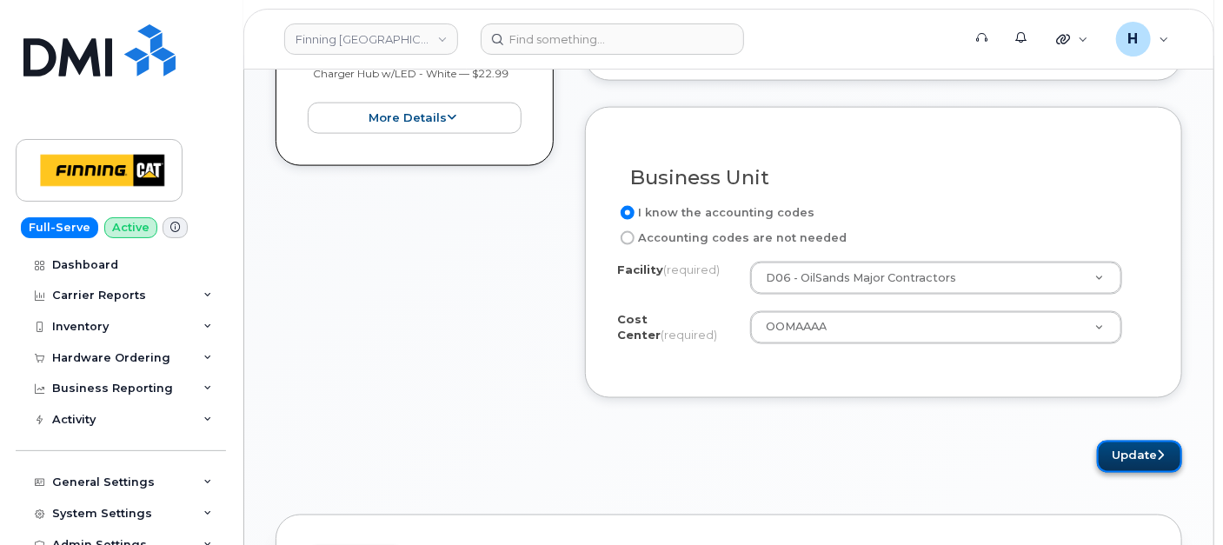
click at [1145, 454] on button "Update" at bounding box center [1139, 457] width 85 height 32
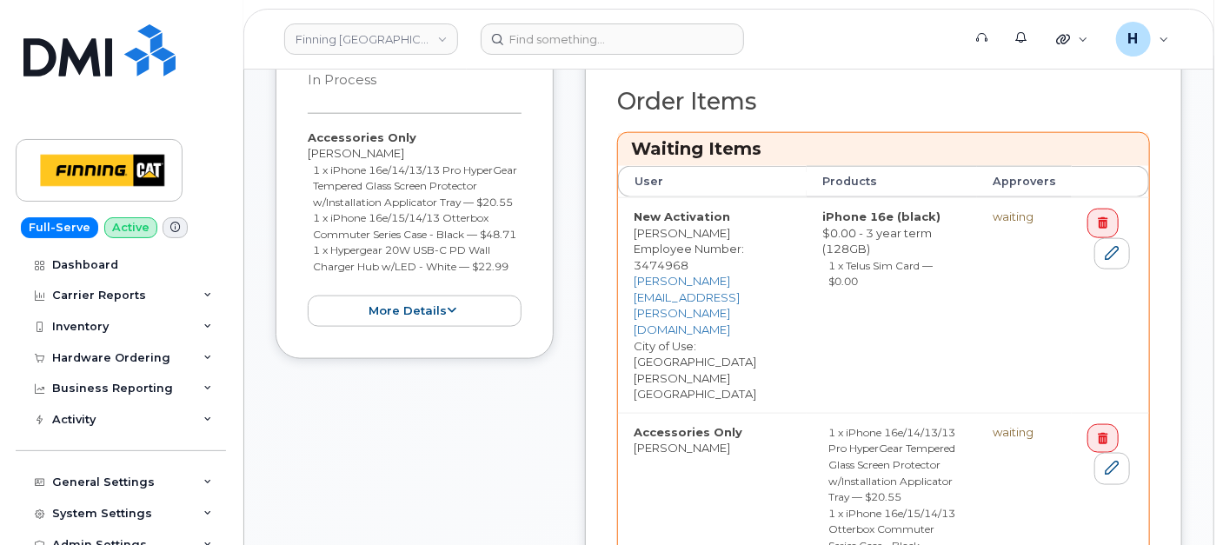
scroll to position [1063, 0]
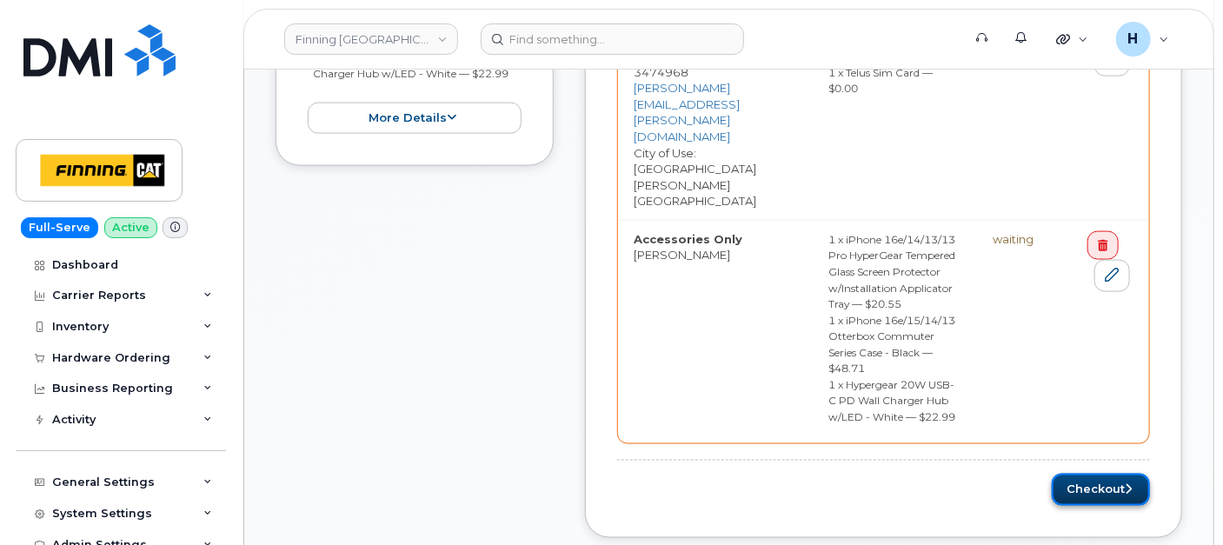
click at [1097, 474] on button "Checkout" at bounding box center [1101, 490] width 98 height 32
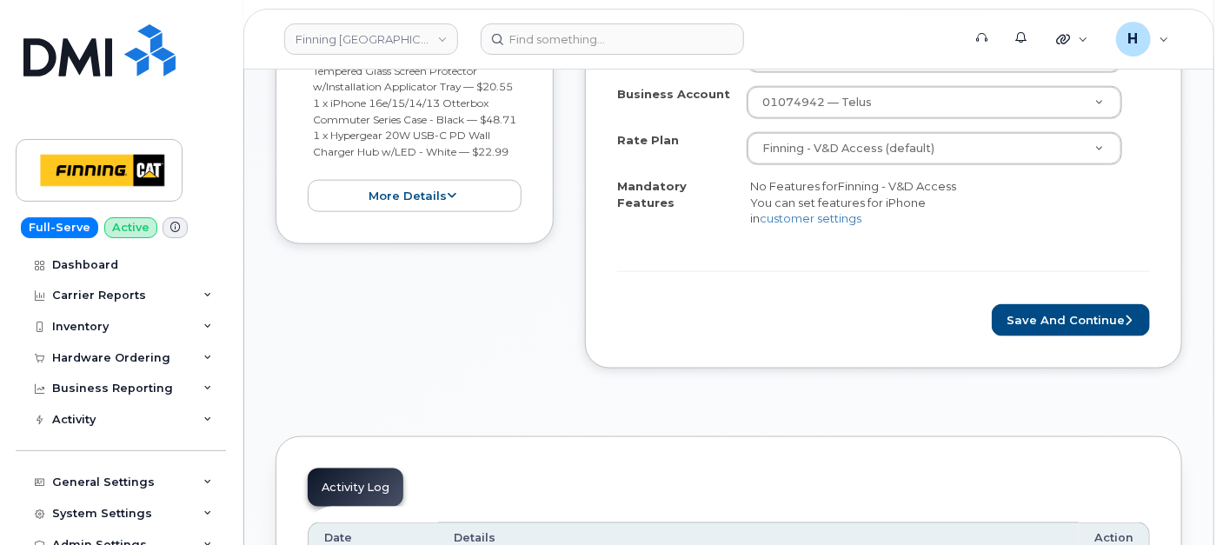
scroll to position [966, 0]
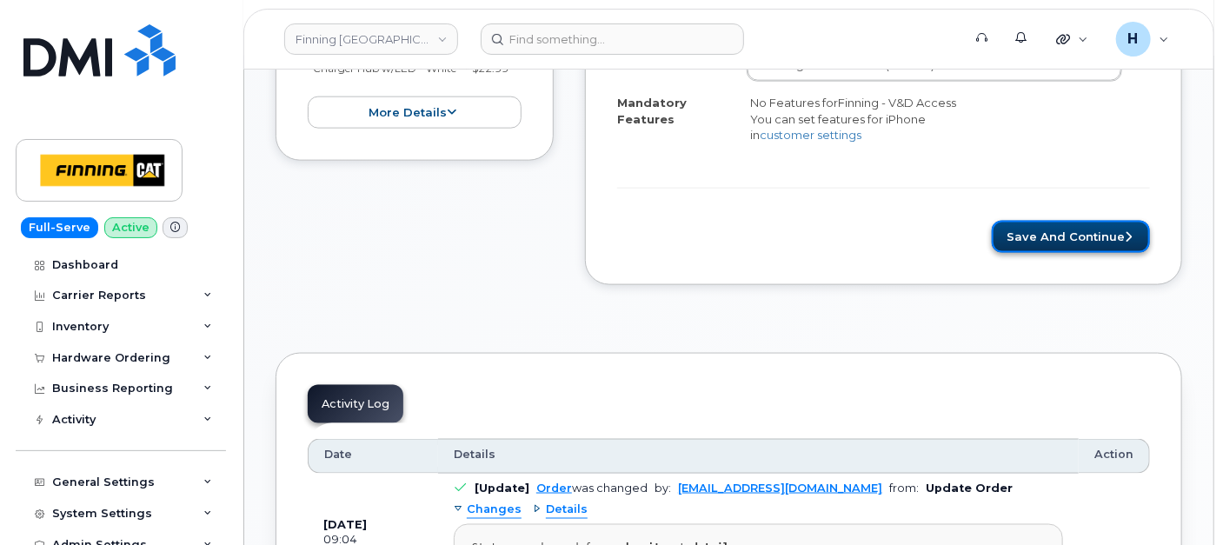
click at [1034, 253] on button "Save and Continue" at bounding box center [1071, 237] width 158 height 32
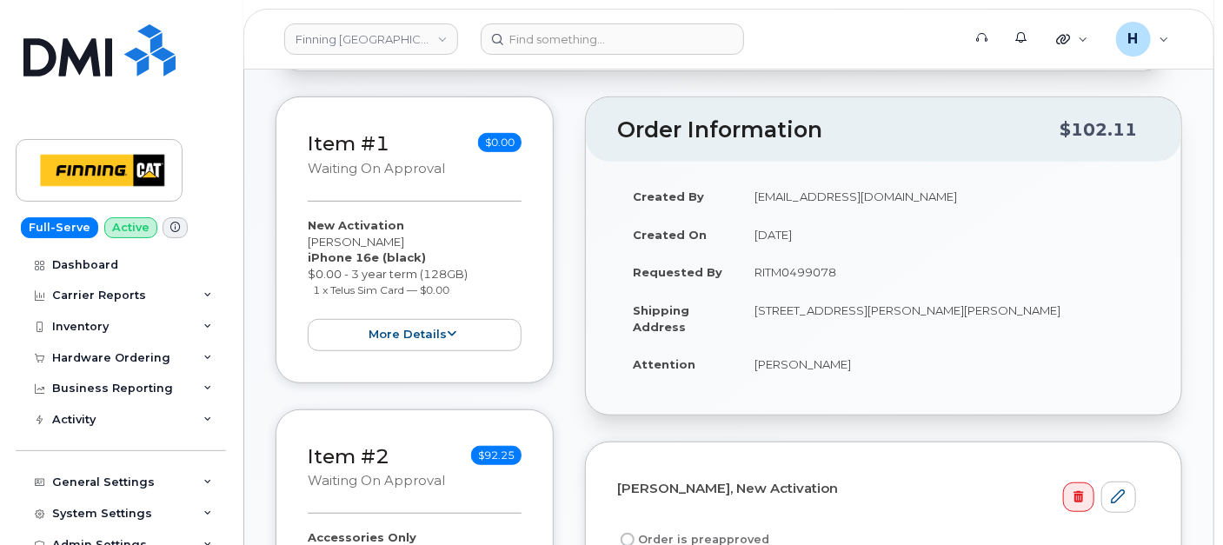
scroll to position [386, 0]
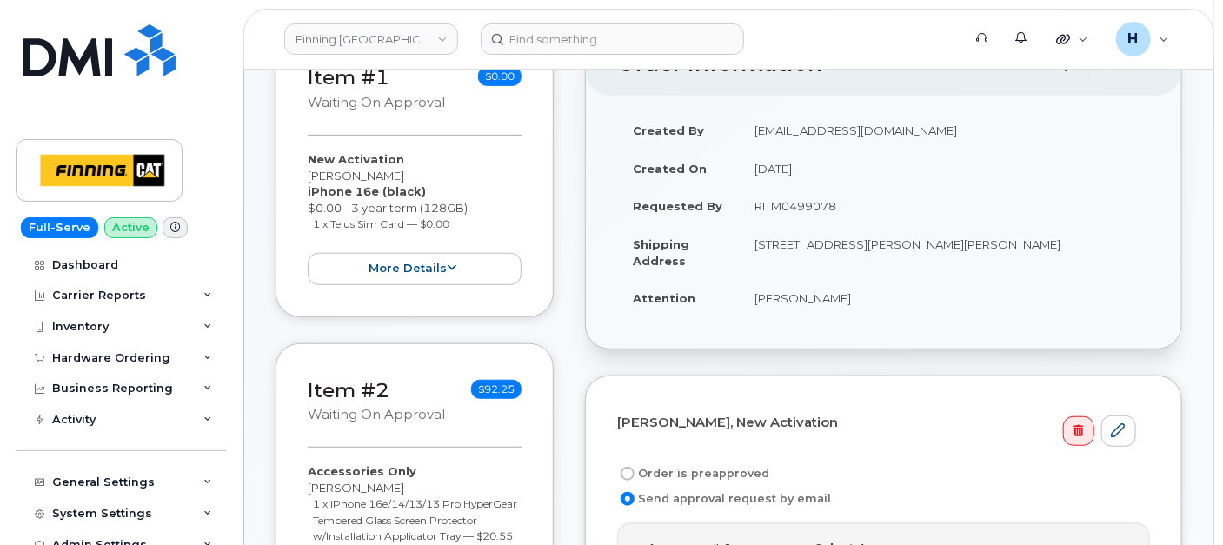
drag, startPoint x: 740, startPoint y: 204, endPoint x: 872, endPoint y: 211, distance: 132.3
click at [872, 211] on td "RITM0499078" at bounding box center [944, 206] width 411 height 38
copy td "RITM0499078"
click at [696, 469] on label "Order is preapproved" at bounding box center [693, 473] width 152 height 21
click at [635, 469] on input "Order is preapproved" at bounding box center [628, 474] width 14 height 14
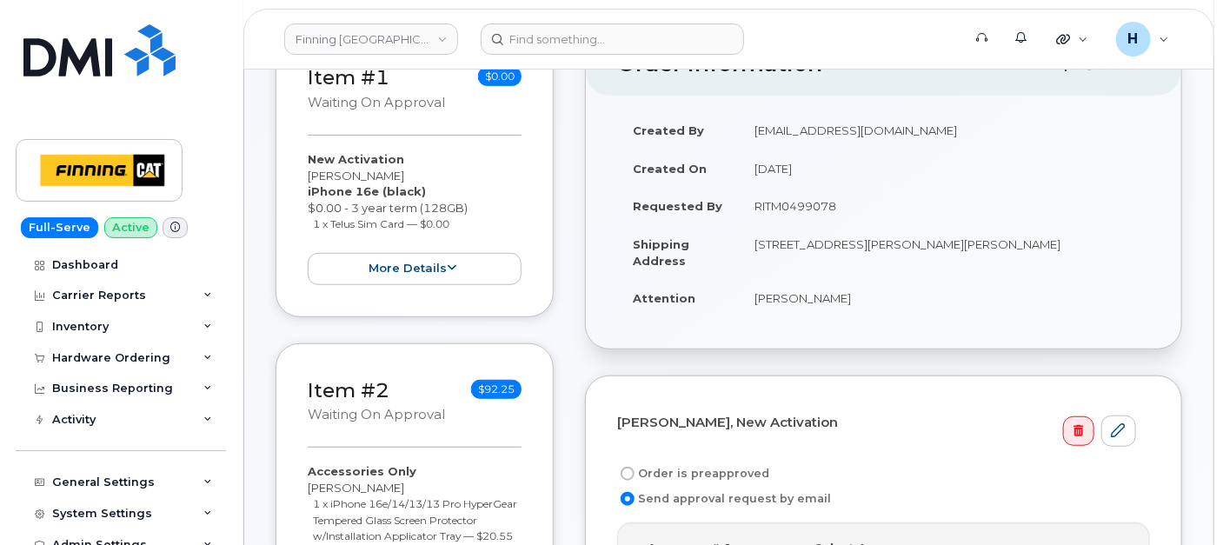
radio input "true"
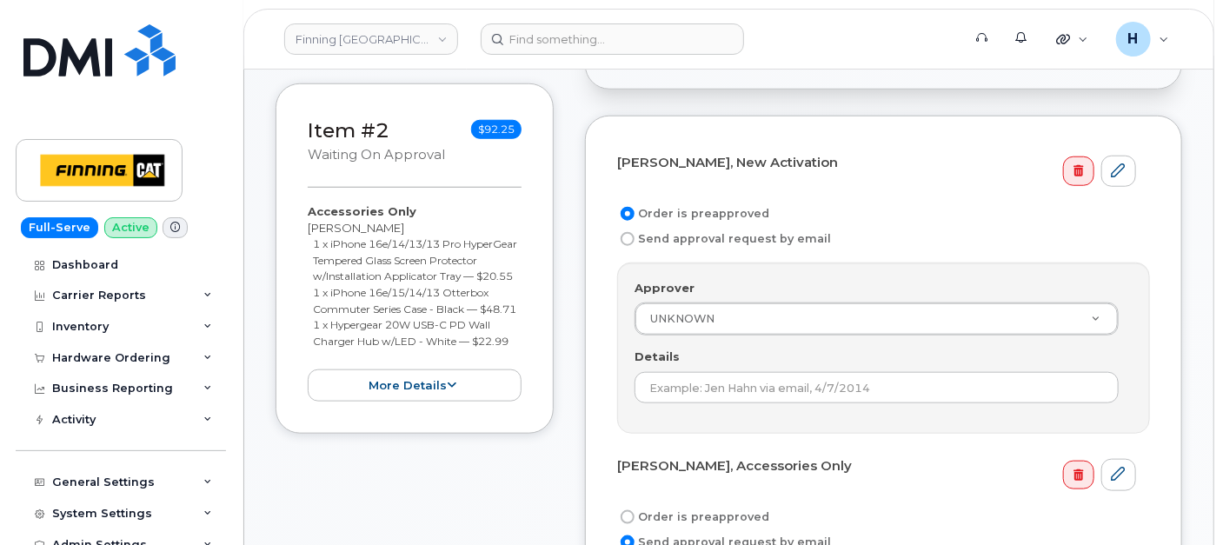
scroll to position [676, 0]
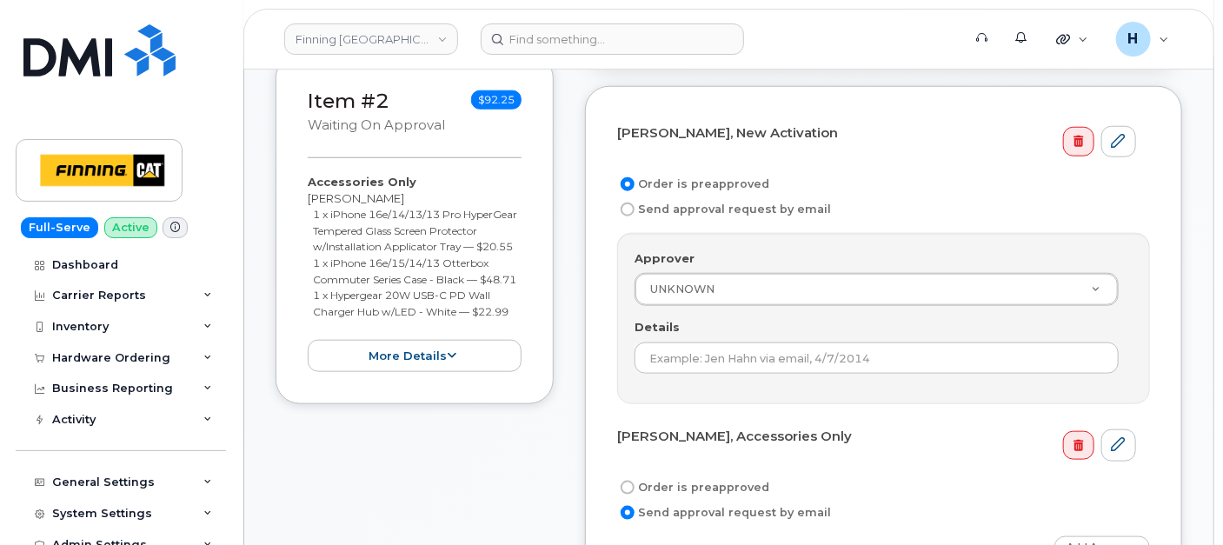
click at [650, 370] on div "Approver UNKNOWN Approver Approver UNKNOWN [PERSON_NAME] [PERSON_NAME] [PERSON_…" at bounding box center [883, 318] width 533 height 171
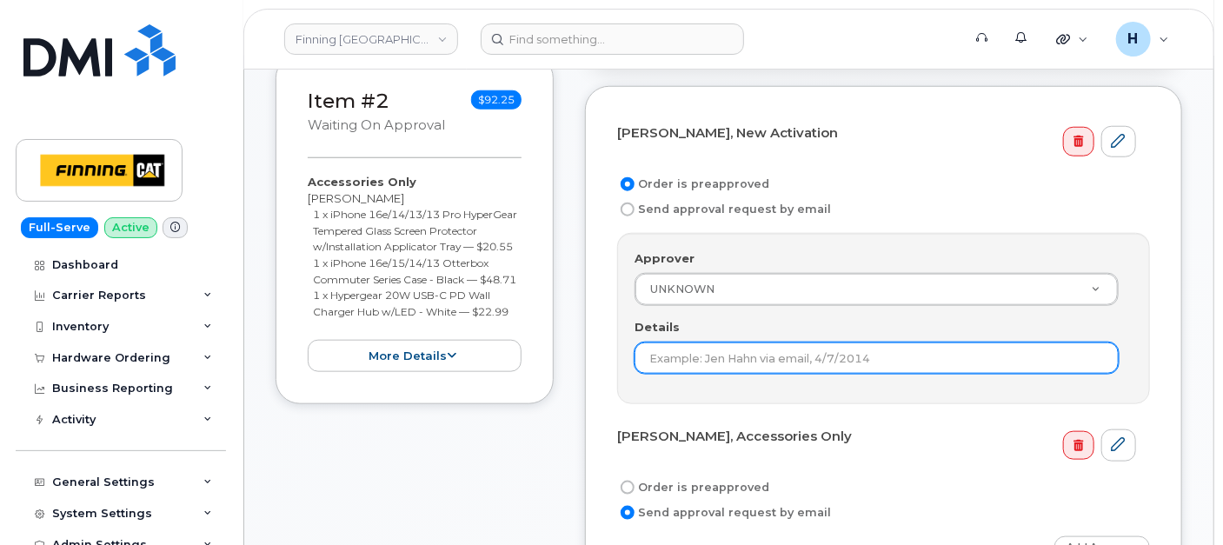
click at [653, 355] on input "Details" at bounding box center [877, 358] width 484 height 31
paste input "RITM0499078"
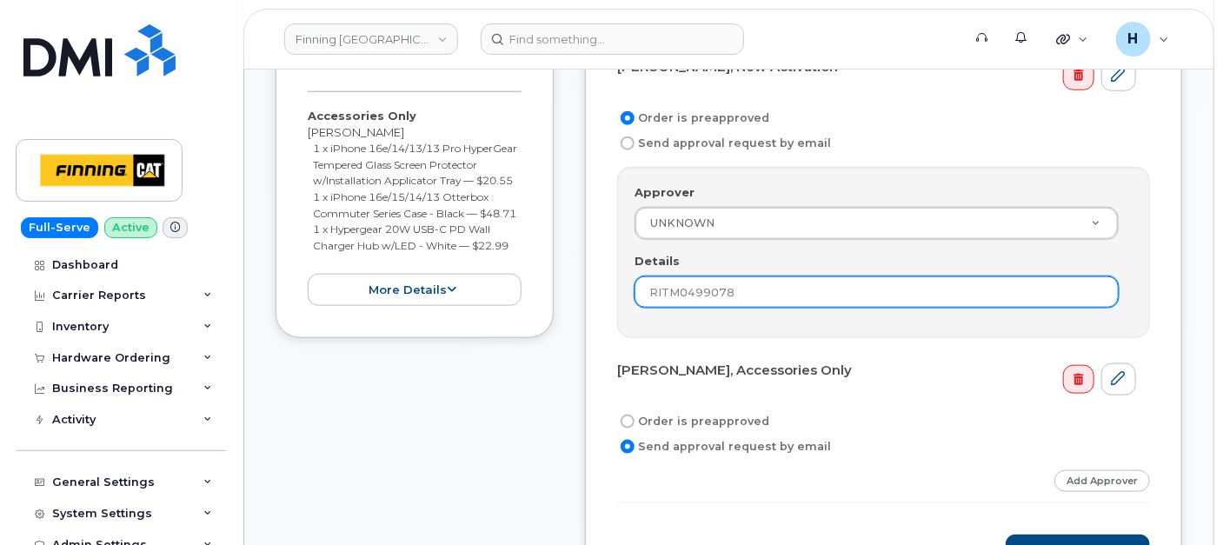
scroll to position [772, 0]
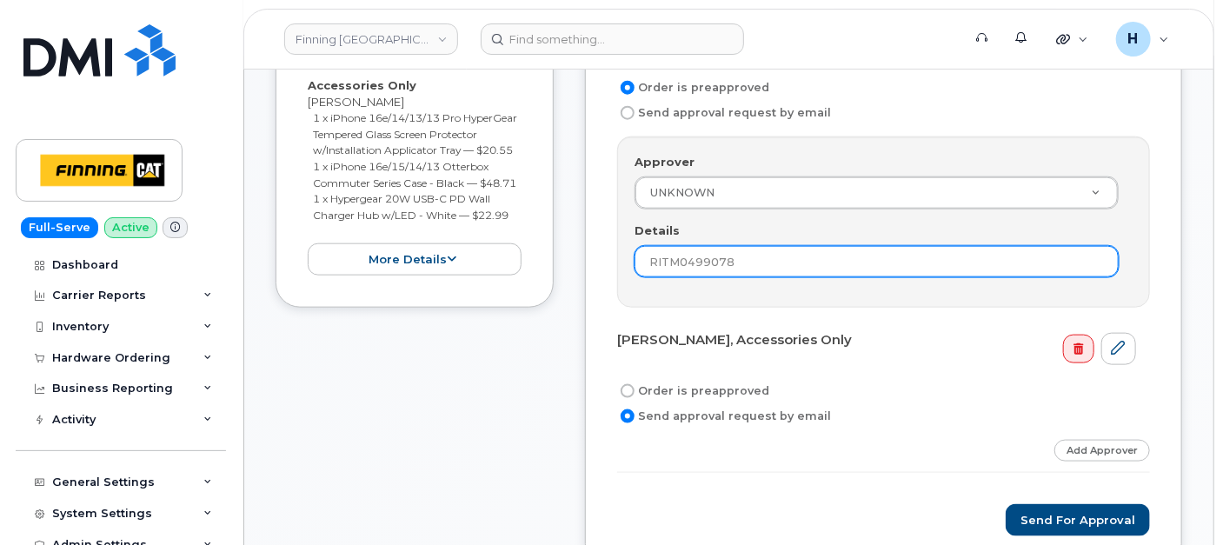
type input "RITM0499078"
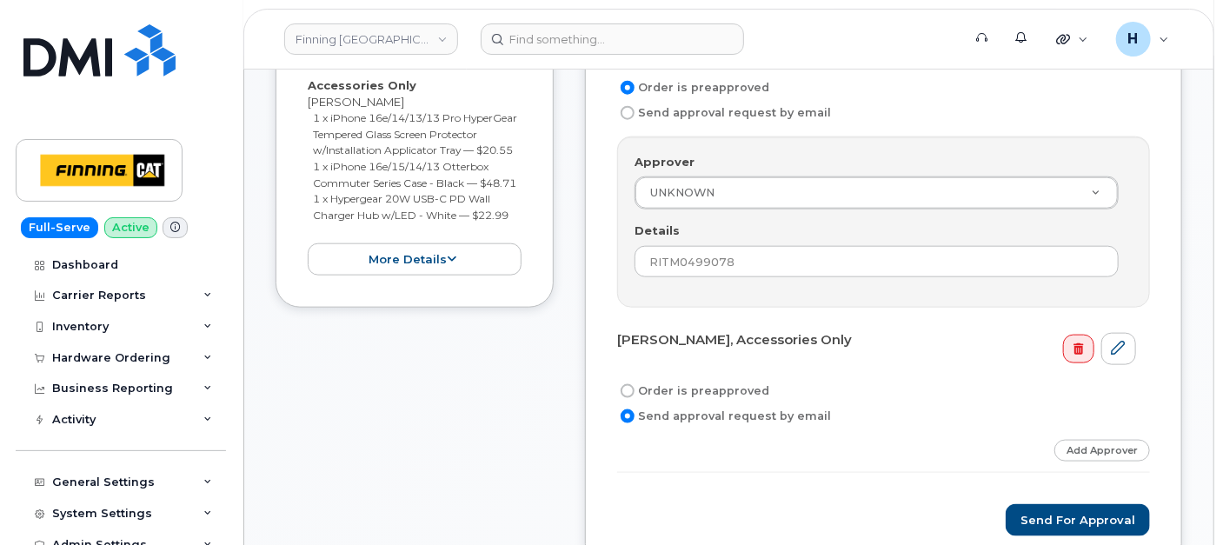
click at [648, 388] on label "Order is preapproved" at bounding box center [693, 391] width 152 height 21
click at [635, 388] on input "Order is preapproved" at bounding box center [628, 391] width 14 height 14
radio input "true"
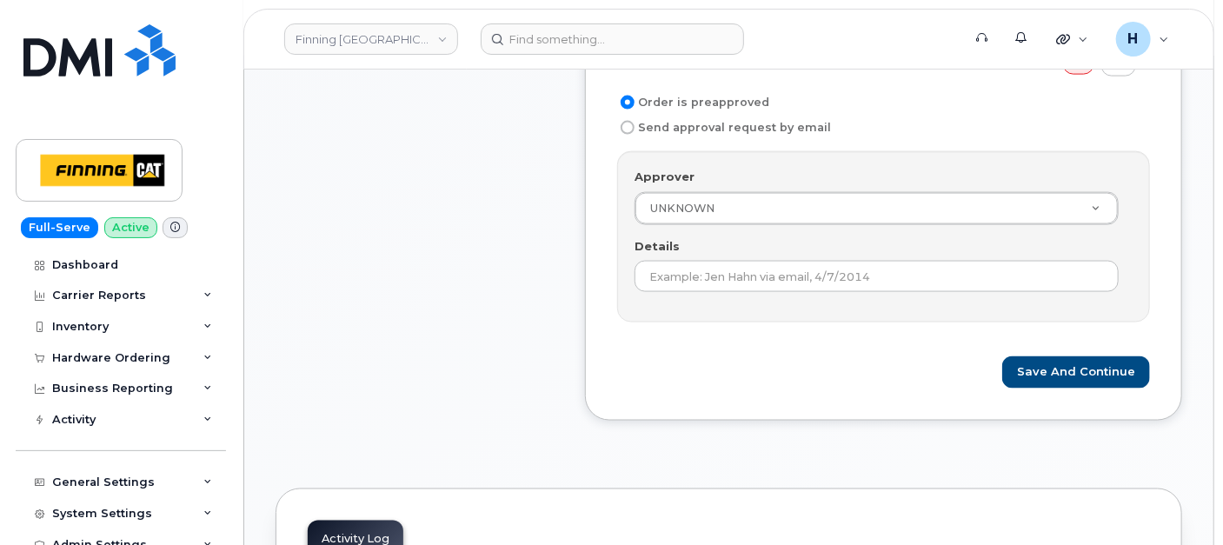
scroll to position [1063, 0]
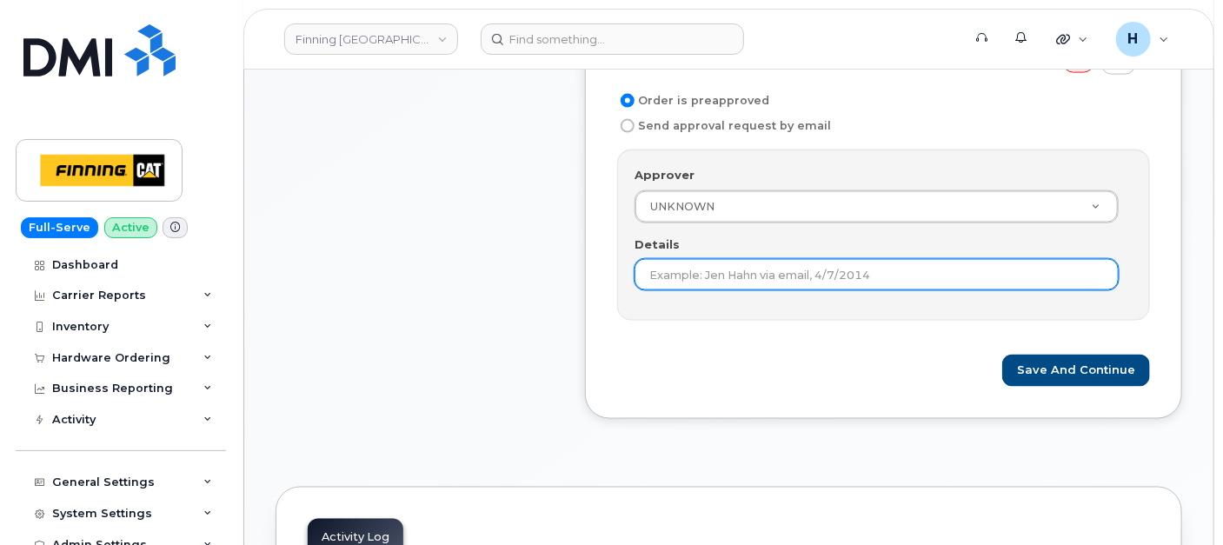
click at [648, 276] on input "Details" at bounding box center [877, 274] width 484 height 31
paste input "RITM0499078"
type input "RITM0499078"
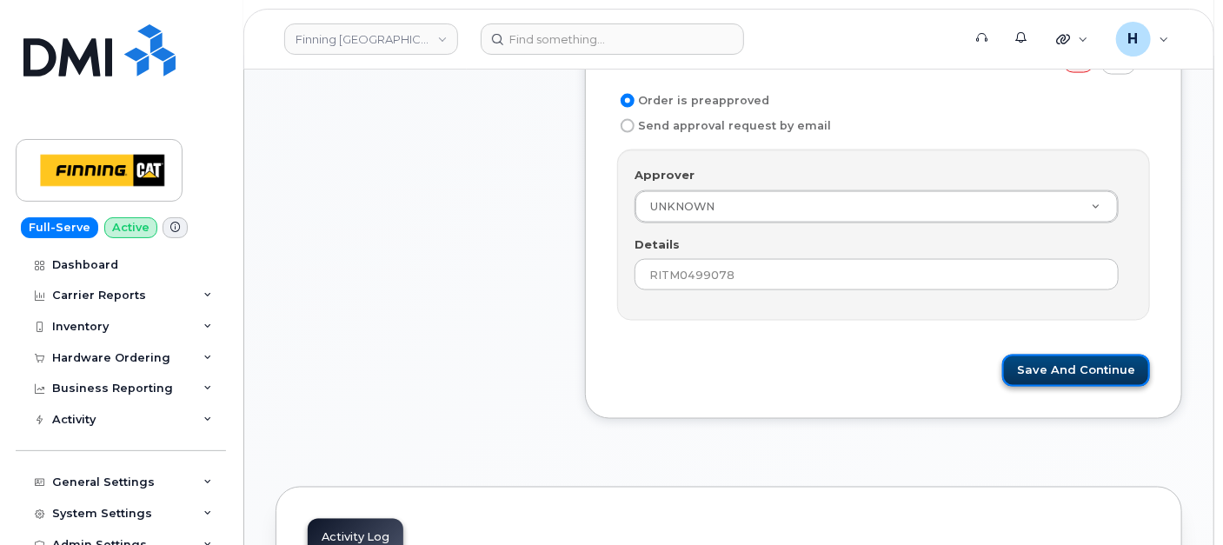
click at [1052, 363] on button "Save and Continue" at bounding box center [1077, 371] width 148 height 32
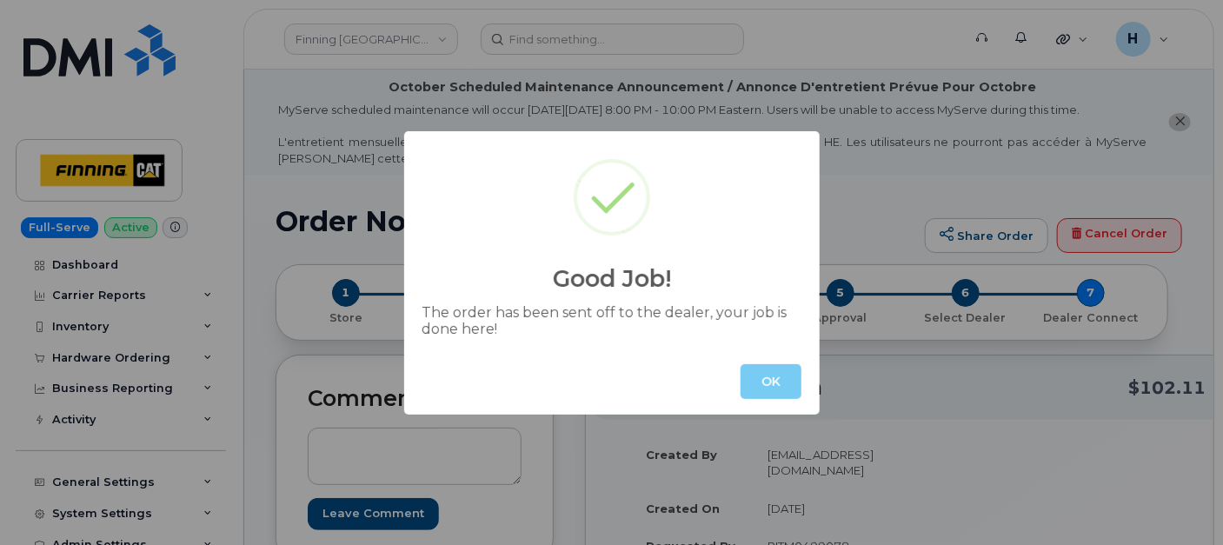
click at [790, 375] on button "OK" at bounding box center [771, 381] width 61 height 35
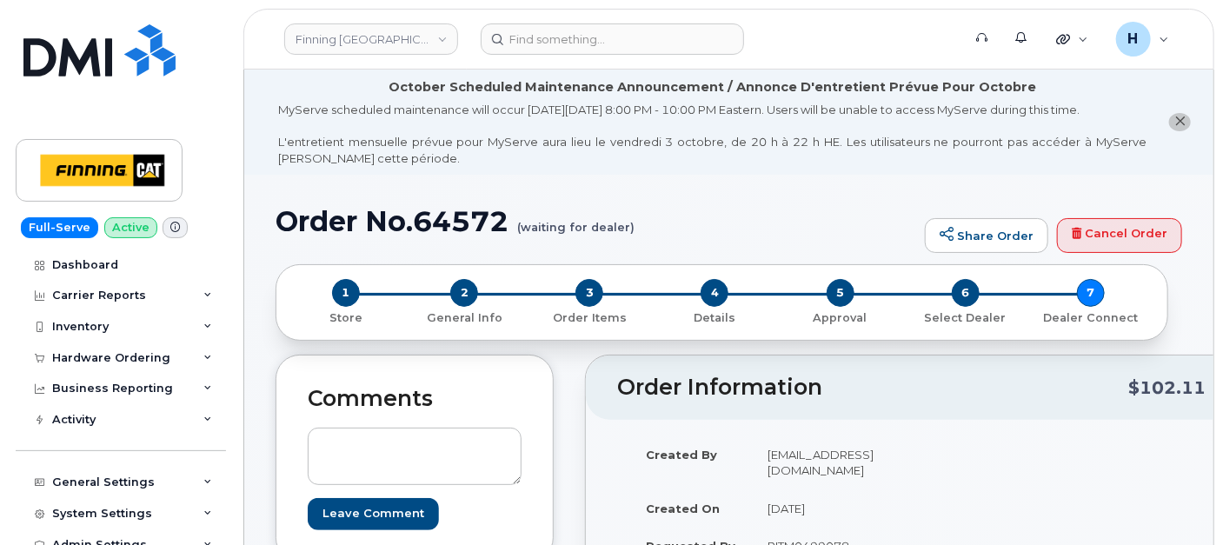
click at [464, 212] on h1 "Order No.64572 (waiting for dealer)" at bounding box center [596, 221] width 641 height 30
copy h1 "64572"
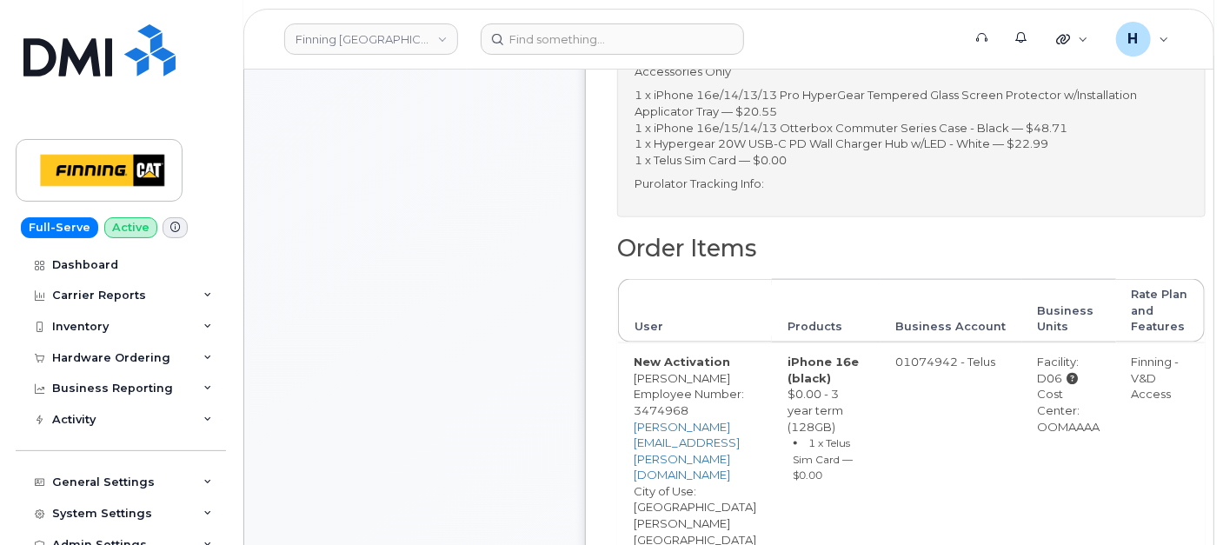
scroll to position [870, 0]
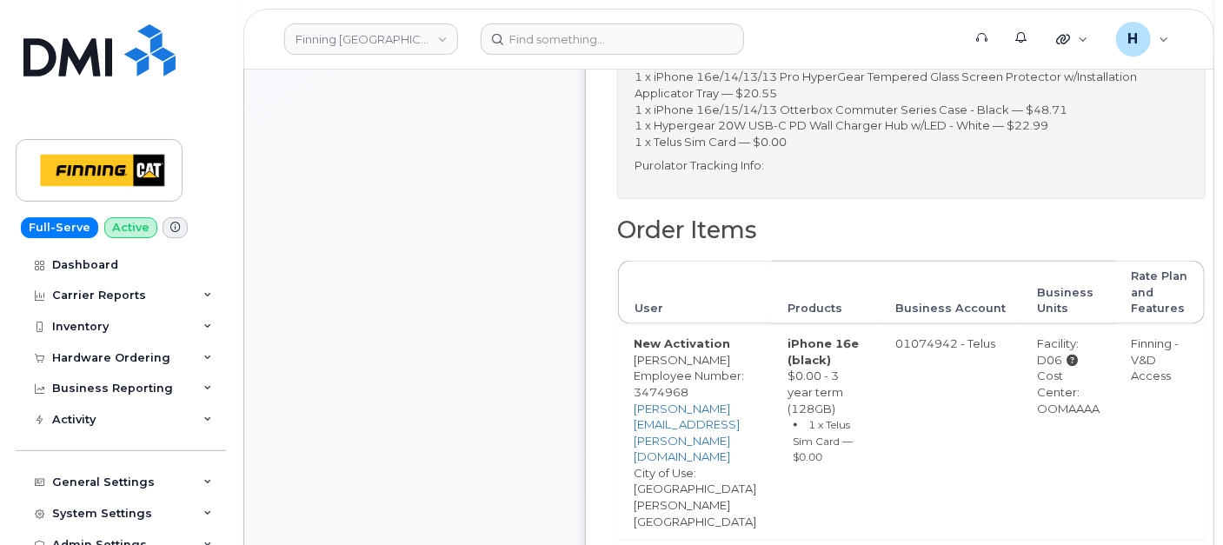
drag, startPoint x: 1046, startPoint y: 412, endPoint x: 1109, endPoint y: 415, distance: 63.5
click at [1109, 415] on td "Facility: D06 Cost Center: OOMAAAA" at bounding box center [1070, 432] width 94 height 216
copy div "OOMAAAA"
drag, startPoint x: 1030, startPoint y: 358, endPoint x: 1069, endPoint y: 355, distance: 38.4
click at [1069, 355] on tr "New Activation Rob Hilton Employee Number: 3474968 Rob.Hilton@finning.com City …" at bounding box center [911, 432] width 587 height 216
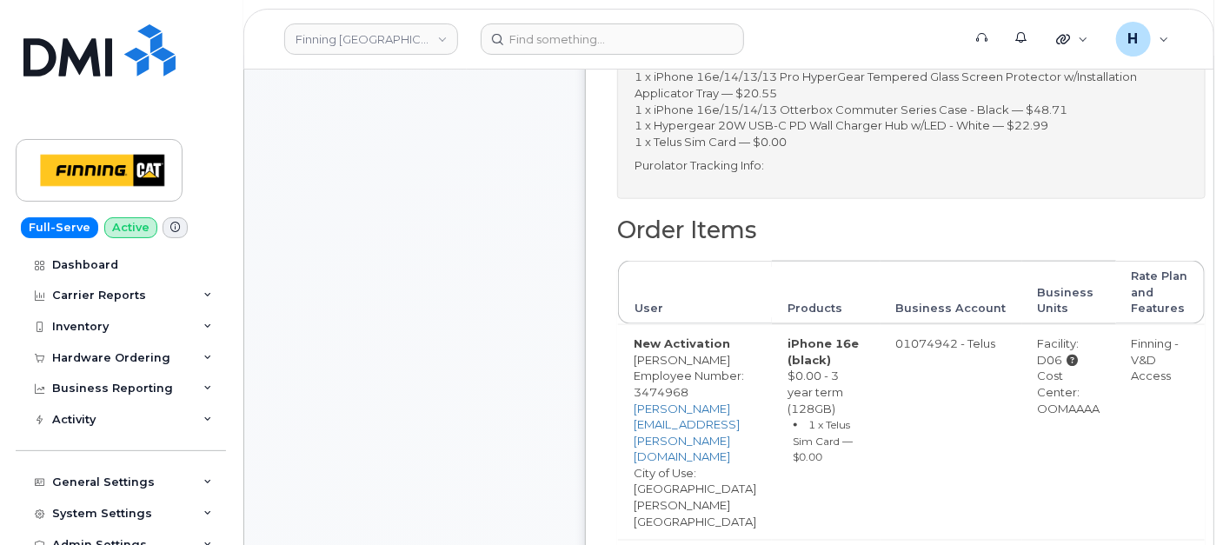
click at [1061, 357] on div "Facility: D06" at bounding box center [1069, 352] width 63 height 32
click at [1060, 357] on div "Facility: D06" at bounding box center [1069, 352] width 63 height 32
click at [1054, 363] on div "Facility: D06" at bounding box center [1069, 352] width 63 height 32
click at [1056, 358] on div "Facility: D06" at bounding box center [1069, 352] width 63 height 32
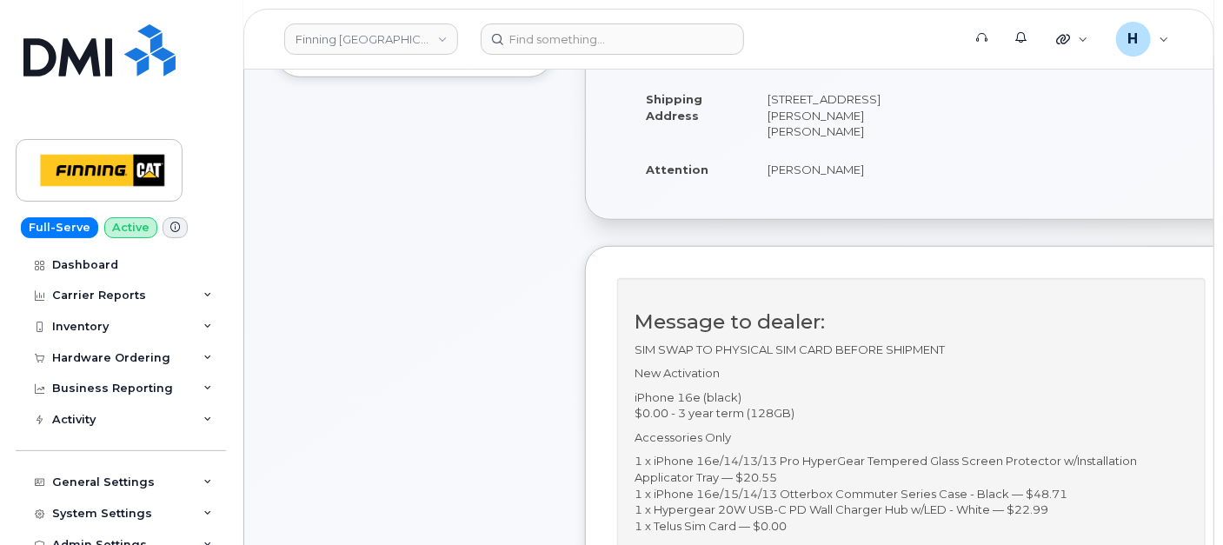
scroll to position [483, 0]
drag, startPoint x: 757, startPoint y: 130, endPoint x: 827, endPoint y: 131, distance: 69.6
click at [827, 131] on td "[STREET_ADDRESS][PERSON_NAME][PERSON_NAME]" at bounding box center [828, 118] width 153 height 70
copy td "T0P 1C0"
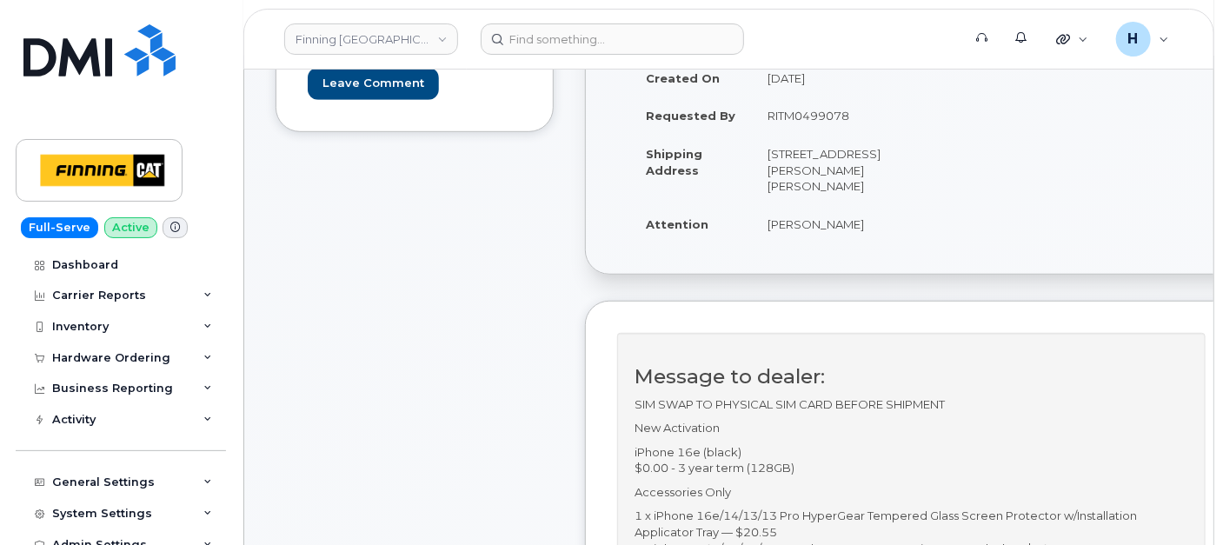
scroll to position [386, 0]
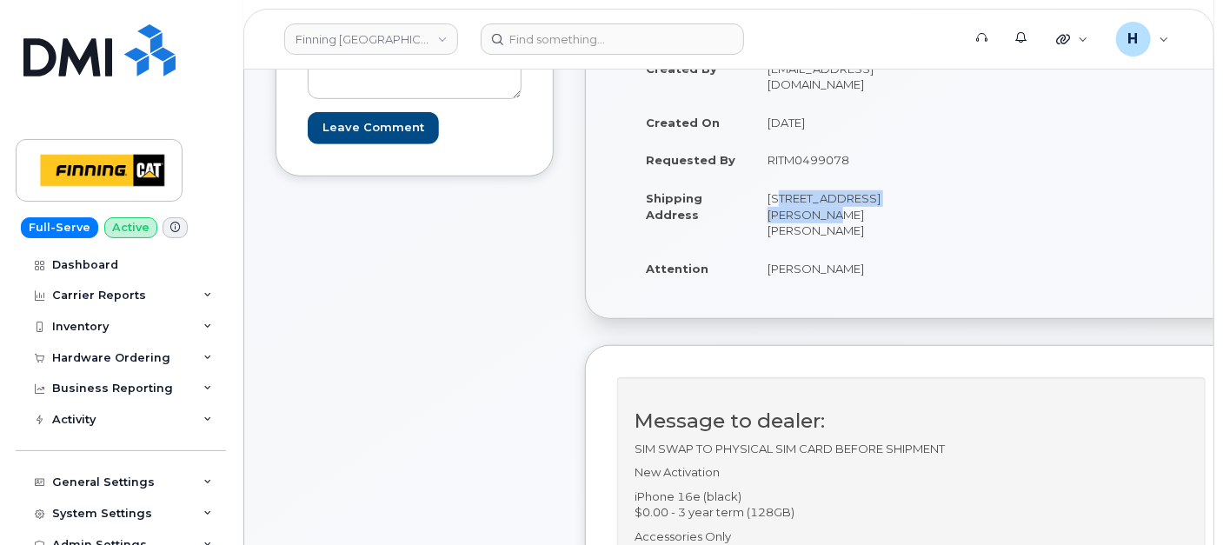
drag, startPoint x: 763, startPoint y: 177, endPoint x: 794, endPoint y: 189, distance: 33.6
click at [794, 189] on td "[STREET_ADDRESS][PERSON_NAME][PERSON_NAME]" at bounding box center [828, 214] width 153 height 70
copy td "Highway 63, Mildred Lake"
drag, startPoint x: 808, startPoint y: 199, endPoint x: 774, endPoint y: 197, distance: 34.0
click at [808, 198] on td "[STREET_ADDRESS][PERSON_NAME][PERSON_NAME]" at bounding box center [828, 214] width 153 height 70
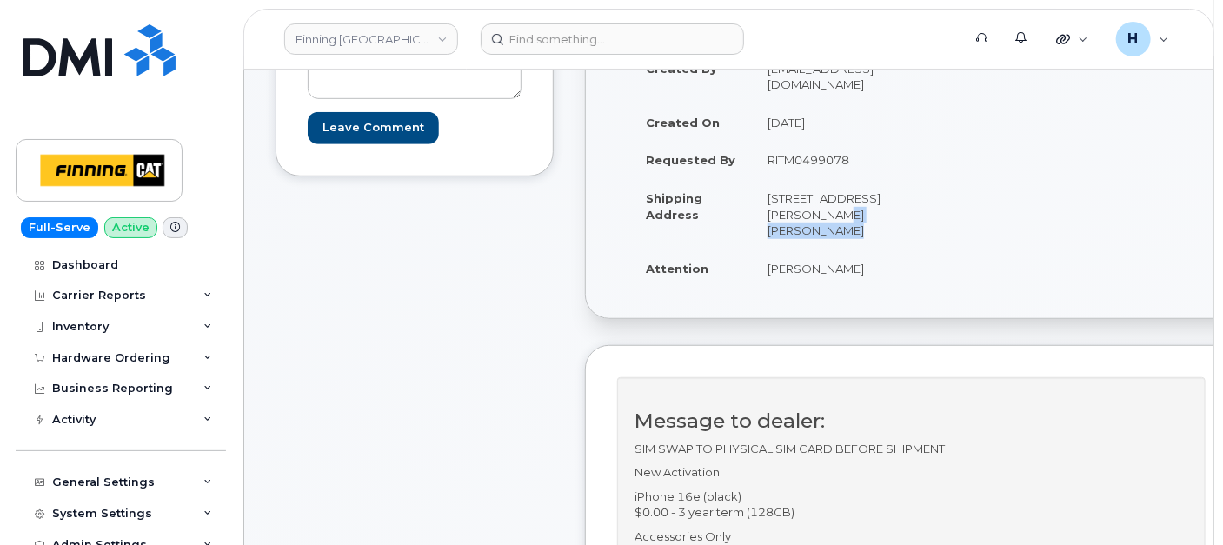
drag, startPoint x: 796, startPoint y: 195, endPoint x: 884, endPoint y: 195, distance: 88.7
click at [884, 195] on td "[STREET_ADDRESS][PERSON_NAME][PERSON_NAME]" at bounding box center [828, 214] width 153 height 70
copy td "Industrial Park"
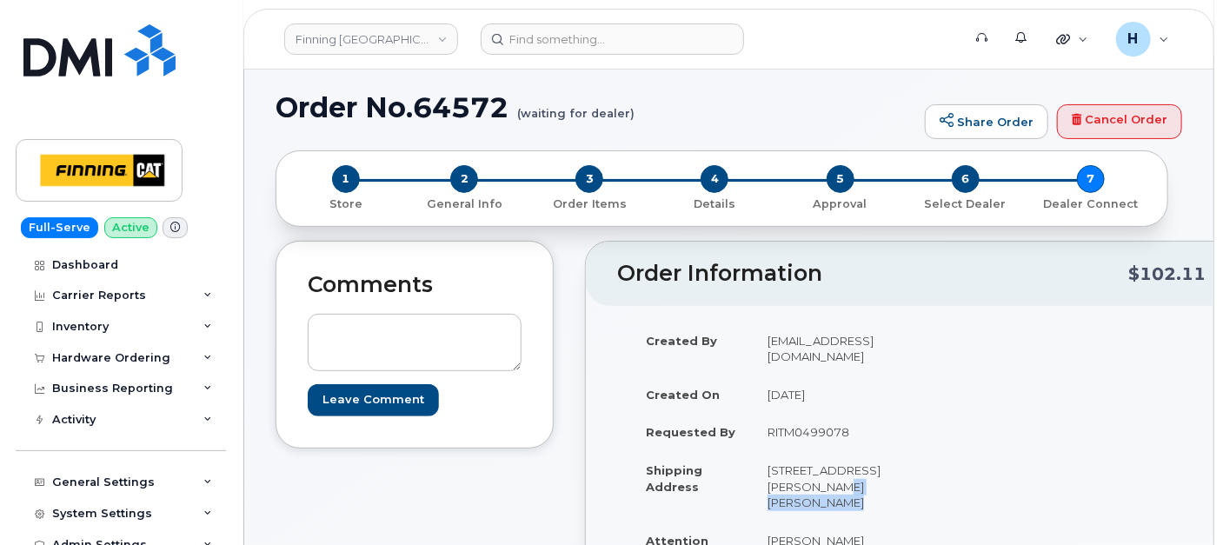
scroll to position [0, 0]
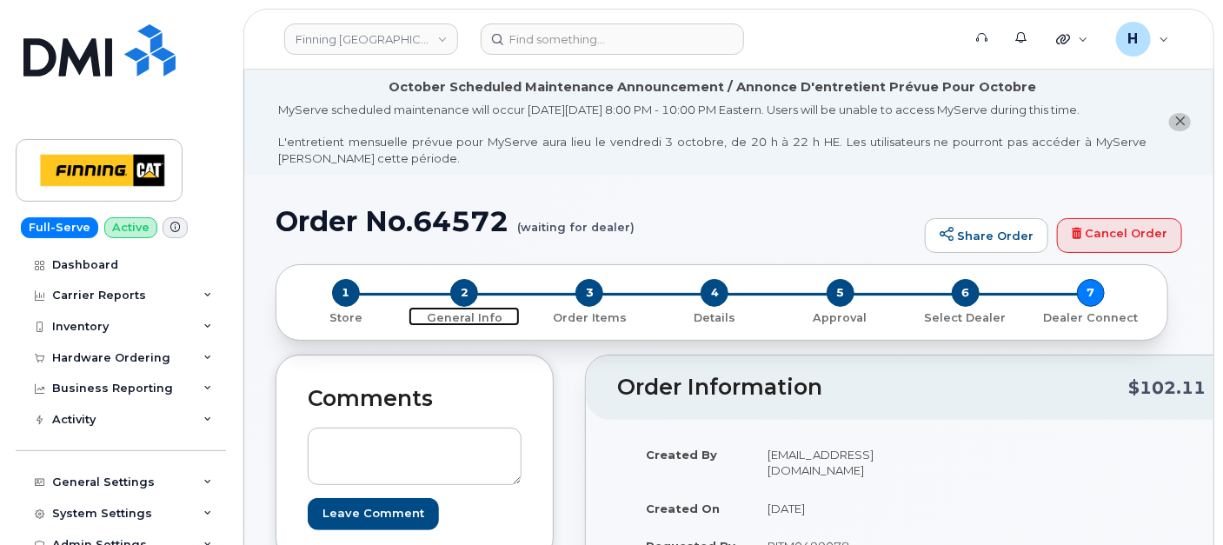
click at [454, 283] on span "2" at bounding box center [464, 293] width 28 height 28
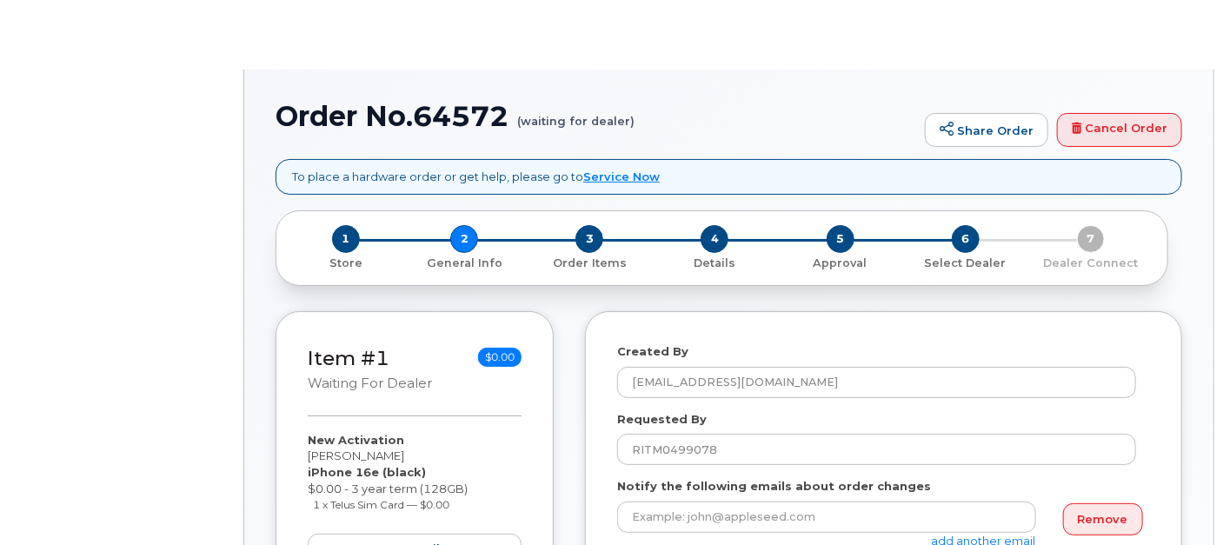
type textarea "[STREET_ADDRESS][PERSON_NAME][PERSON_NAME]"
select select
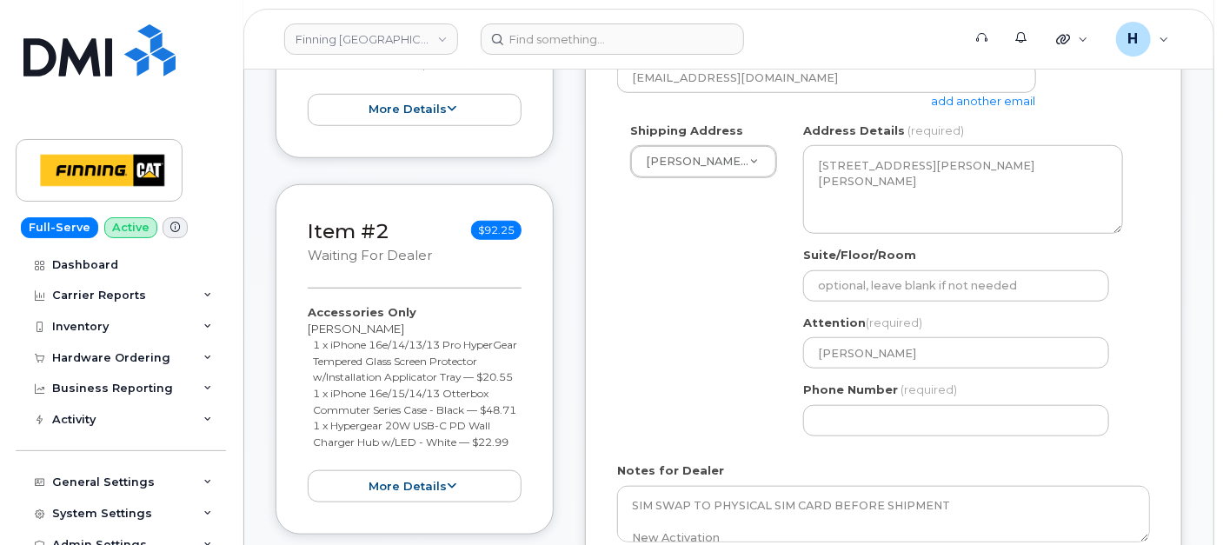
scroll to position [676, 0]
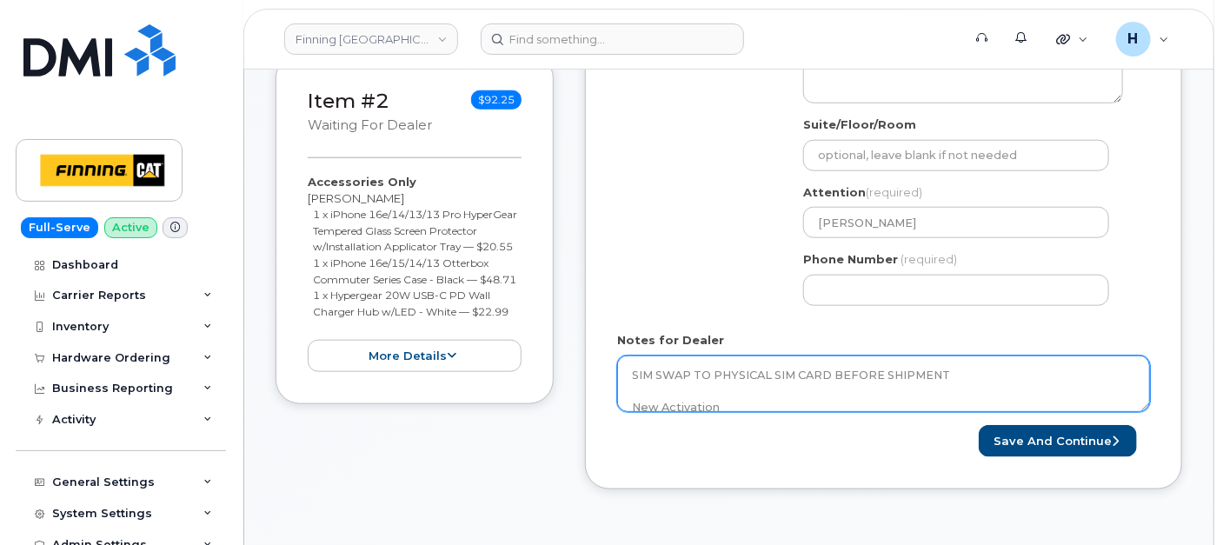
click at [703, 376] on textarea "SIM SWAP TO PHYSICAL SIM CARD BEFORE SHIPMENT New Activation iPhone 16e (black)…" at bounding box center [883, 384] width 533 height 57
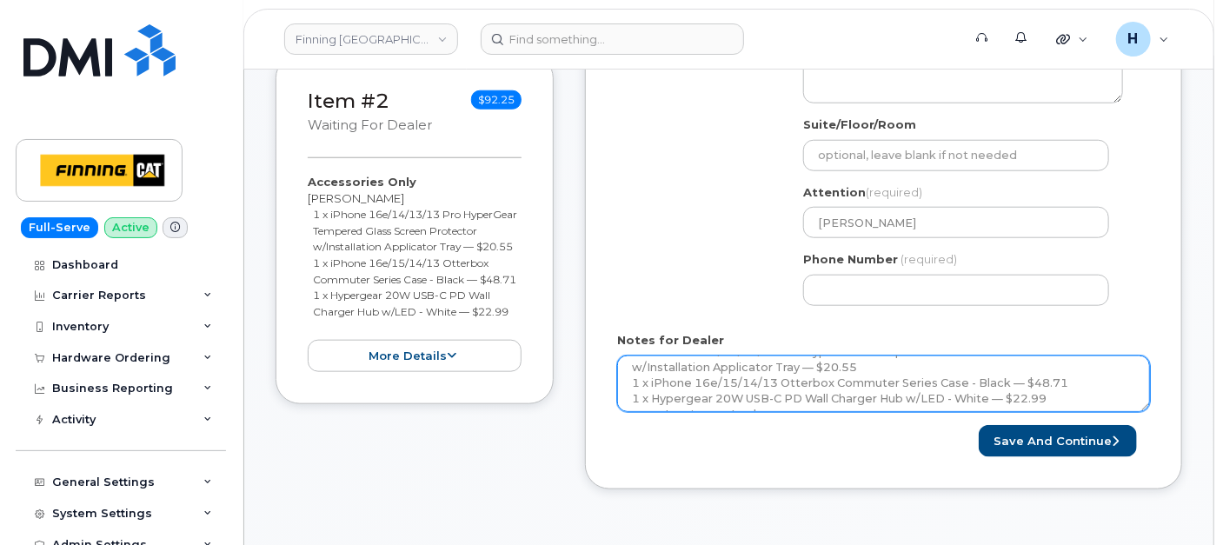
scroll to position [222, 0]
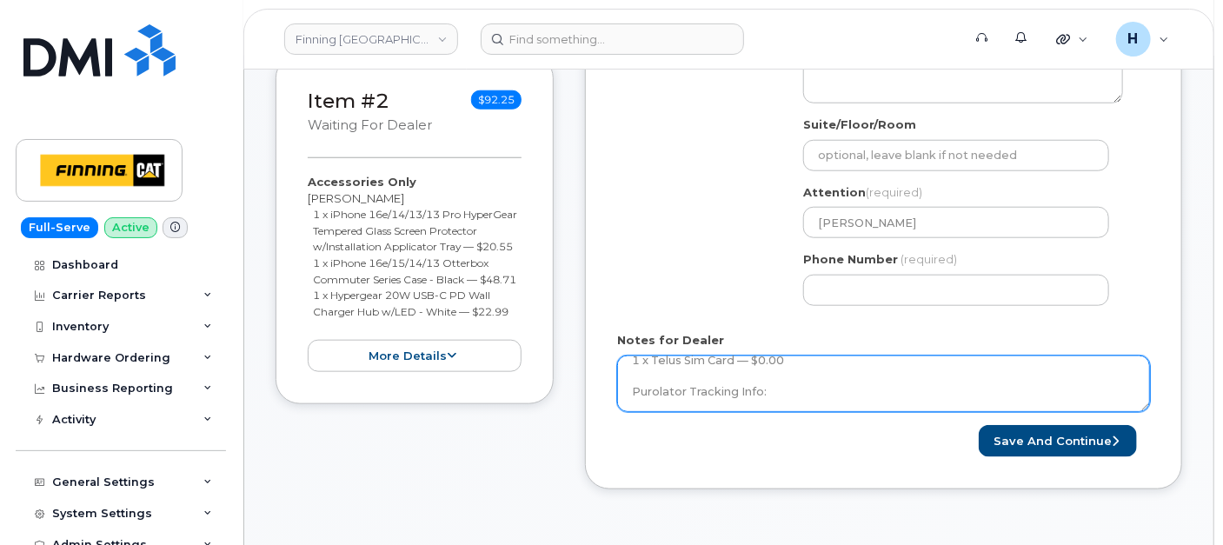
click at [786, 395] on textarea "SIM SWAP TO PHYSICAL SIM CARD BEFORE SHIPMENT New Activation iPhone 16e (black)…" at bounding box center [883, 384] width 533 height 57
paste textarea "335679655662"
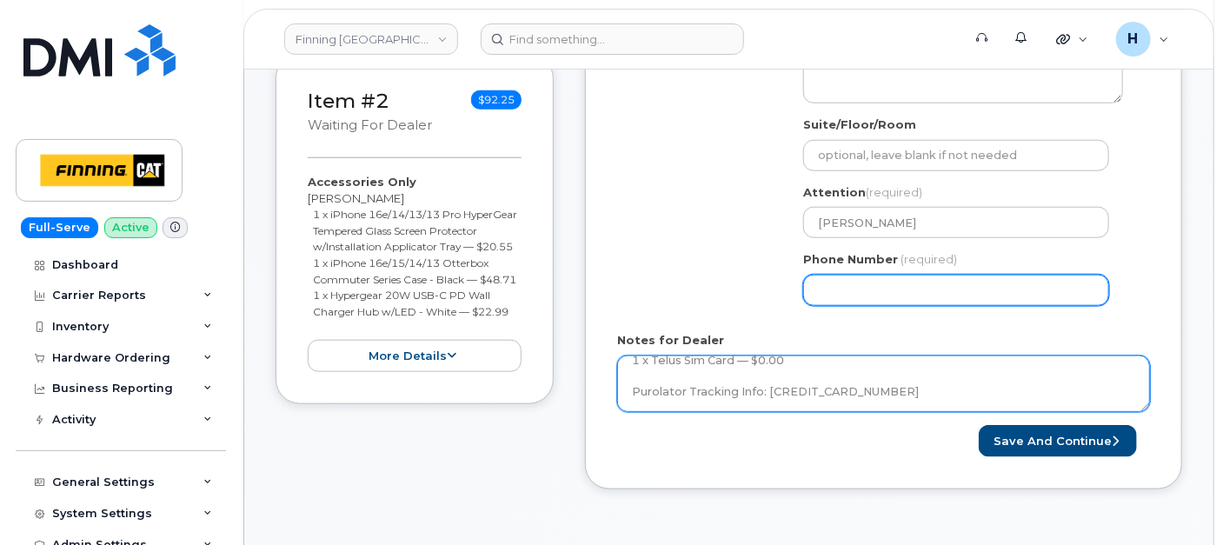
type textarea "SIM SWAP TO PHYSICAL SIM CARD BEFORE SHIPMENT New Activation iPhone 16e (black)…"
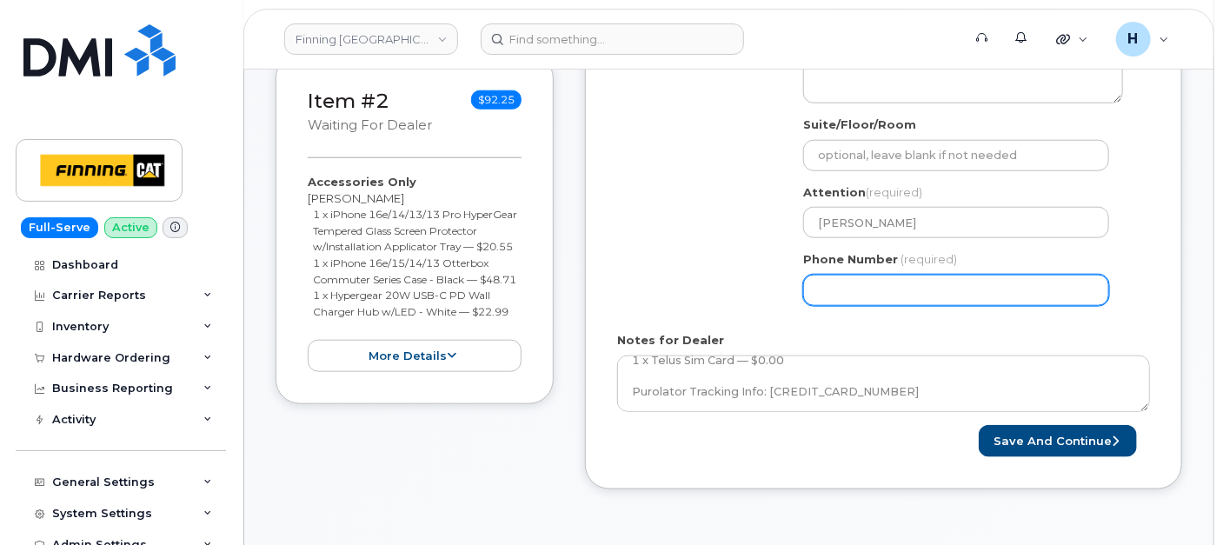
click at [877, 288] on input "Phone Number" at bounding box center [956, 290] width 306 height 31
type input "7807902010"
select select
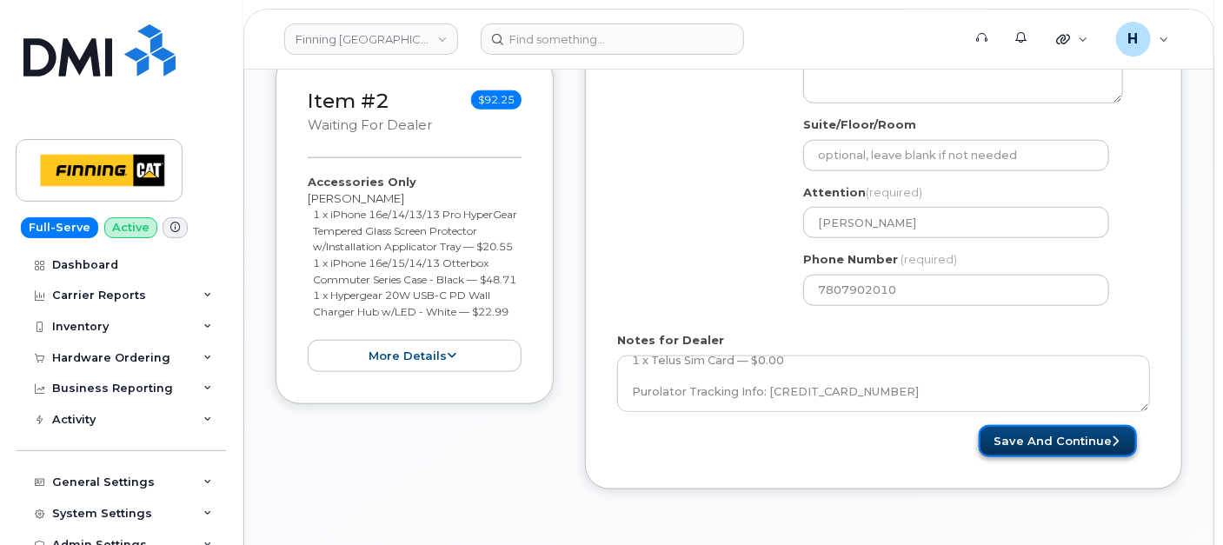
click at [1050, 443] on button "Save and Continue" at bounding box center [1058, 441] width 158 height 32
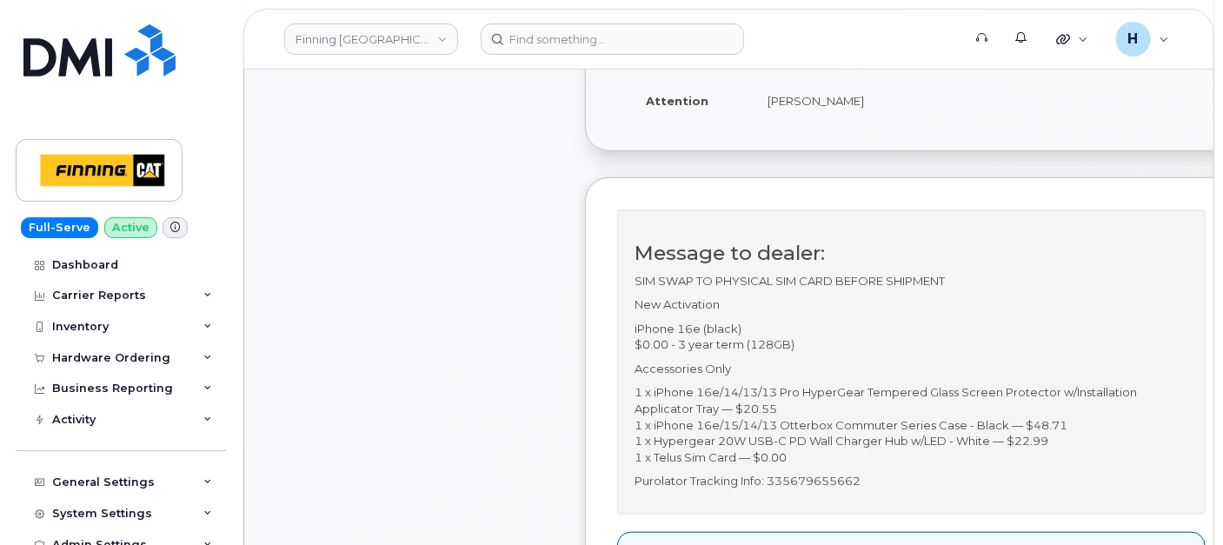
scroll to position [676, 0]
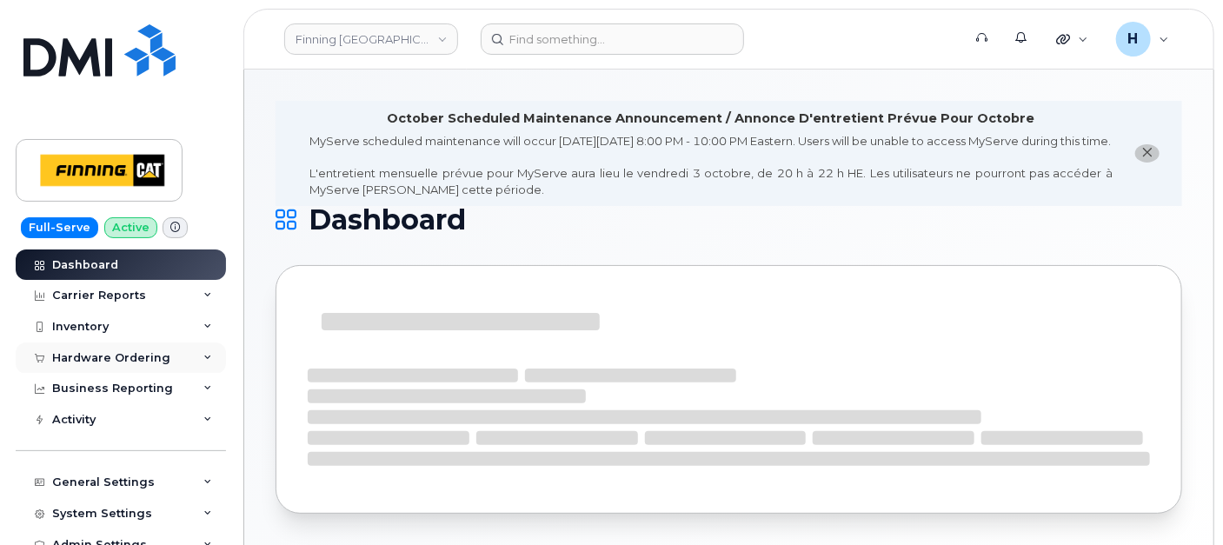
drag, startPoint x: 92, startPoint y: 345, endPoint x: 93, endPoint y: 354, distance: 8.7
click at [92, 346] on div "Hardware Ordering" at bounding box center [121, 358] width 210 height 31
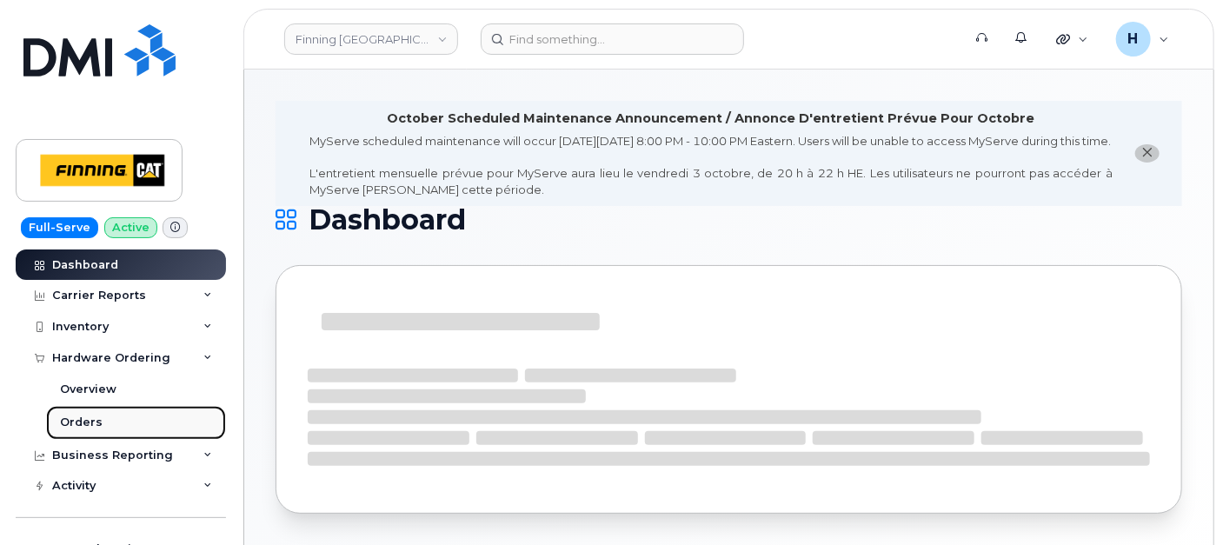
click at [77, 424] on div "Orders" at bounding box center [81, 423] width 43 height 16
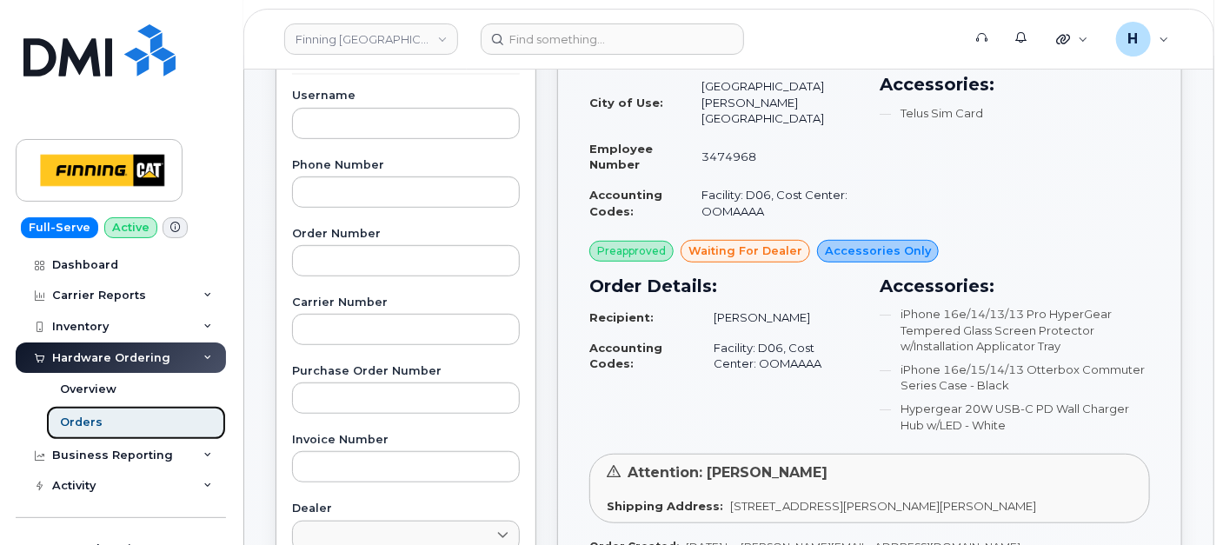
scroll to position [386, 0]
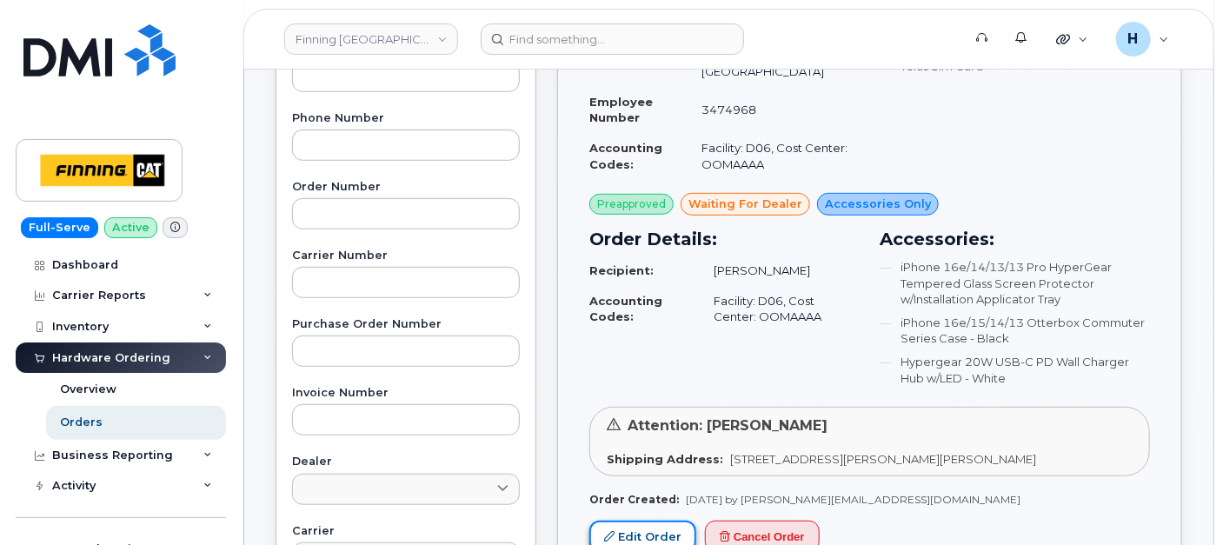
click at [615, 521] on link "Edit Order" at bounding box center [643, 537] width 107 height 32
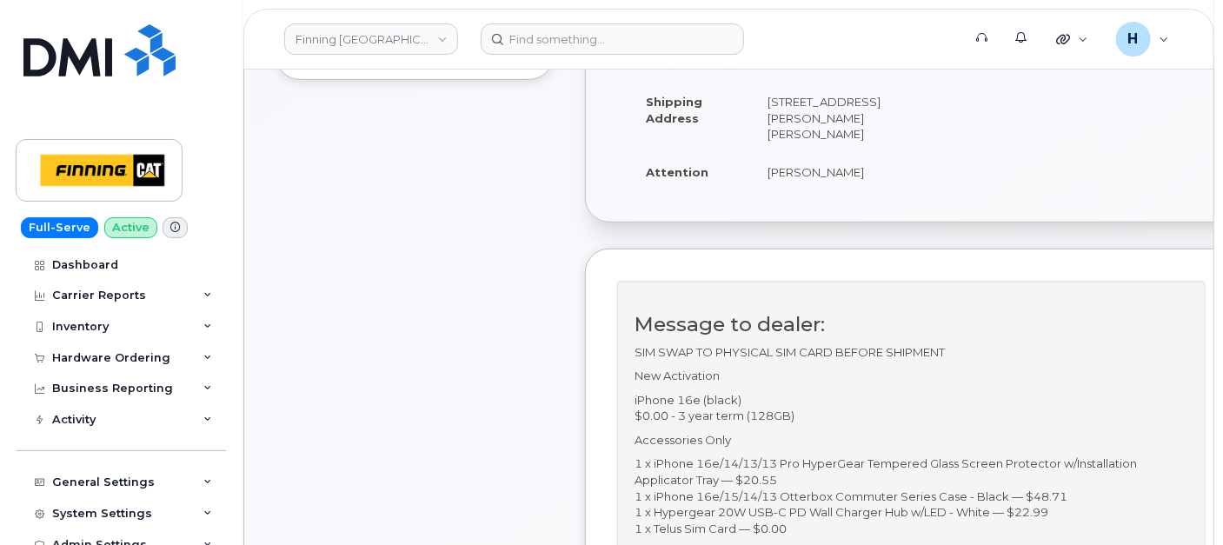
scroll to position [772, 0]
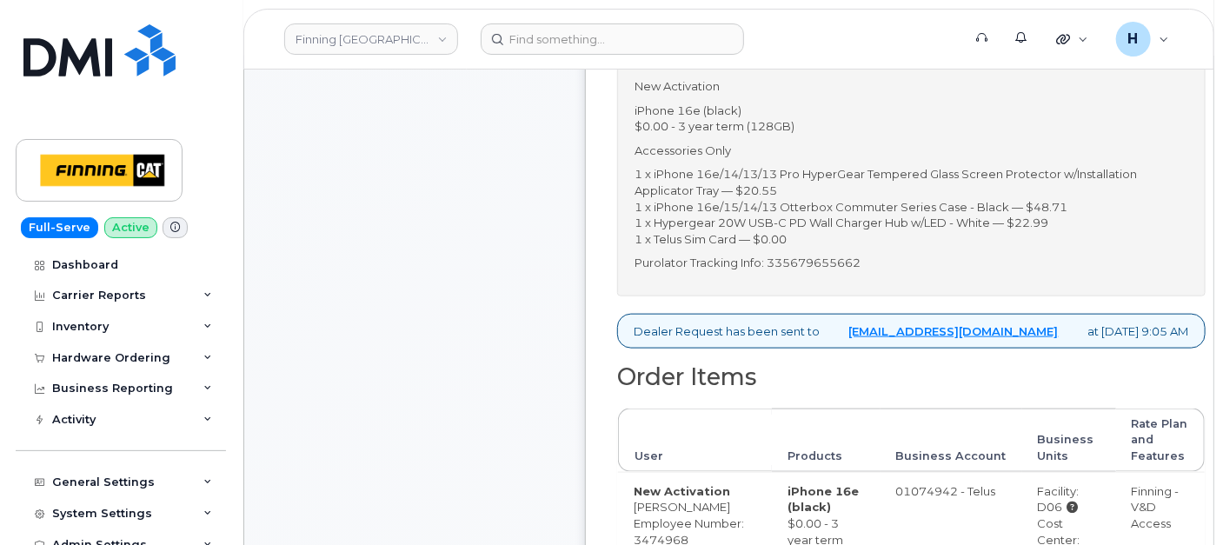
click at [784, 265] on p "Purolator Tracking Info: 335679655662" at bounding box center [912, 263] width 554 height 17
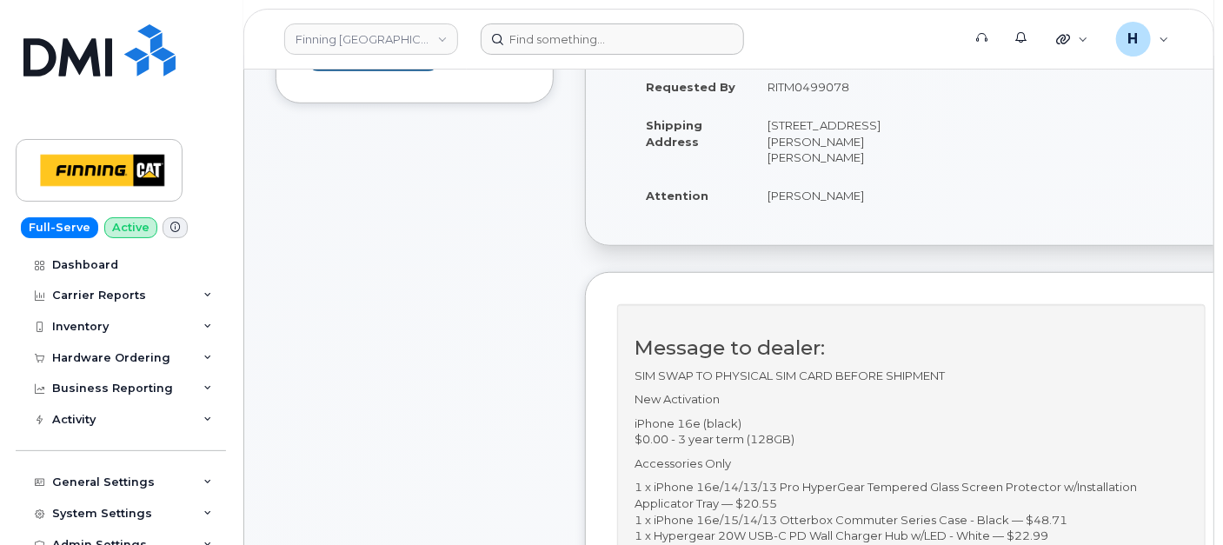
scroll to position [290, 0]
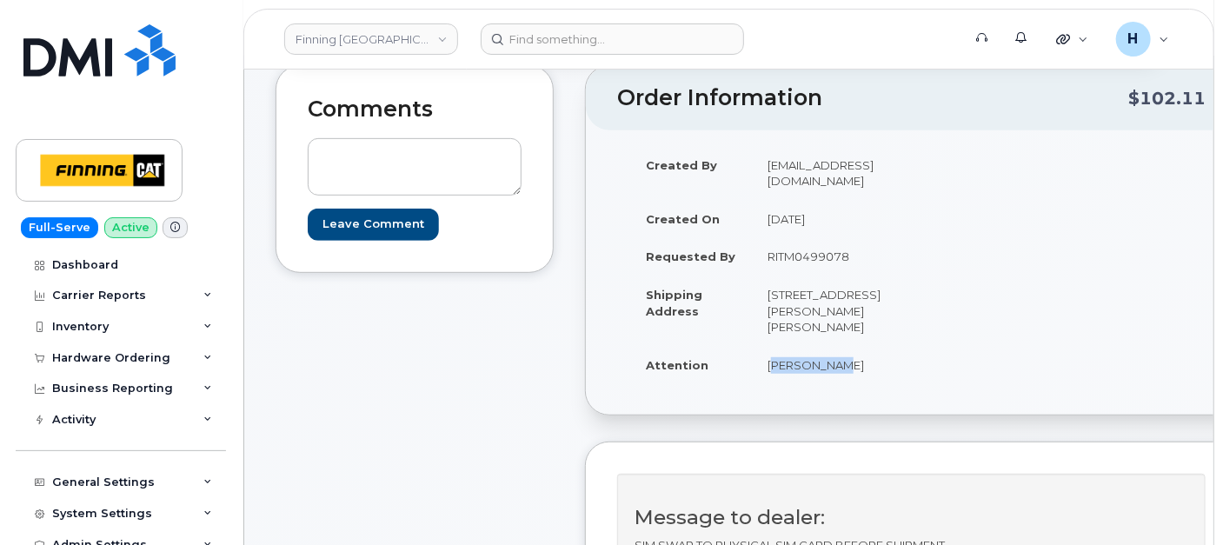
drag, startPoint x: 760, startPoint y: 371, endPoint x: 886, endPoint y: 371, distance: 126.1
click at [886, 371] on td "[PERSON_NAME]" at bounding box center [828, 365] width 153 height 38
copy td "[PERSON_NAME]"
drag, startPoint x: 761, startPoint y: 245, endPoint x: 886, endPoint y: 243, distance: 125.2
click at [886, 243] on td "RITM0499078" at bounding box center [828, 256] width 153 height 38
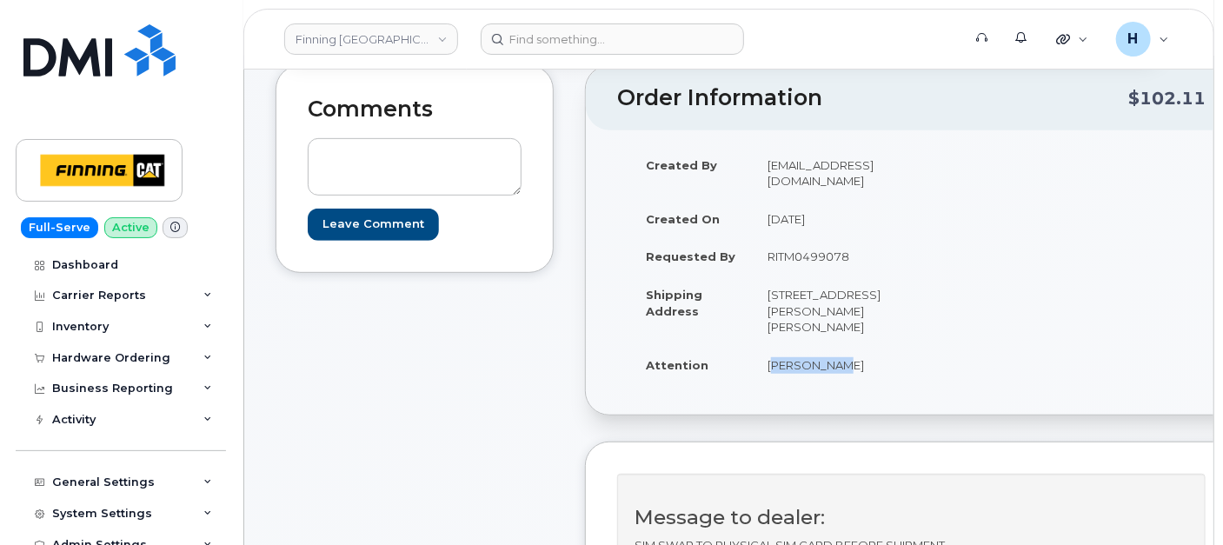
copy td "RITM0499078"
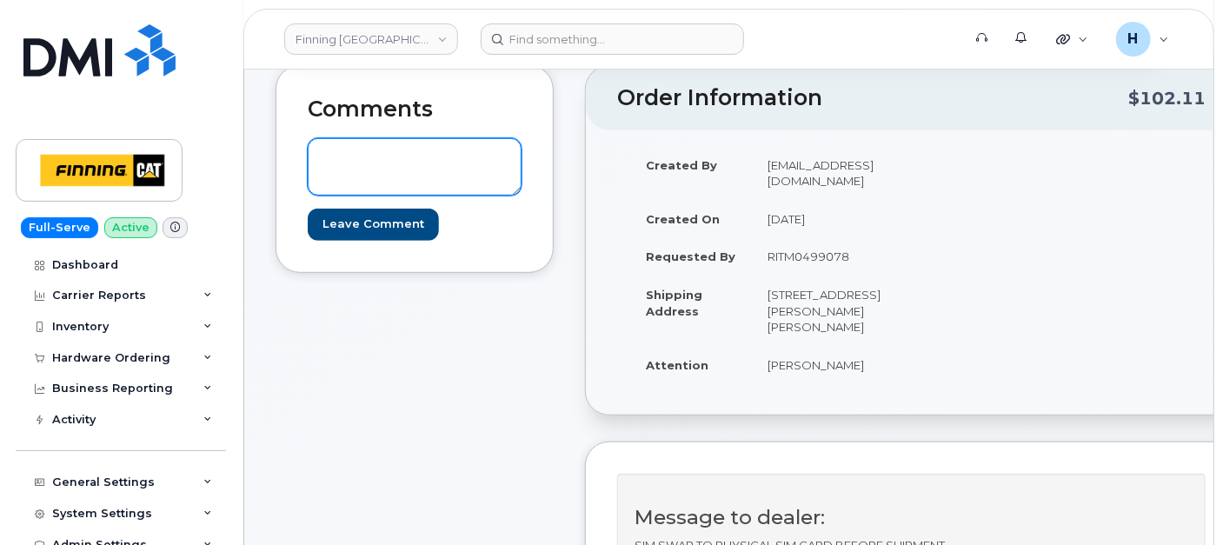
click at [410, 174] on textarea at bounding box center [415, 166] width 214 height 57
paste textarea "TELUS Order #TL60037464"
type textarea "TELUS Order #TL60037464"
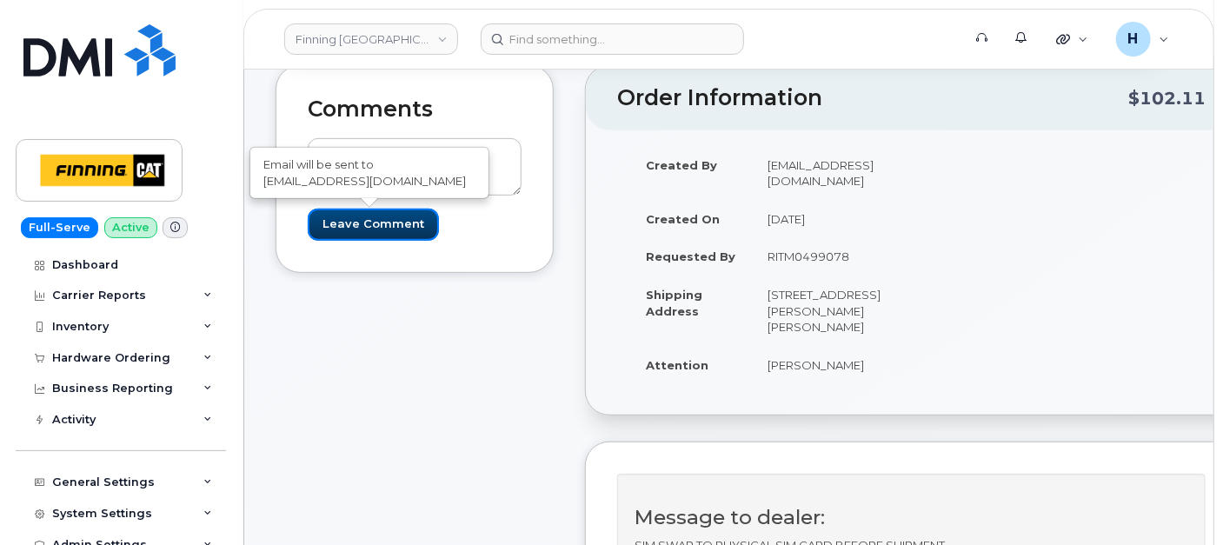
drag, startPoint x: 364, startPoint y: 232, endPoint x: 729, endPoint y: 310, distance: 372.5
click at [364, 232] on input "Leave Comment" at bounding box center [373, 225] width 131 height 32
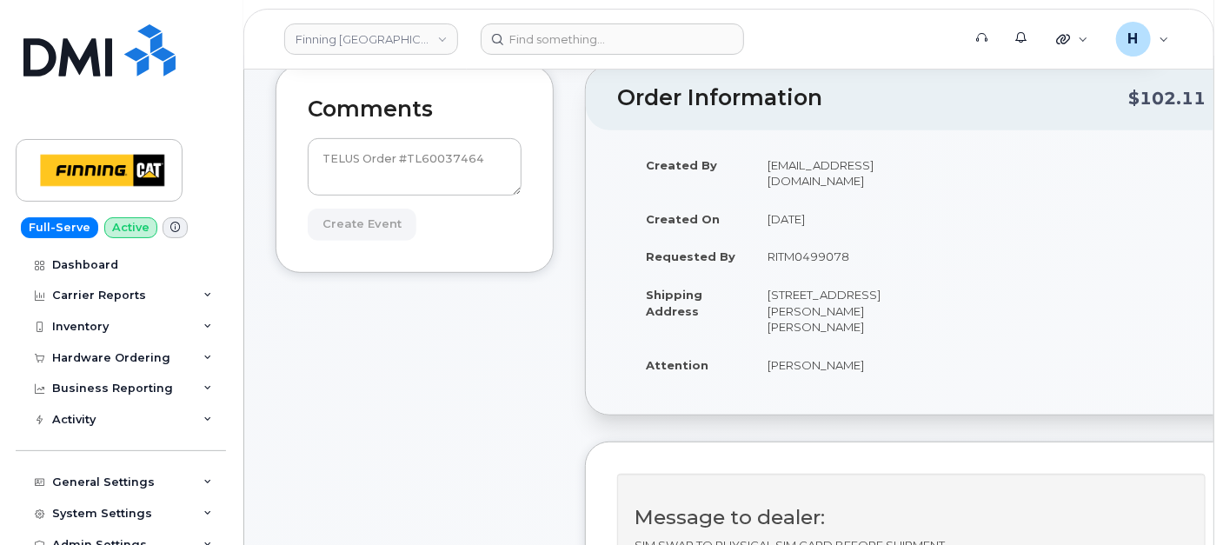
type input "Create Event"
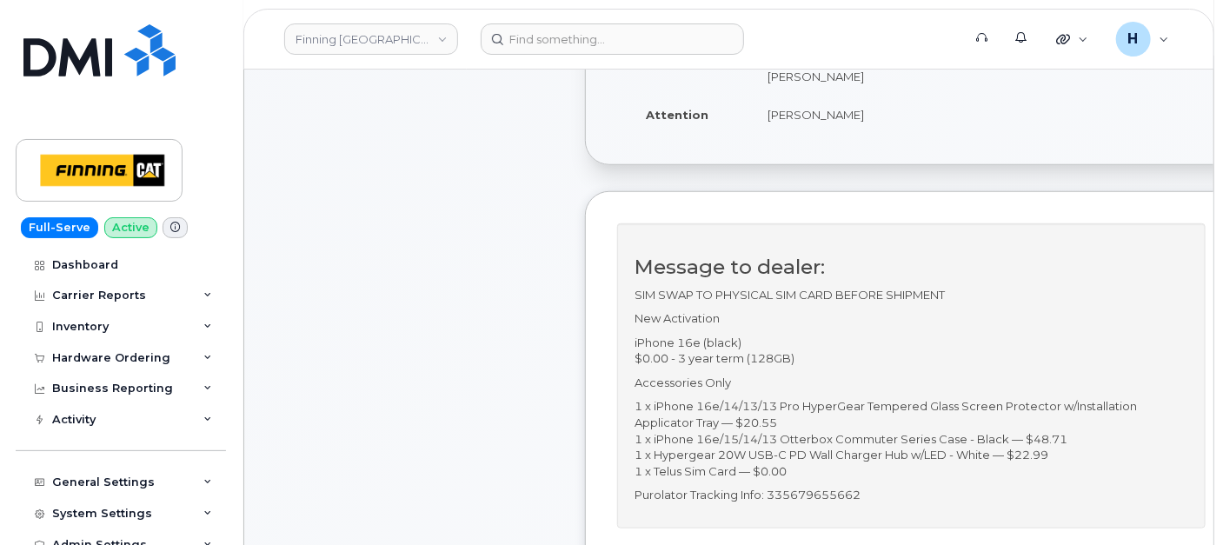
scroll to position [676, 0]
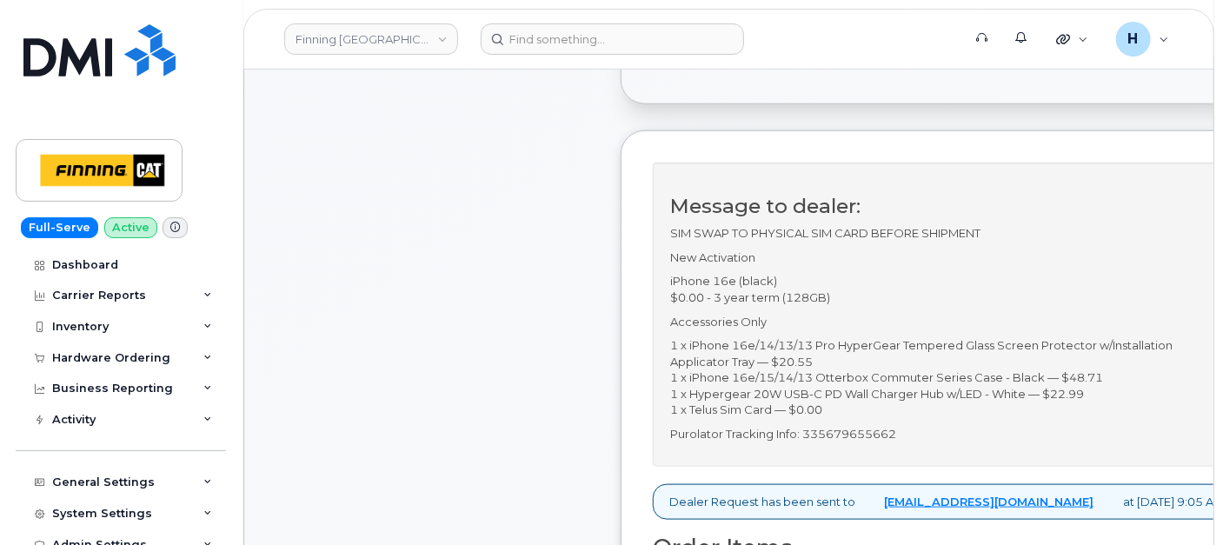
scroll to position [772, 0]
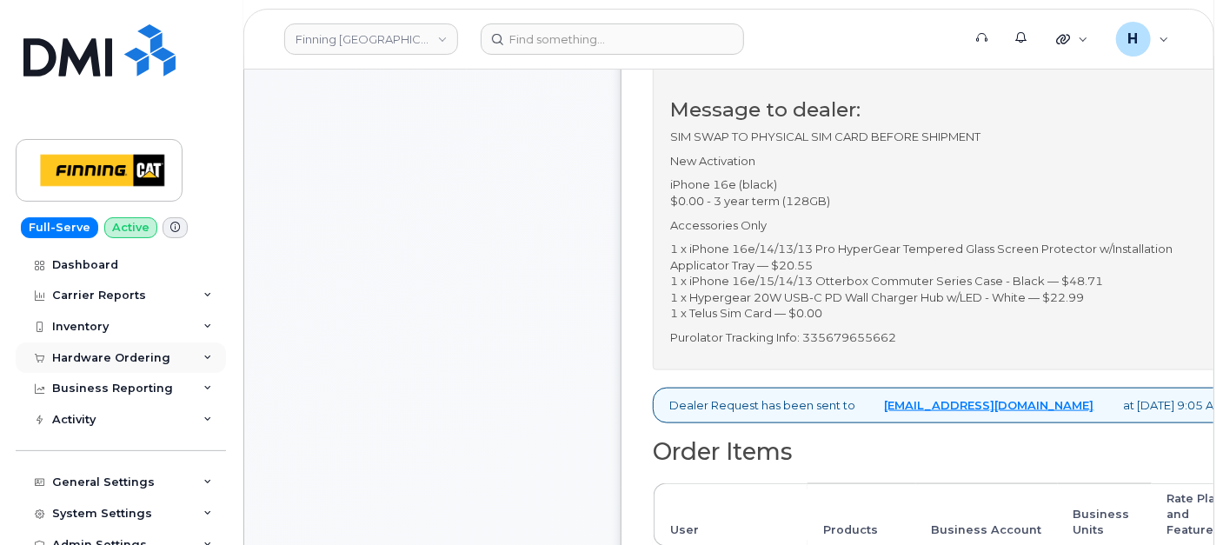
click at [121, 364] on div "Hardware Ordering" at bounding box center [121, 358] width 210 height 31
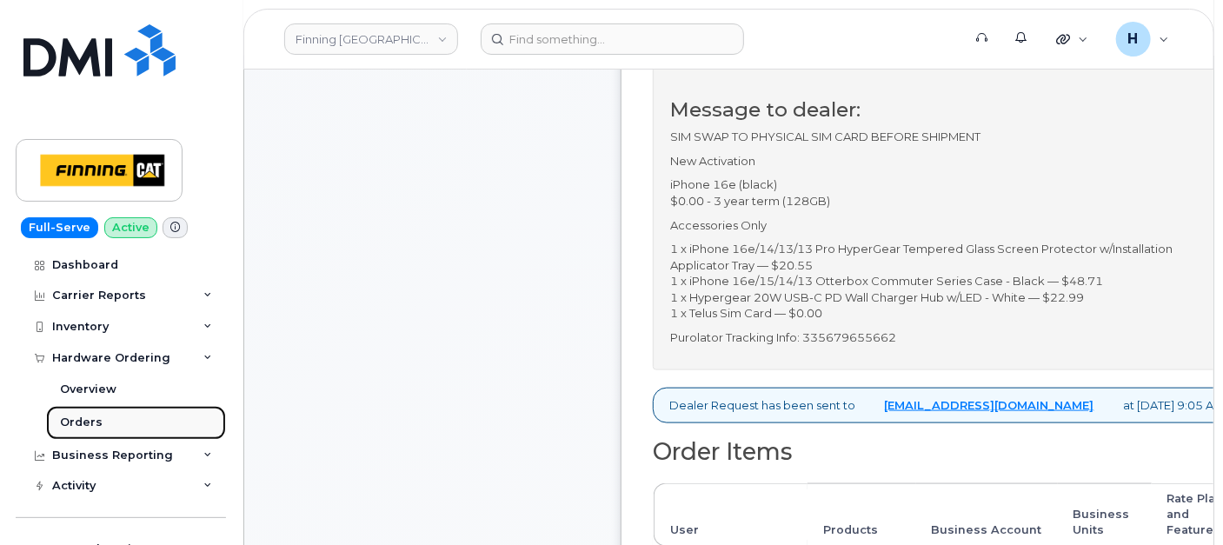
click at [102, 414] on link "Orders" at bounding box center [136, 422] width 180 height 33
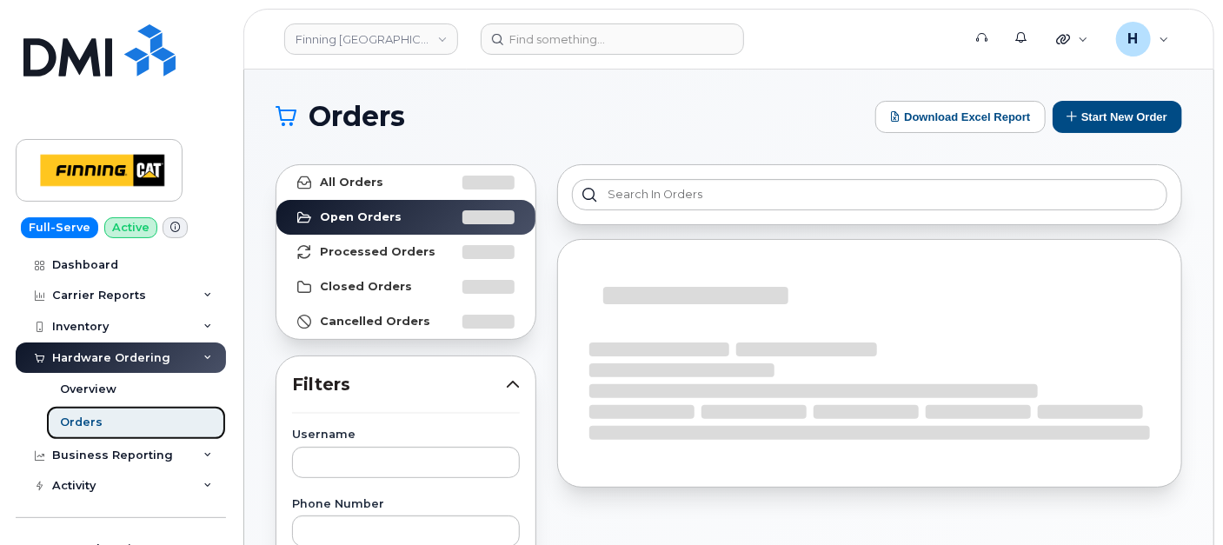
click at [102, 414] on link "Orders" at bounding box center [136, 422] width 180 height 33
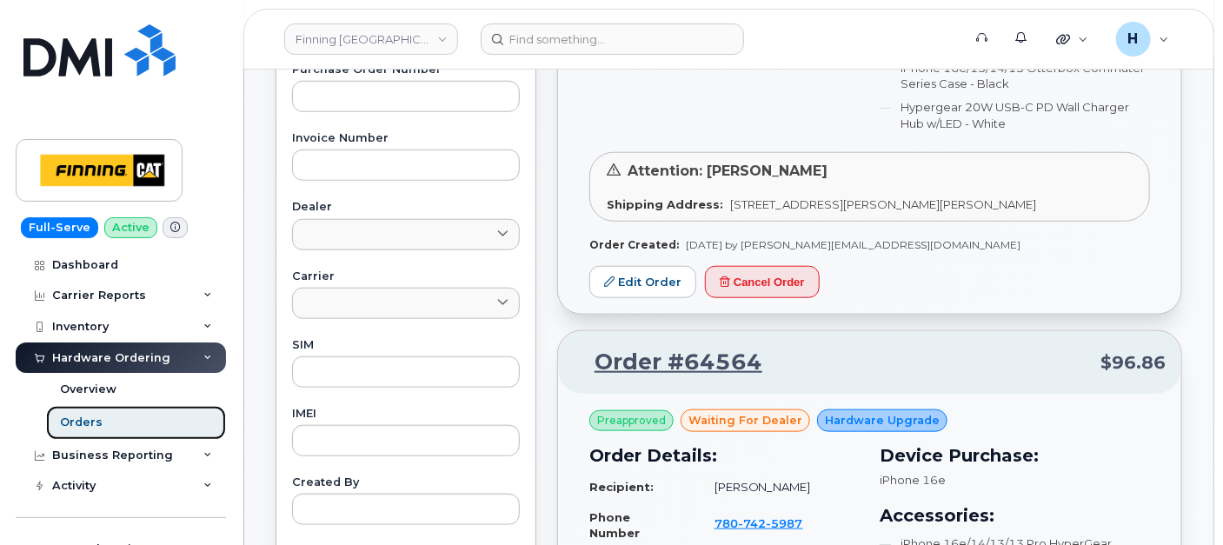
scroll to position [772, 0]
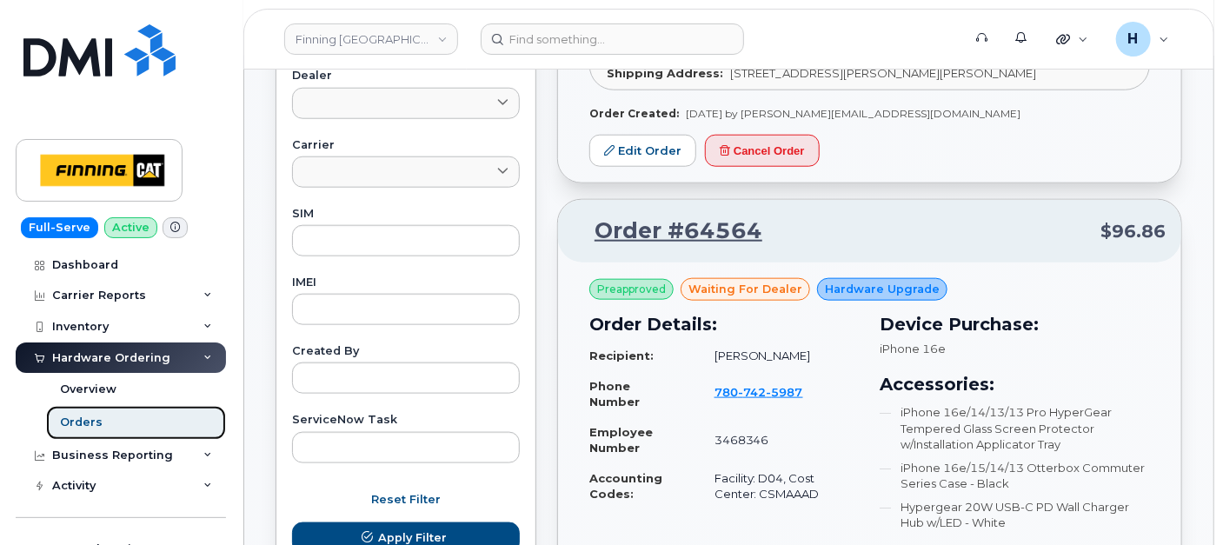
click at [67, 420] on div "Orders" at bounding box center [81, 423] width 43 height 16
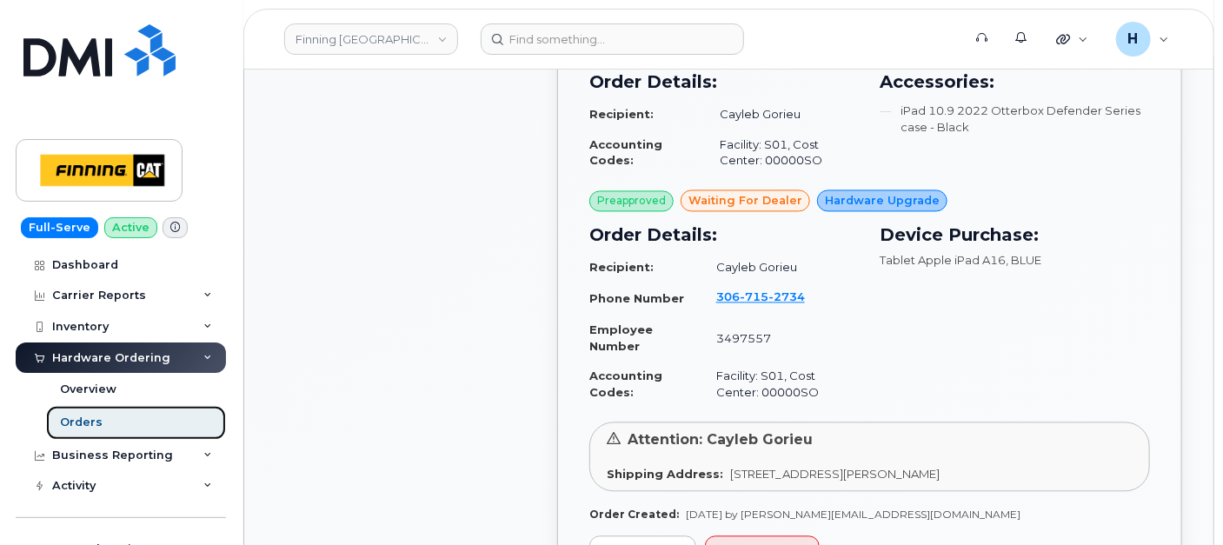
scroll to position [1739, 0]
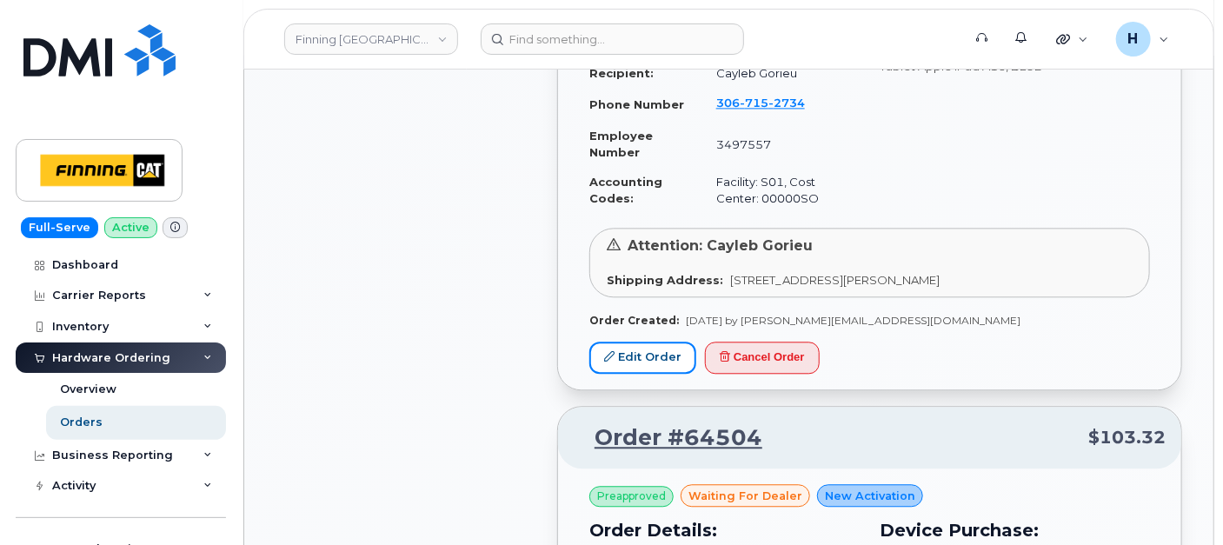
drag, startPoint x: 649, startPoint y: 323, endPoint x: 543, endPoint y: 529, distance: 231.4
click at [649, 342] on link "Edit Order" at bounding box center [643, 358] width 107 height 32
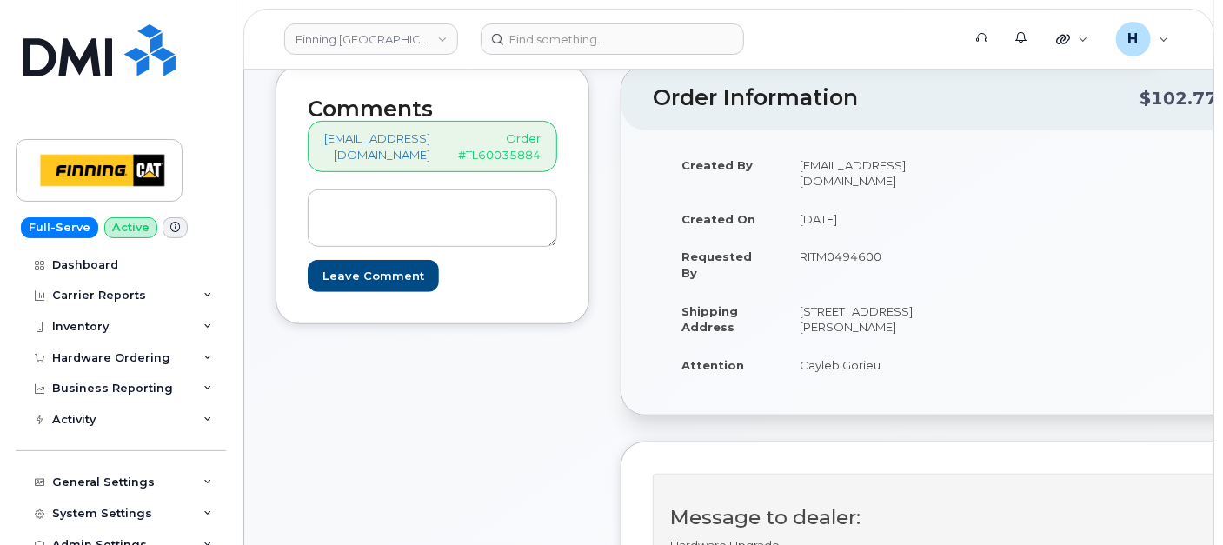
scroll to position [579, 0]
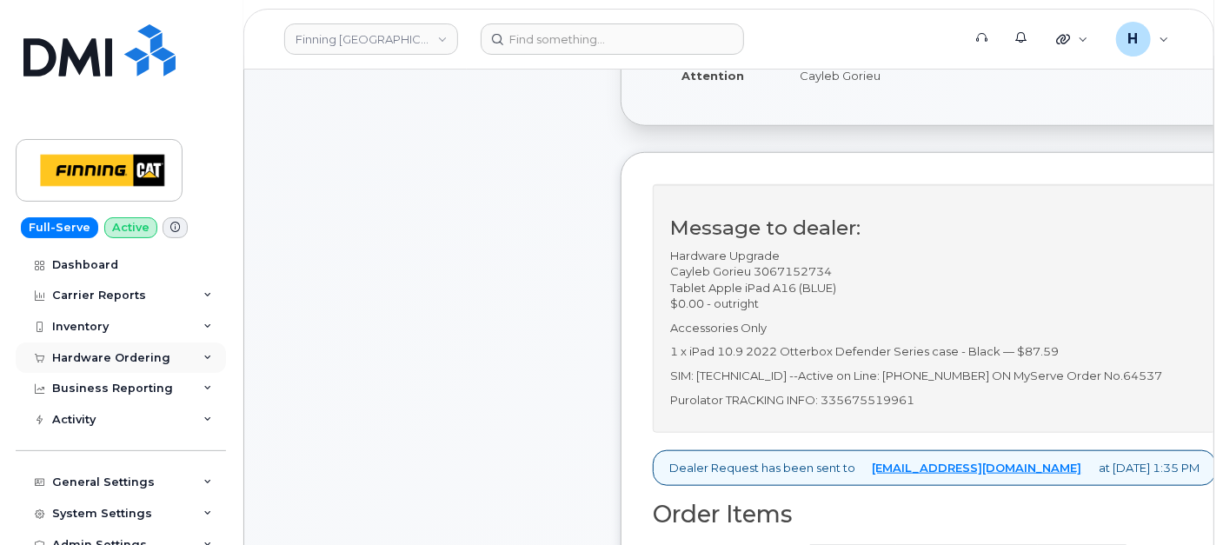
click at [113, 361] on div "Hardware Ordering" at bounding box center [111, 358] width 118 height 14
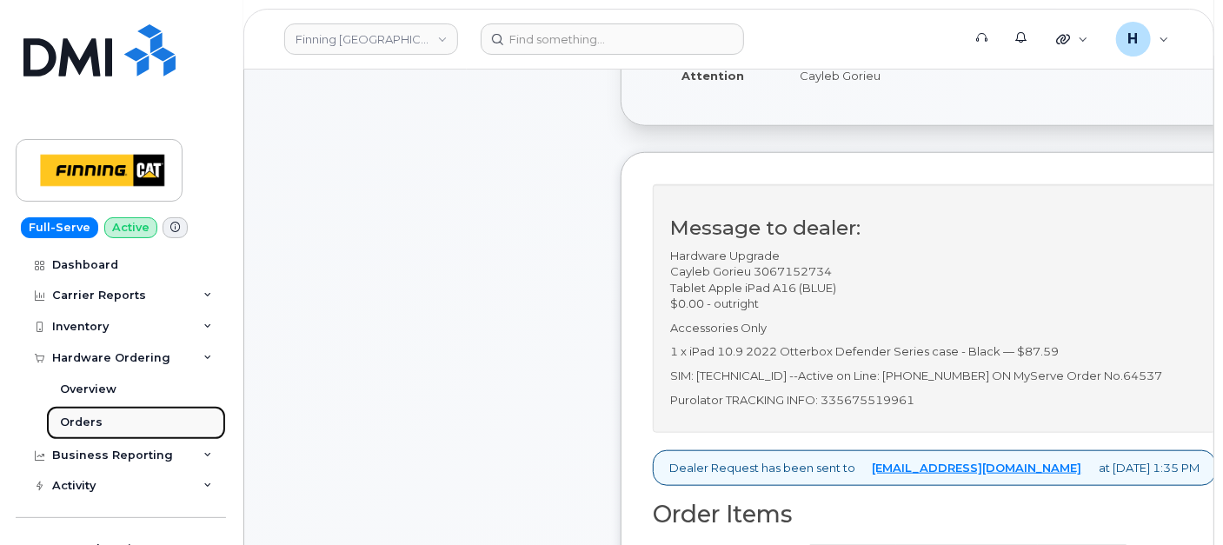
click at [91, 417] on div "Orders" at bounding box center [81, 423] width 43 height 16
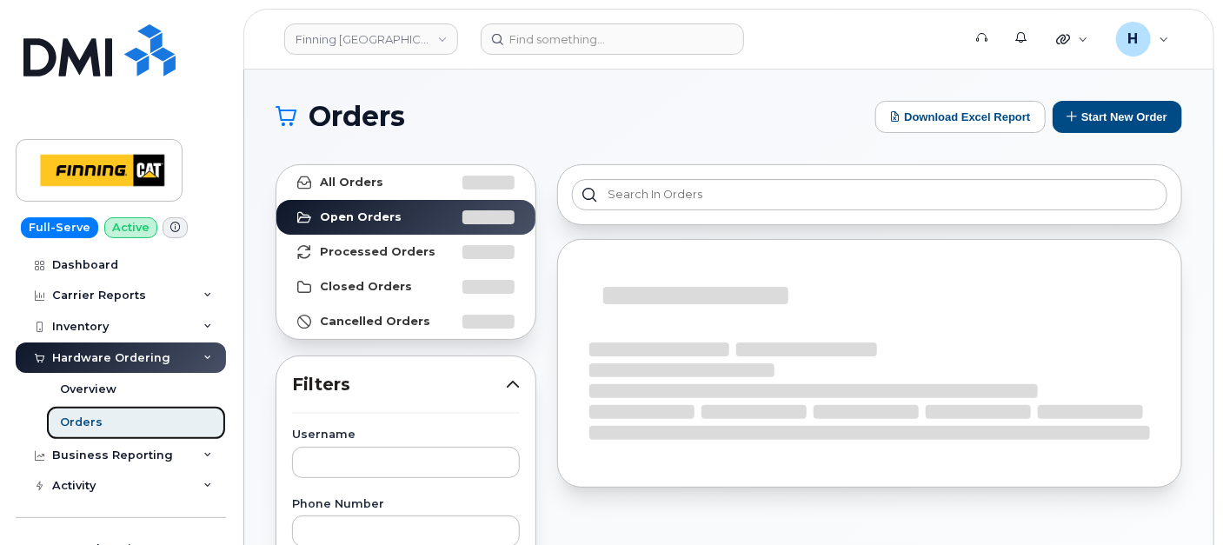
click at [104, 422] on link "Orders" at bounding box center [136, 422] width 180 height 33
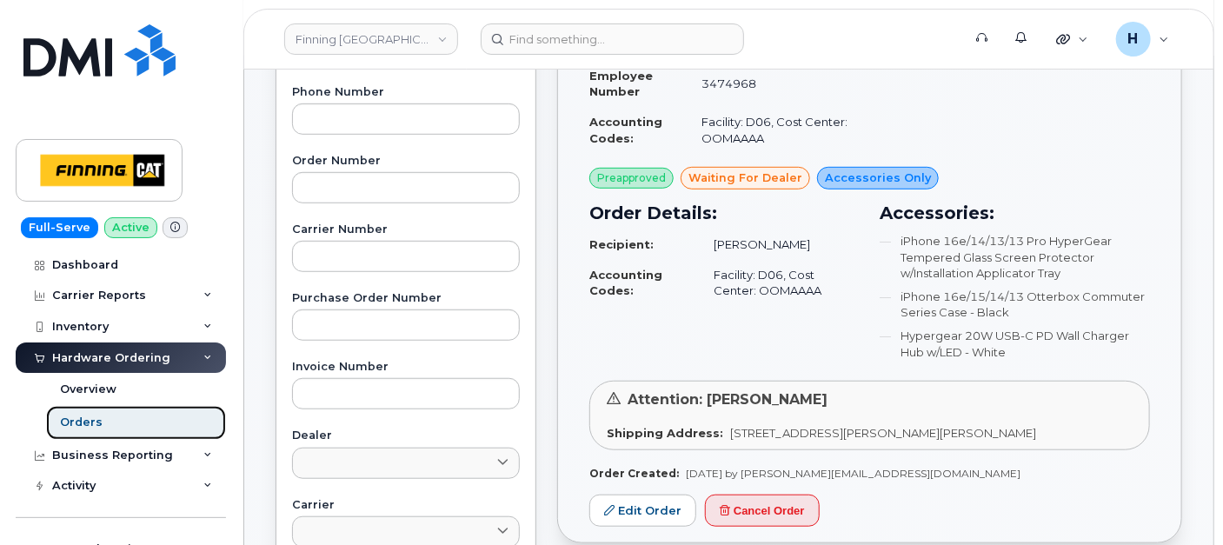
scroll to position [579, 0]
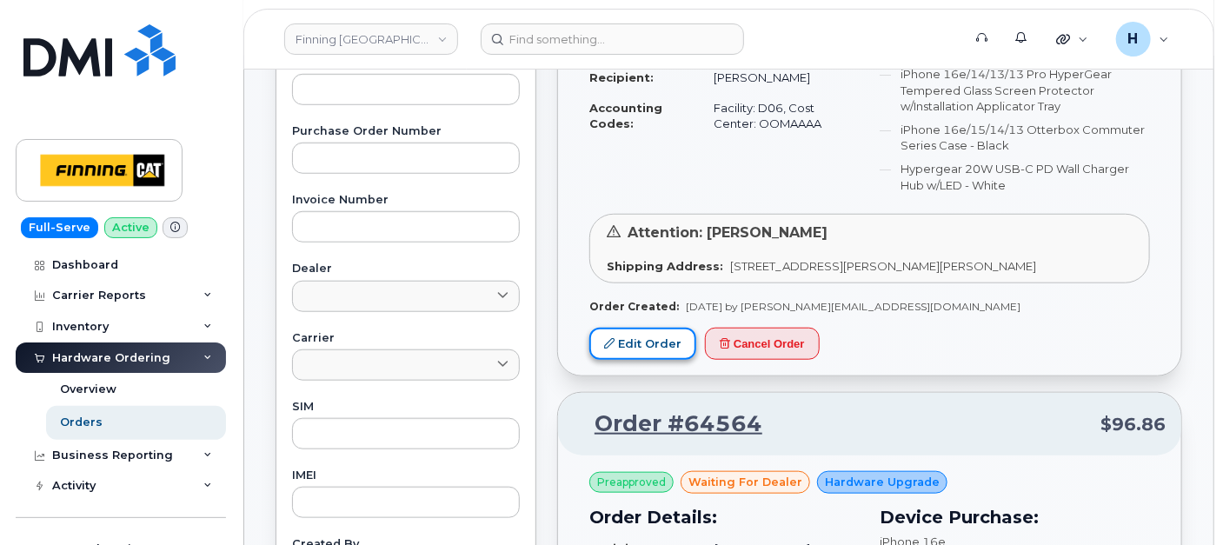
click at [620, 328] on link "Edit Order" at bounding box center [643, 344] width 107 height 32
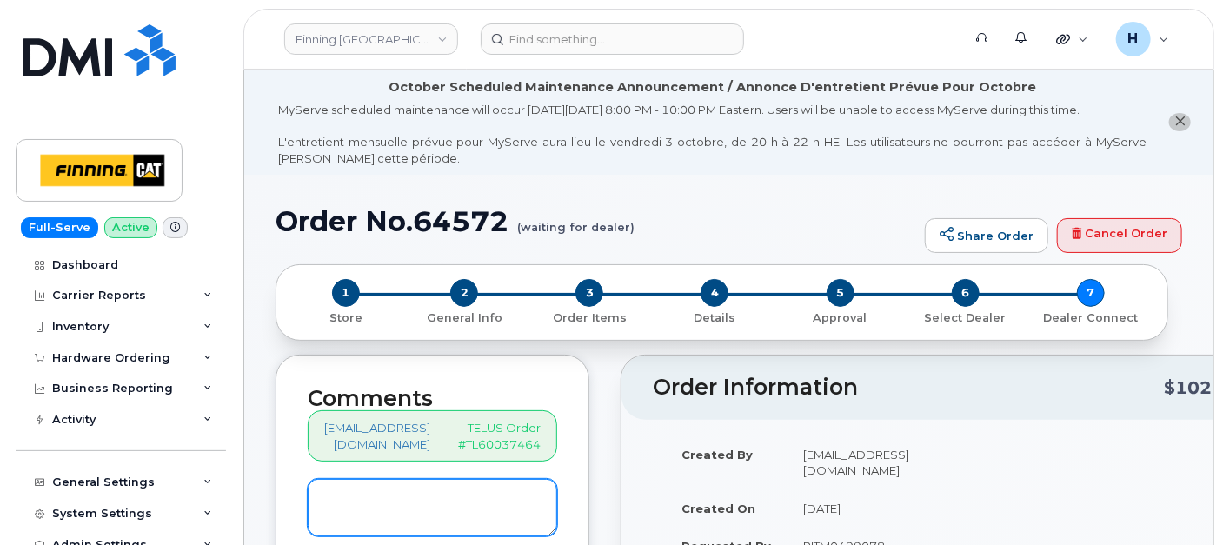
click at [509, 504] on textarea at bounding box center [433, 507] width 250 height 57
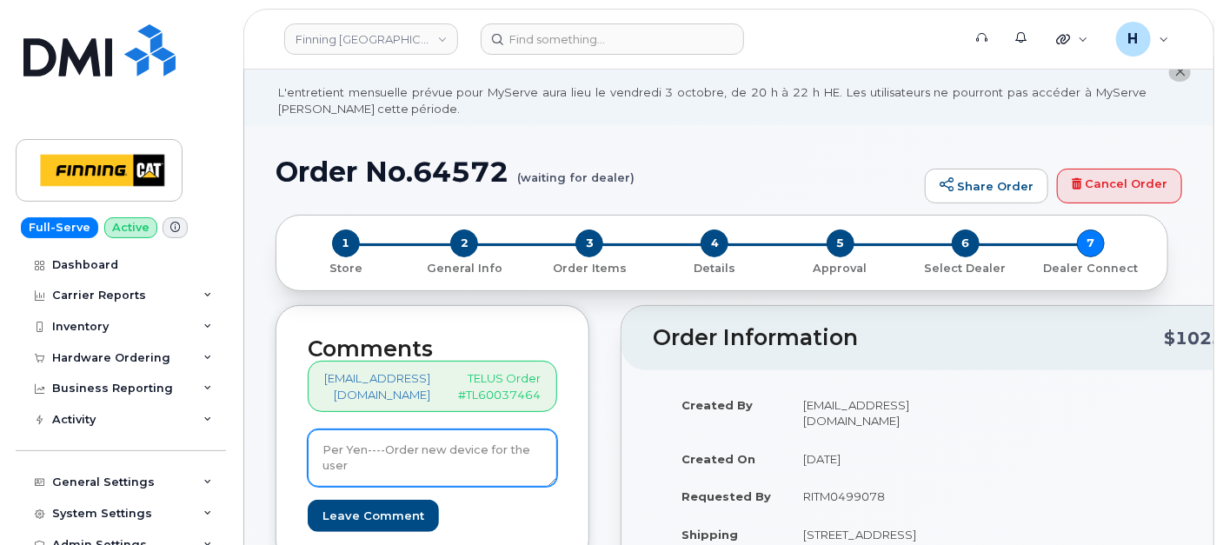
scroll to position [193, 0]
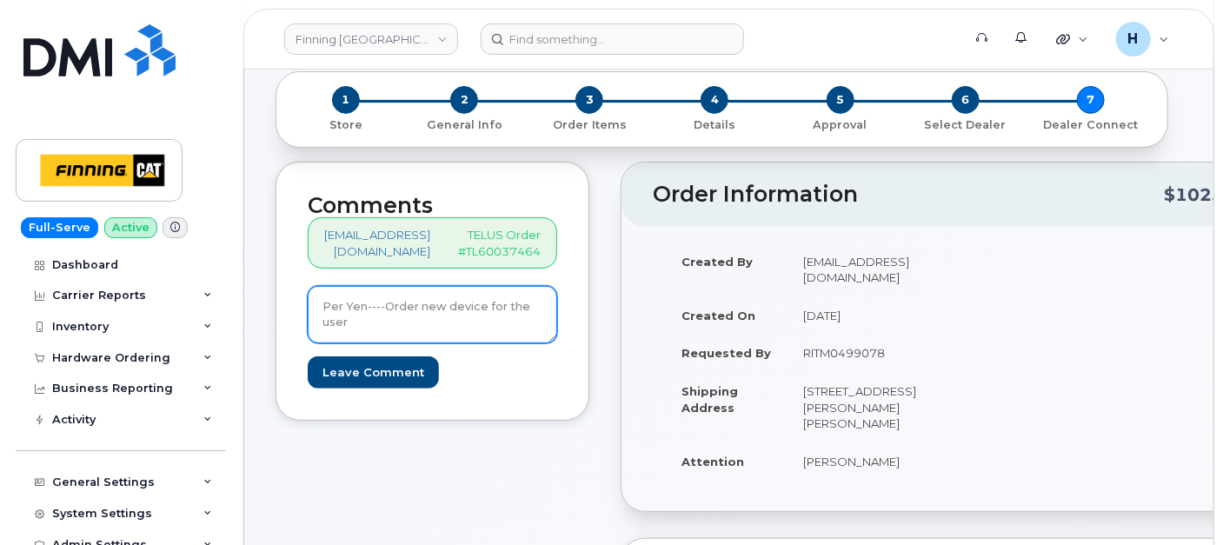
click at [367, 310] on textarea "Per Yen----Order new device for the user" at bounding box center [433, 314] width 250 height 57
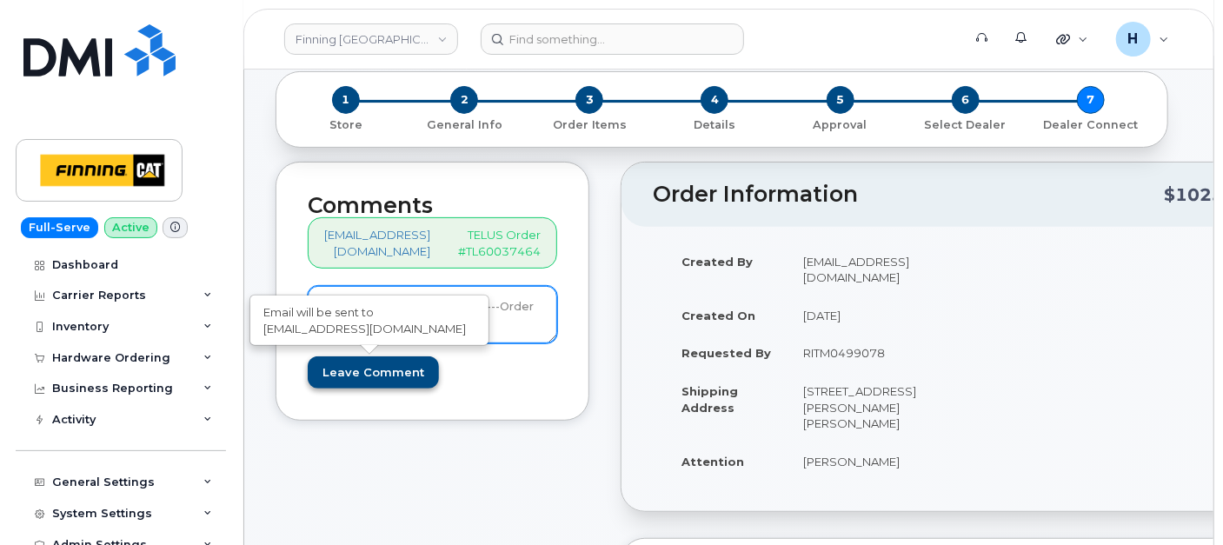
type textarea "[PERSON_NAME]'s approval----Order new device for the user"
click at [370, 357] on input "Leave Comment" at bounding box center [373, 372] width 131 height 32
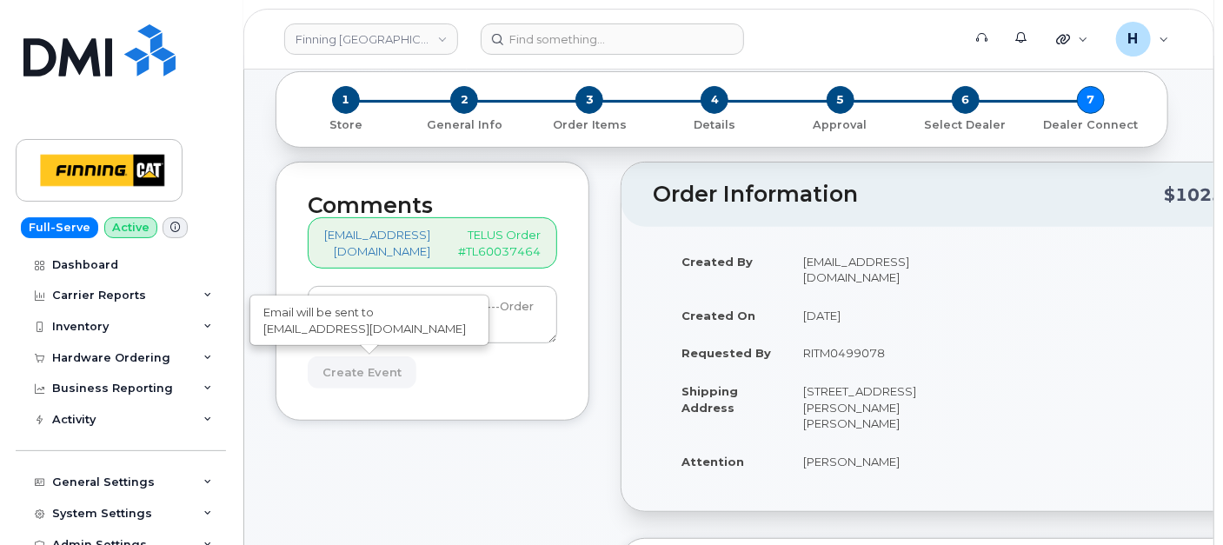
type input "Create Event"
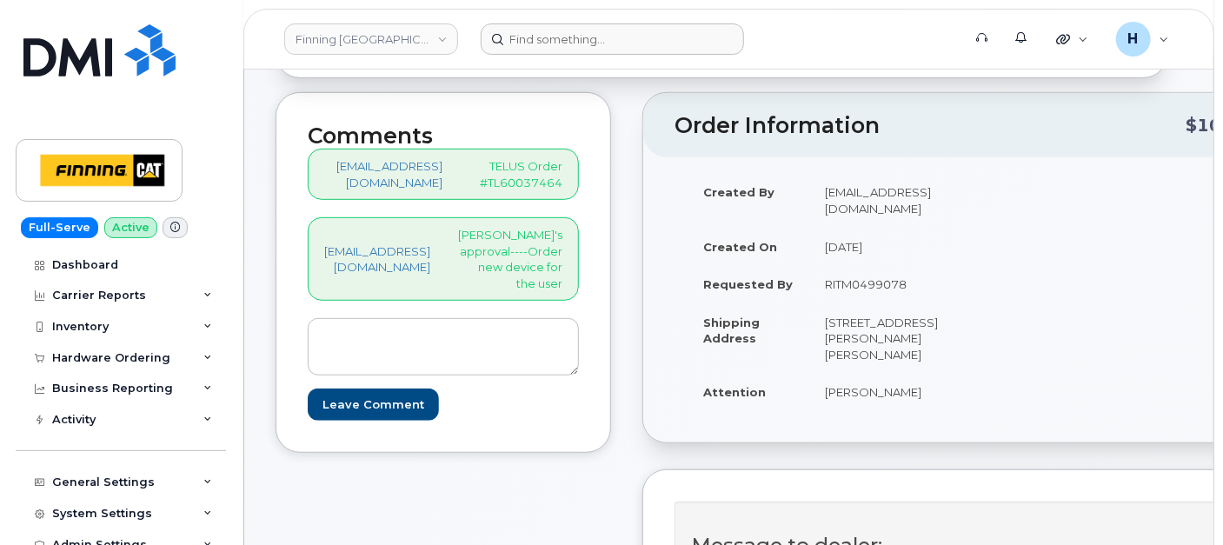
scroll to position [386, 0]
